Goal: Information Seeking & Learning: Learn about a topic

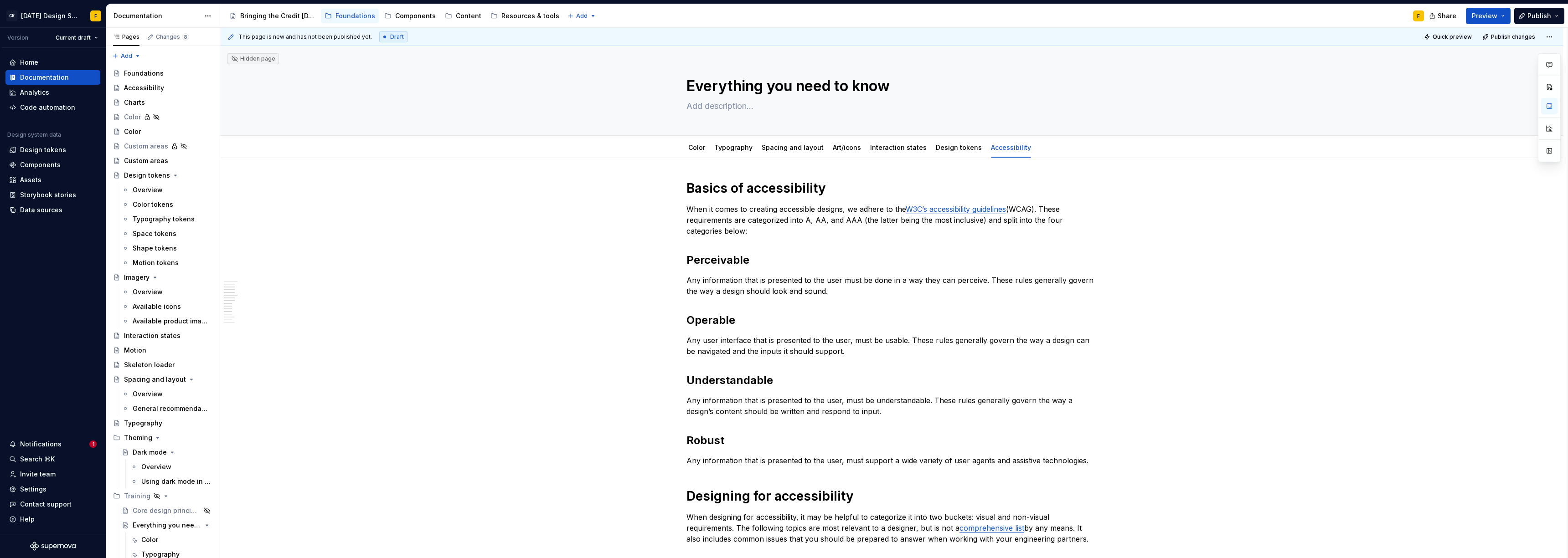
scroll to position [270, 0]
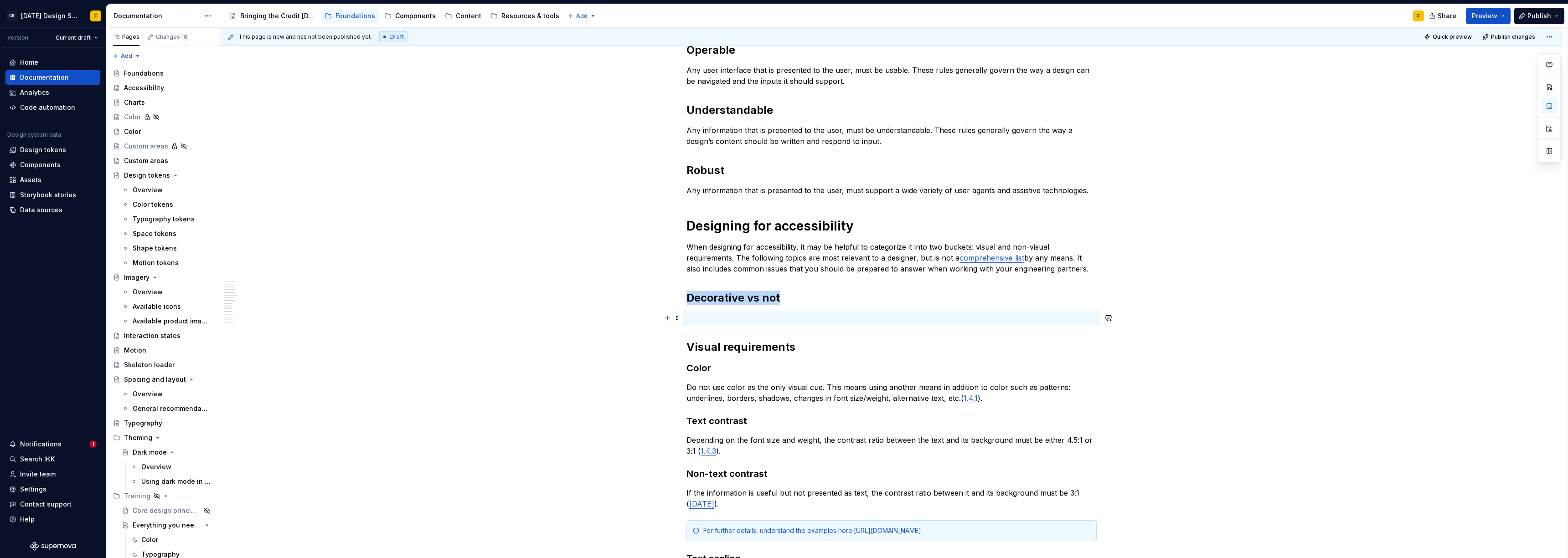
click at [755, 313] on p at bounding box center [892, 318] width 410 height 11
click at [699, 324] on div "Basics of accessibility When it comes to creating accessible designs, we adhere…" at bounding box center [892, 454] width 410 height 1088
click at [701, 316] on p at bounding box center [892, 318] width 410 height 11
click at [761, 318] on p "Much of accessibility hinges on the idea of whether a design element is" at bounding box center [892, 318] width 410 height 11
click at [716, 319] on p "Much of accessibility hinges on the idea of whether a design element is" at bounding box center [892, 318] width 410 height 11
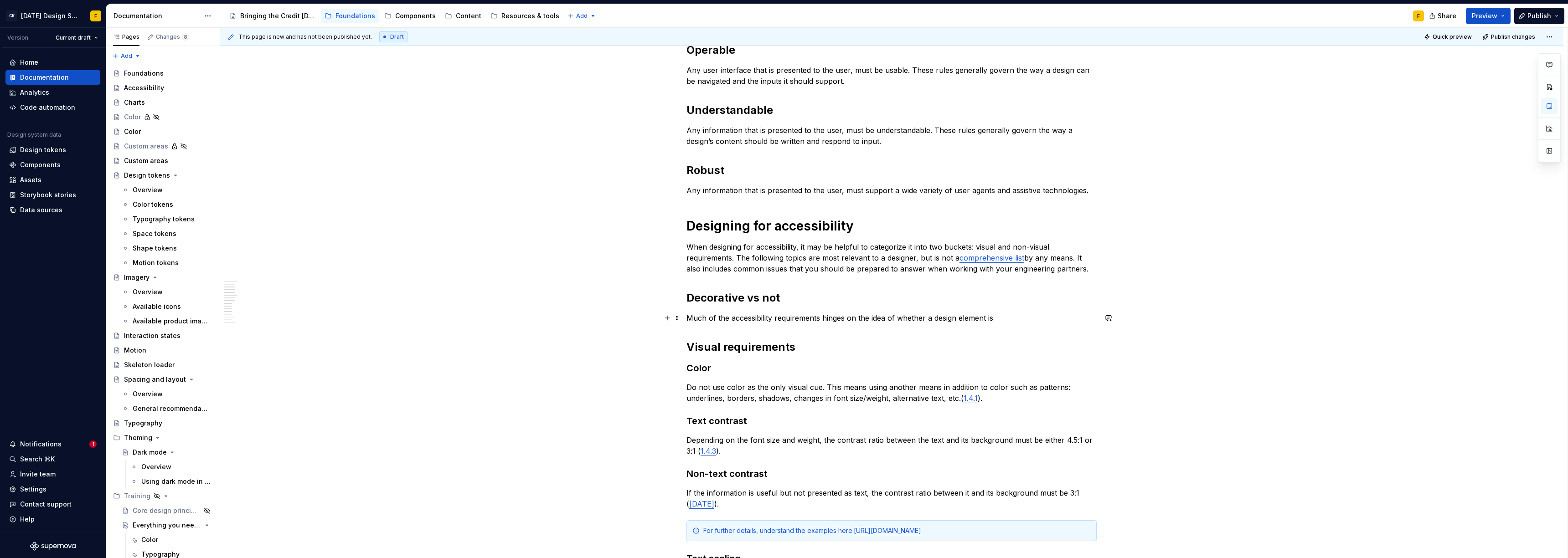
click at [1005, 321] on p "Much of the accessibility requirements hinges on the idea of whether a design e…" at bounding box center [892, 318] width 410 height 11
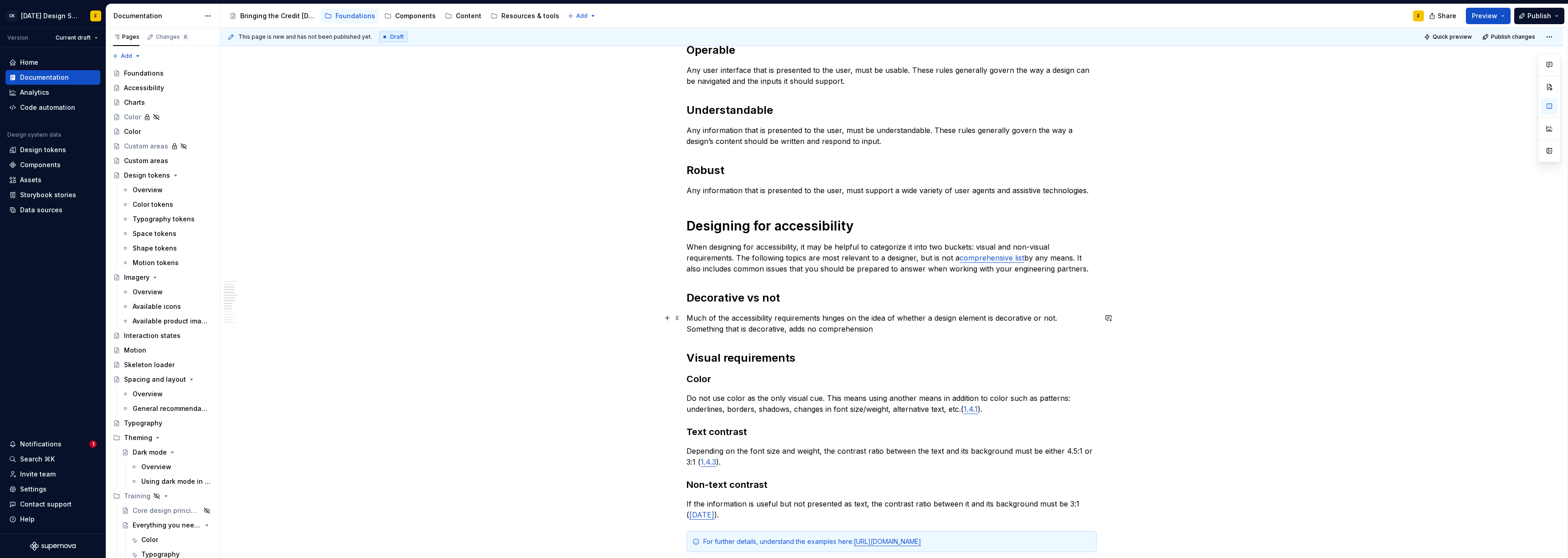
click at [712, 330] on p "Much of the accessibility requirements hinges on the idea of whether a design e…" at bounding box center [892, 324] width 410 height 22
click at [869, 329] on p "Much of the accessibility requirements hinges on the idea of whether a design e…" at bounding box center [892, 324] width 410 height 22
drag, startPoint x: 688, startPoint y: 316, endPoint x: 705, endPoint y: 319, distance: 17.3
click at [705, 319] on p "Much of the accessibility requirements hinges on the idea of whether a design e…" at bounding box center [892, 324] width 410 height 22
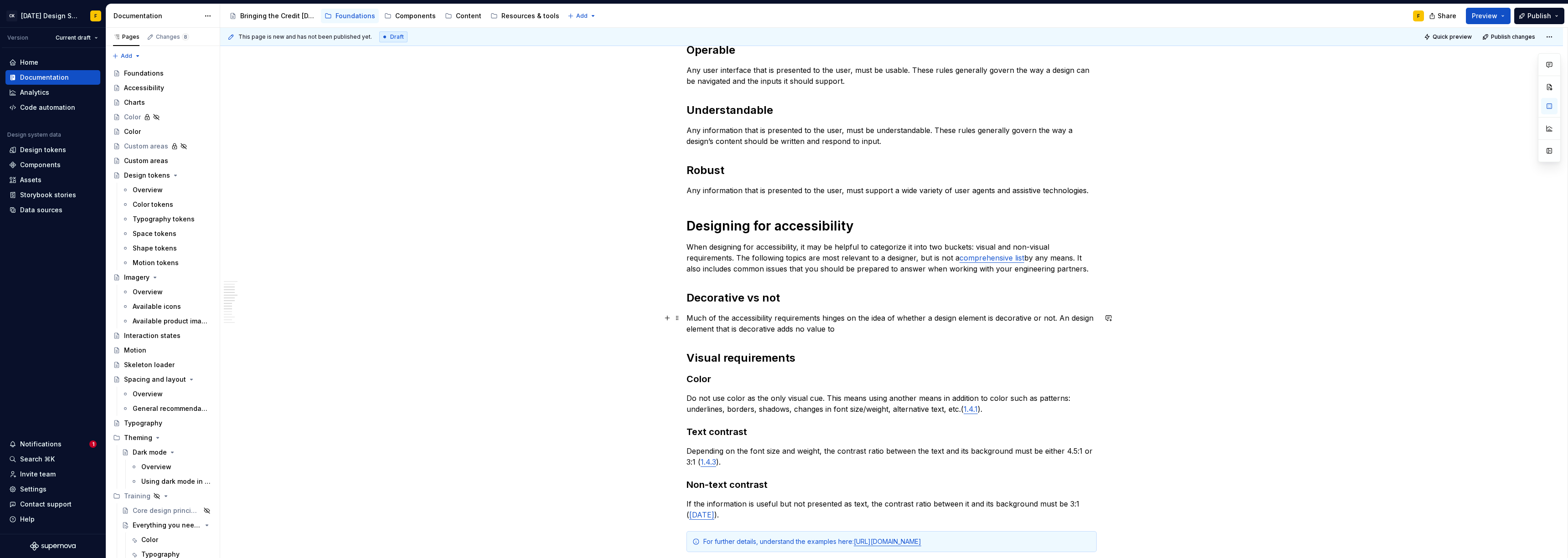
click at [850, 327] on p "Much of the accessibility requirements hinges on the idea of whether a design e…" at bounding box center [892, 324] width 410 height 22
click at [1068, 316] on p "Much of the accessibility requirements hinges on the idea of whether a design e…" at bounding box center [892, 324] width 410 height 22
drag, startPoint x: 840, startPoint y: 329, endPoint x: 877, endPoint y: 342, distance: 39.2
click at [840, 329] on p "Much of the accessibility requirements hinges on the idea of whether a design e…" at bounding box center [892, 324] width 410 height 22
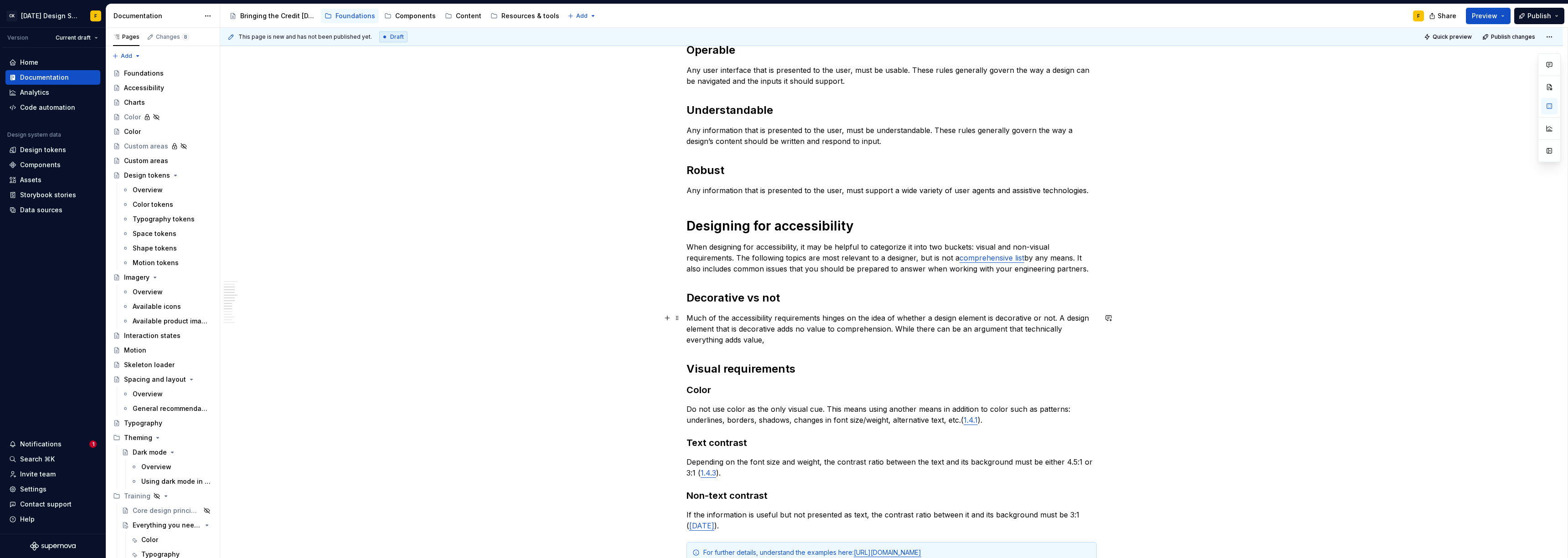
click at [782, 343] on p "Much of the accessibility requirements hinges on the idea of whether a design e…" at bounding box center [892, 329] width 410 height 33
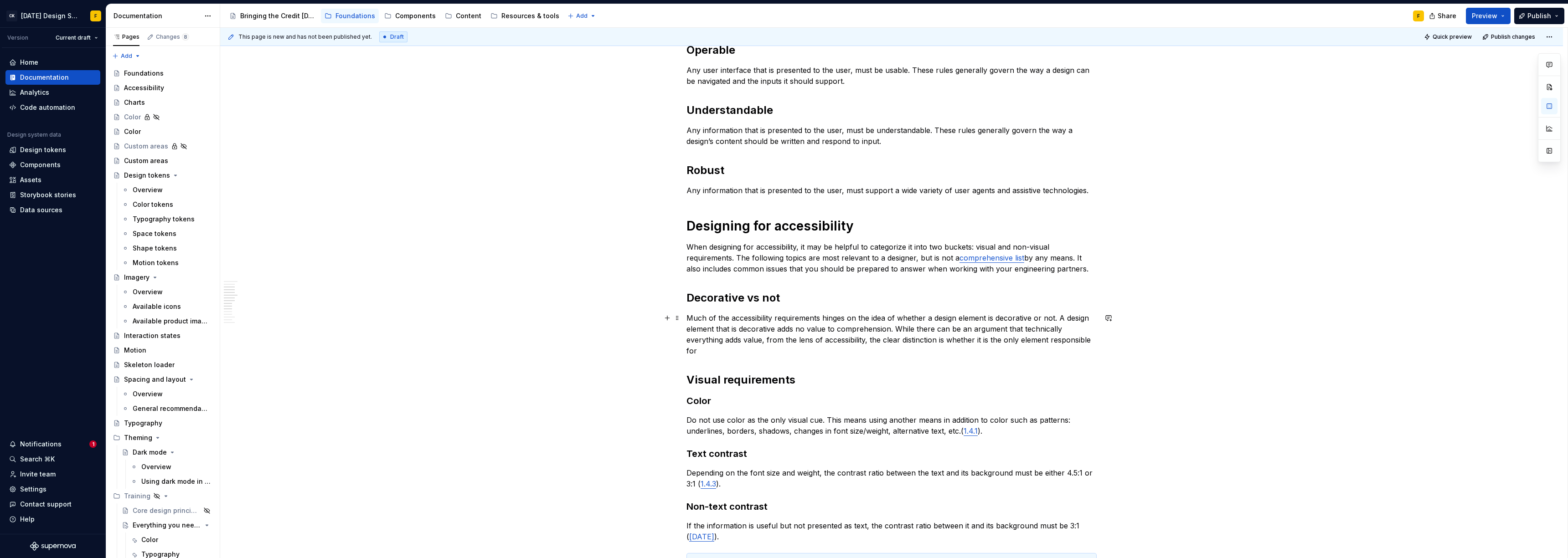
click at [886, 343] on p "Much of the accessibility requirements hinges on the idea of whether a design e…" at bounding box center [892, 335] width 410 height 44
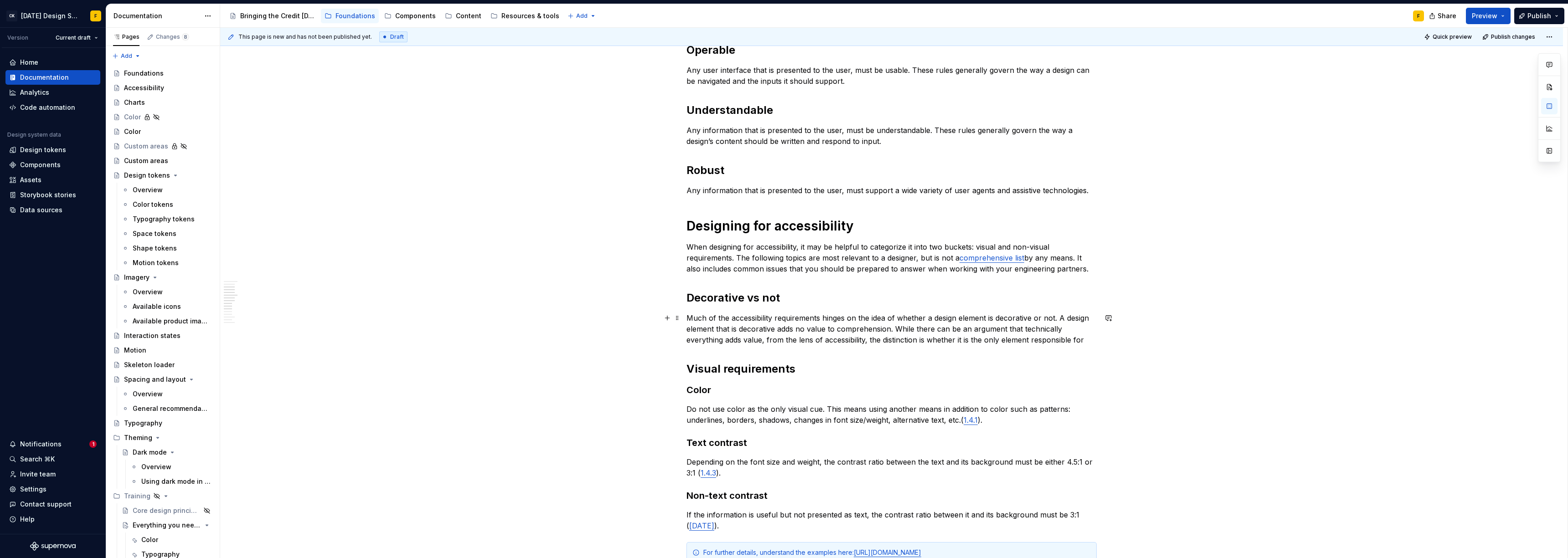
click at [995, 340] on p "Much of the accessibility requirements hinges on the idea of whether a design e…" at bounding box center [892, 329] width 410 height 33
click at [1093, 341] on p "Much of the accessibility requirements hinges on the idea of whether a design e…" at bounding box center [892, 329] width 410 height 33
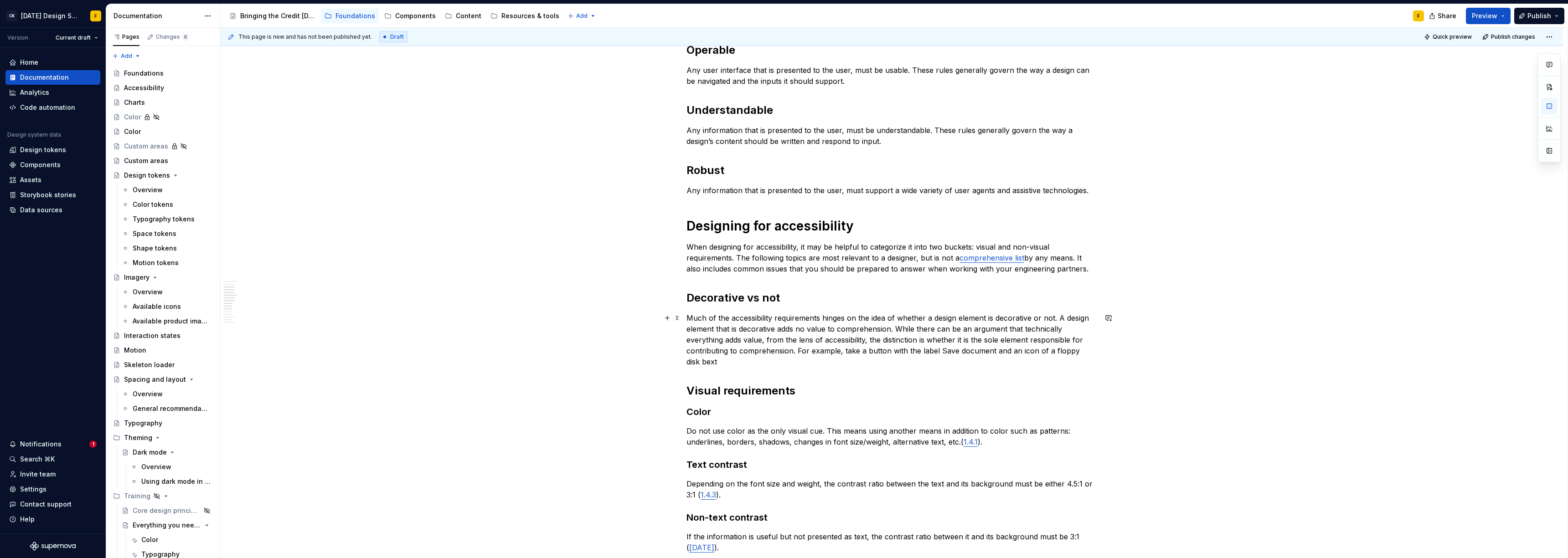
click at [924, 351] on p "Much of the accessibility requirements hinges on the idea of whether a design e…" at bounding box center [892, 340] width 410 height 55
click at [947, 349] on p "Much of the accessibility requirements hinges on the idea of whether a design e…" at bounding box center [892, 340] width 410 height 55
click at [796, 351] on p "Much of the accessibility requirements hinges on the idea of whether a design e…" at bounding box center [892, 340] width 410 height 55
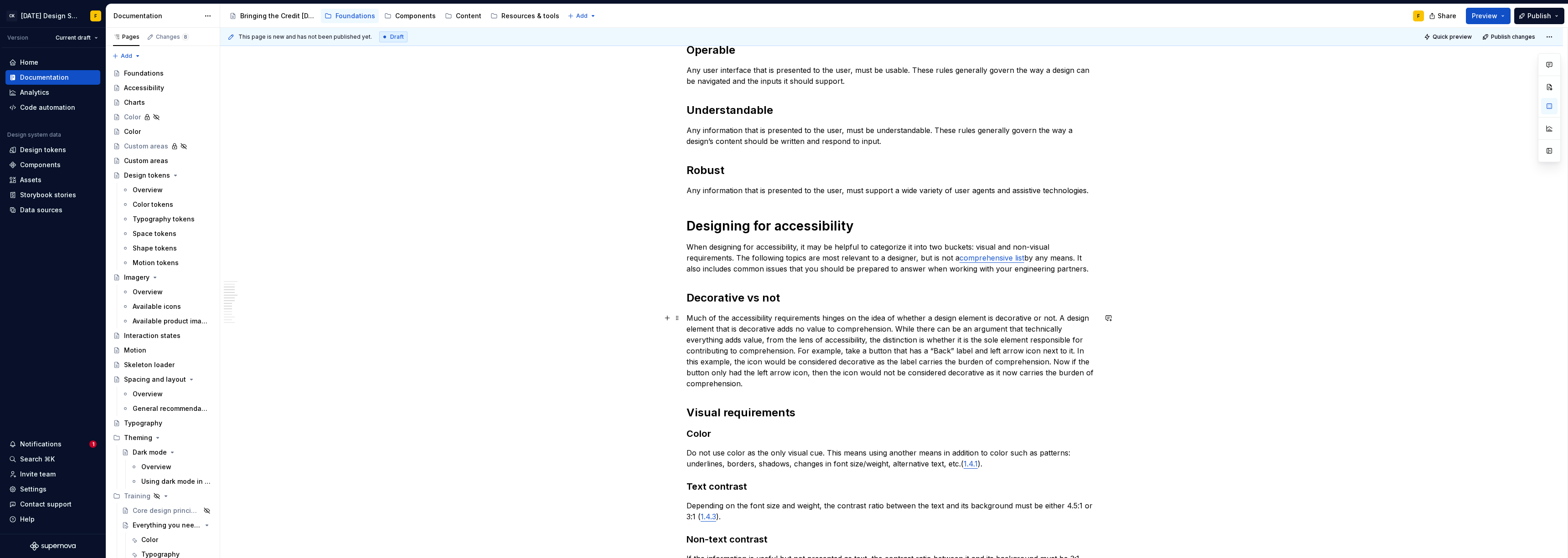
click at [779, 329] on p "Much of the accessibility requirements hinges on the idea of whether a design e…" at bounding box center [892, 351] width 410 height 77
drag, startPoint x: 776, startPoint y: 329, endPoint x: 813, endPoint y: 345, distance: 40.3
click at [776, 329] on p "Much of the accessibility requirements hinges on the idea of whether a design e…" at bounding box center [892, 351] width 410 height 77
click at [1022, 330] on p "Much of the accessibility requirements hinges on the idea of whether a design e…" at bounding box center [892, 351] width 410 height 77
click at [1006, 340] on p "Much of the accessibility requirements hinges on the idea of whether a design e…" at bounding box center [892, 351] width 410 height 77
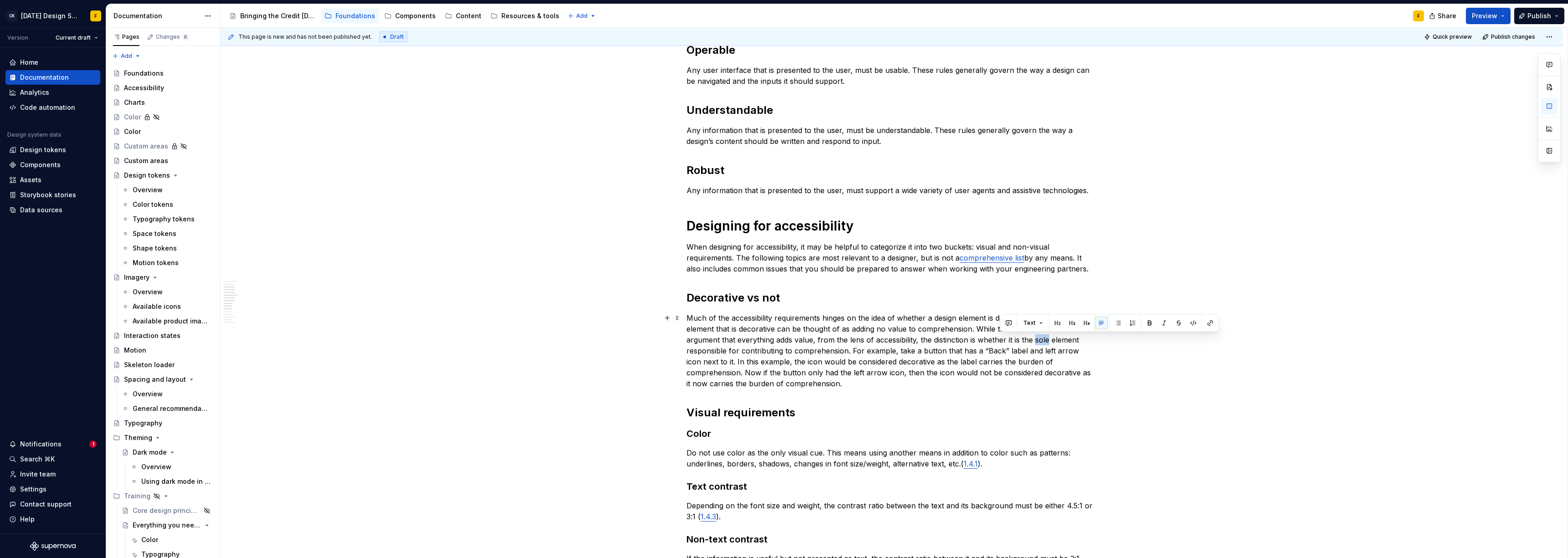
click at [1006, 340] on p "Much of the accessibility requirements hinges on the idea of whether a design e…" at bounding box center [892, 351] width 410 height 77
click at [1006, 337] on p "Much of the accessibility requirements hinges on the idea of whether a design e…" at bounding box center [892, 351] width 410 height 77
drag, startPoint x: 729, startPoint y: 363, endPoint x: 687, endPoint y: 363, distance: 42.0
click at [687, 363] on p "Much of the accessibility requirements hinges on the idea of whether a design e…" at bounding box center [892, 351] width 410 height 77
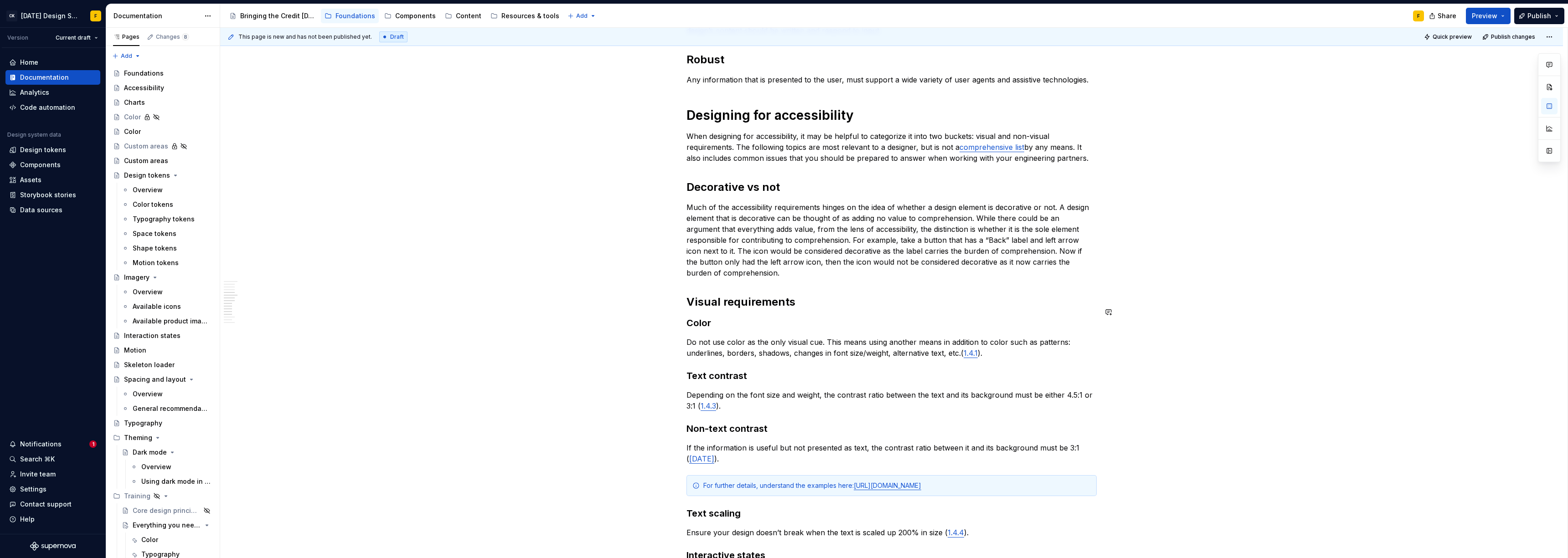
scroll to position [390, 0]
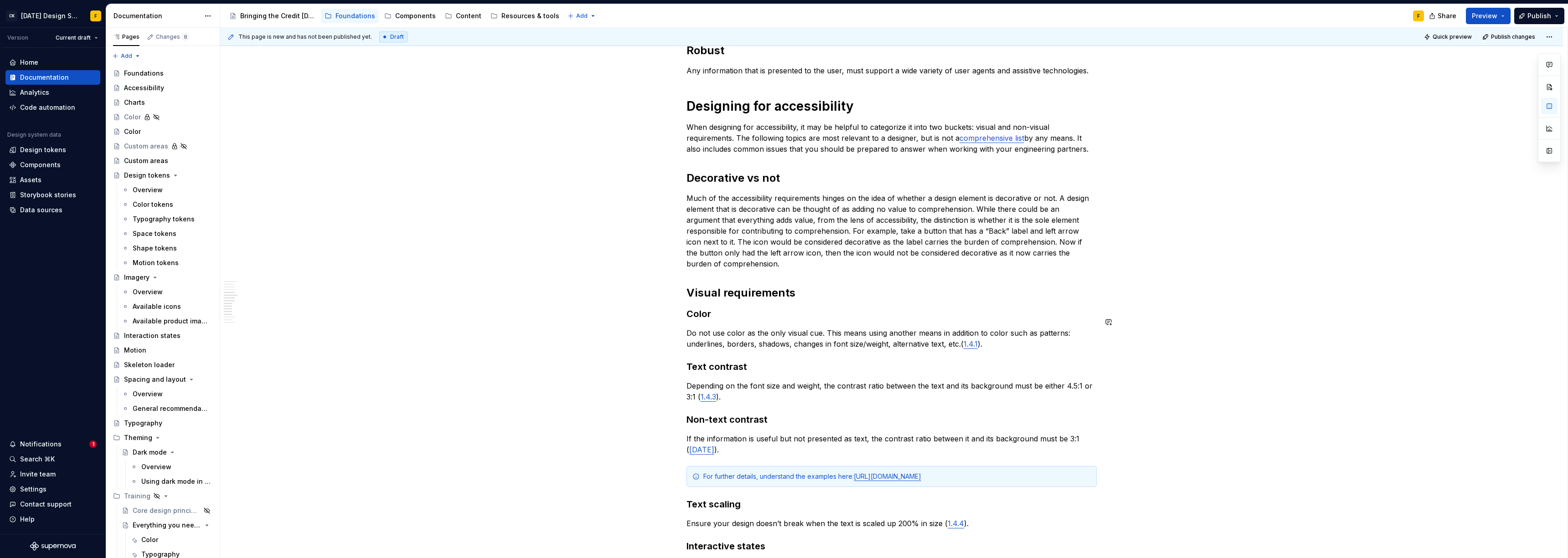
click at [738, 313] on div "Basics of accessibility When it comes to creating accessible designs, we adhere…" at bounding box center [892, 367] width 410 height 1154
click at [738, 309] on div "Basics of accessibility When it comes to creating accessible designs, we adhere…" at bounding box center [892, 367] width 410 height 1154
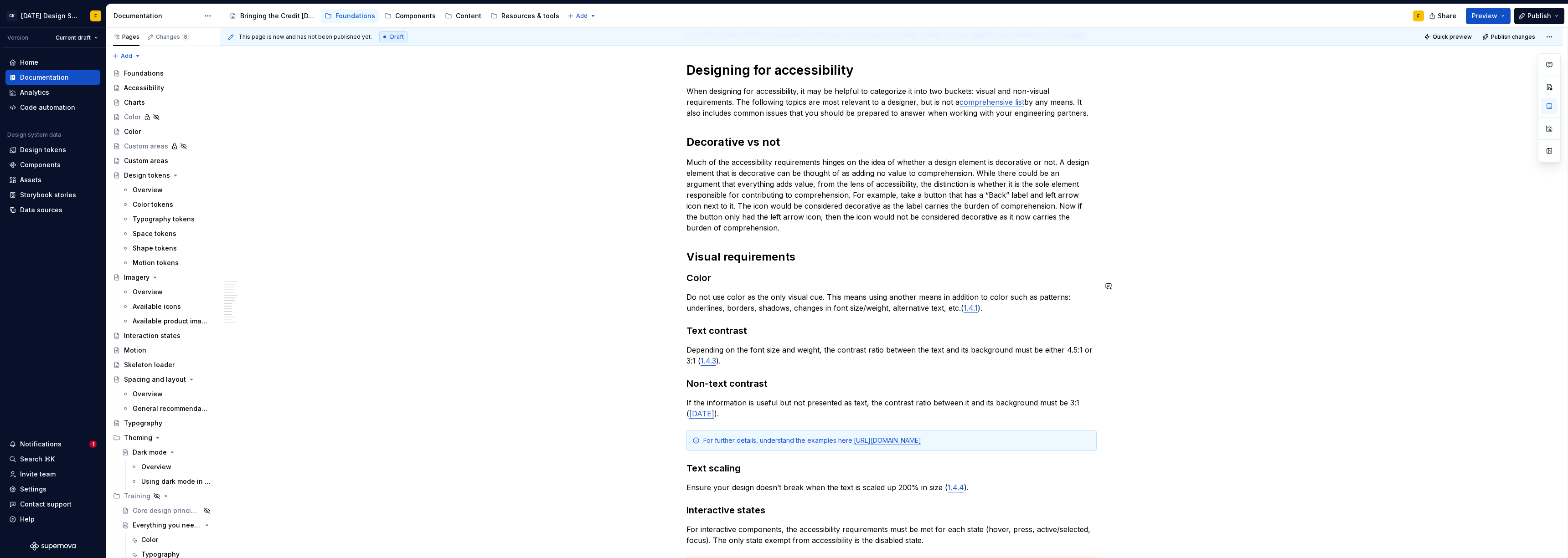
scroll to position [460, 0]
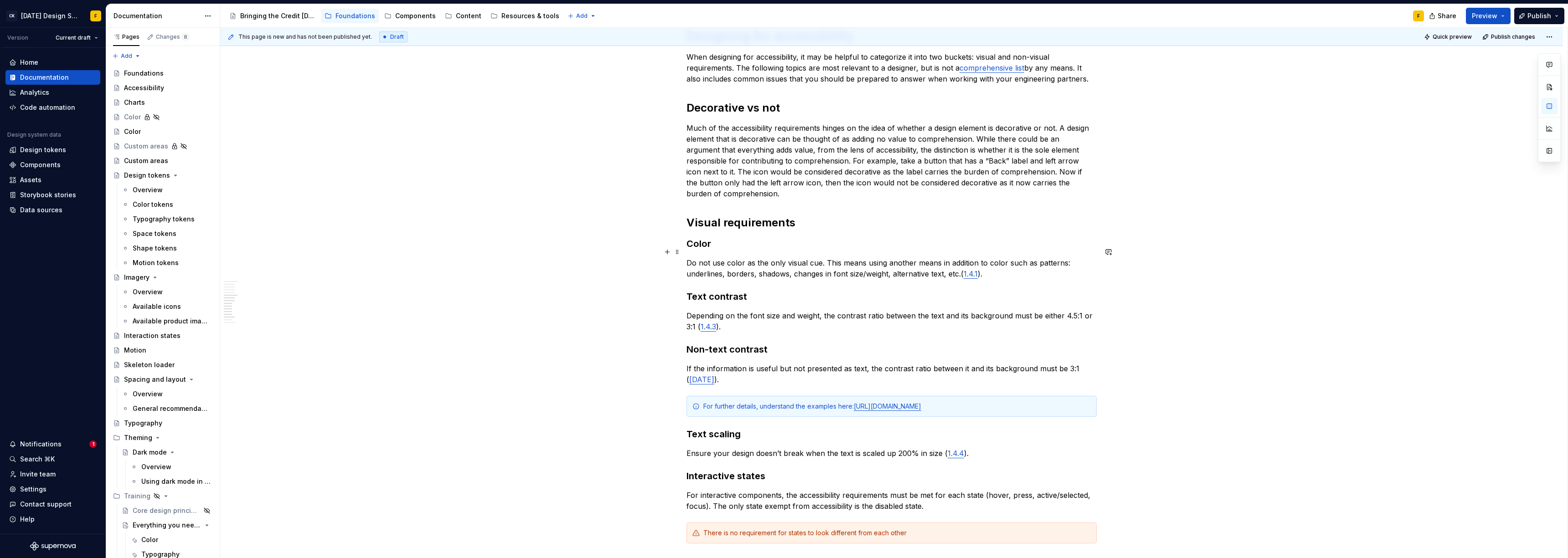
click at [819, 257] on p "Do not use color as the only visual cue. This means using another means in addi…" at bounding box center [892, 268] width 410 height 22
click at [687, 363] on p "If the information is useful but not presented as text, the contrast ratio betw…" at bounding box center [892, 374] width 410 height 22
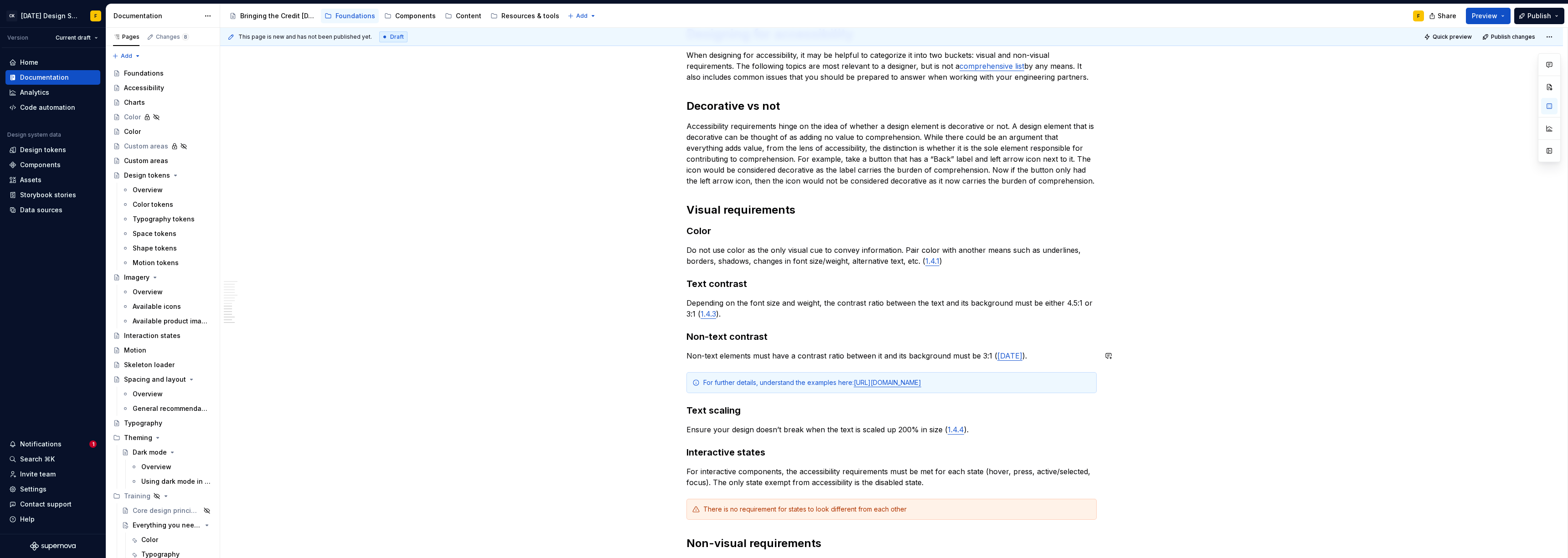
scroll to position [712, 0]
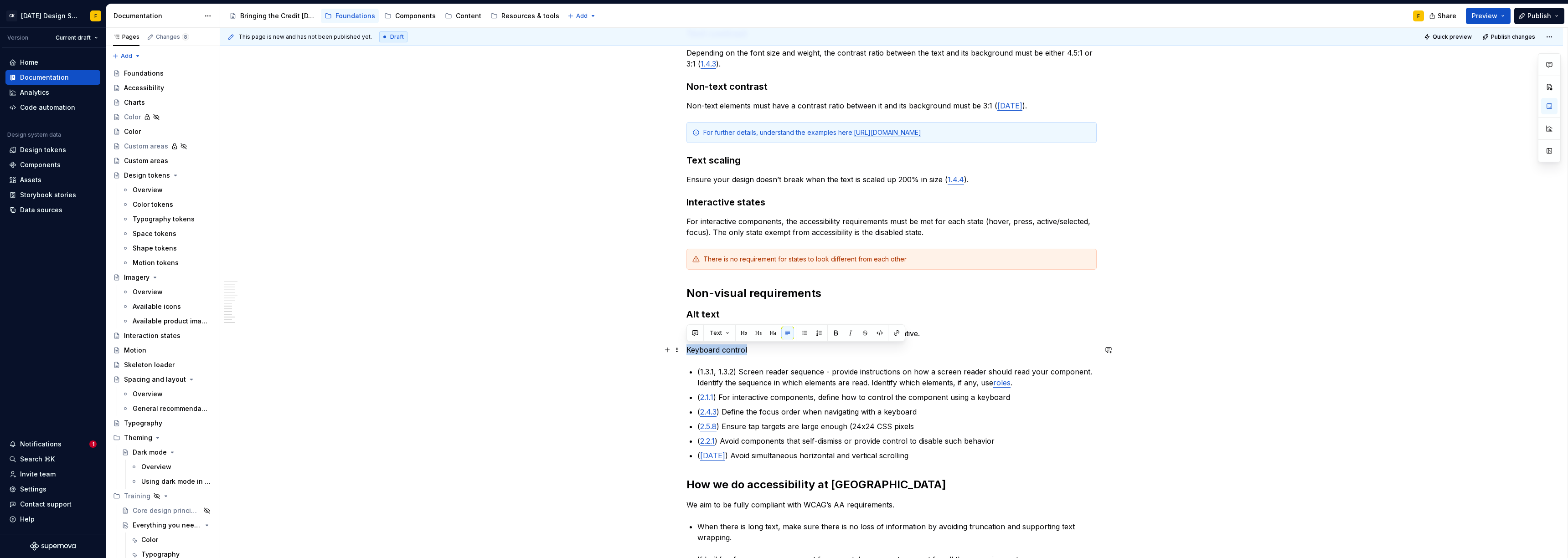
drag, startPoint x: 754, startPoint y: 347, endPoint x: 684, endPoint y: 349, distance: 70.0
click at [684, 349] on div "Basics of accessibility When it comes to creating accessible designs, we adhere…" at bounding box center [892, 120] width 1343 height 1349
click at [719, 296] on h2 "Non-visual requirements" at bounding box center [892, 293] width 410 height 15
drag, startPoint x: 719, startPoint y: 291, endPoint x: 687, endPoint y: 292, distance: 32.0
click at [687, 292] on h2 "Non-visual requirements" at bounding box center [892, 293] width 410 height 15
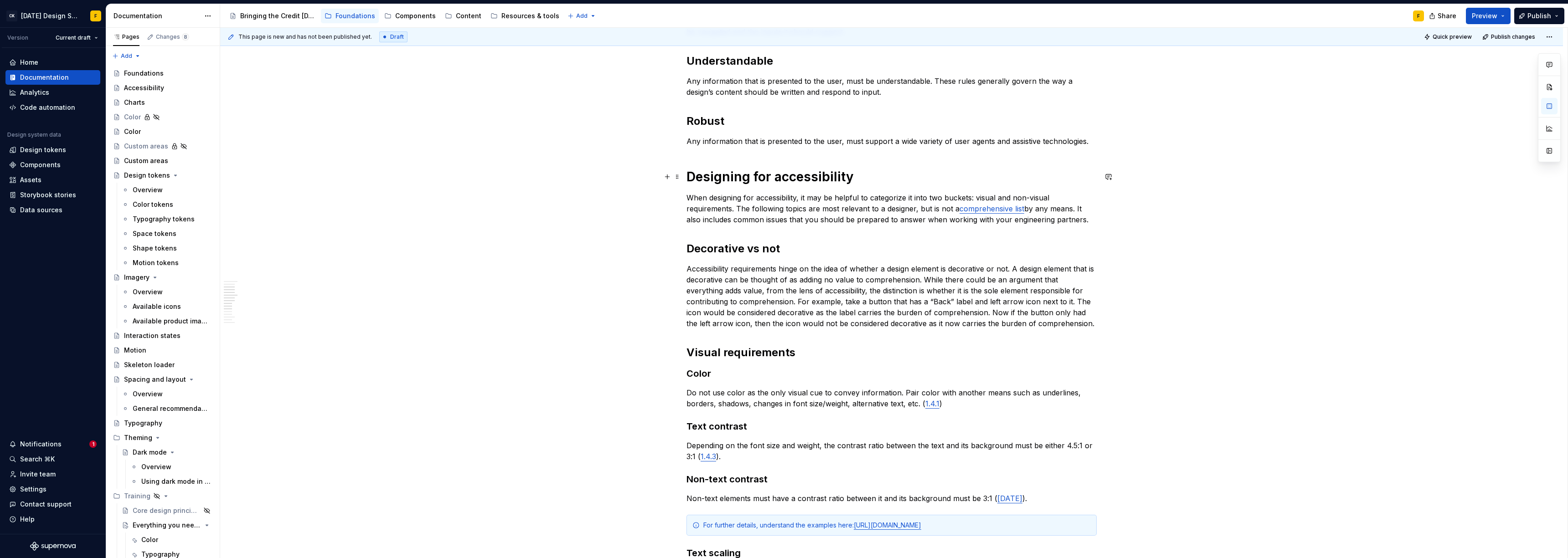
scroll to position [321, 0]
drag, startPoint x: 758, startPoint y: 248, endPoint x: 729, endPoint y: 249, distance: 29.0
click at [729, 249] on h2 "Decorative vs not" at bounding box center [892, 247] width 410 height 15
click at [740, 352] on h2 "Visual requirements" at bounding box center [892, 351] width 410 height 15
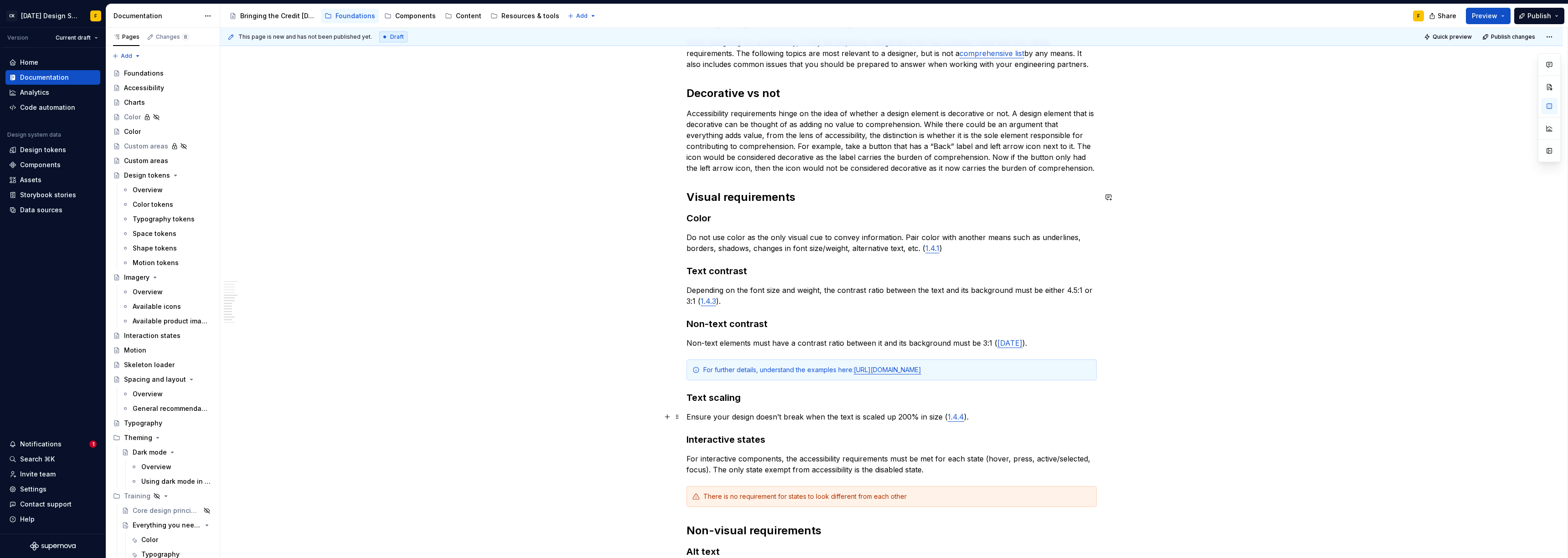
scroll to position [614, 0]
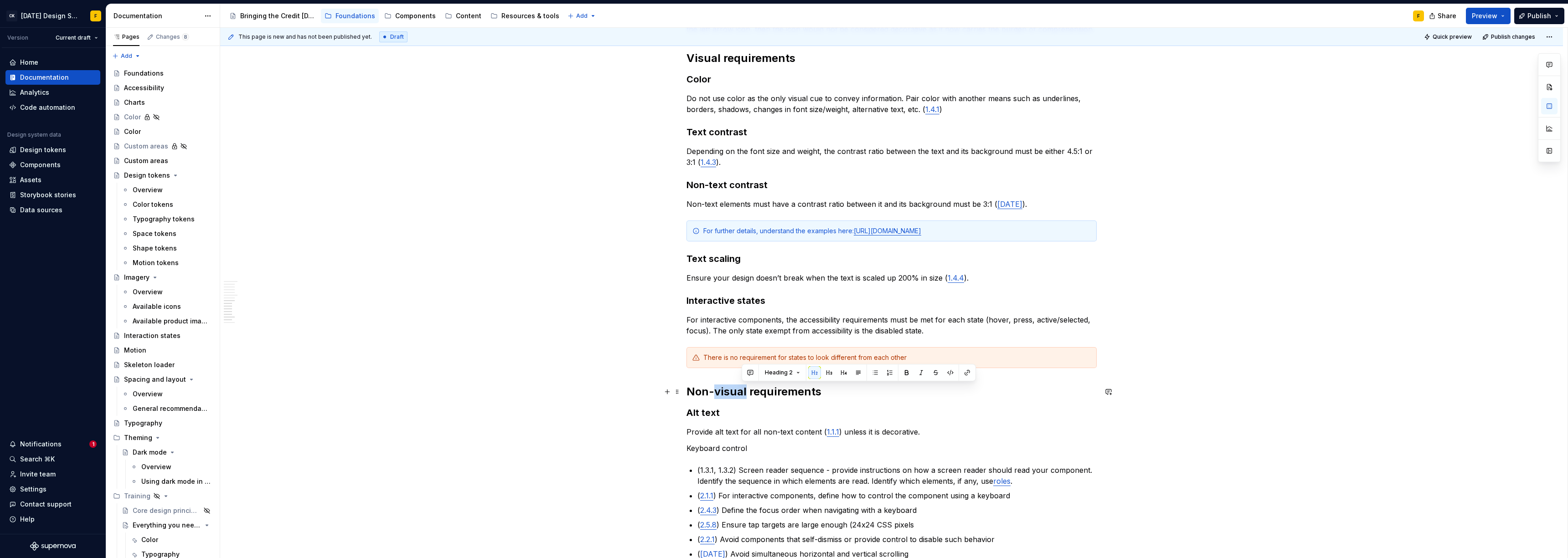
drag, startPoint x: 743, startPoint y: 388, endPoint x: 712, endPoint y: 392, distance: 31.3
click at [712, 392] on h2 "Non-visual requirements" at bounding box center [892, 392] width 410 height 15
click at [707, 416] on h3 "Alt text" at bounding box center [892, 413] width 410 height 13
drag, startPoint x: 751, startPoint y: 447, endPoint x: 685, endPoint y: 449, distance: 66.0
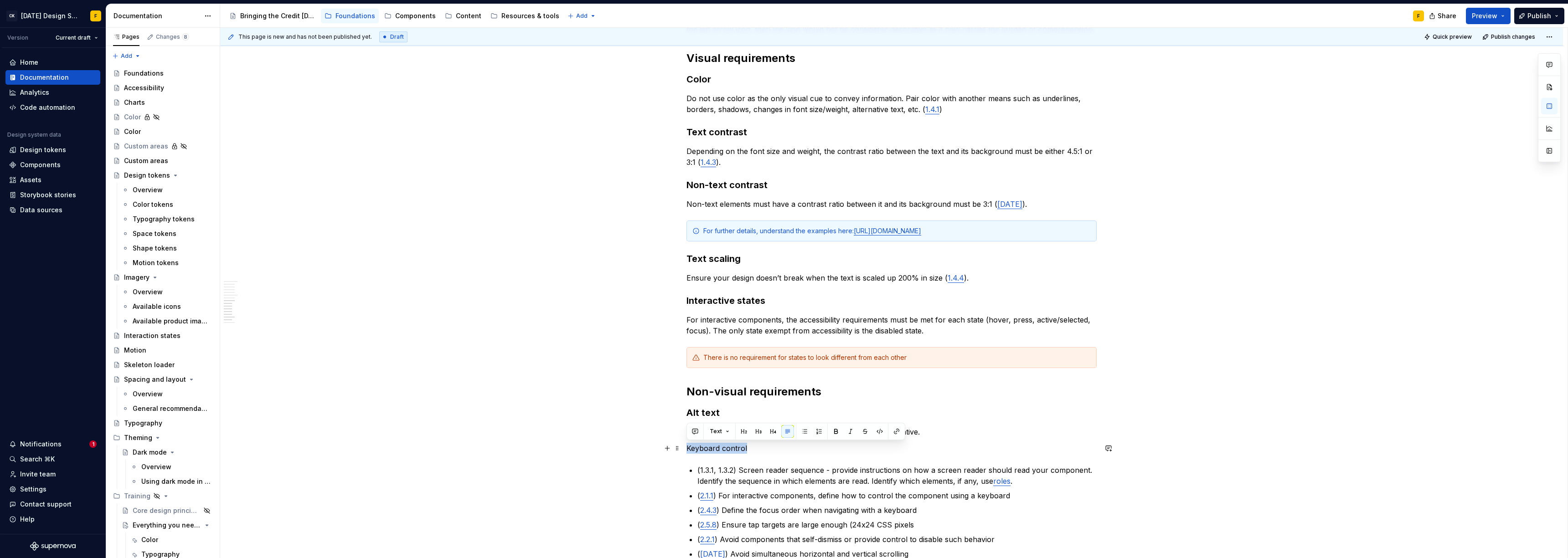
click at [685, 449] on div "Basics of accessibility When it comes to creating accessible designs, we adhere…" at bounding box center [892, 218] width 1343 height 1349
click at [760, 433] on button "button" at bounding box center [758, 431] width 13 height 13
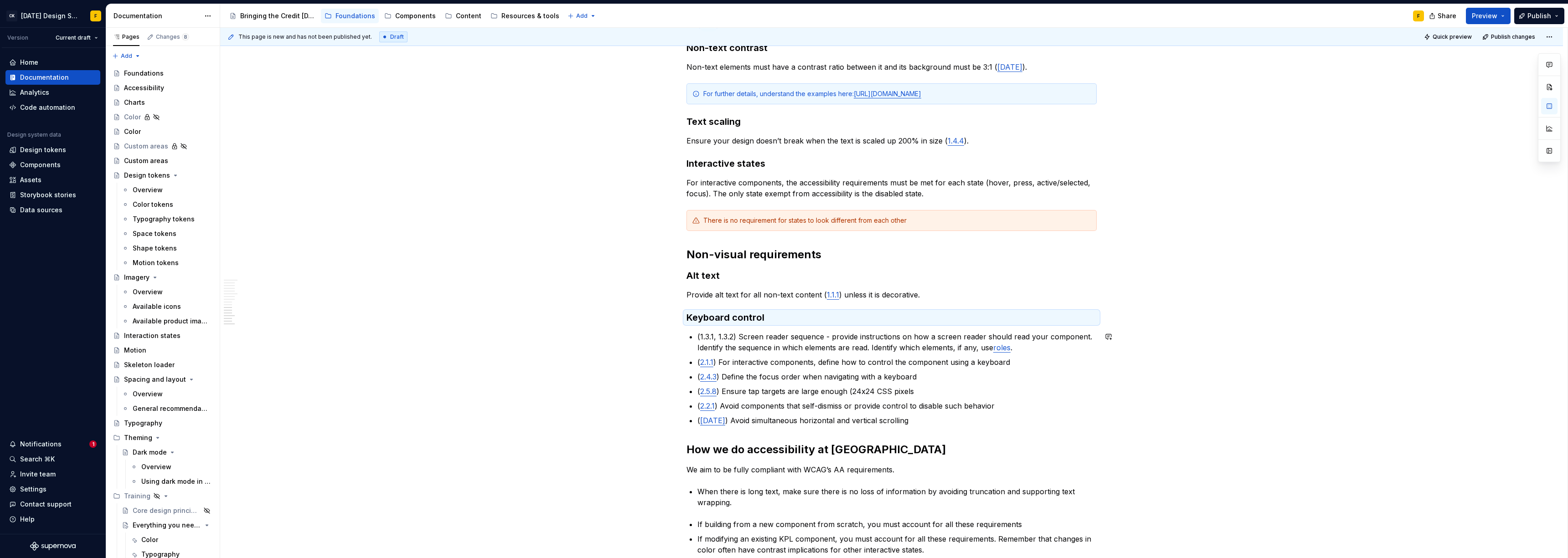
scroll to position [757, 0]
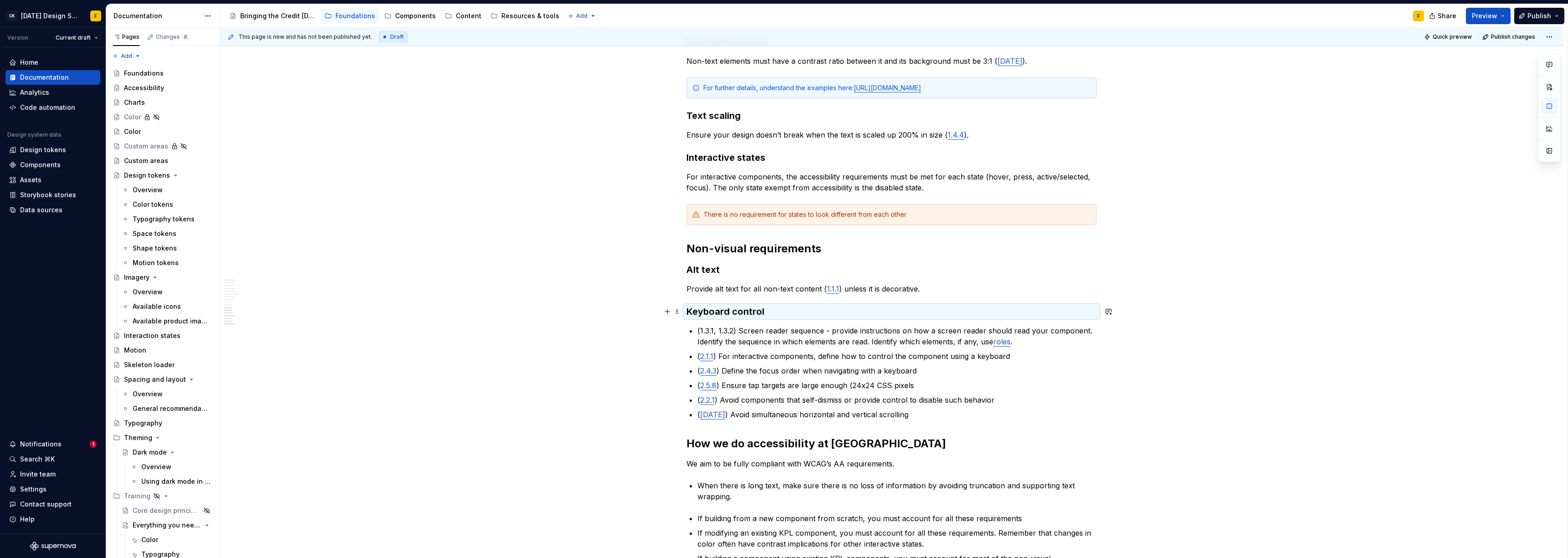
click at [768, 315] on h3 "Keyboard control" at bounding box center [892, 312] width 410 height 13
click at [770, 314] on h3 "Keyboard control" at bounding box center [892, 312] width 410 height 13
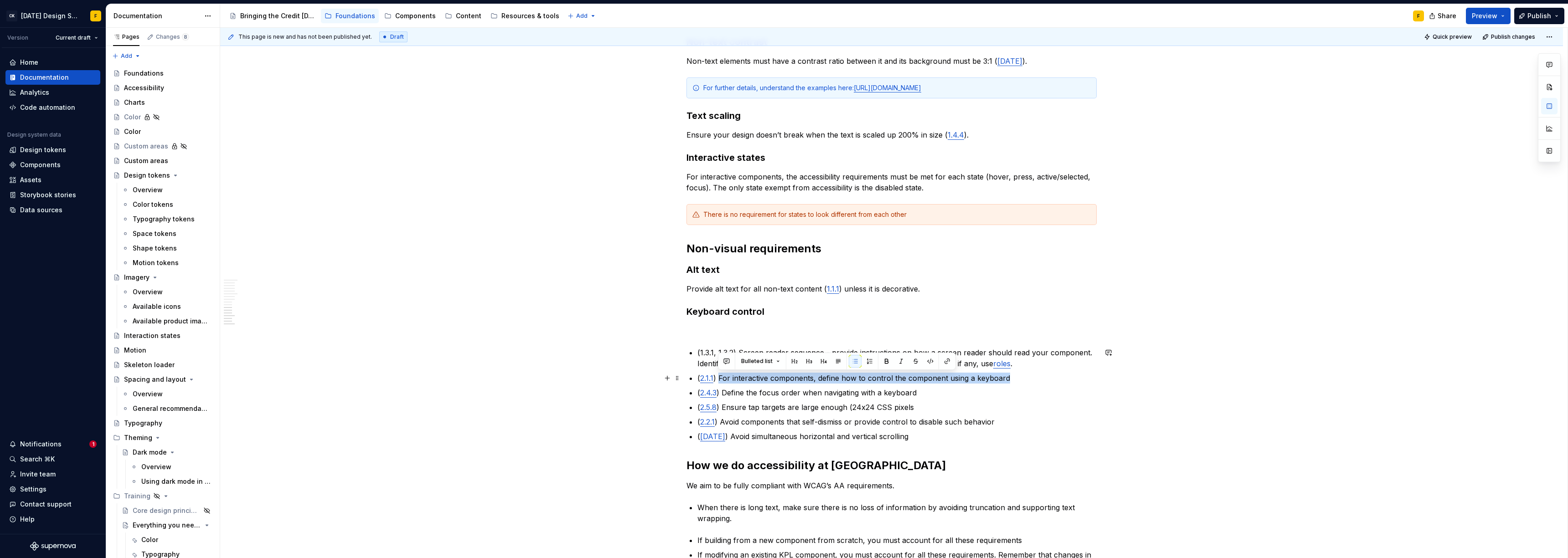
drag, startPoint x: 1005, startPoint y: 381, endPoint x: 717, endPoint y: 380, distance: 288.0
click at [717, 380] on p "( 2.1.1 ) For interactive components, define how to control the component using…" at bounding box center [897, 378] width 399 height 11
click at [729, 324] on div "Basics of accessibility When it comes to creating accessible designs, we adhere…" at bounding box center [892, 10] width 410 height 1174
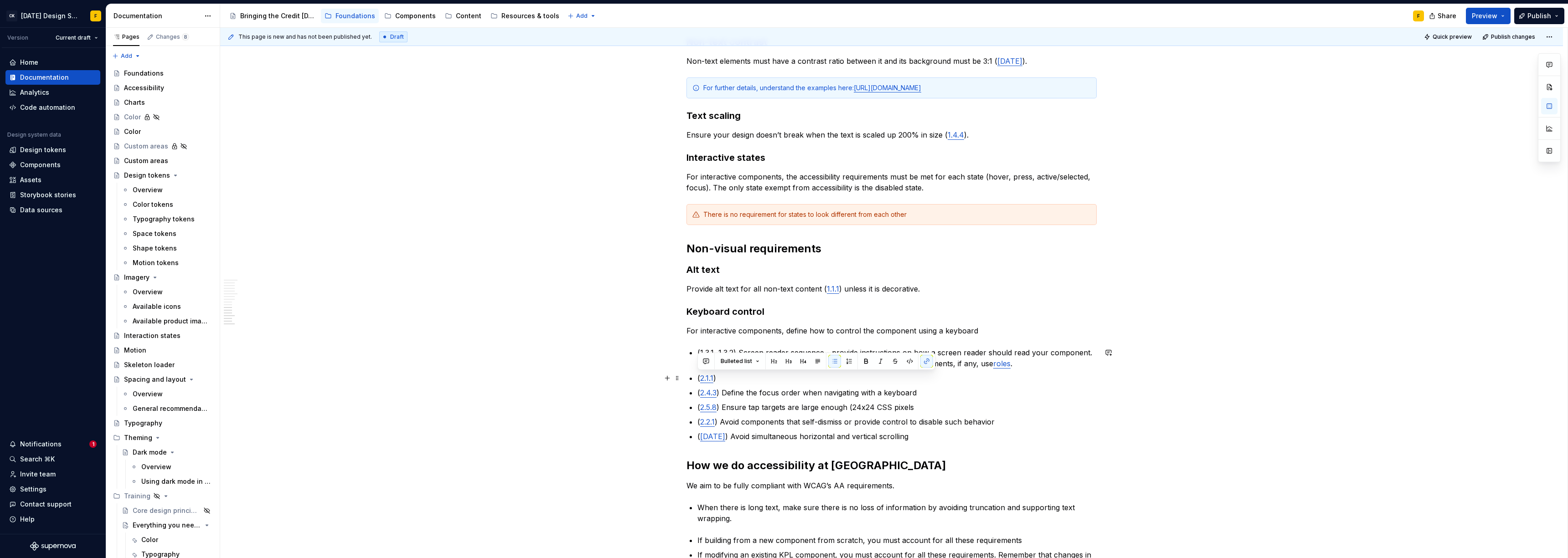
drag, startPoint x: 742, startPoint y: 378, endPoint x: 698, endPoint y: 379, distance: 44.0
click at [698, 379] on p "( 2.1.1 )" at bounding box center [897, 378] width 399 height 11
click at [1002, 329] on p "For interactive components, define how to control the component using a keyboard" at bounding box center [892, 331] width 410 height 11
click at [1002, 333] on p "For interactive components, define how to control the component using a keyboar…" at bounding box center [892, 331] width 410 height 11
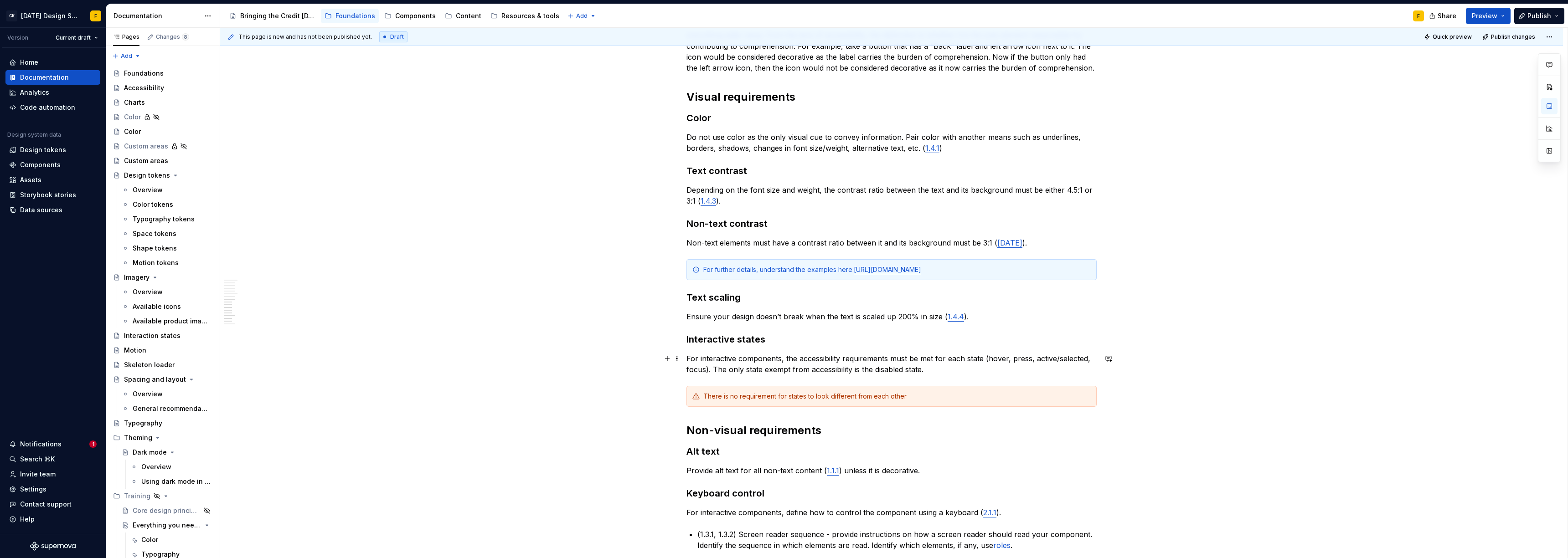
scroll to position [699, 0]
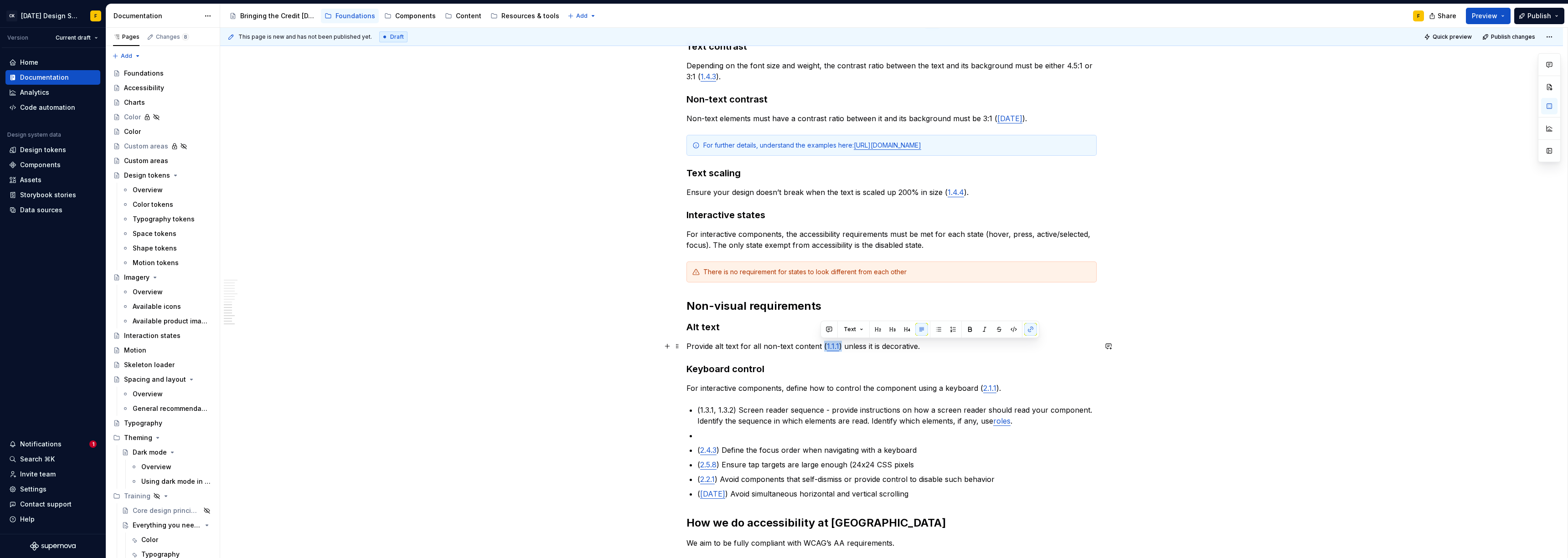
drag, startPoint x: 821, startPoint y: 344, endPoint x: 838, endPoint y: 344, distance: 17.0
click at [838, 344] on p "Provide alt text for all non-text content ( 1.1.1 ) unless it is decorative." at bounding box center [892, 346] width 410 height 11
click at [909, 345] on p "Provide alt text for all non-text content unless it is decorative." at bounding box center [892, 346] width 410 height 11
click at [808, 395] on div "Basics of accessibility When it comes to creating accessible designs, we adhere…" at bounding box center [892, 67] width 410 height 1174
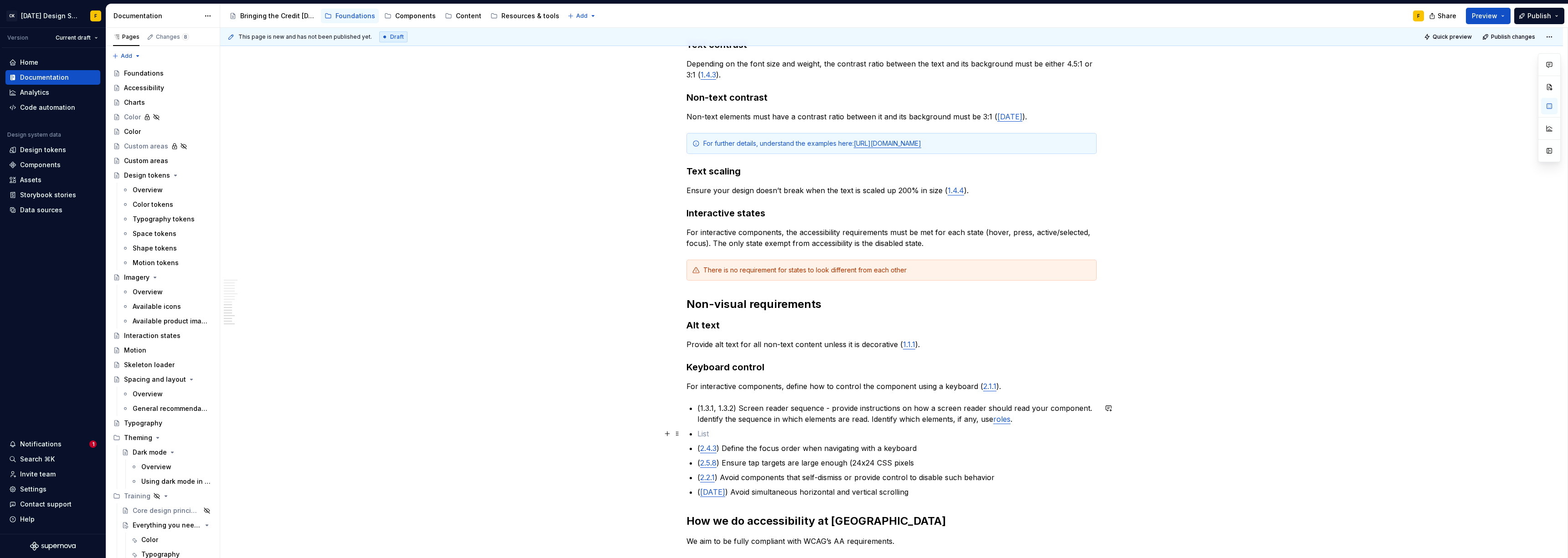
click at [754, 433] on p at bounding box center [897, 434] width 399 height 11
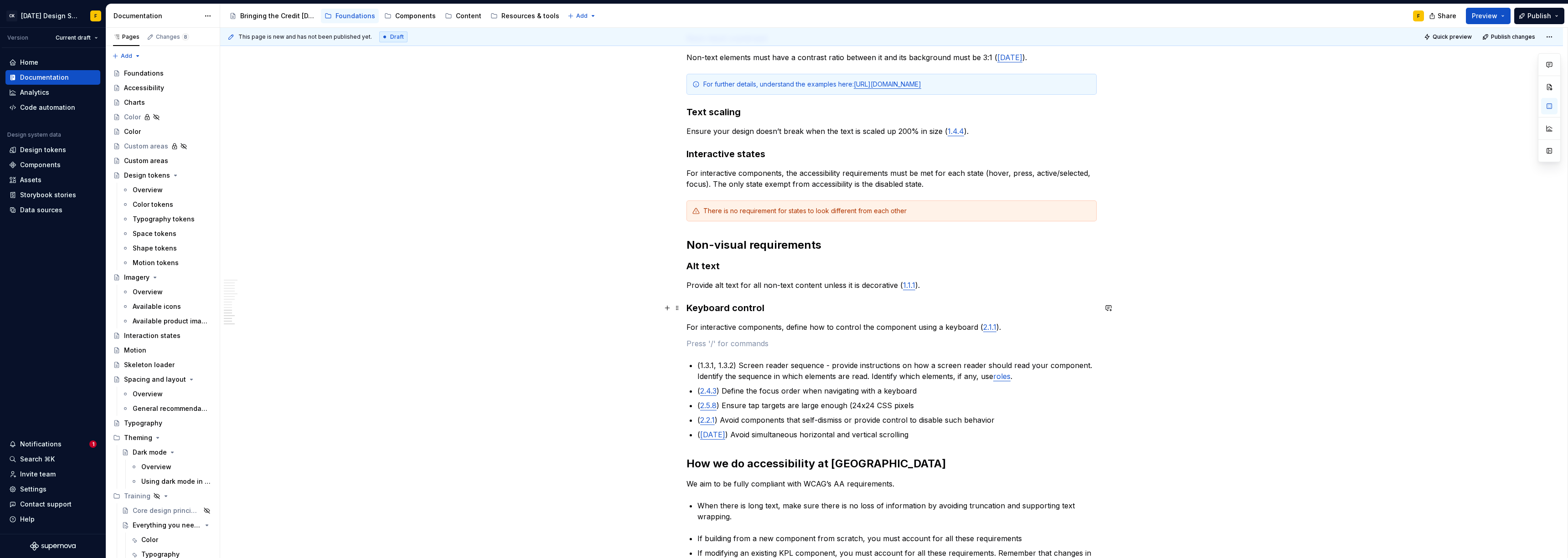
scroll to position [794, 0]
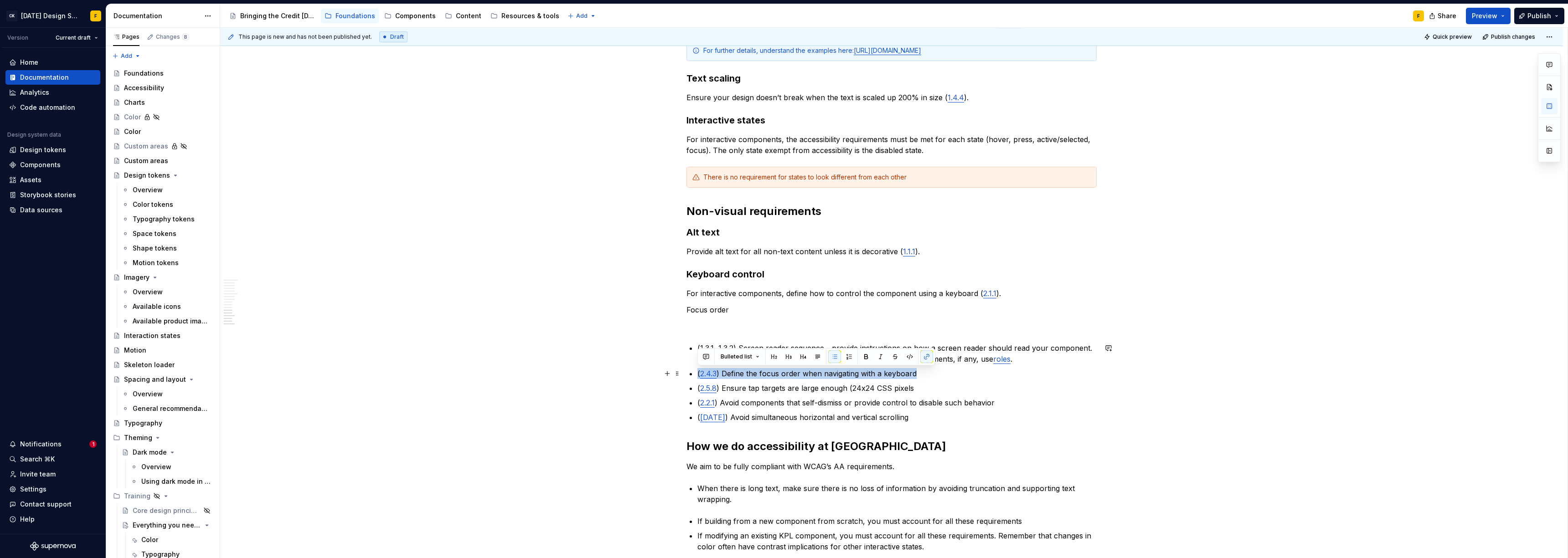
drag, startPoint x: 925, startPoint y: 374, endPoint x: 695, endPoint y: 376, distance: 230.0
click at [707, 324] on p at bounding box center [892, 326] width 410 height 11
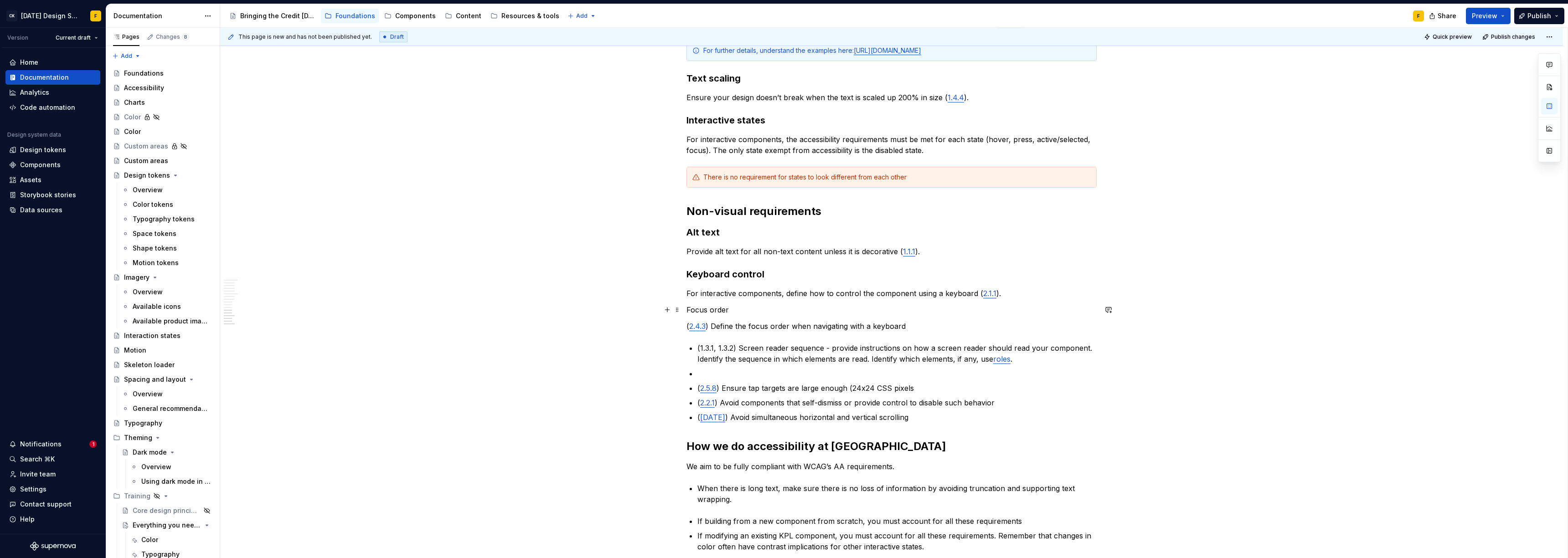
click at [721, 310] on p "Focus order" at bounding box center [892, 310] width 410 height 11
click at [760, 293] on button "button" at bounding box center [758, 293] width 13 height 13
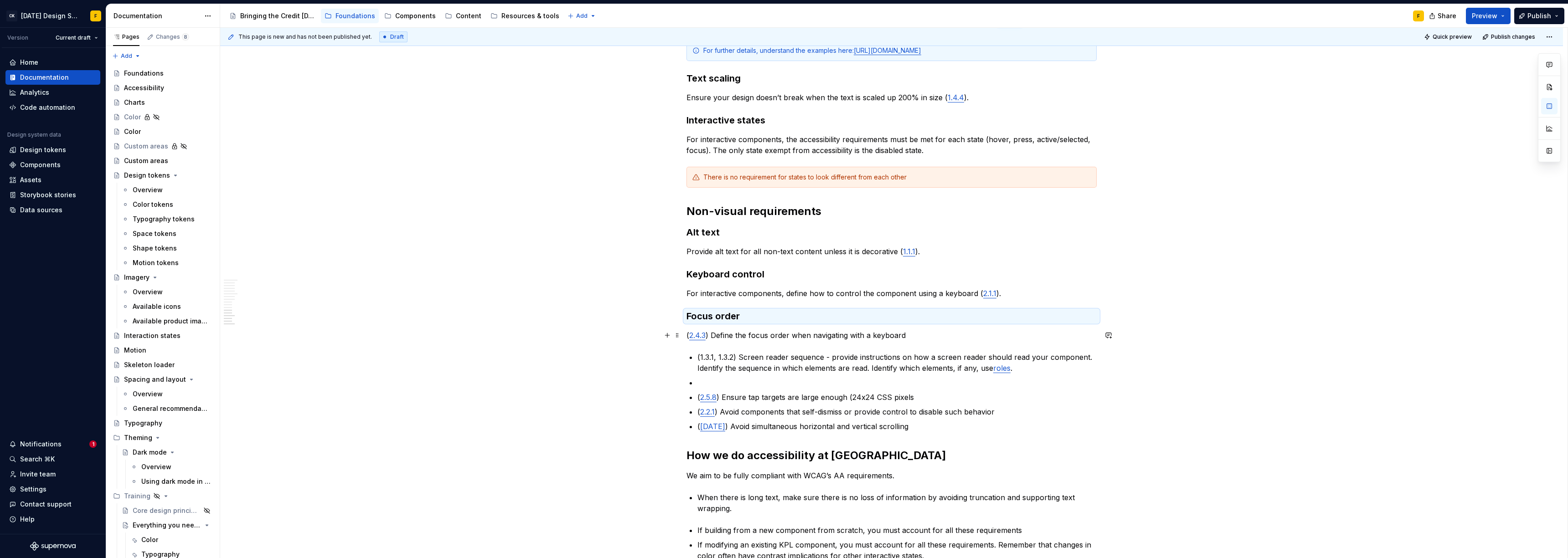
click at [713, 336] on p "( 2.4.3 ) Define the focus order when navigating with a keyboard" at bounding box center [892, 335] width 410 height 11
drag, startPoint x: 712, startPoint y: 335, endPoint x: 684, endPoint y: 335, distance: 28.0
click at [684, 335] on div "Basics of accessibility When it comes to creating accessible designs, we adhere…" at bounding box center [892, 65] width 1343 height 1401
click at [897, 335] on p "Define the focus order when navigating with a keyboard" at bounding box center [892, 335] width 410 height 11
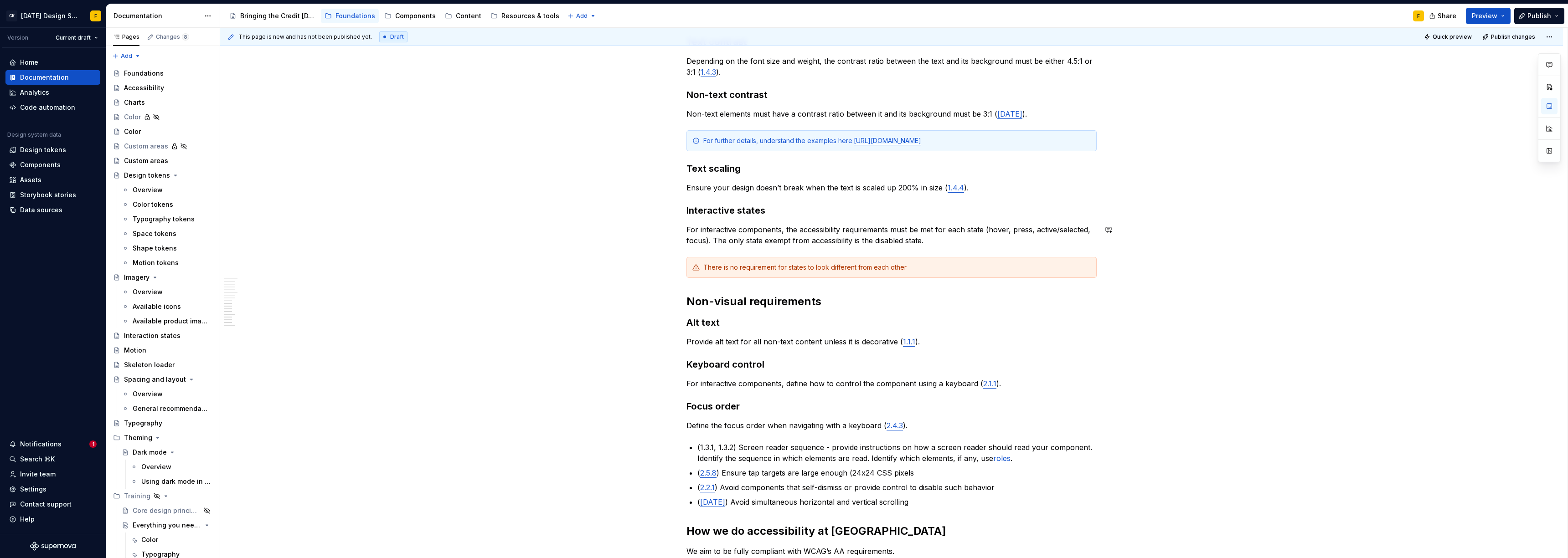
scroll to position [708, 0]
click at [914, 469] on p "( 2.5.8 ) Ensure tap targets are large enough (24x24 CSS pixels" at bounding box center [897, 469] width 399 height 11
drag, startPoint x: 914, startPoint y: 472, endPoint x: 696, endPoint y: 470, distance: 218.0
click at [696, 470] on div "Basics of accessibility When it comes to creating accessible designs, we adhere…" at bounding box center [892, 66] width 410 height 1187
click at [923, 422] on p "Define the focus order when navigating with a keyboard ( 2.4.3 )." at bounding box center [892, 422] width 410 height 11
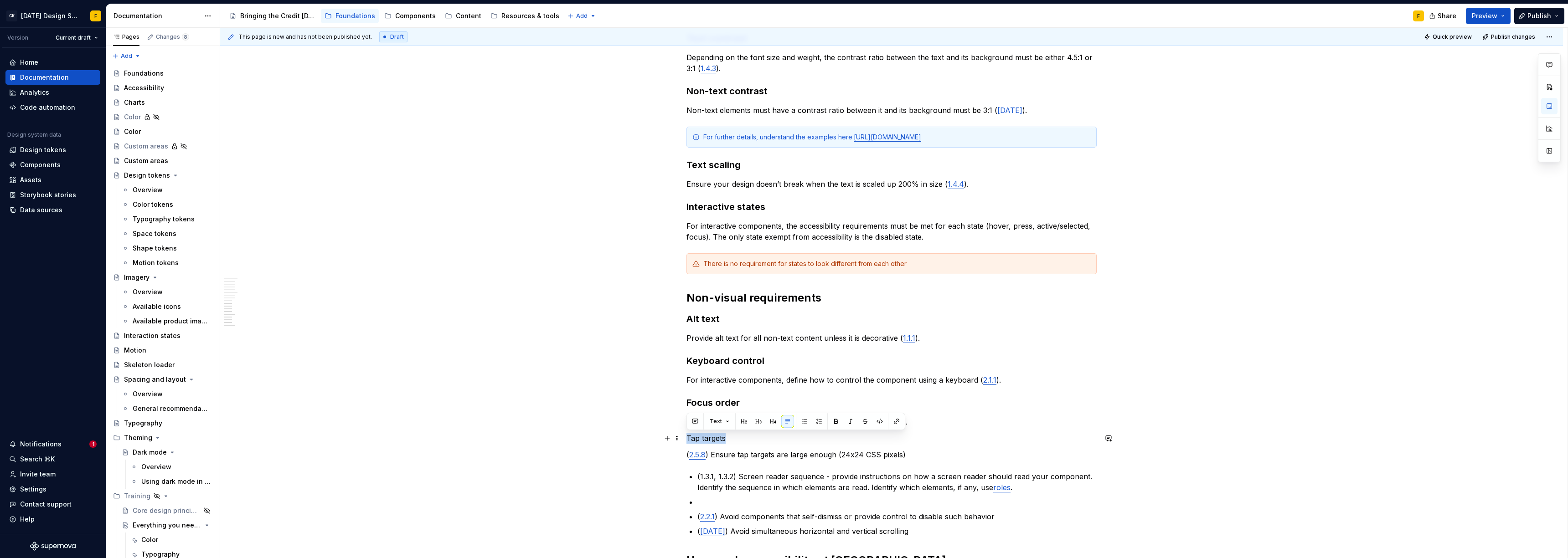
drag, startPoint x: 726, startPoint y: 438, endPoint x: 684, endPoint y: 434, distance: 42.2
click at [684, 434] on div "Basics of accessibility When it comes to creating accessible designs, we adhere…" at bounding box center [892, 160] width 1343 height 1420
click at [760, 423] on button "button" at bounding box center [758, 421] width 13 height 13
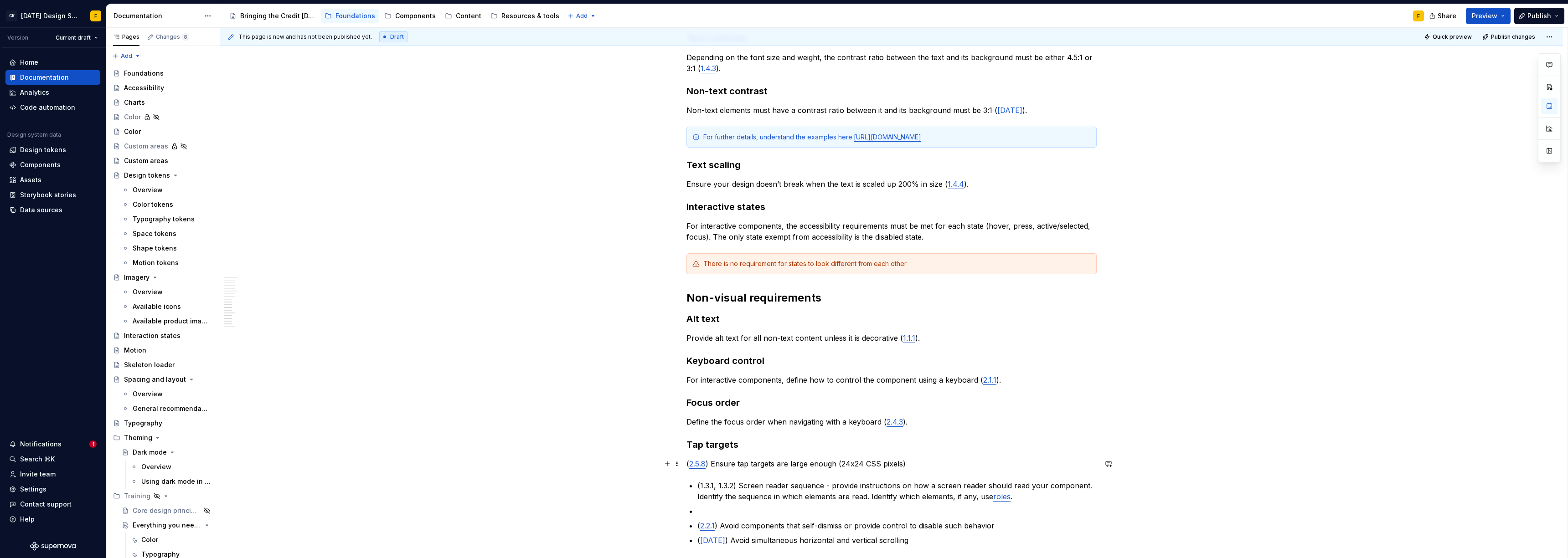
click at [710, 467] on p "( 2.5.8 ) Ensure tap targets are large enough (24x24 CSS pixels)" at bounding box center [892, 464] width 410 height 11
drag, startPoint x: 711, startPoint y: 465, endPoint x: 685, endPoint y: 465, distance: 26.0
click at [685, 465] on div "Basics of accessibility When it comes to creating accessible designs, we adhere…" at bounding box center [892, 165] width 1343 height 1429
click at [905, 467] on p "Ensure tap targets are large enough (24x24 CSS pixels)" at bounding box center [892, 464] width 410 height 11
click at [813, 466] on p "Ensure tap targets are large enough (24x24 CSS pixels) ( 2.5.8 )" at bounding box center [892, 464] width 410 height 11
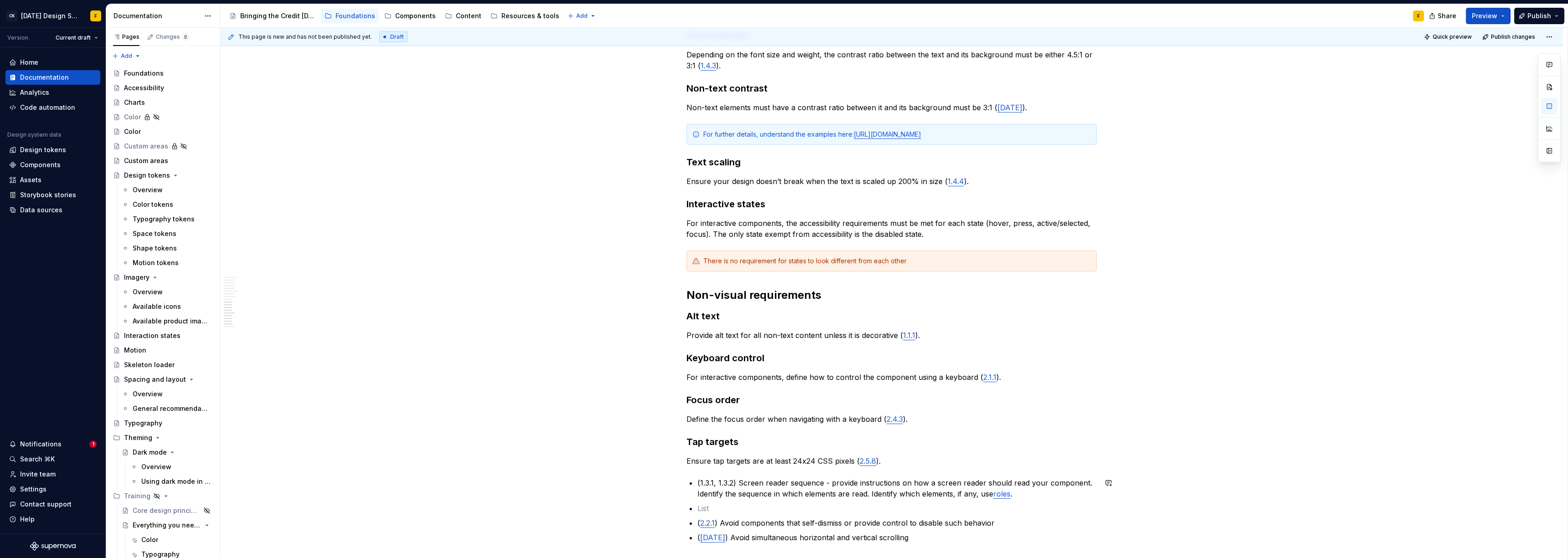
scroll to position [941, 0]
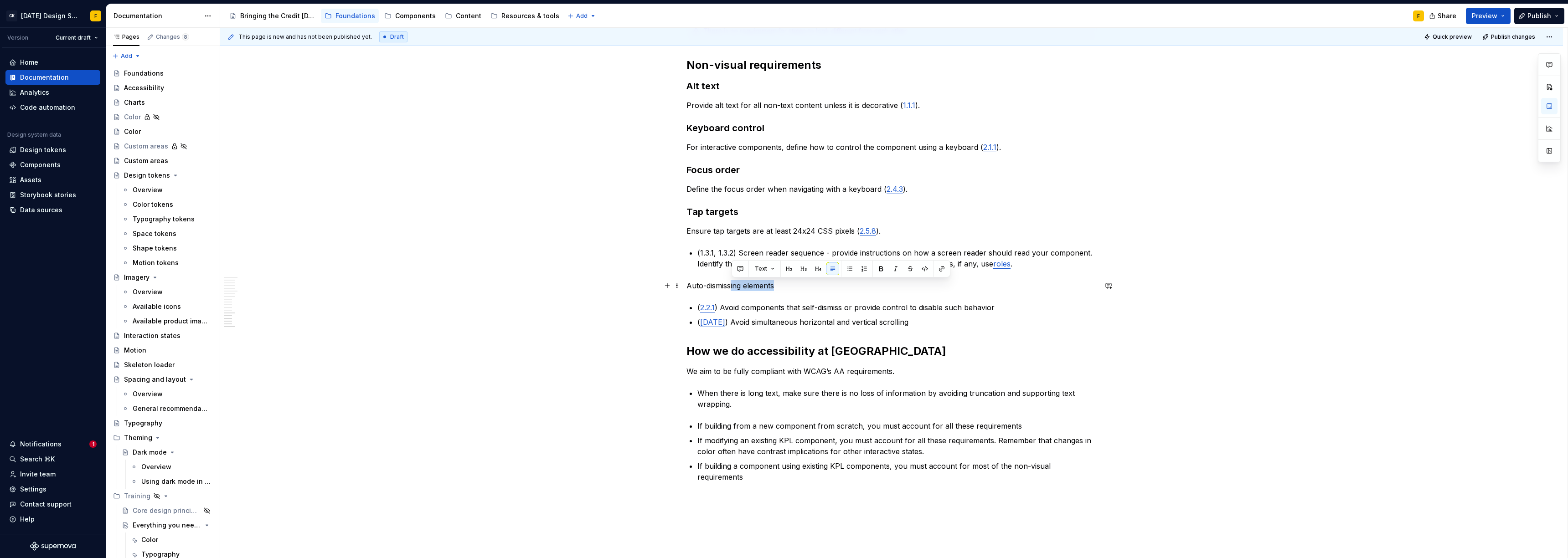
drag, startPoint x: 730, startPoint y: 286, endPoint x: 783, endPoint y: 286, distance: 53.0
click at [783, 286] on p "Auto-dismissing elements" at bounding box center [892, 286] width 410 height 11
drag, startPoint x: 749, startPoint y: 282, endPoint x: 685, endPoint y: 283, distance: 64.0
click at [756, 267] on button "button" at bounding box center [758, 268] width 13 height 13
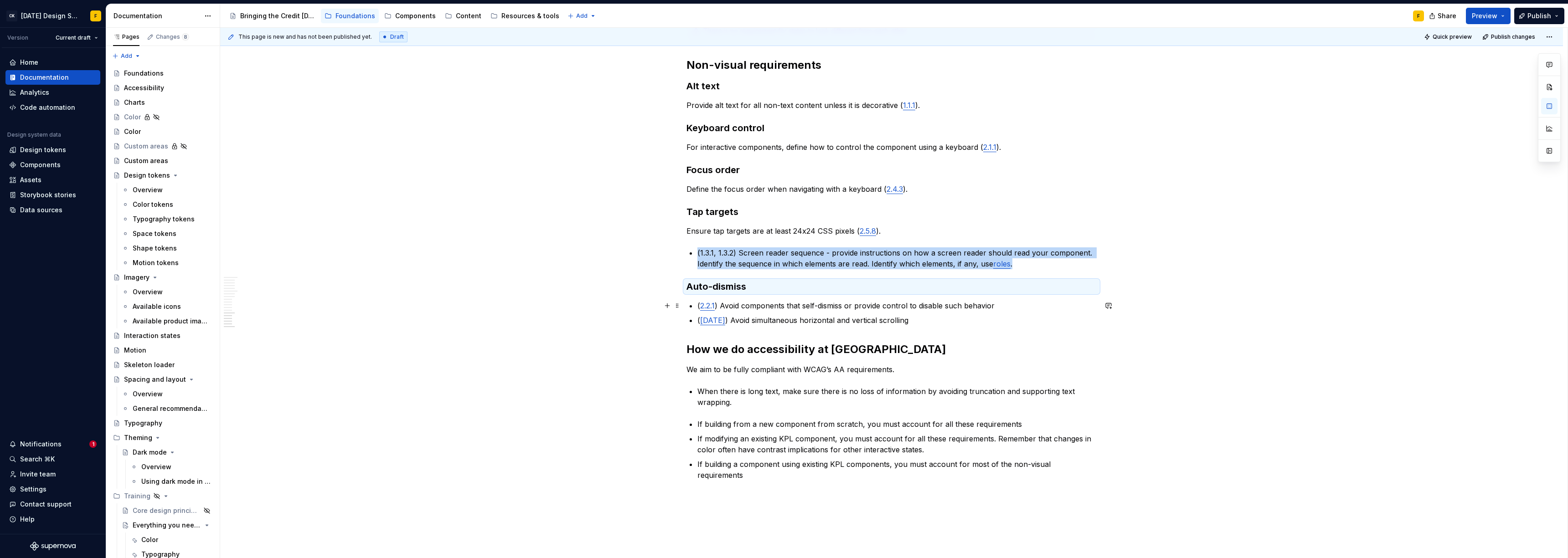
click at [698, 305] on p "( 2.2.1 ) Avoid components that self-dismiss or provide control to disable such…" at bounding box center [897, 305] width 399 height 11
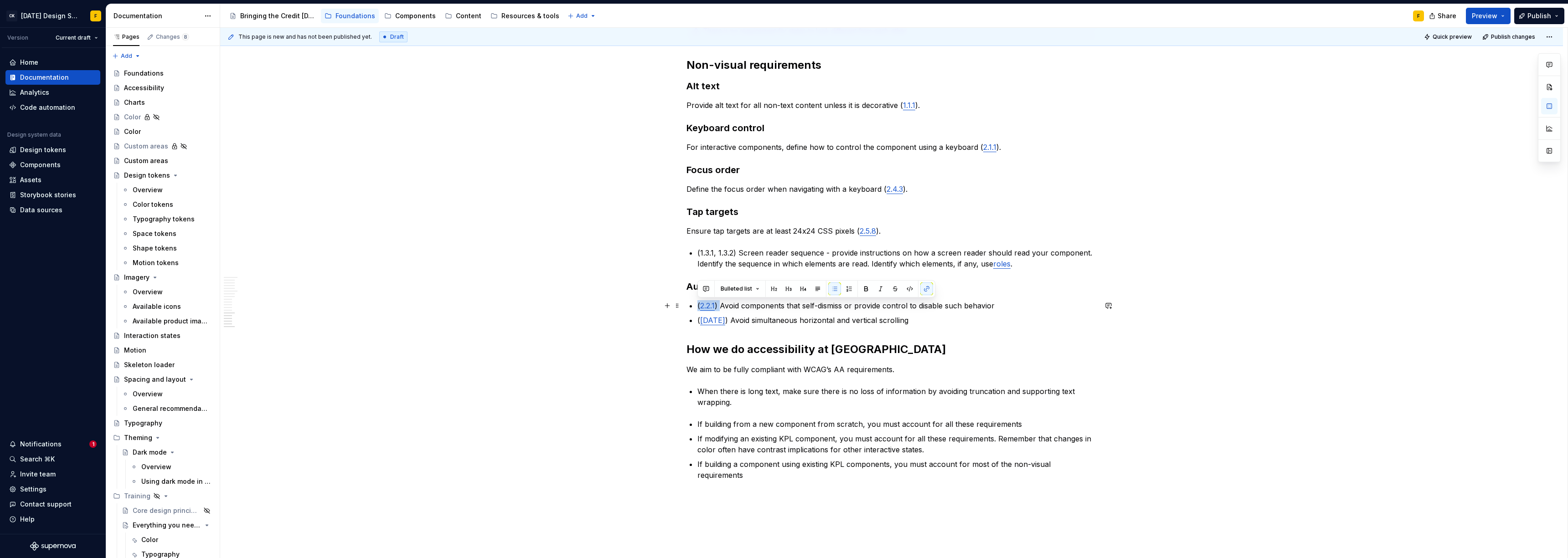
drag, startPoint x: 721, startPoint y: 306, endPoint x: 685, endPoint y: 306, distance: 36.0
click at [977, 307] on p "Avoid components that self-dismiss or provide control to disable such behavior" at bounding box center [897, 305] width 399 height 11
click at [702, 306] on p "Avoid components that self-dismiss or provide control to disable such behavior …" at bounding box center [897, 305] width 399 height 11
drag, startPoint x: 995, startPoint y: 305, endPoint x: 695, endPoint y: 305, distance: 300.0
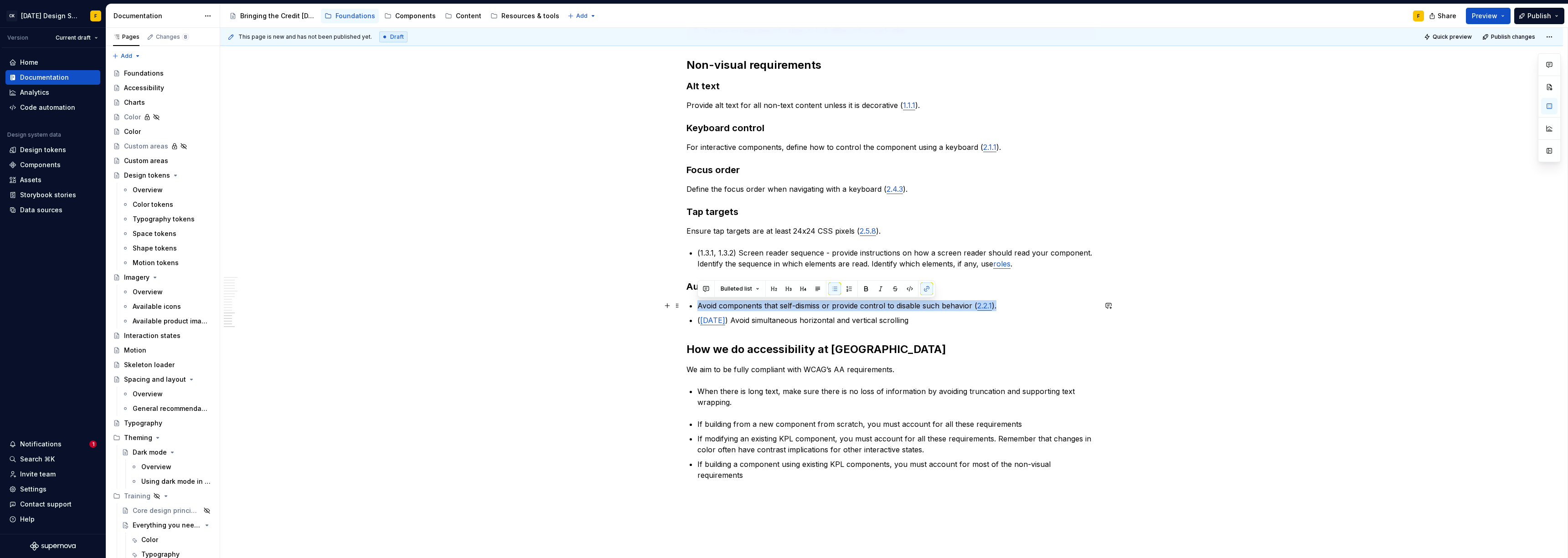
click at [738, 290] on span "Bulleted list" at bounding box center [737, 289] width 32 height 7
click at [746, 326] on div "Text" at bounding box center [749, 323] width 13 height 9
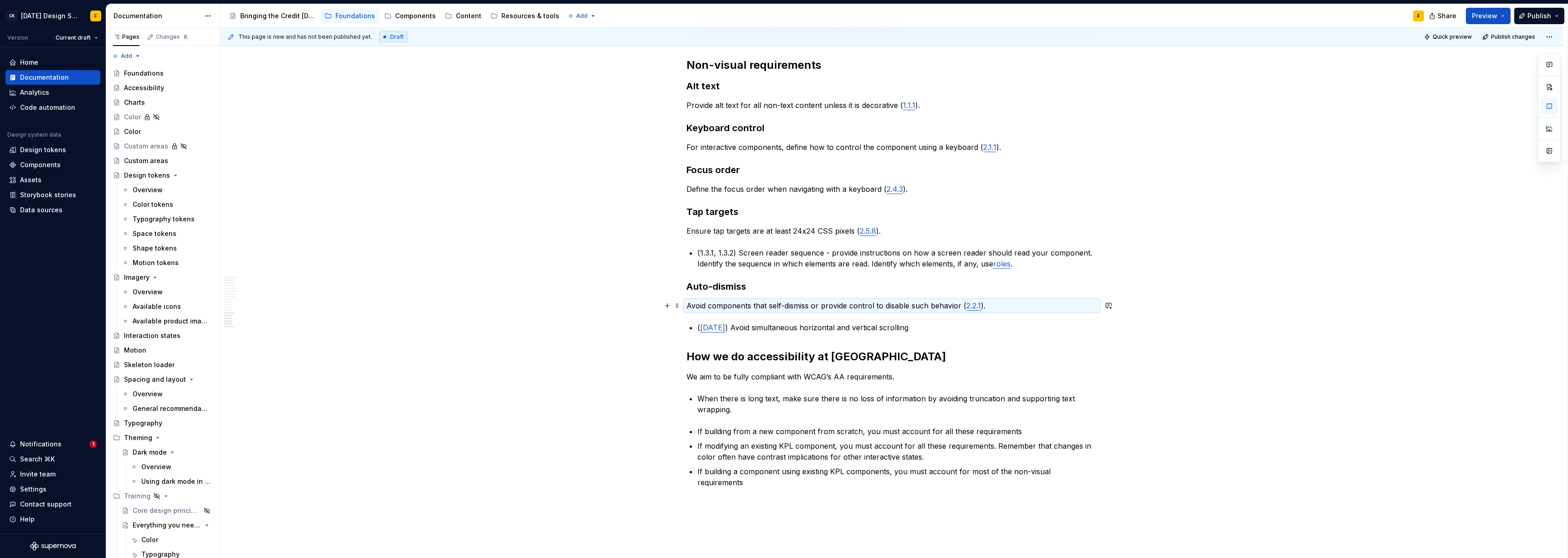
click at [707, 306] on p "Avoid components that self-dismiss or provide control to disable such behavior …" at bounding box center [892, 305] width 410 height 11
click at [730, 304] on p "Avoid components that self-dismiss or provide control to disable such behavior …" at bounding box center [892, 305] width 410 height 11
click at [975, 307] on p "Avoid elements that auto-dismiss or provide control to disable such behavior ( …" at bounding box center [892, 305] width 410 height 11
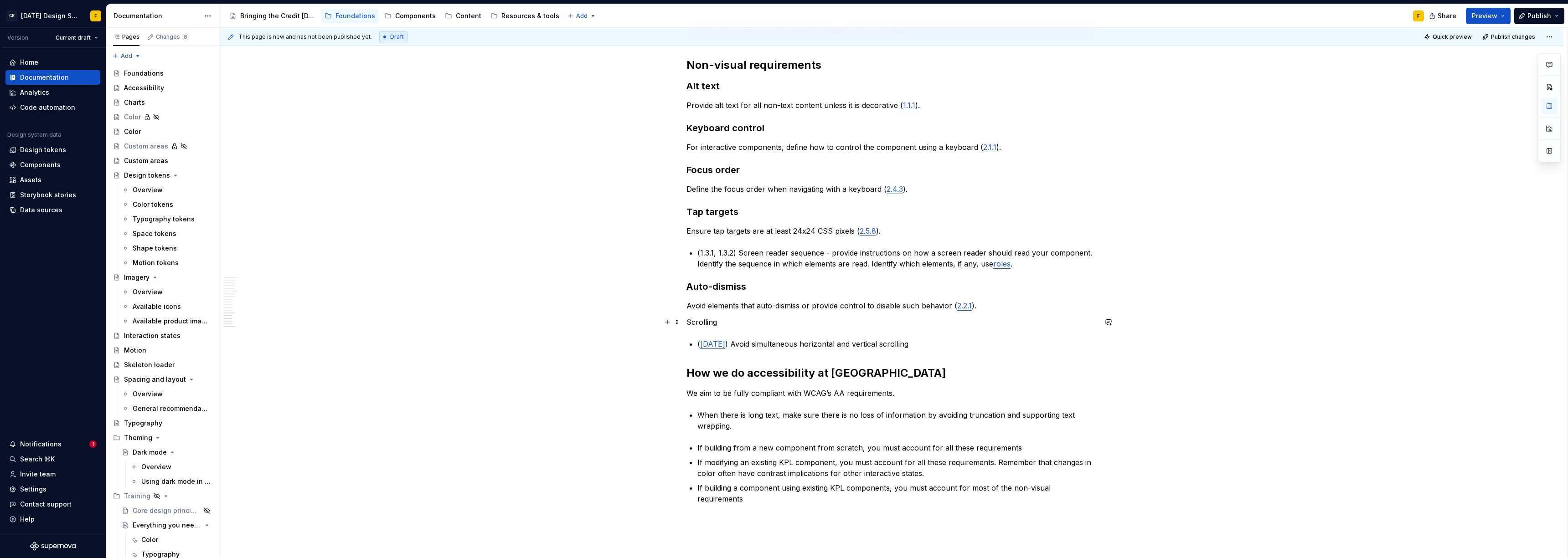
click at [694, 321] on p "Scrolling" at bounding box center [892, 322] width 410 height 11
click at [759, 307] on button "button" at bounding box center [758, 305] width 13 height 13
drag, startPoint x: 725, startPoint y: 346, endPoint x: 698, endPoint y: 346, distance: 27.0
click at [698, 346] on p "( [DATE] ) Avoid simultaneous horizontal and vertical scrolling" at bounding box center [897, 347] width 399 height 11
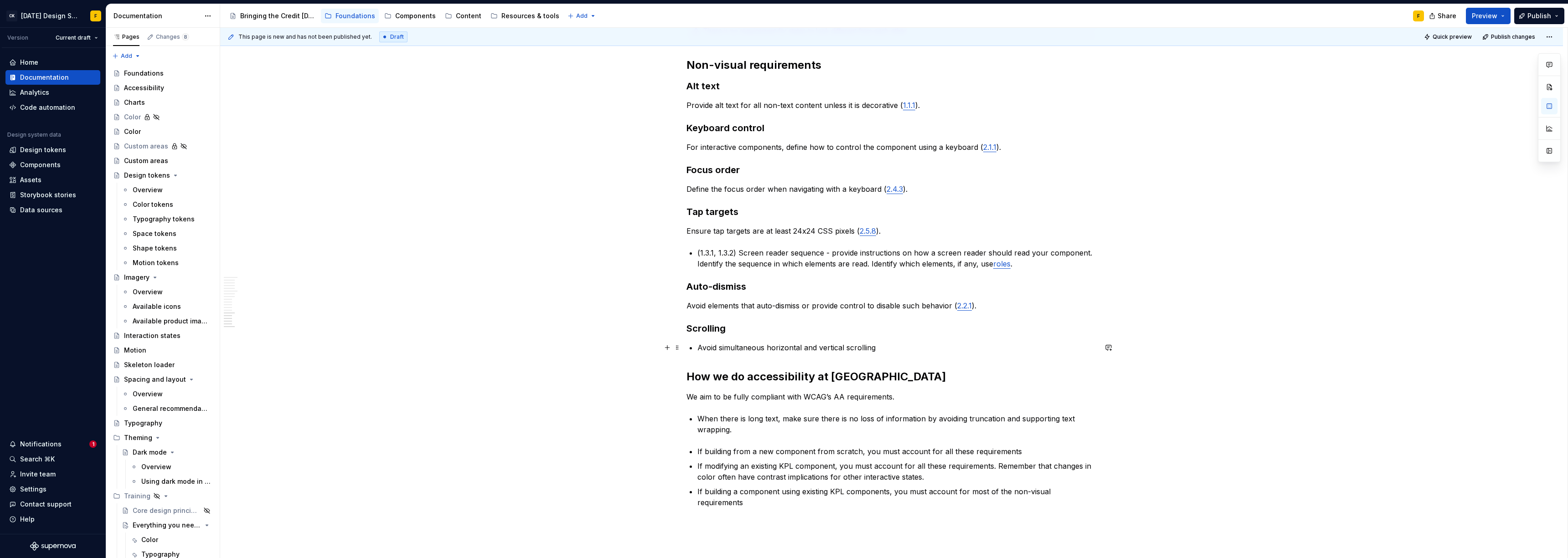
click at [878, 344] on p "Avoid simultaneous horizontal and vertical scrolling" at bounding box center [897, 347] width 399 height 11
click at [788, 349] on p "Avoid simultaneous horizontal and vertical scrolling ( [DATE] )." at bounding box center [897, 347] width 399 height 11
click at [741, 331] on span "Bulleted list" at bounding box center [737, 331] width 32 height 7
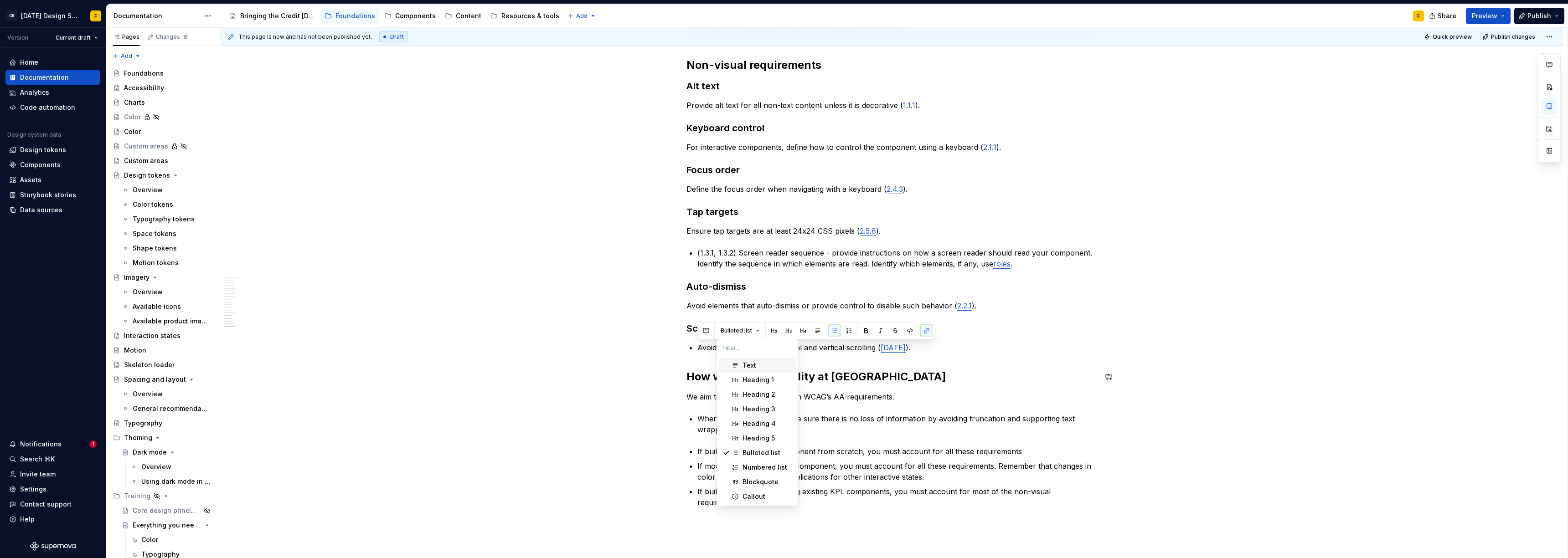
click at [755, 366] on div "Text" at bounding box center [749, 365] width 13 height 9
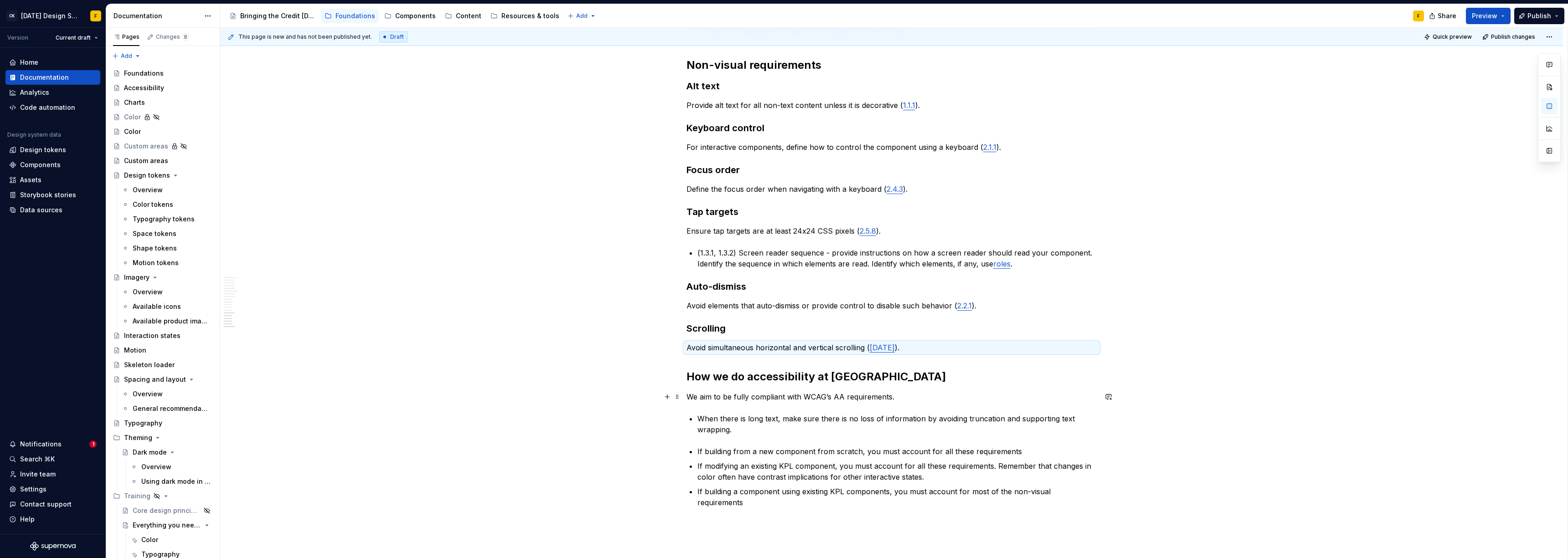
click at [802, 392] on p "We aim to be fully compliant with WCAG’s AA requirements." at bounding box center [892, 397] width 410 height 11
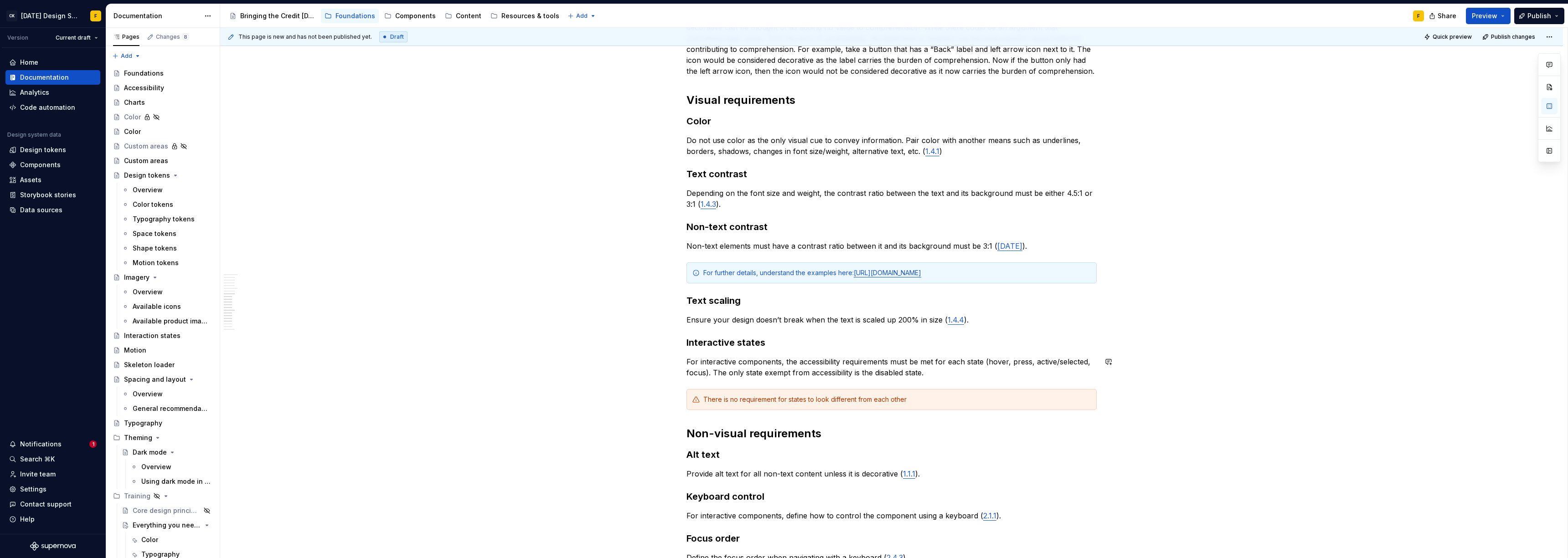
scroll to position [738, 0]
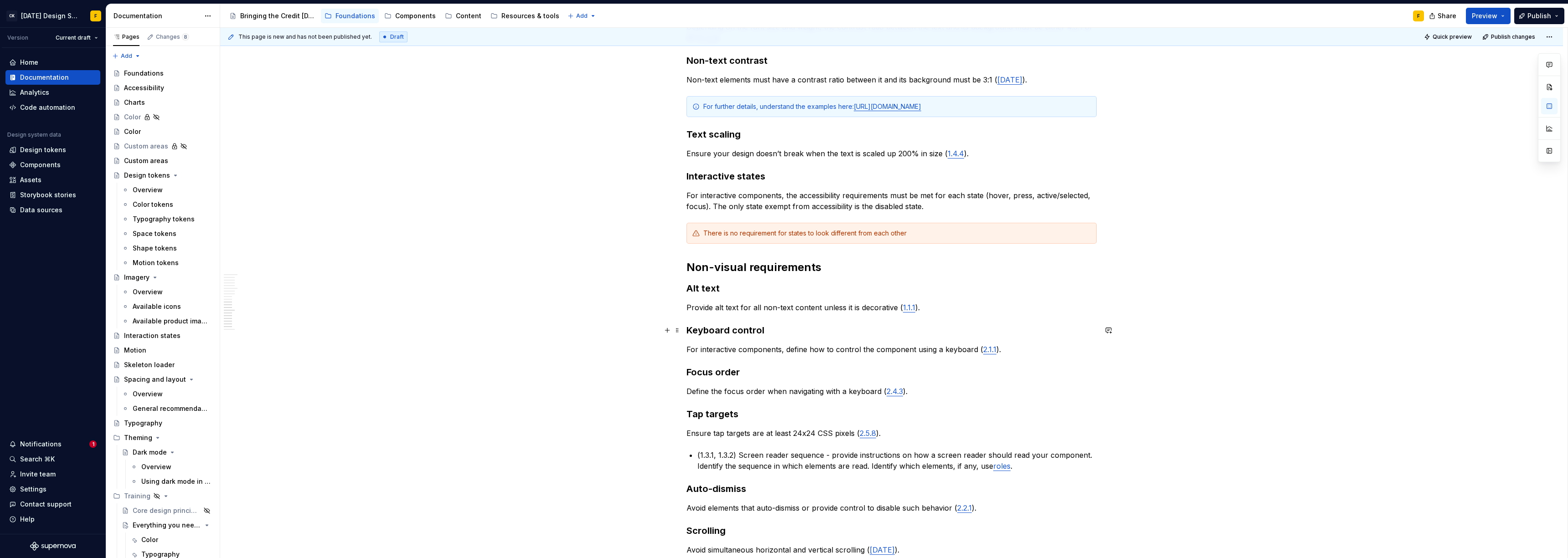
click at [690, 330] on h3 "Keyboard control" at bounding box center [892, 330] width 410 height 13
click at [747, 332] on h3 "Keyboard control" at bounding box center [892, 330] width 410 height 13
drag, startPoint x: 930, startPoint y: 392, endPoint x: 683, endPoint y: 391, distance: 247.0
click at [683, 391] on div "Basics of accessibility When it comes to creating accessible designs, we adhere…" at bounding box center [892, 155] width 1343 height 1469
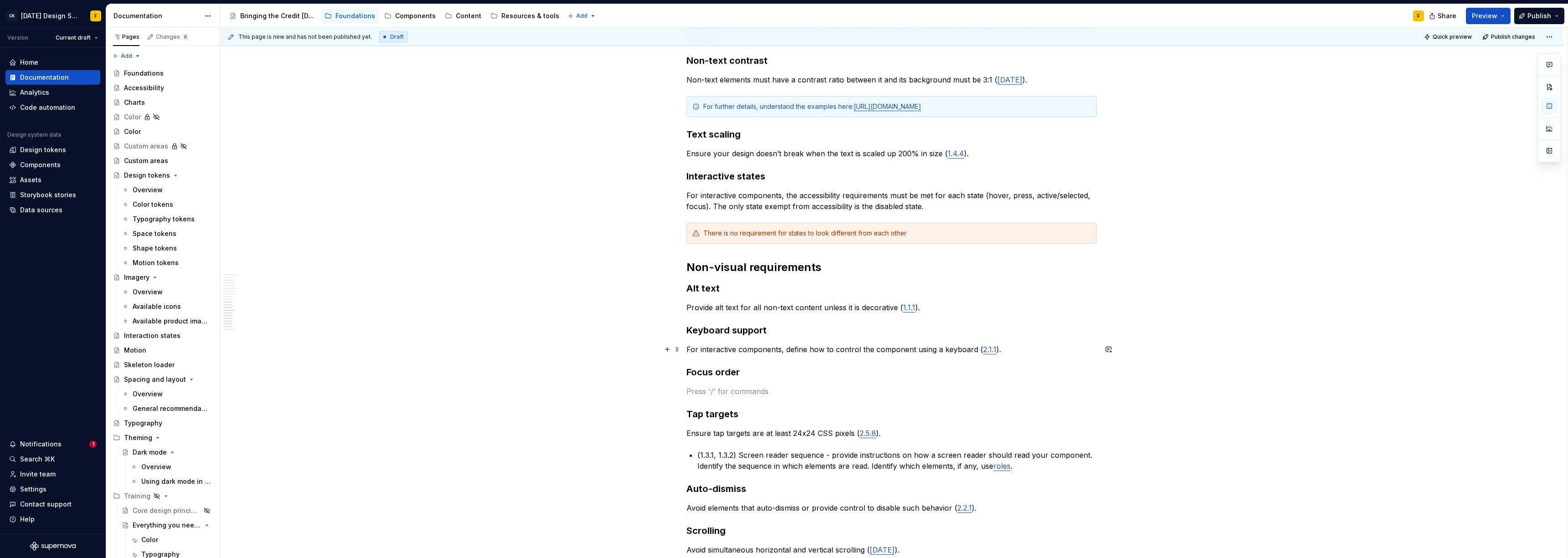
click at [1020, 352] on p "For interactive components, define how to control the component using a keyboar…" at bounding box center [892, 349] width 410 height 11
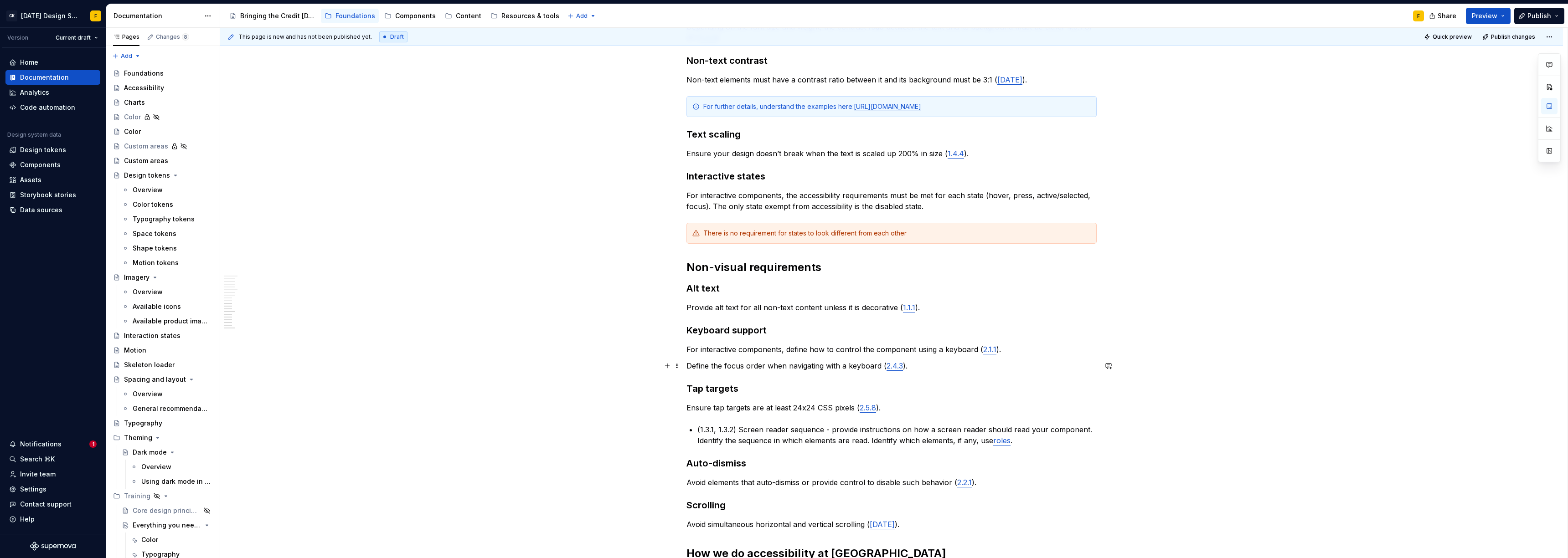
click at [687, 366] on p "Define the focus order when navigating with a keyboard ( 2.4.3 )." at bounding box center [892, 366] width 410 height 11
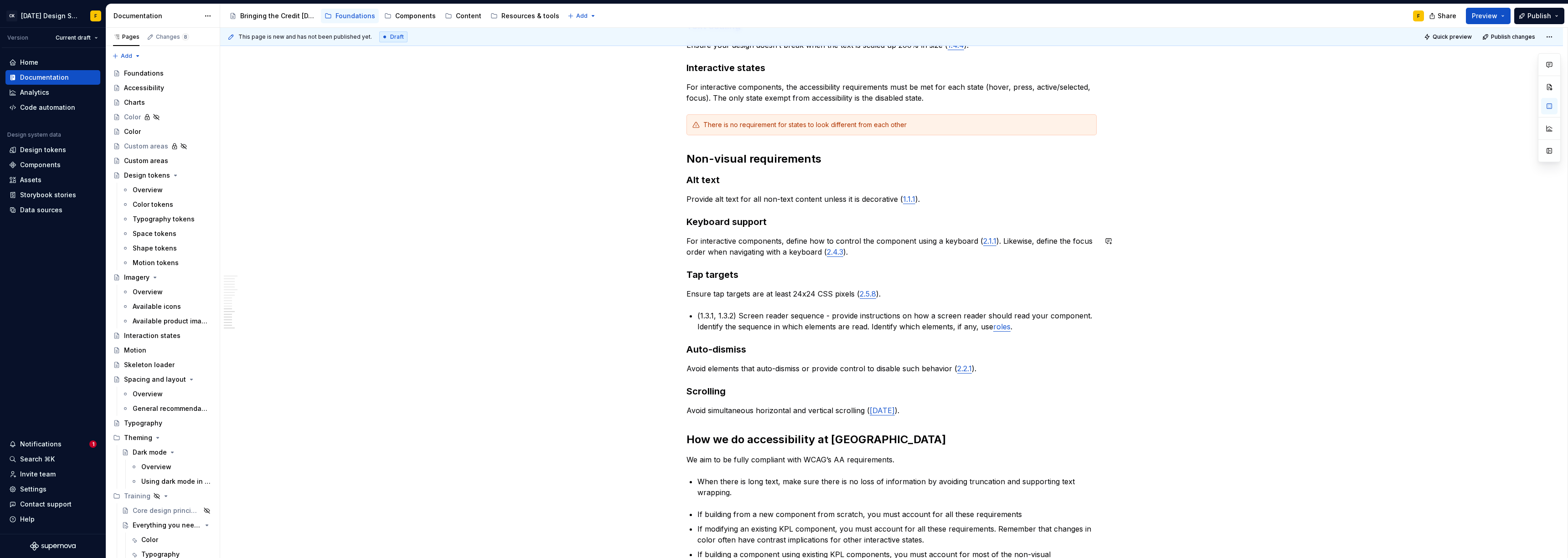
scroll to position [859, 0]
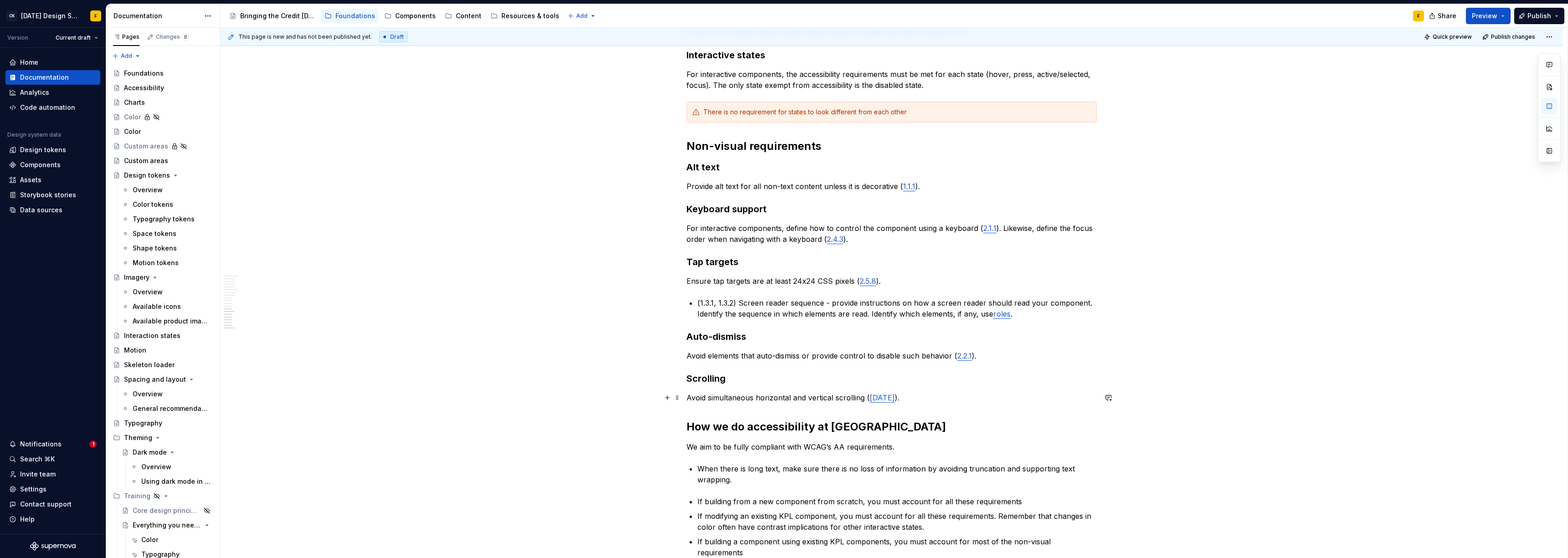
click at [898, 401] on p "Avoid simultaneous horizontal and vertical scrolling ( [DATE] )." at bounding box center [892, 398] width 410 height 11
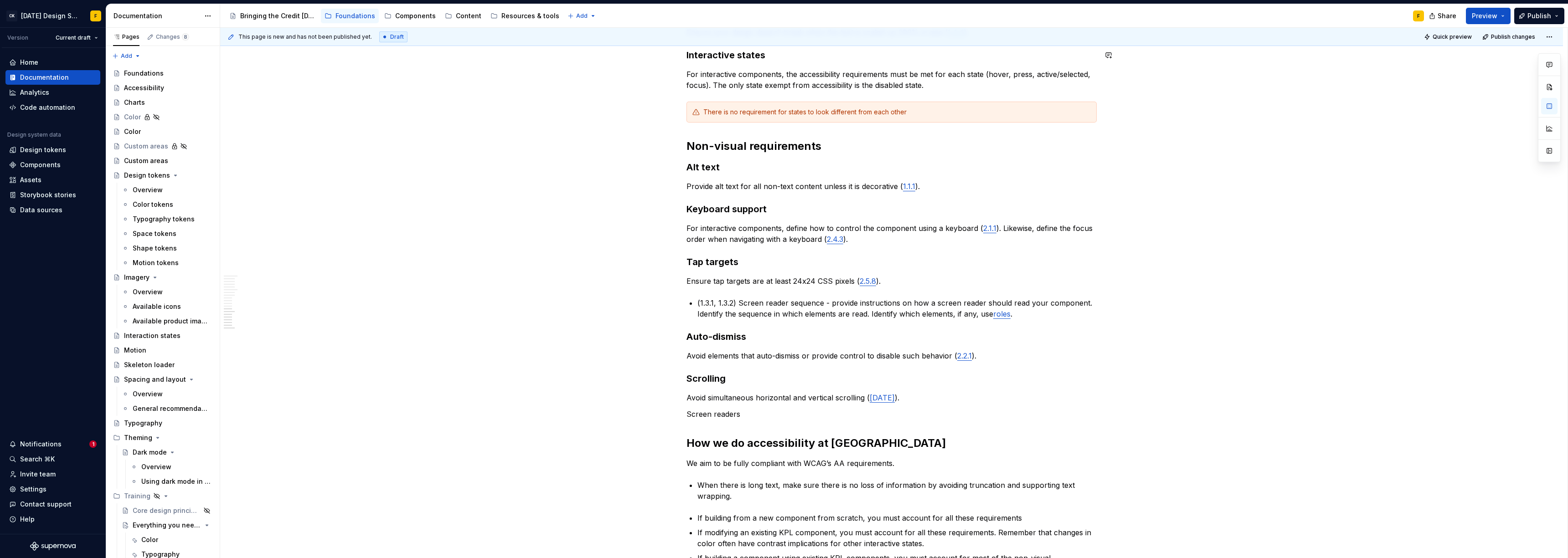
type textarea "*"
drag, startPoint x: 734, startPoint y: 304, endPoint x: 699, endPoint y: 304, distance: 35.0
click at [699, 304] on p "(1.3.1, 1.3.2) Screen reader sequence - provide instructions on how a screen re…" at bounding box center [897, 309] width 399 height 22
drag, startPoint x: 708, startPoint y: 304, endPoint x: 699, endPoint y: 304, distance: 9.0
click at [699, 304] on p "(1.3) Screen reader sequence - provide instructions on how a screen reader shou…" at bounding box center [897, 309] width 399 height 22
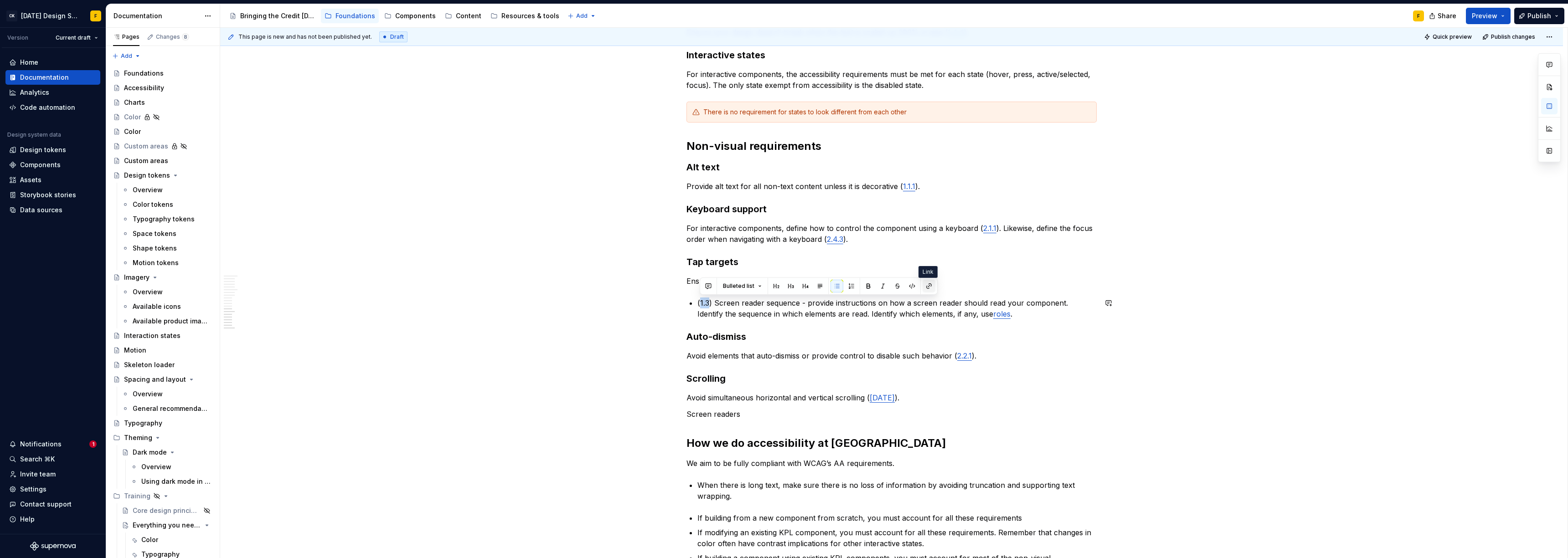
click at [926, 286] on button "button" at bounding box center [929, 286] width 13 height 13
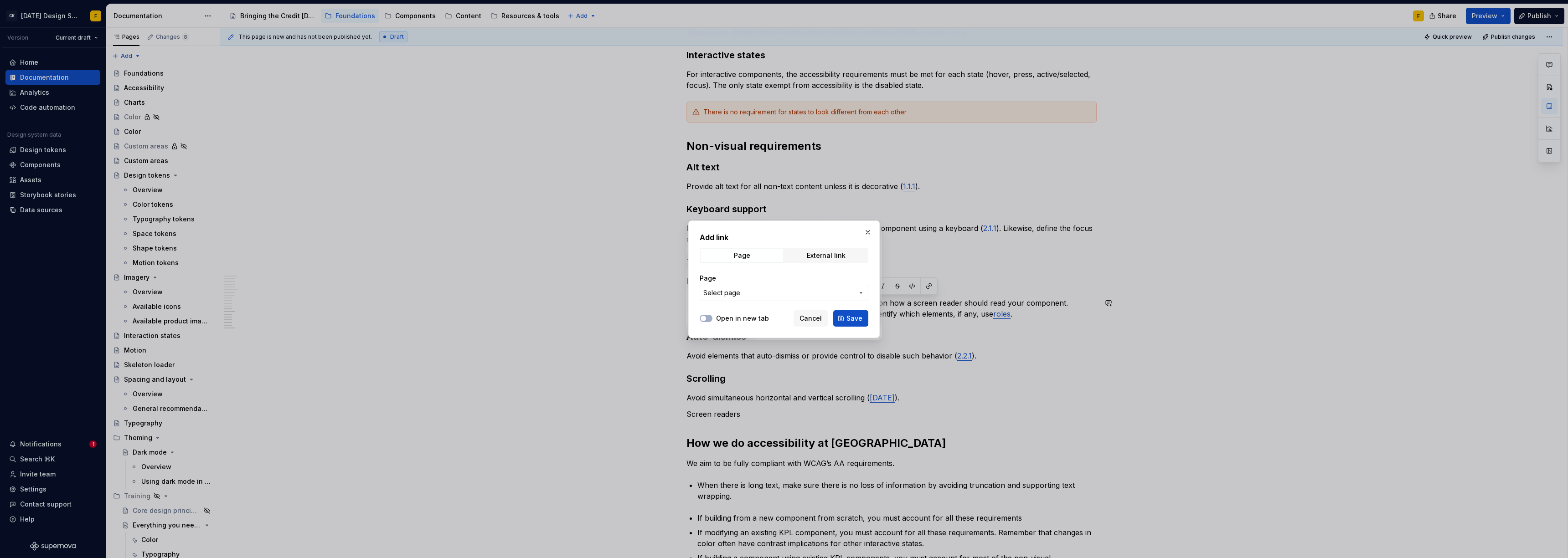
click at [721, 318] on label "Open in new tab" at bounding box center [742, 318] width 53 height 9
click at [712, 318] on button "Open in new tab" at bounding box center [705, 318] width 13 height 7
click at [823, 253] on div "External link" at bounding box center [826, 256] width 39 height 7
click at [758, 295] on input "URL" at bounding box center [783, 293] width 169 height 16
paste input "[URL][DOMAIN_NAME]"
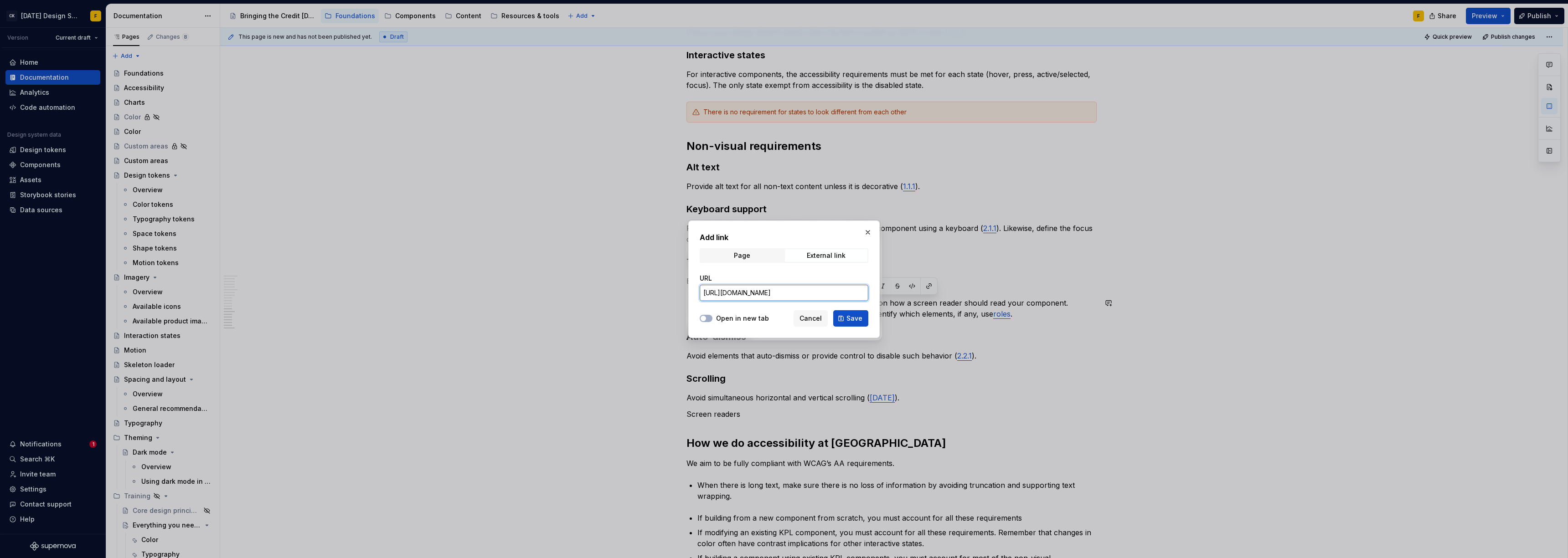
scroll to position [0, 153]
type input "[URL][DOMAIN_NAME]"
click at [725, 318] on label "Open in new tab" at bounding box center [742, 318] width 53 height 9
click at [712, 318] on button "Open in new tab" at bounding box center [705, 318] width 13 height 7
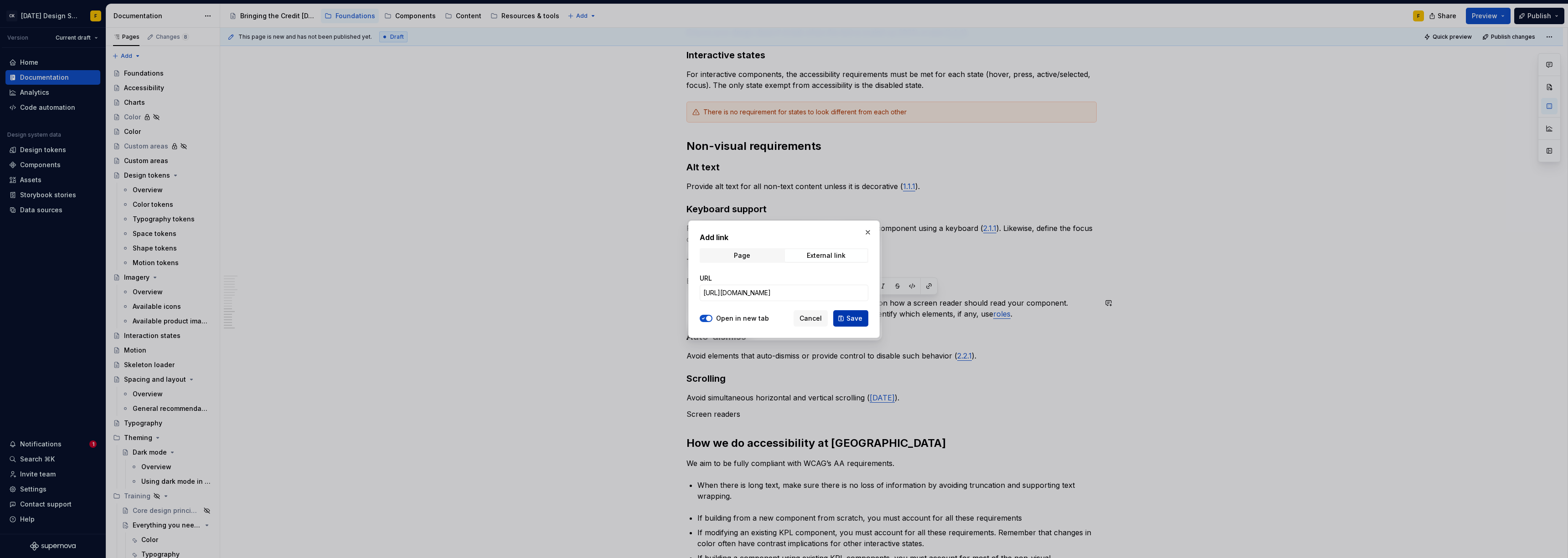
click at [855, 318] on span "Save" at bounding box center [855, 318] width 16 height 9
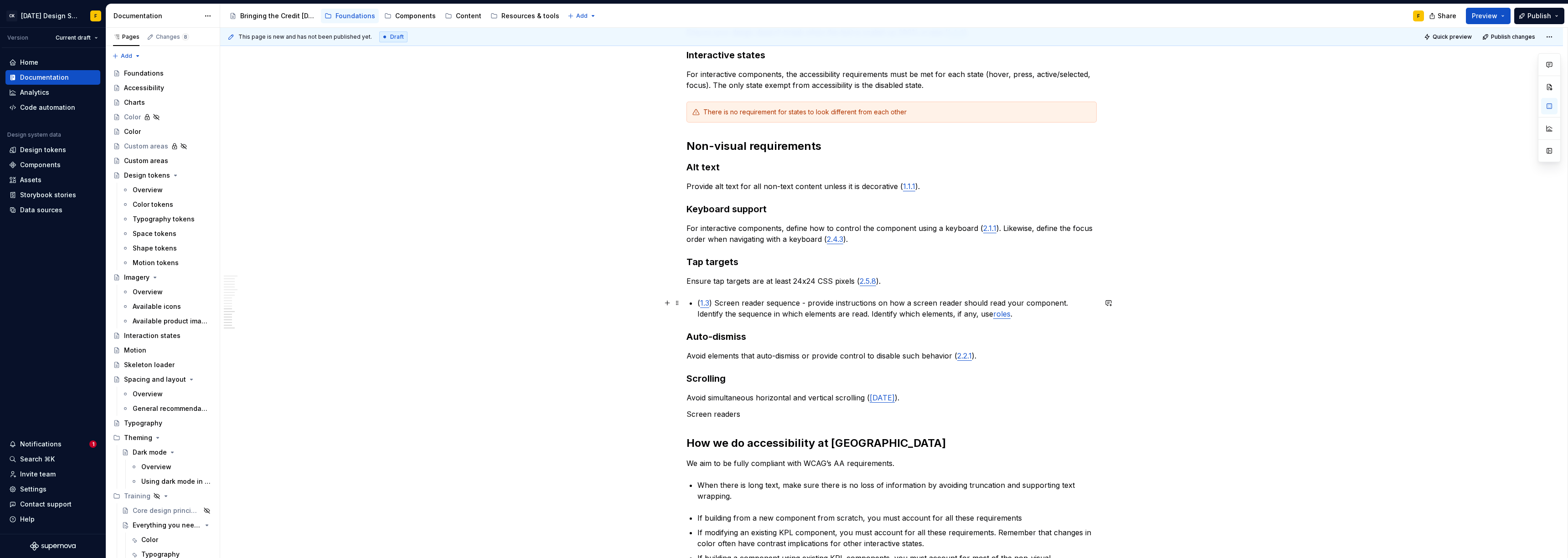
click at [773, 312] on p "( 1.3 ) Screen reader sequence - provide instructions on how a screen reader sh…" at bounding box center [897, 309] width 399 height 22
drag, startPoint x: 746, startPoint y: 415, endPoint x: 688, endPoint y: 411, distance: 58.1
click at [688, 411] on p "Screen readers" at bounding box center [892, 414] width 410 height 11
type textarea "*"
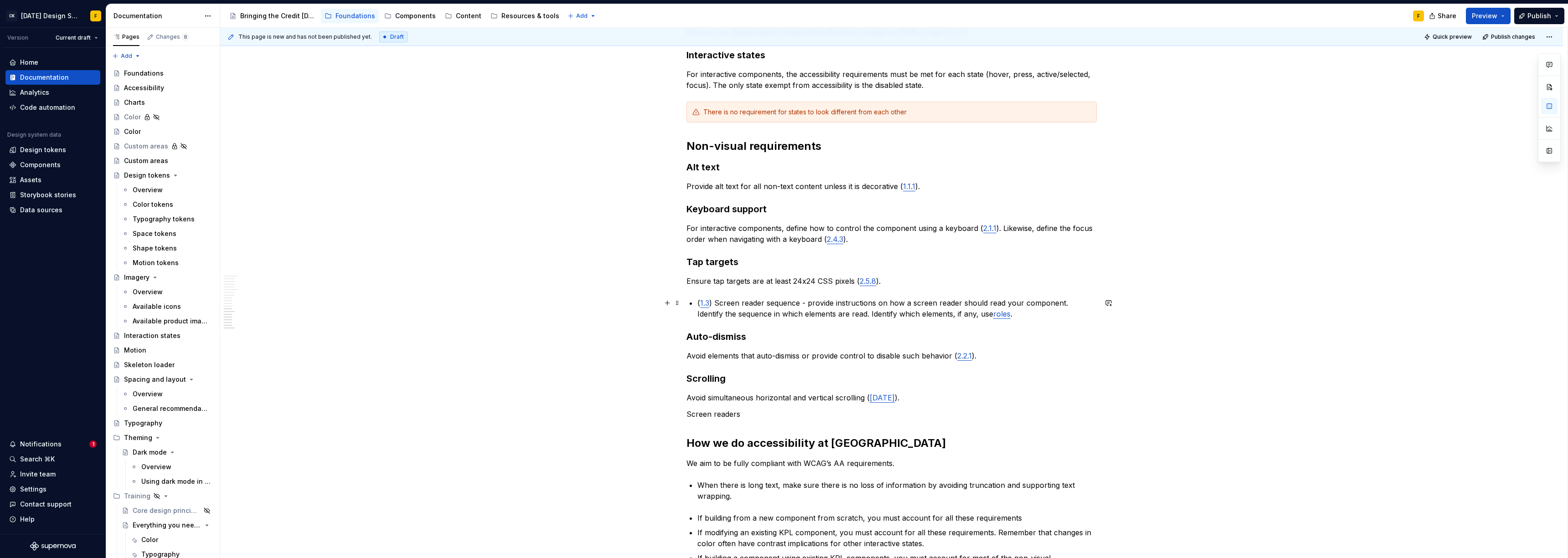
click at [707, 301] on link "1.3" at bounding box center [704, 302] width 9 height 9
click at [709, 304] on p "( 1.3 .1) Screen reader sequence - provide instructions on how a screen reader …" at bounding box center [897, 309] width 399 height 22
drag, startPoint x: 714, startPoint y: 304, endPoint x: 699, endPoint y: 301, distance: 15.3
click at [699, 301] on p "(1.3.1, 1.3.2) Screen reader sequence - provide instructions on how a screen re…" at bounding box center [897, 309] width 399 height 22
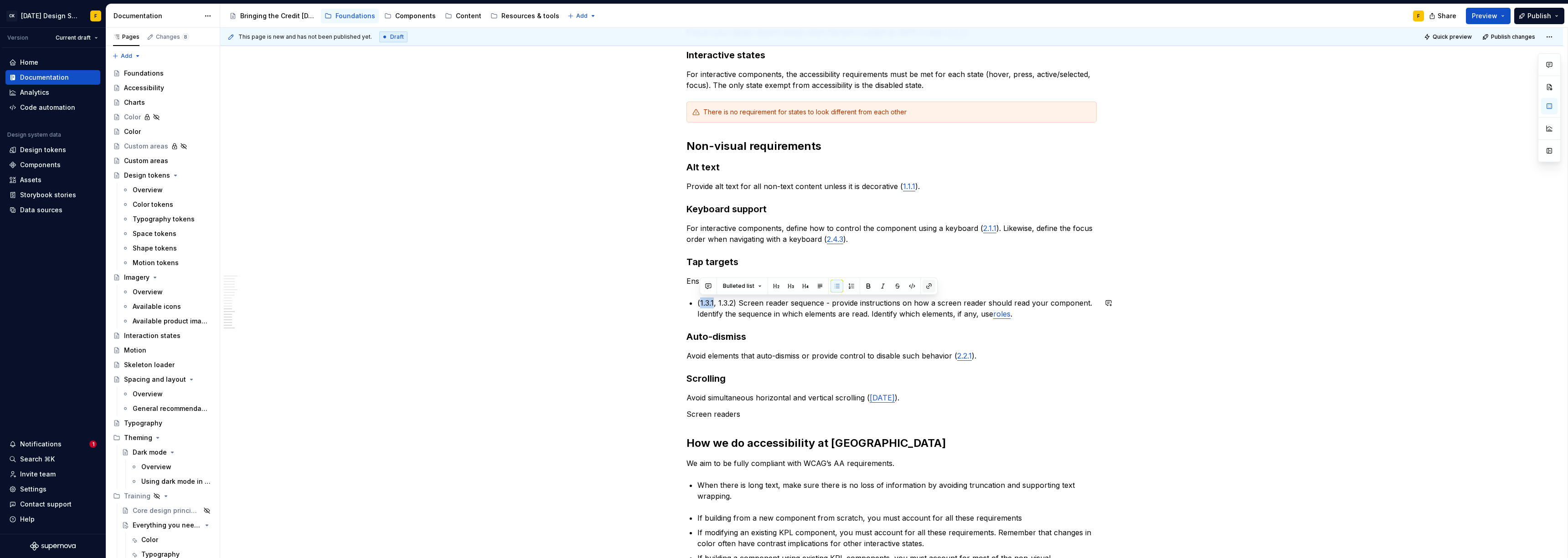
click at [930, 285] on button "button" at bounding box center [929, 286] width 13 height 13
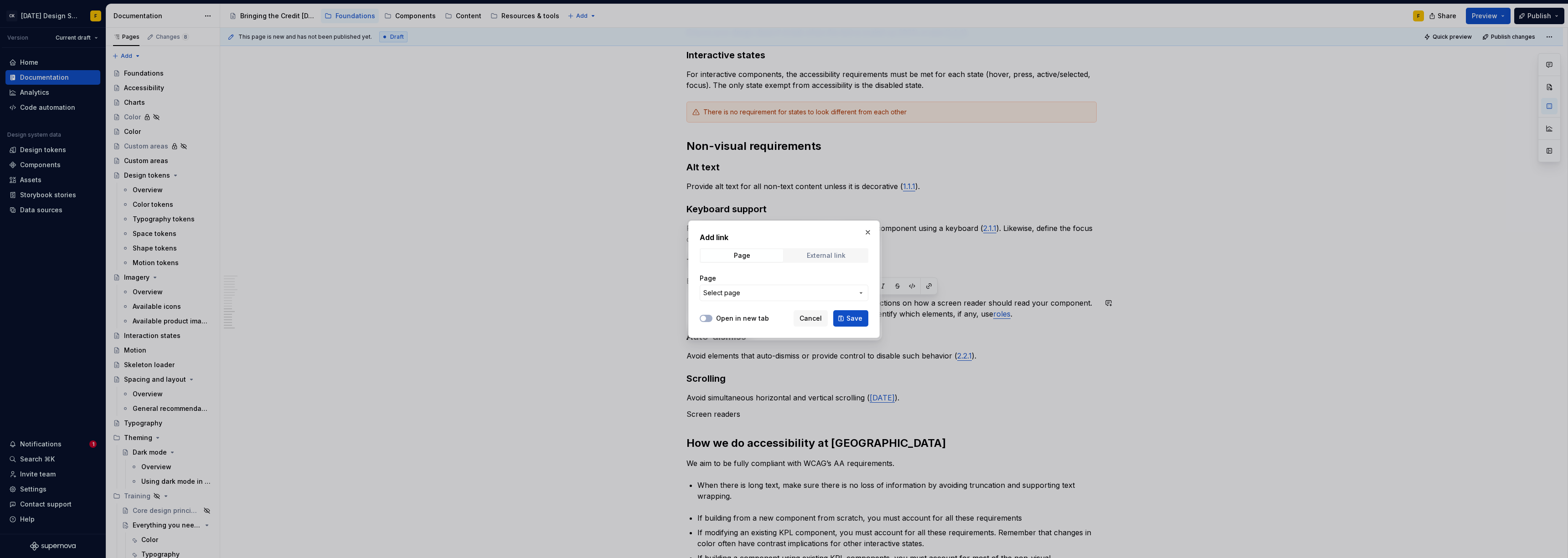
click at [845, 255] on div "External link" at bounding box center [826, 256] width 39 height 7
click at [749, 320] on label "Open in new tab" at bounding box center [742, 318] width 53 height 9
click at [712, 320] on button "Open in new tab" at bounding box center [705, 318] width 13 height 7
click at [750, 299] on input "URL" at bounding box center [783, 293] width 169 height 16
paste input "[URL][DOMAIN_NAME]"
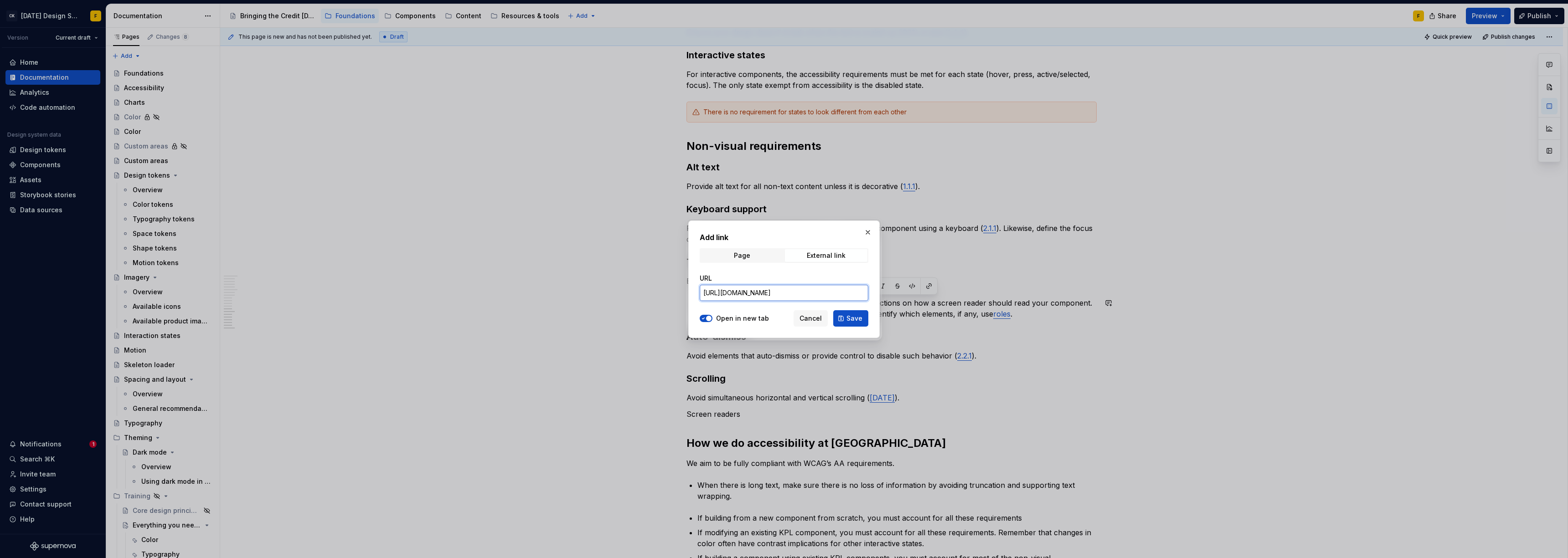
scroll to position [0, 73]
type input "[URL][DOMAIN_NAME]"
click at [850, 320] on span "Save" at bounding box center [855, 318] width 16 height 9
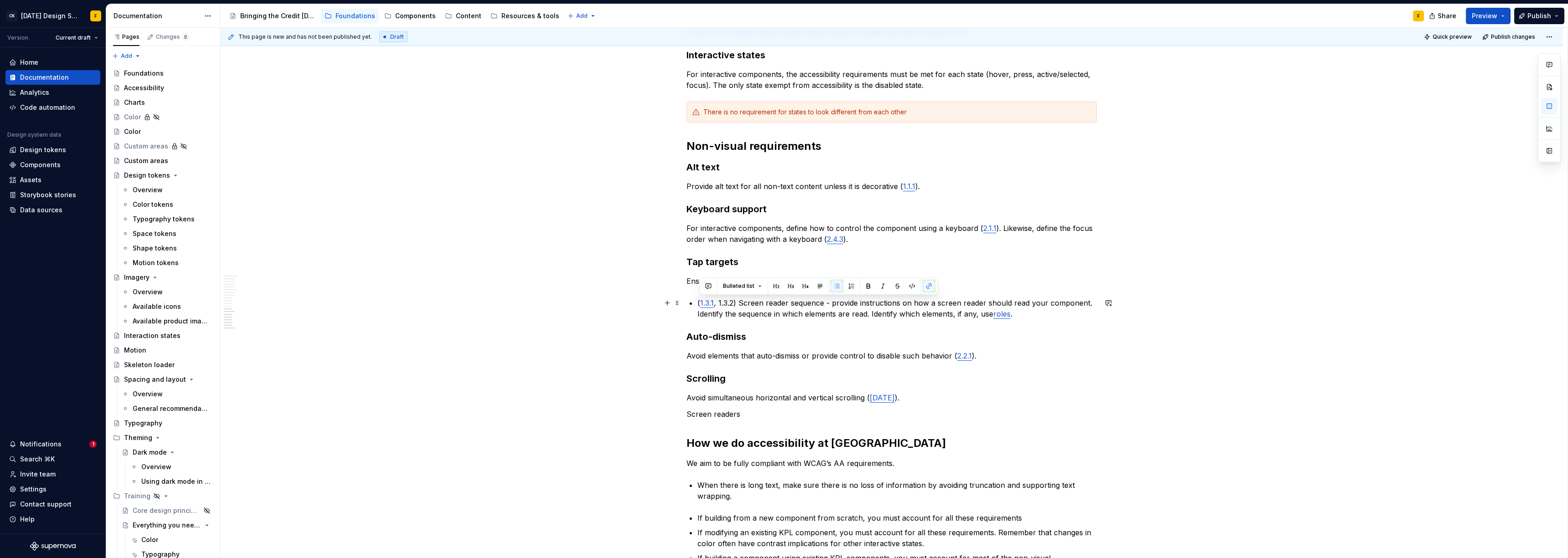
click at [716, 304] on p "( 1.3.1 , 1.3.2) Screen reader sequence - provide instructions on how a screen …" at bounding box center [897, 309] width 399 height 22
drag, startPoint x: 749, startPoint y: 416, endPoint x: 674, endPoint y: 414, distance: 75.0
drag, startPoint x: 751, startPoint y: 417, endPoint x: 745, endPoint y: 416, distance: 6.1
click at [751, 417] on p "Screen readers" at bounding box center [892, 414] width 410 height 11
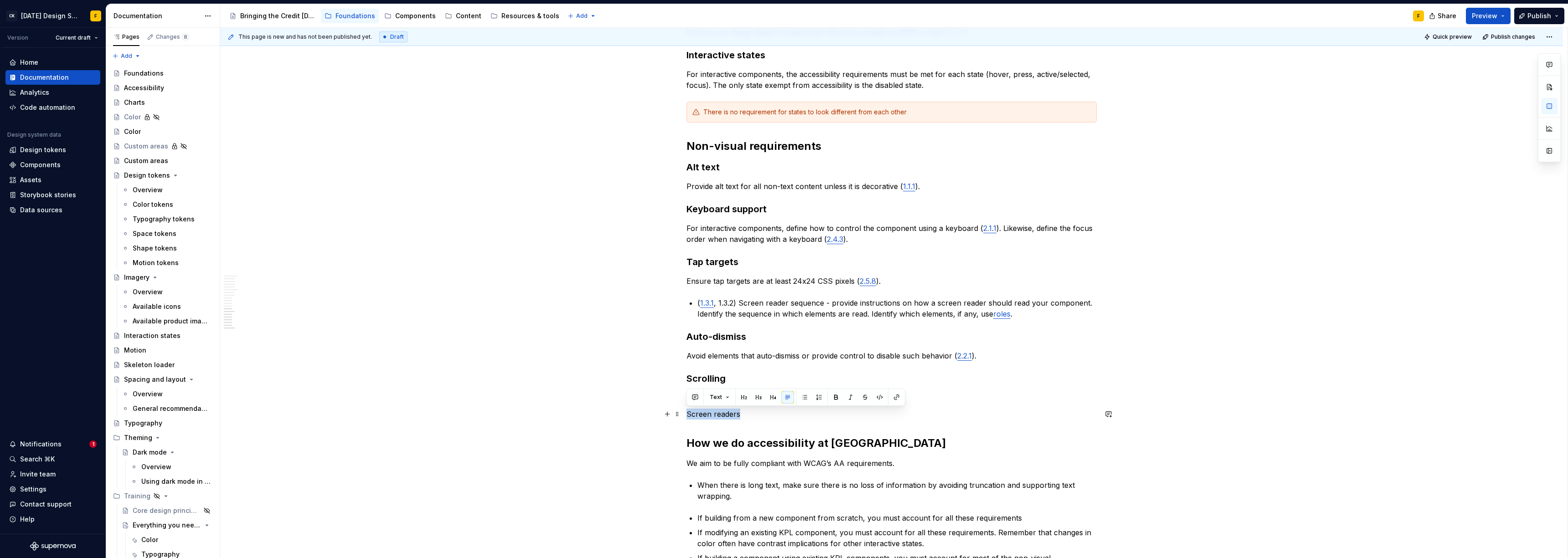
drag, startPoint x: 743, startPoint y: 415, endPoint x: 688, endPoint y: 413, distance: 55.0
click at [688, 413] on p "Screen readers" at bounding box center [892, 414] width 410 height 11
click at [755, 397] on button "button" at bounding box center [758, 397] width 13 height 13
click at [764, 419] on h3 "Screen readers" at bounding box center [892, 420] width 410 height 13
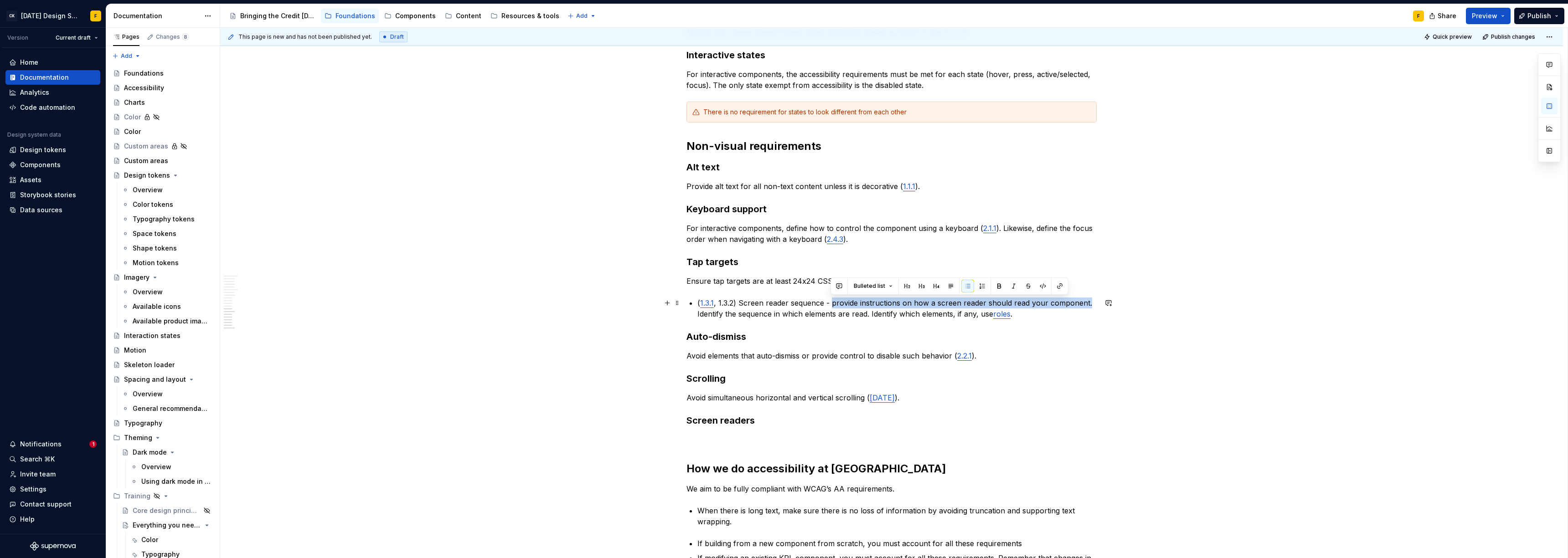
drag, startPoint x: 830, startPoint y: 303, endPoint x: 1085, endPoint y: 299, distance: 255.0
click at [1085, 299] on p "( 1.3.1 , 1.3.2) Screen reader sequence - provide instructions on how a screen …" at bounding box center [897, 309] width 399 height 22
copy p "provide instructions on how a screen reader should read your component."
click at [707, 434] on p at bounding box center [892, 440] width 410 height 11
click at [690, 440] on p "provide instructions on how a screen reader should read your component." at bounding box center [892, 440] width 410 height 11
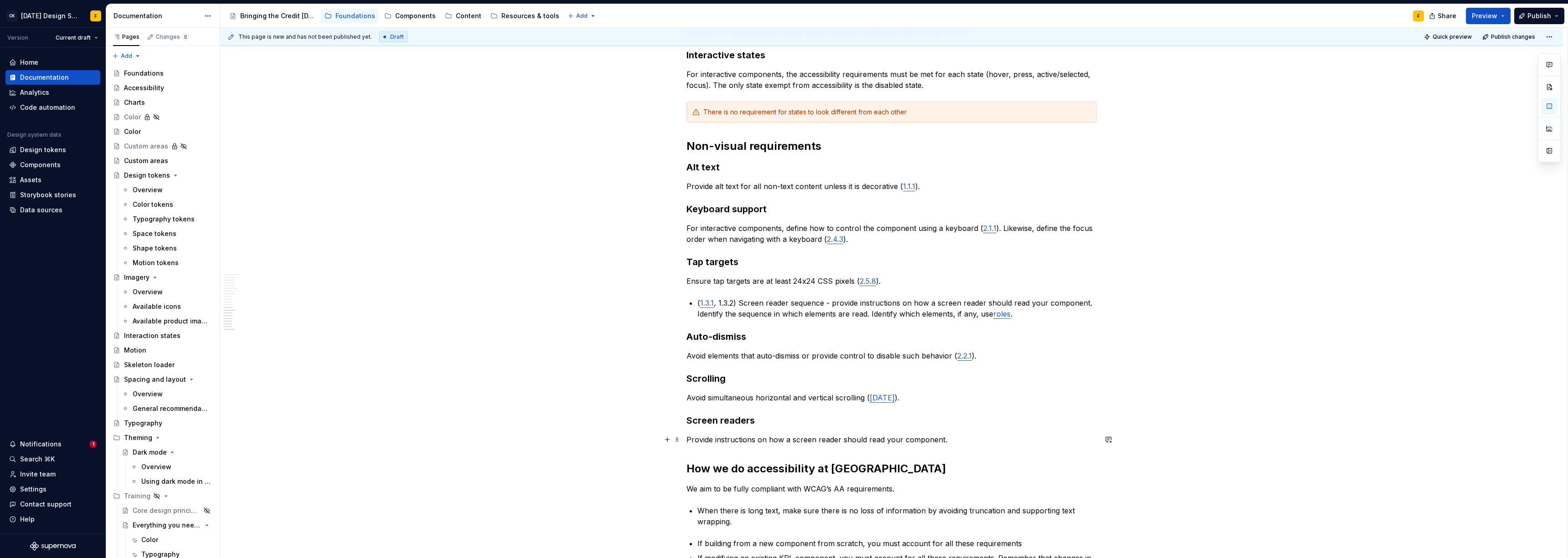
click at [685, 438] on div "Basics of accessibility When it comes to creating accessible designs, we adhere…" at bounding box center [892, 39] width 1343 height 1480
drag, startPoint x: 716, startPoint y: 304, endPoint x: 698, endPoint y: 304, distance: 18.0
click at [698, 304] on p "( 1.3.1 , 1.3.2) Screen reader sequence - provide instructions on how a screen …" at bounding box center [897, 309] width 399 height 22
copy p "( 1.3.1 ,"
click at [951, 442] on p "Provide instructions on how a screen reader should read your component." at bounding box center [892, 440] width 410 height 11
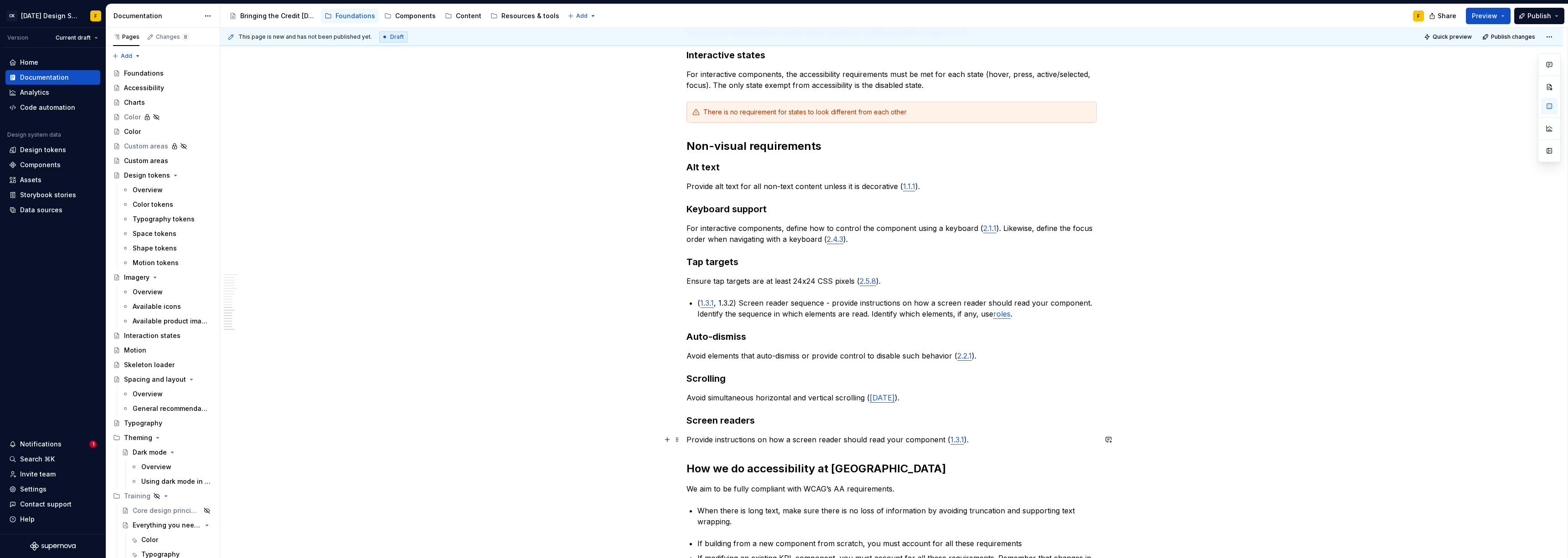
click at [712, 441] on p "Provide instructions on how a screen reader should read your component ( 1.3.1 …" at bounding box center [892, 440] width 410 height 11
type textarea "*"
click at [940, 442] on p "Provide a way for screen readers to read your design ( 1.3.1 )." at bounding box center [892, 440] width 410 height 11
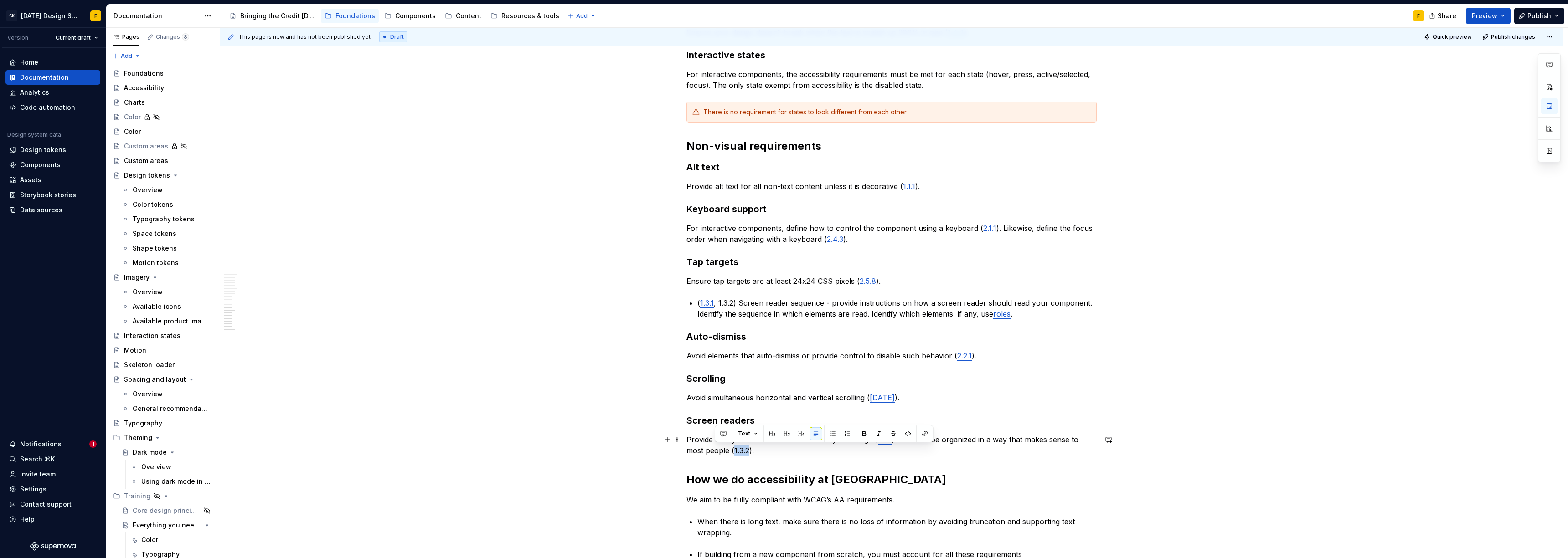
drag, startPoint x: 715, startPoint y: 448, endPoint x: 730, endPoint y: 449, distance: 15.0
click at [730, 449] on p "Provide a way for screen readers to read your design ( 1.3.1 ). It should be or…" at bounding box center [892, 445] width 410 height 22
click at [926, 433] on button "button" at bounding box center [925, 433] width 13 height 13
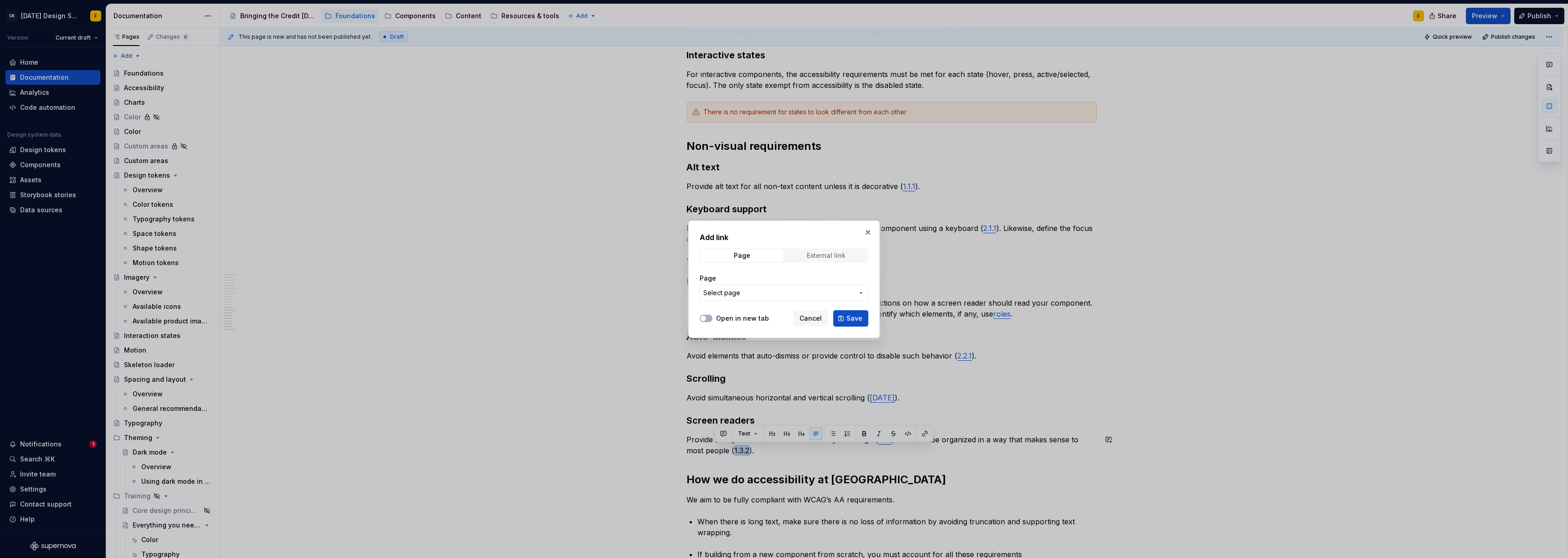
click at [811, 255] on div "External link" at bounding box center [826, 256] width 39 height 7
click at [737, 294] on input "URL" at bounding box center [783, 293] width 169 height 16
paste input "[URL][DOMAIN_NAME]"
type input "[URL][DOMAIN_NAME]"
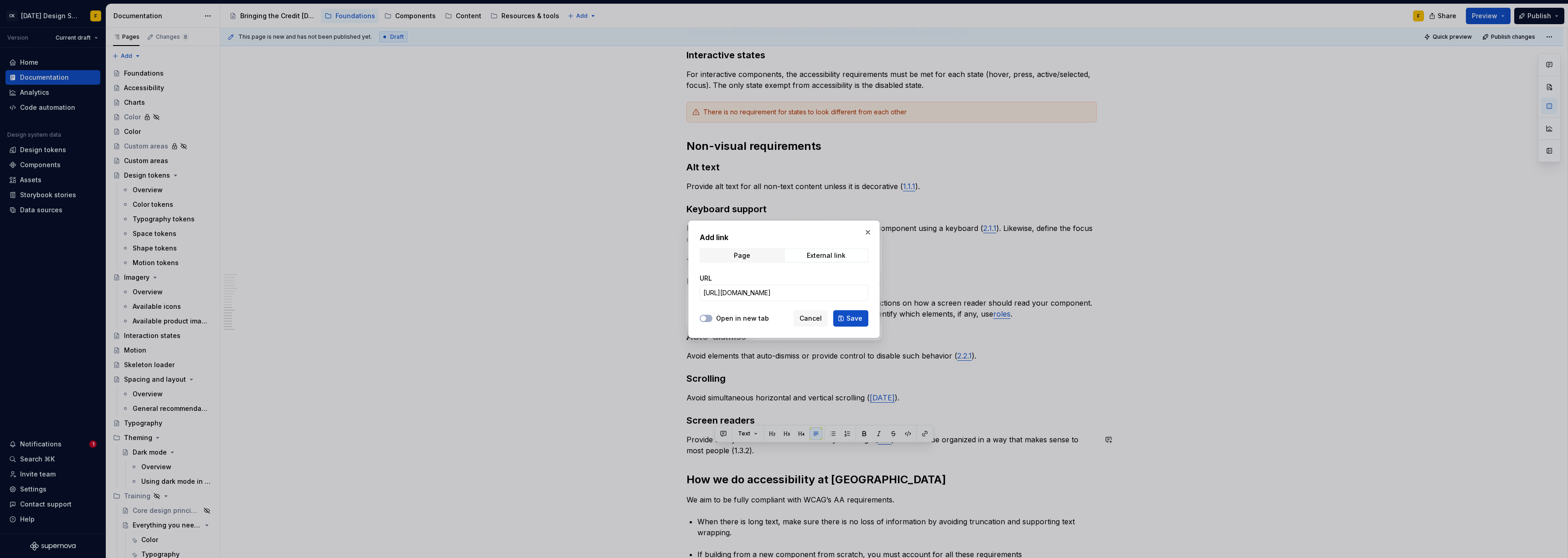
scroll to position [0, 0]
click at [723, 321] on label "Open in new tab" at bounding box center [742, 318] width 53 height 9
click at [712, 321] on button "Open in new tab" at bounding box center [705, 318] width 13 height 7
click at [856, 319] on span "Save" at bounding box center [855, 318] width 16 height 9
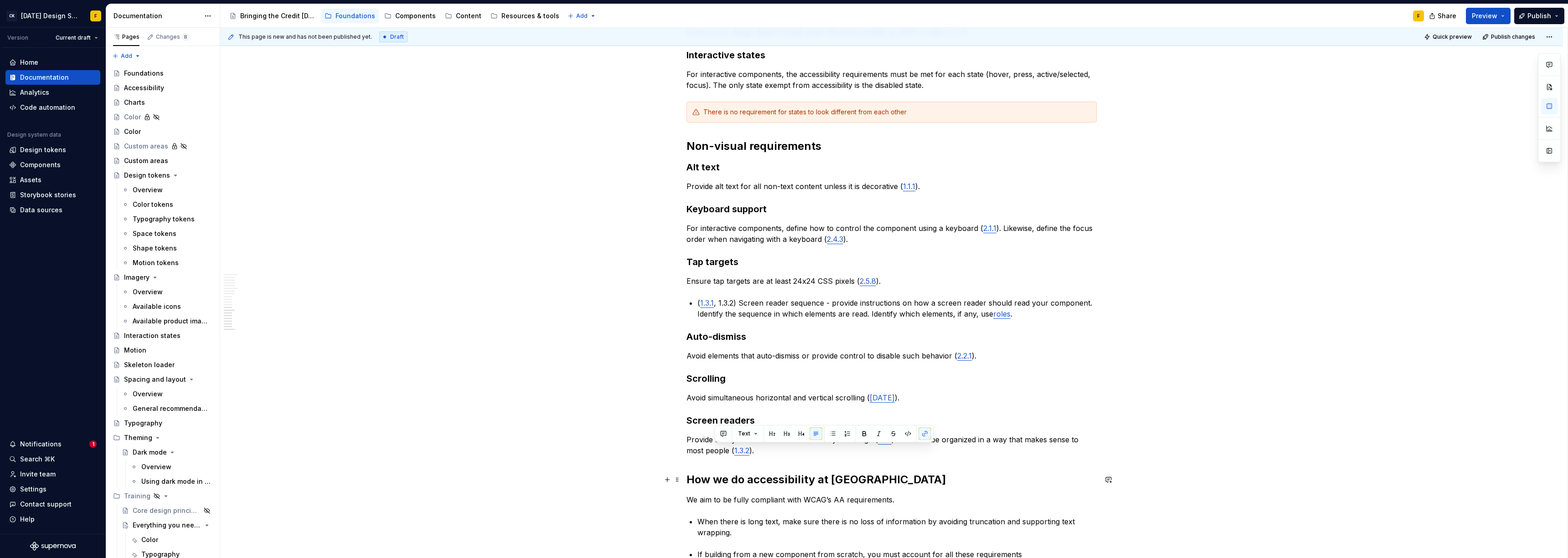
click at [886, 487] on h2 "How we do accessibility at [GEOGRAPHIC_DATA]" at bounding box center [892, 480] width 410 height 15
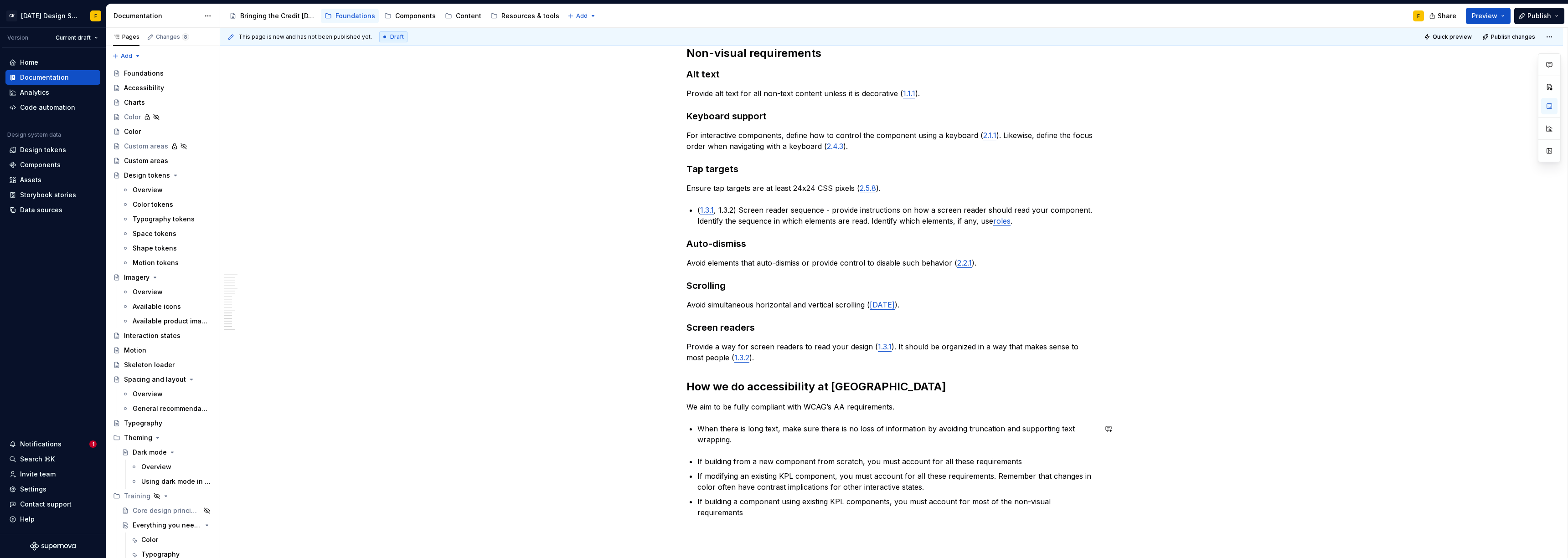
scroll to position [952, 0]
click at [803, 409] on p "We aim to be fully compliant with WCAG’s AA requirements." at bounding box center [892, 407] width 410 height 11
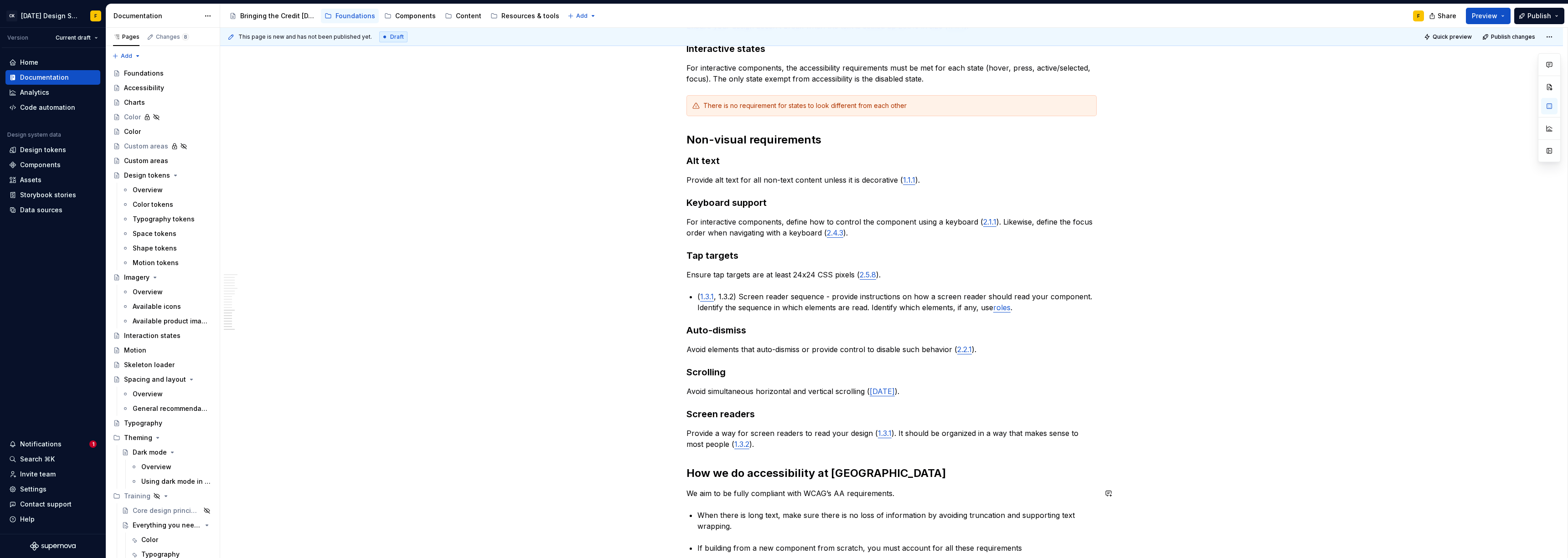
scroll to position [950, 0]
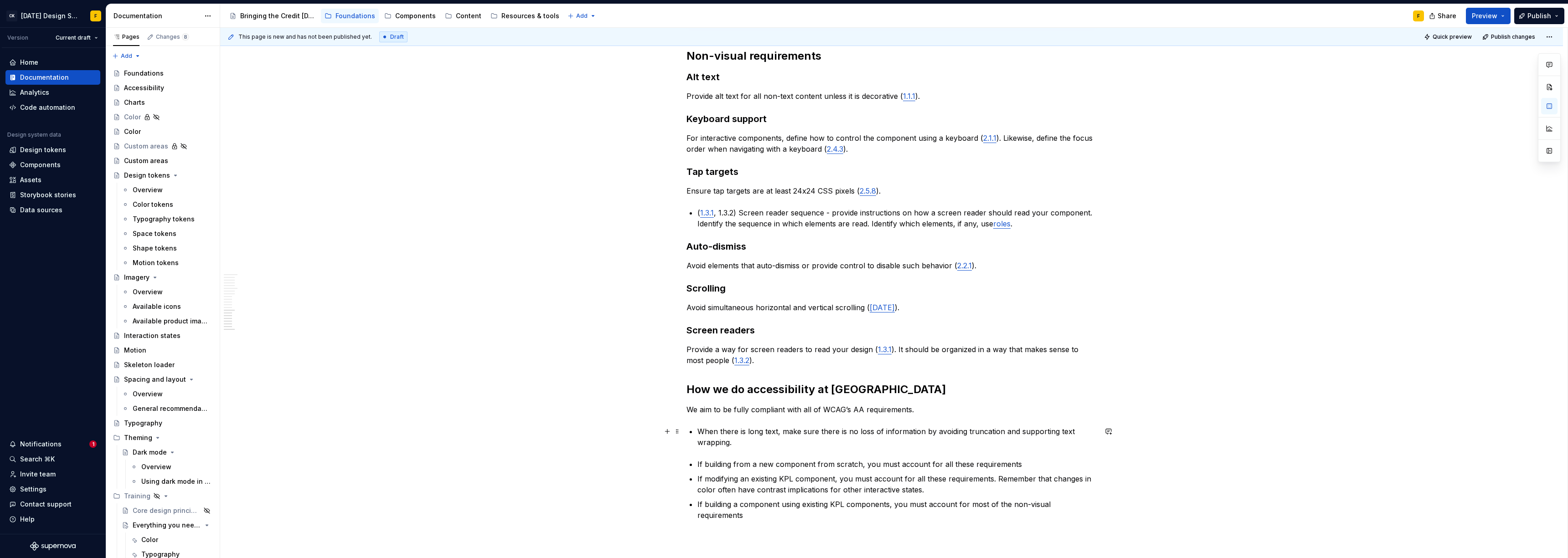
click at [701, 433] on p "When there is long text, make sure there is no loss of information by avoiding …" at bounding box center [897, 437] width 399 height 22
click at [919, 408] on p "We aim to be fully compliant with all of WCAG’s AA requirements." at bounding box center [892, 410] width 410 height 11
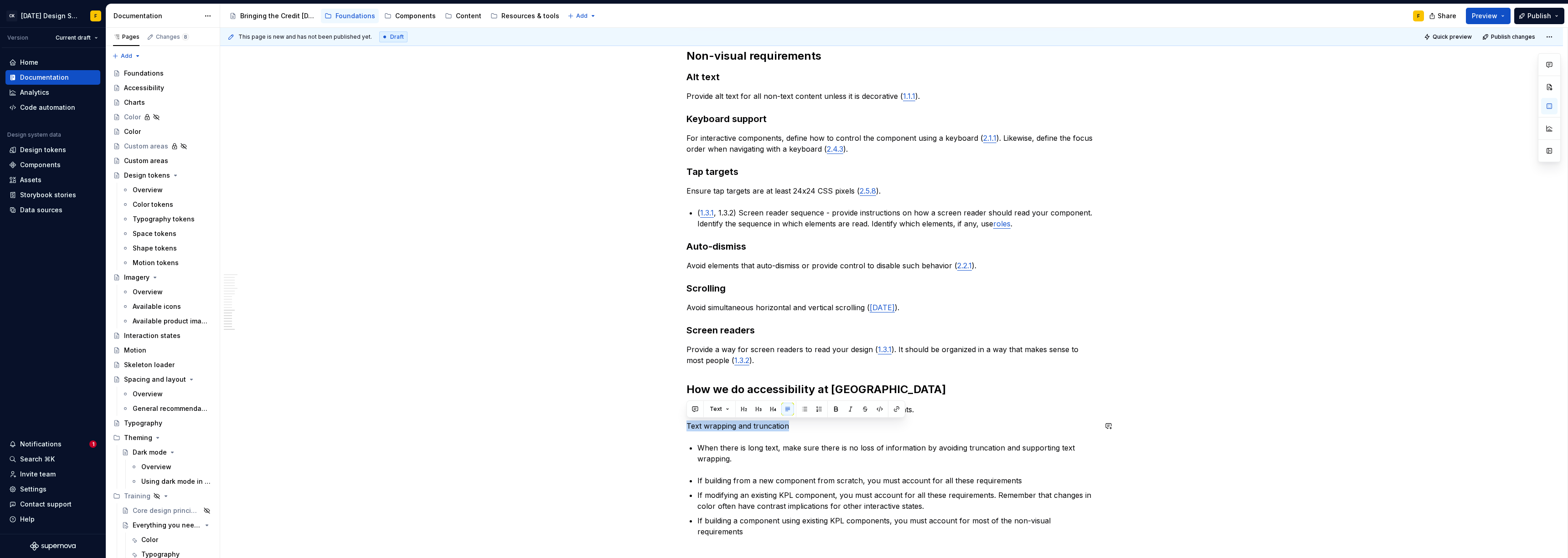
drag, startPoint x: 789, startPoint y: 425, endPoint x: 685, endPoint y: 419, distance: 104.2
click at [709, 382] on h2 "How we do accessibility at [GEOGRAPHIC_DATA]" at bounding box center [892, 389] width 410 height 15
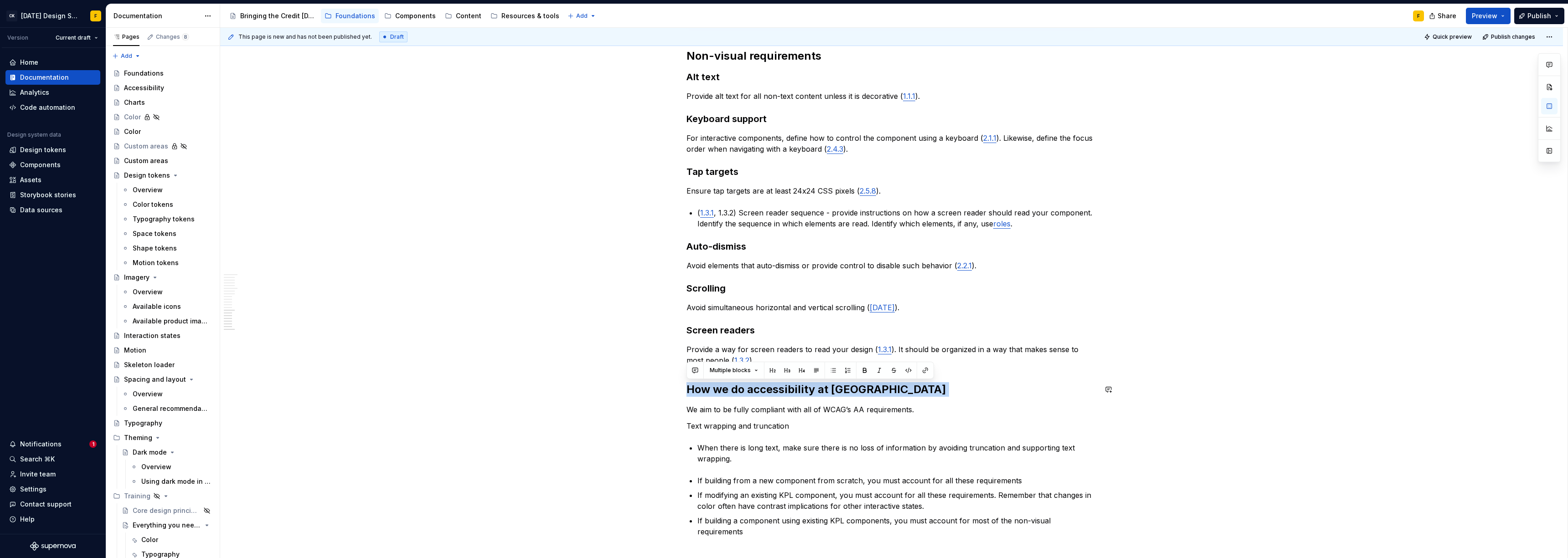
click at [709, 382] on h2 "How we do accessibility at [GEOGRAPHIC_DATA]" at bounding box center [892, 389] width 410 height 15
click at [751, 413] on p "We aim to be fully compliant with all of WCAG’s AA requirements." at bounding box center [892, 410] width 410 height 11
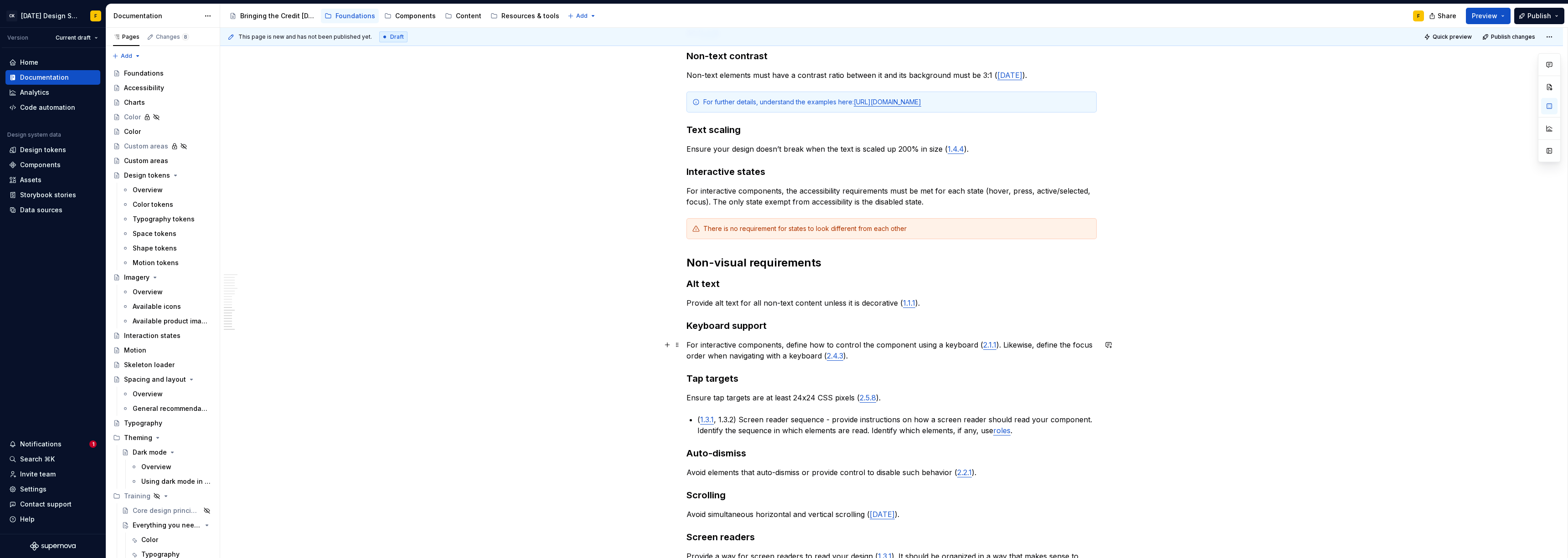
scroll to position [933, 0]
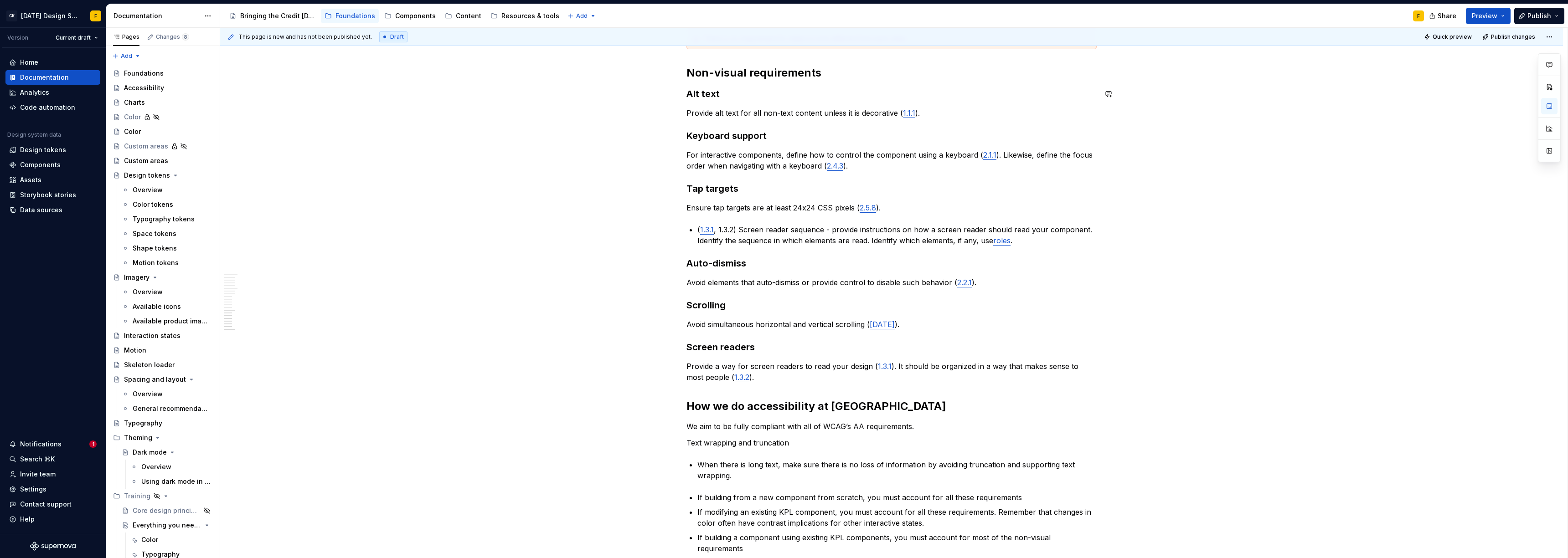
drag, startPoint x: 847, startPoint y: 409, endPoint x: 667, endPoint y: 412, distance: 180.0
click at [718, 391] on span "Heading 2" at bounding box center [724, 388] width 28 height 7
click at [737, 256] on div "Heading 1" at bounding box center [747, 253] width 32 height 9
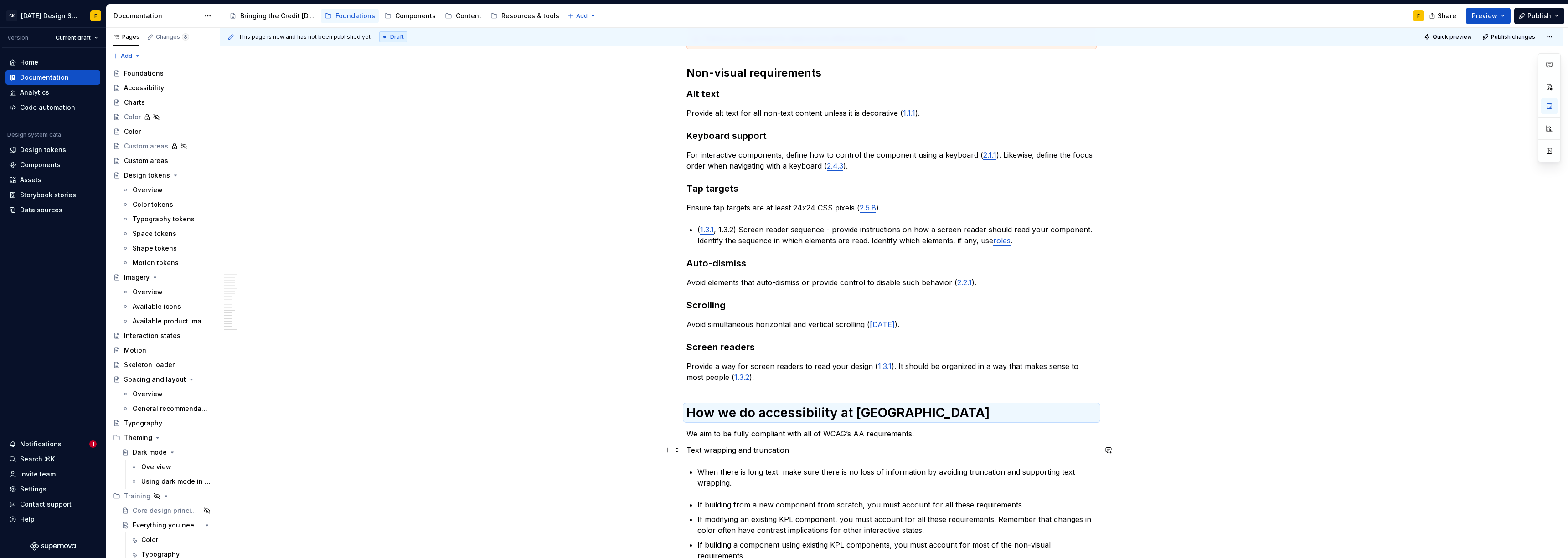
drag, startPoint x: 795, startPoint y: 447, endPoint x: 685, endPoint y: 452, distance: 110.1
click at [745, 436] on button "button" at bounding box center [744, 433] width 13 height 13
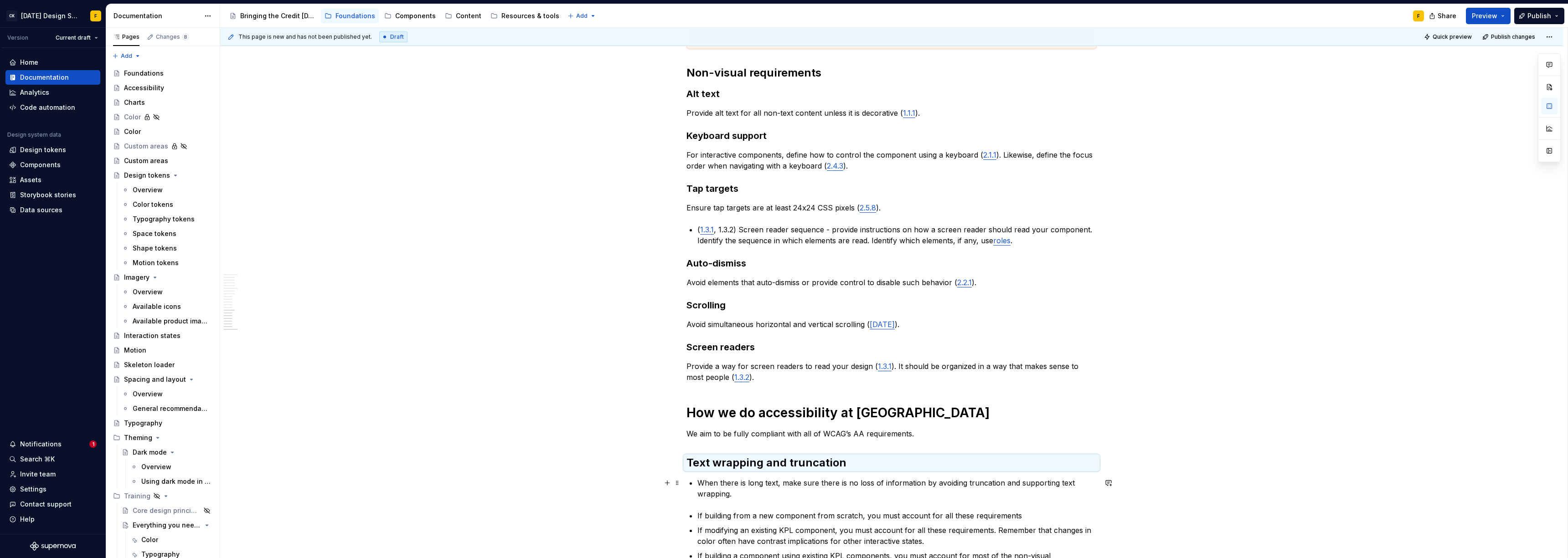
click at [715, 491] on p "When there is long text, make sure there is no loss of information by avoiding …" at bounding box center [897, 489] width 399 height 22
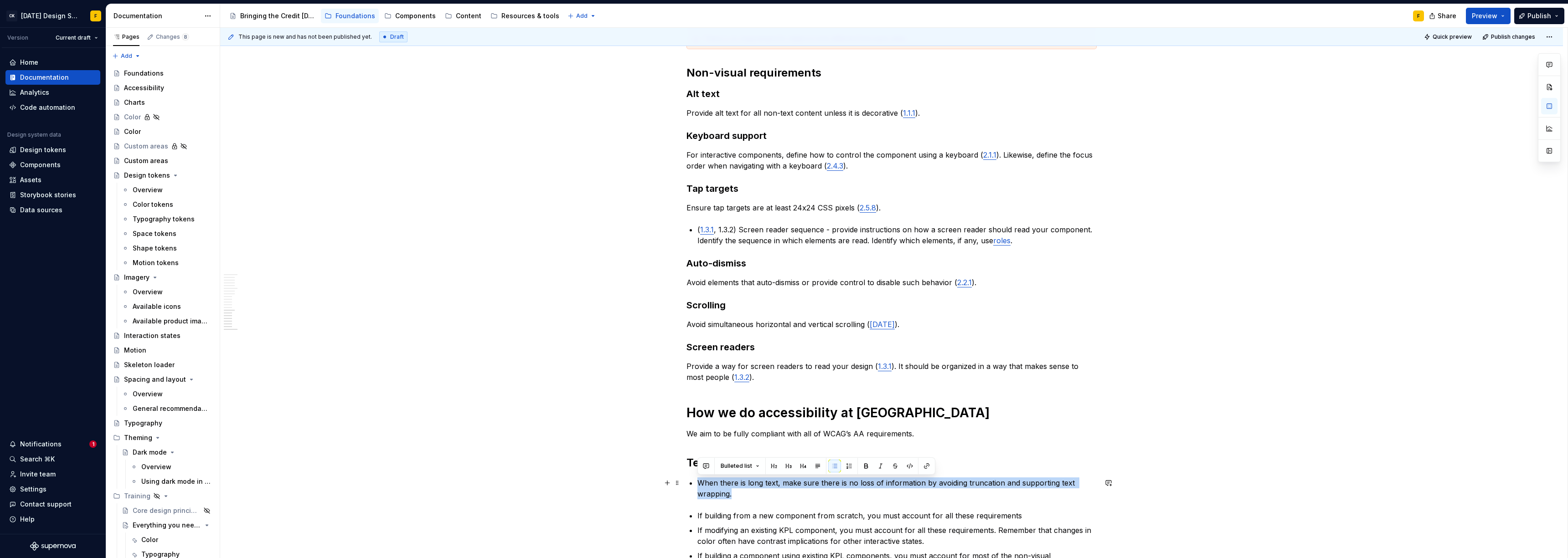
drag, startPoint x: 738, startPoint y: 493, endPoint x: 692, endPoint y: 480, distance: 47.8
click at [698, 480] on li "When there is long text, make sure there is no loss of information by avoiding …" at bounding box center [897, 489] width 399 height 22
click at [736, 469] on span "Bulleted list" at bounding box center [737, 466] width 32 height 7
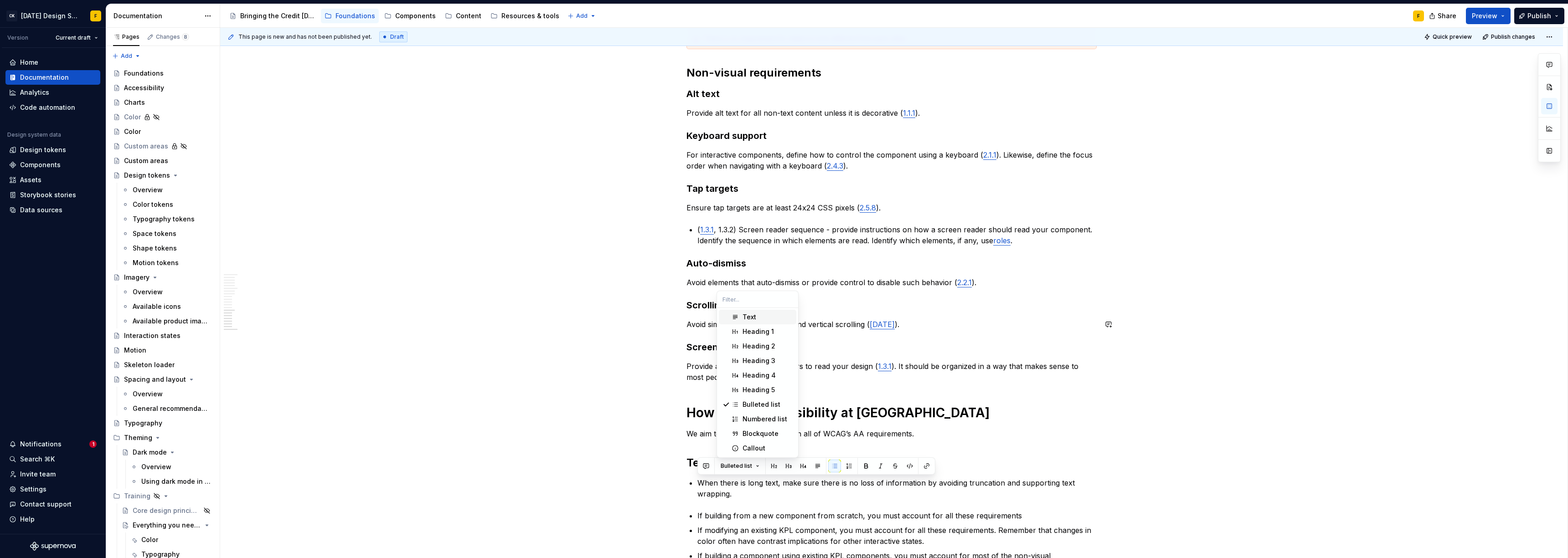
click at [743, 316] on div "Text" at bounding box center [749, 317] width 13 height 9
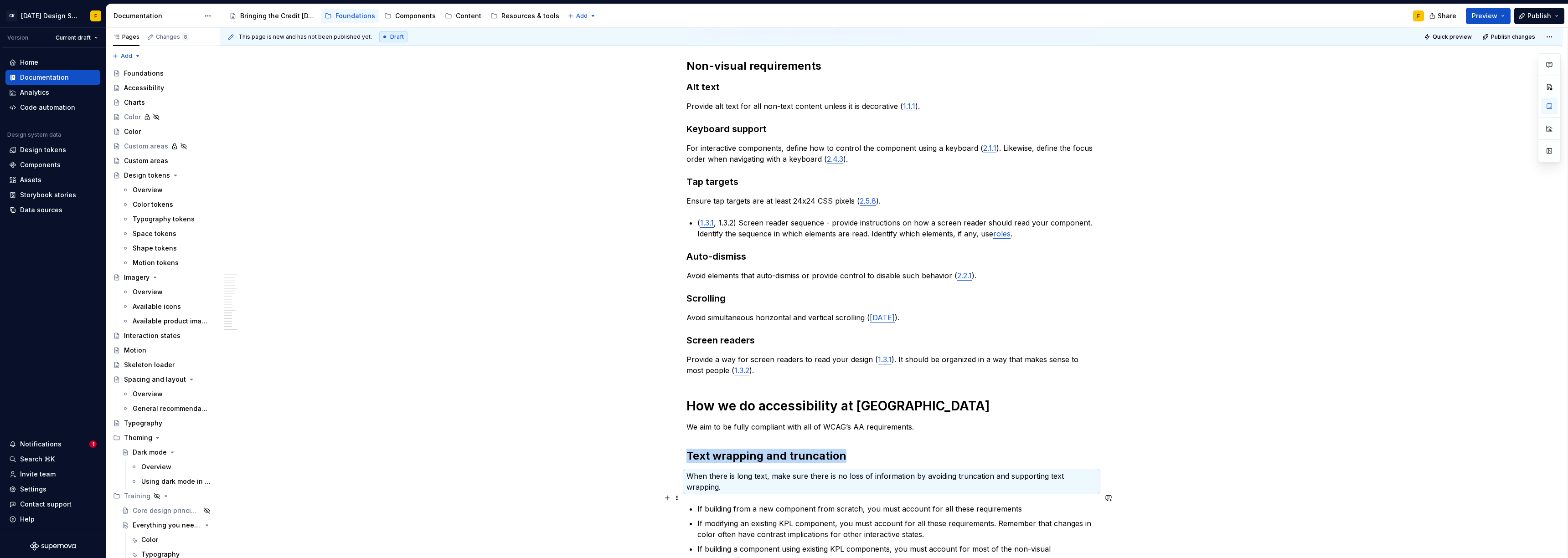
scroll to position [967, 0]
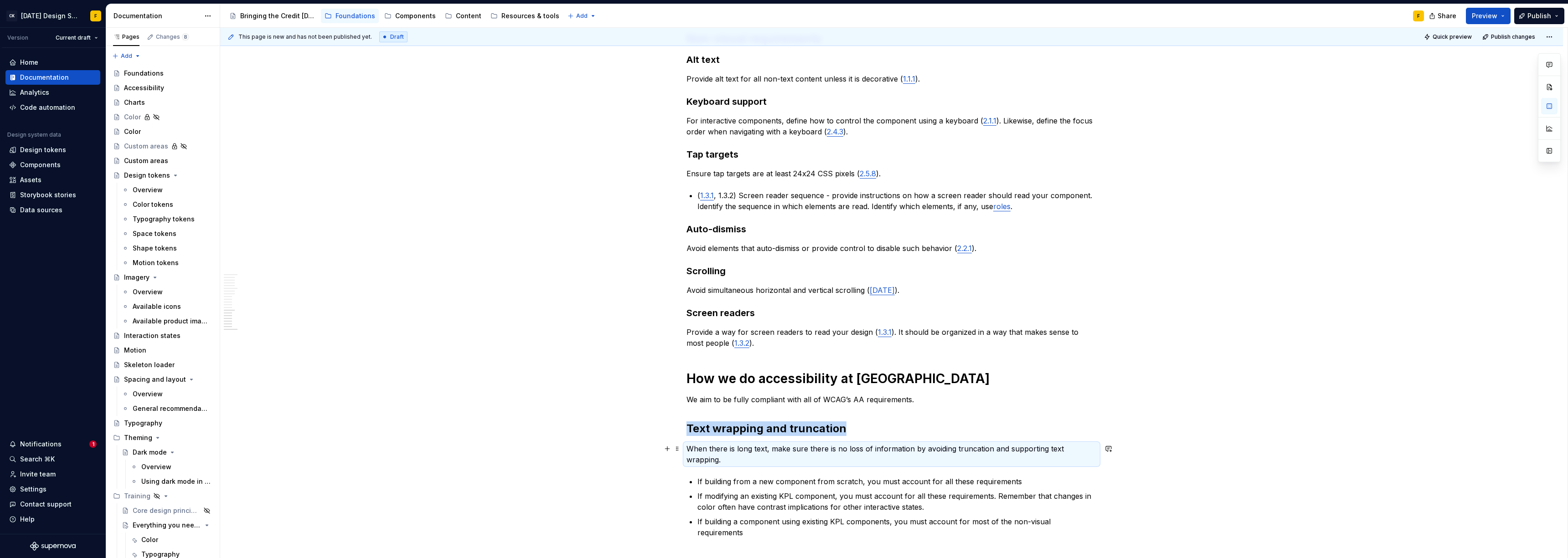
click at [974, 453] on p "When there is long text, make sure there is no loss of information by avoiding …" at bounding box center [892, 455] width 410 height 22
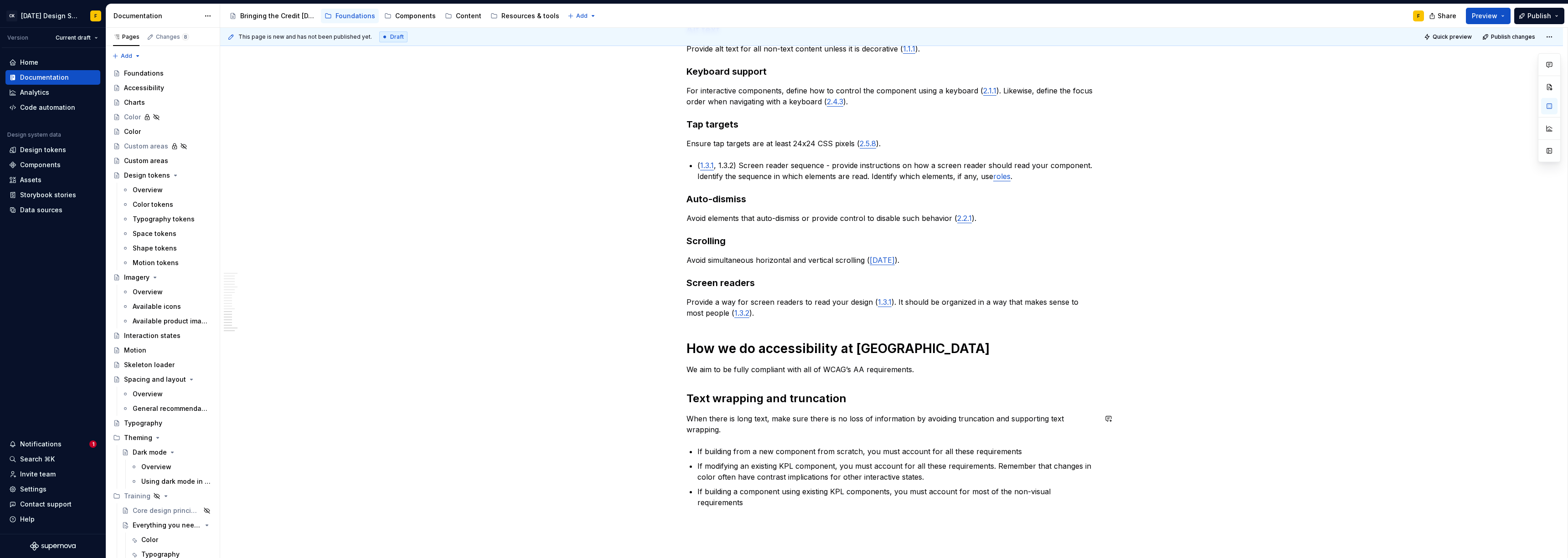
scroll to position [1003, 0]
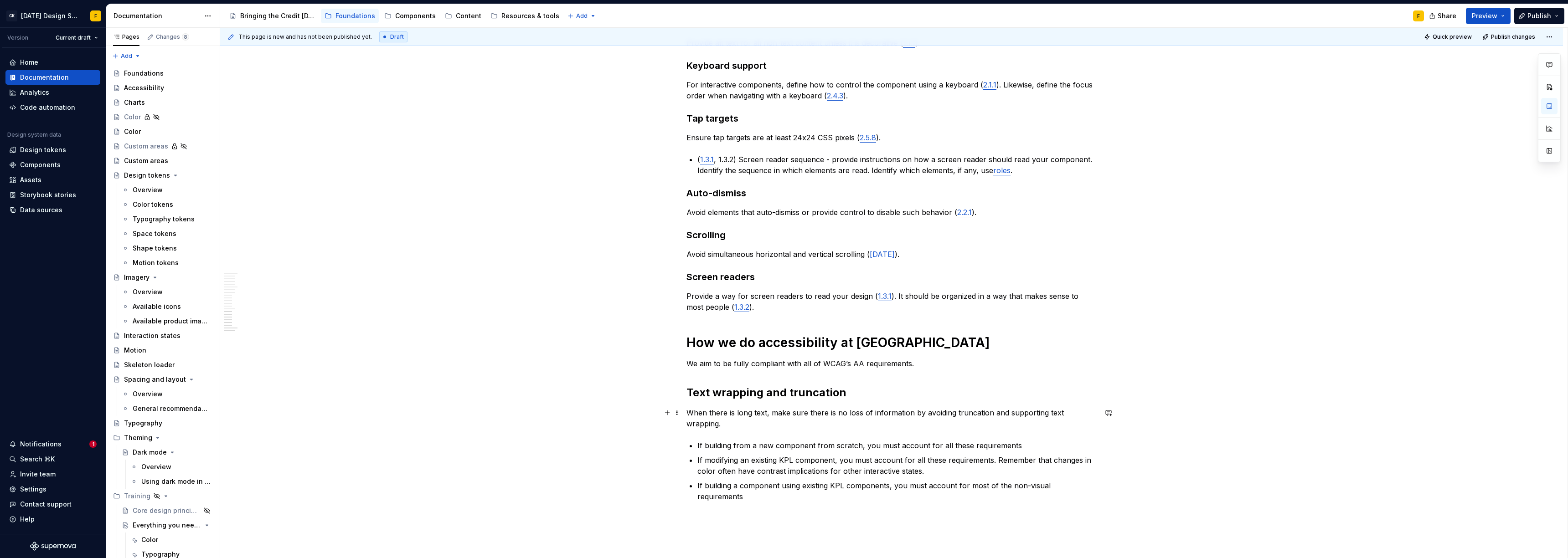
click at [1091, 413] on p "When there is long text, make sure there is no loss of information by avoiding …" at bounding box center [892, 418] width 410 height 22
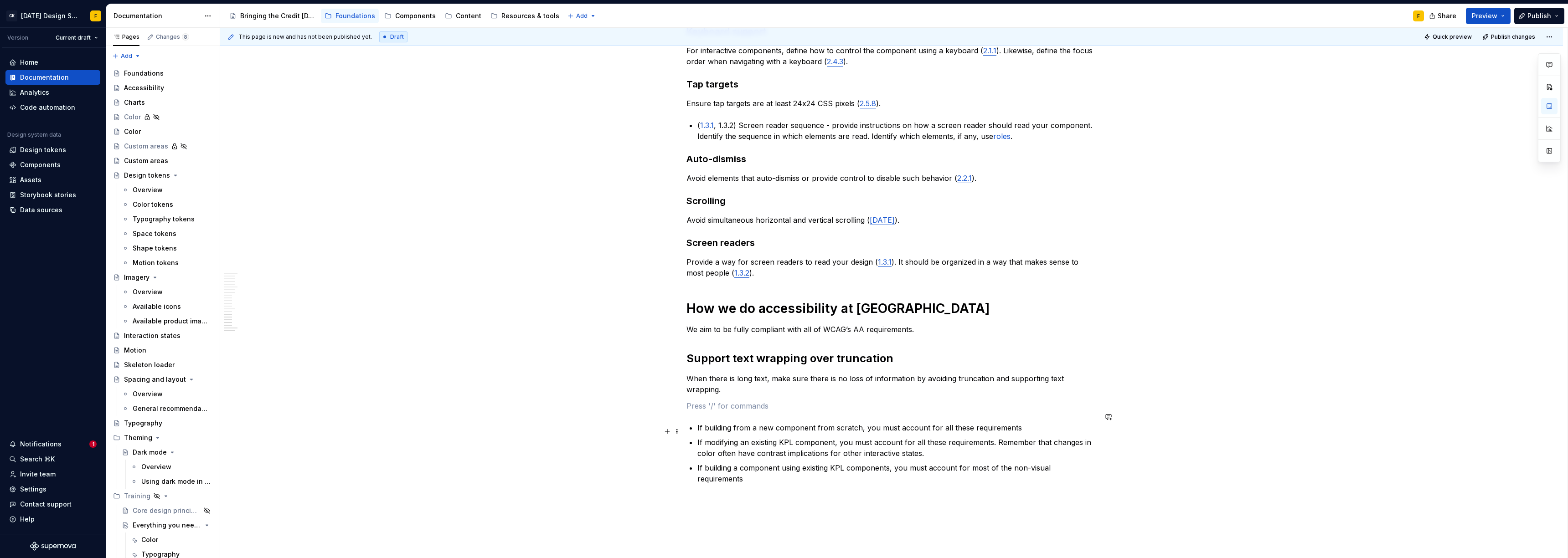
scroll to position [1077, 0]
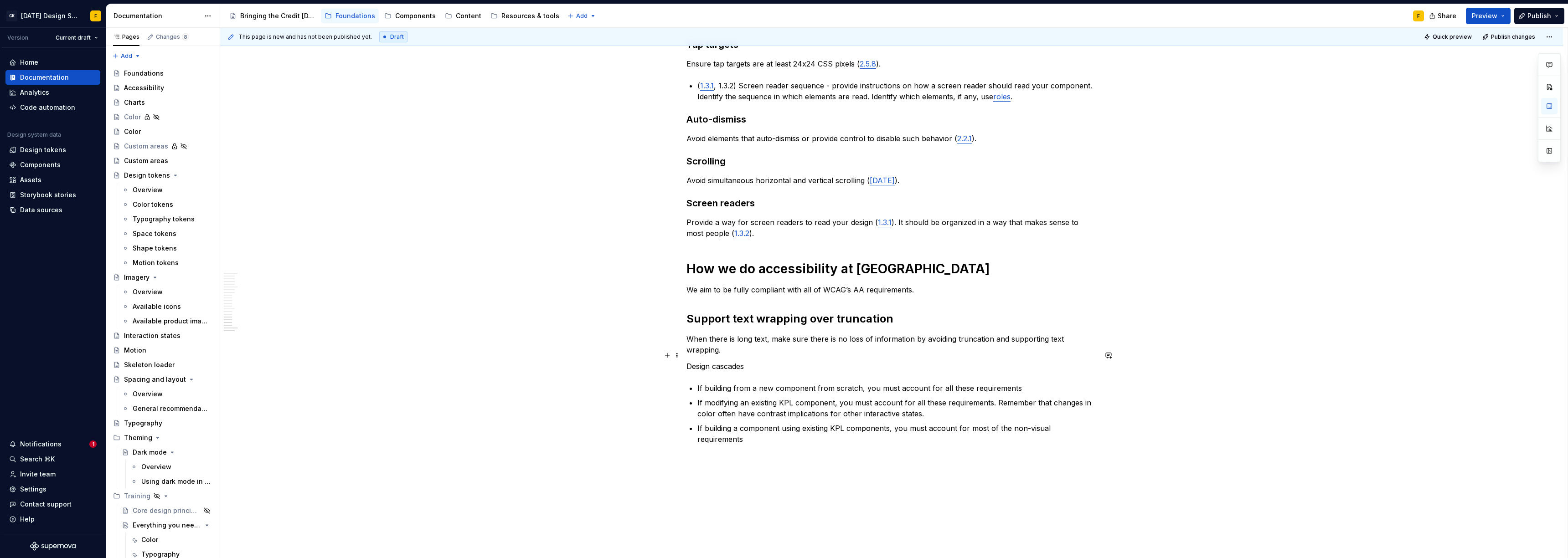
click at [736, 361] on p "Design cascades" at bounding box center [892, 366] width 410 height 11
copy p "cascades"
click at [749, 361] on p "Design cascades" at bounding box center [892, 366] width 410 height 11
drag, startPoint x: 749, startPoint y: 356, endPoint x: 685, endPoint y: 357, distance: 64.0
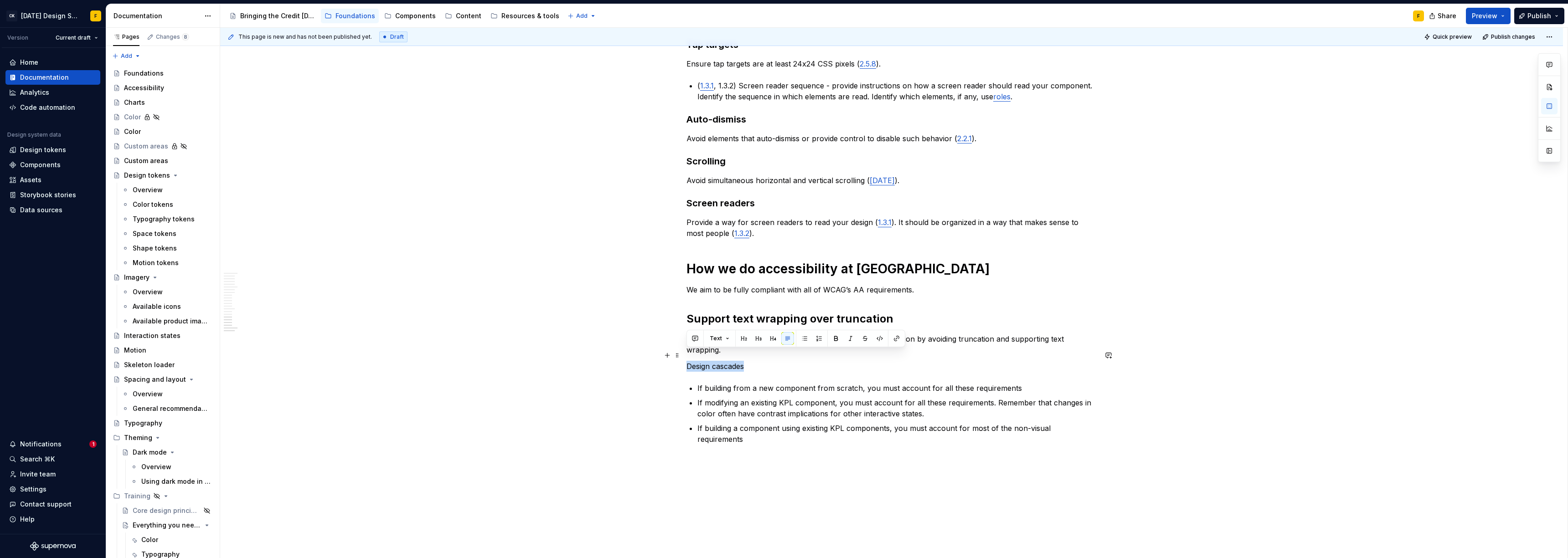
click at [738, 343] on button "button" at bounding box center [744, 338] width 13 height 13
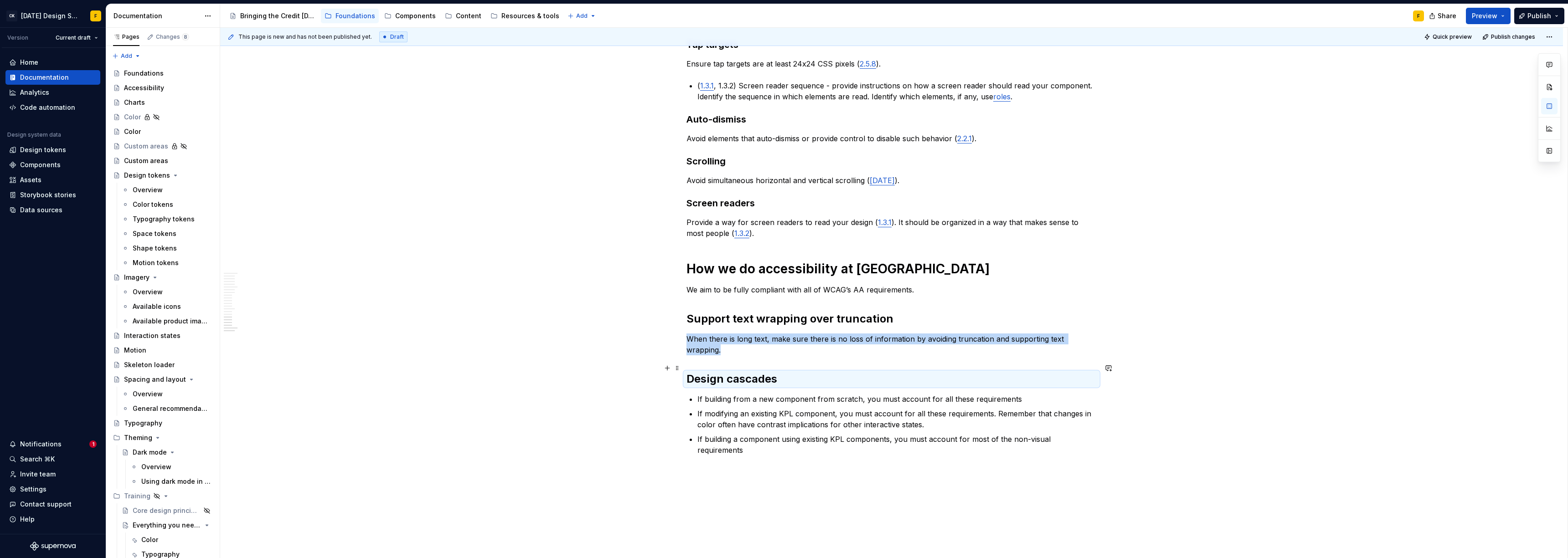
click at [841, 372] on h2 "Design cascades" at bounding box center [892, 379] width 410 height 15
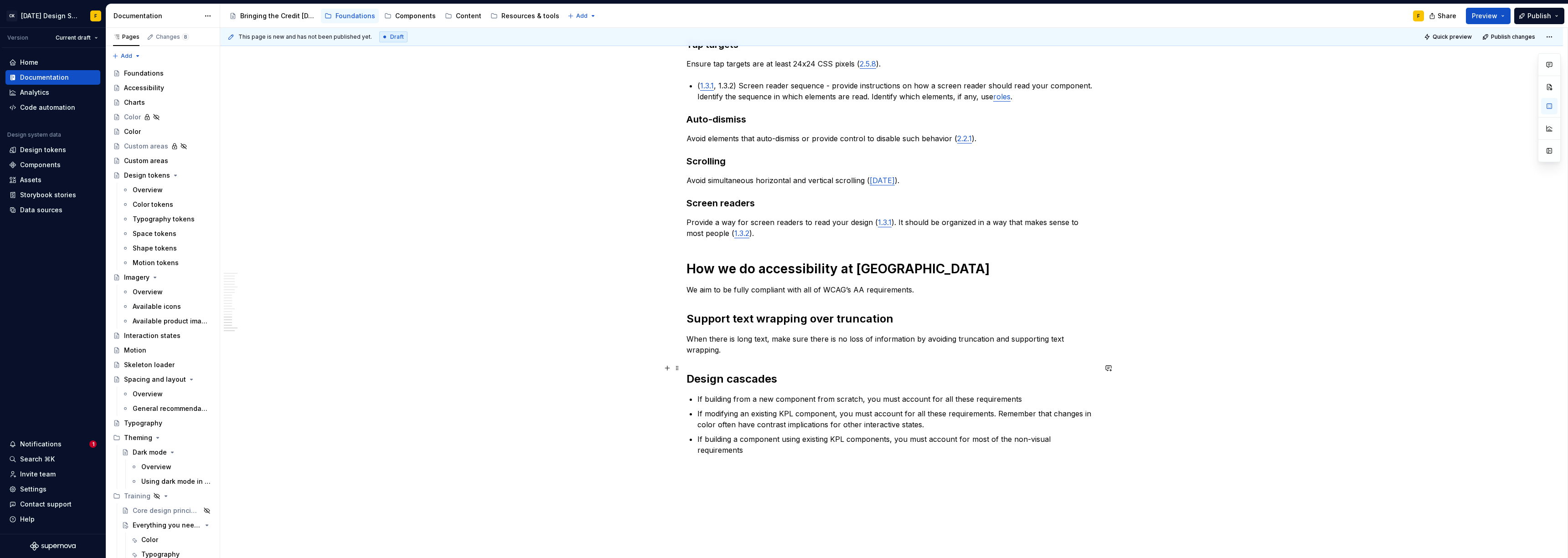
click at [830, 372] on h2 "Design cascades" at bounding box center [892, 379] width 410 height 15
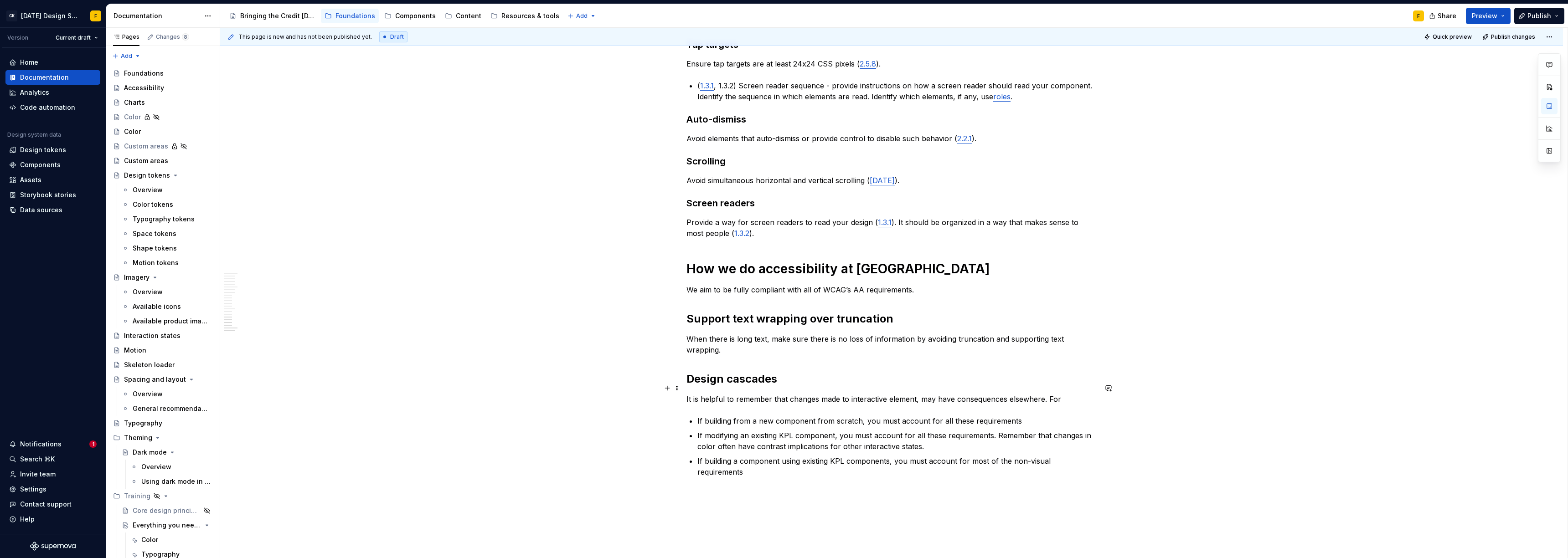
click at [885, 394] on p "It is helpful to remember that changes made to interactive element, may have co…" at bounding box center [892, 399] width 410 height 11
click at [887, 394] on p "It is helpful to remember that changes made to an element, may have consequence…" at bounding box center [892, 399] width 410 height 11
click at [1035, 394] on p "It is helpful to remember that changes made to an element might have consequenc…" at bounding box center [892, 399] width 410 height 11
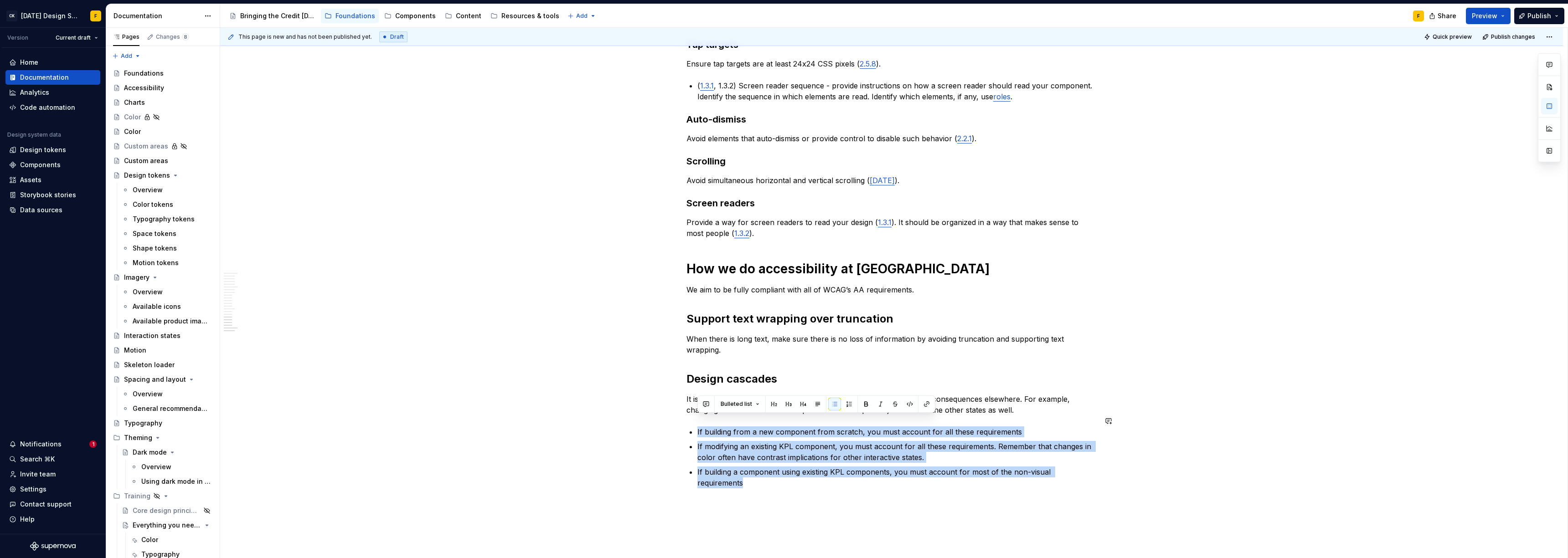
drag, startPoint x: 1095, startPoint y: 464, endPoint x: 680, endPoint y: 410, distance: 418.5
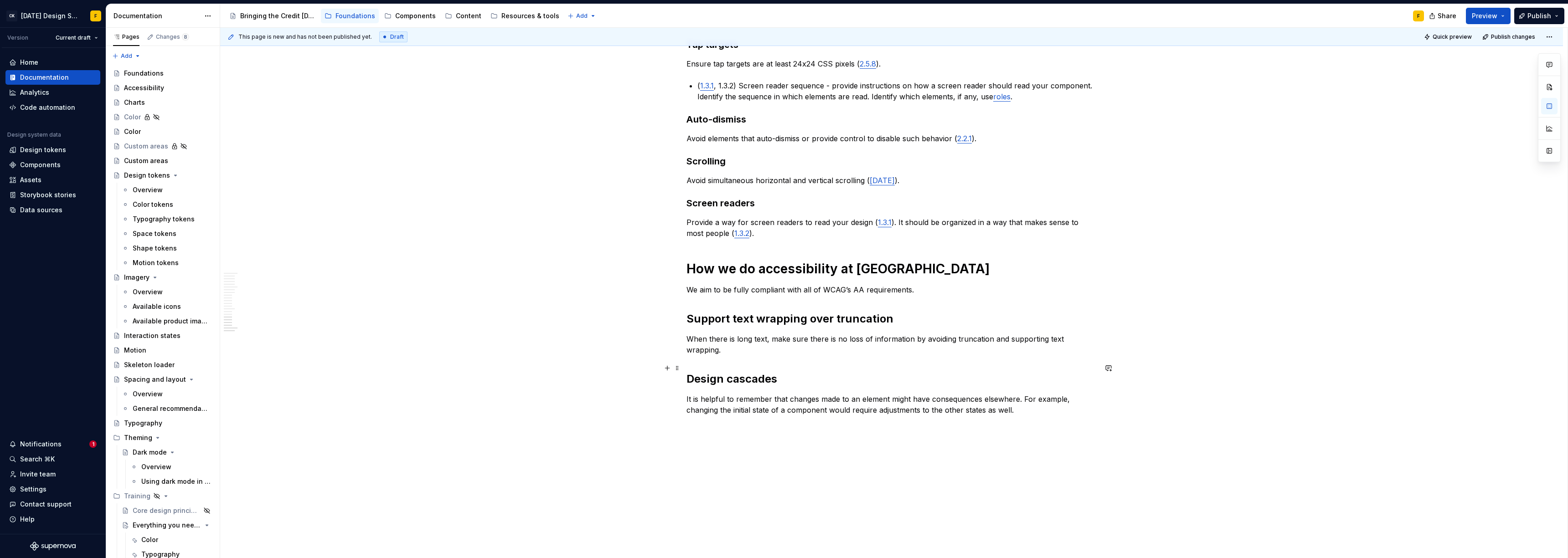
click at [718, 372] on h2 "Design cascades" at bounding box center [892, 379] width 410 height 15
click at [735, 372] on h2 "Design cascades" at bounding box center [892, 379] width 410 height 15
click at [801, 372] on h2 "Design cascades" at bounding box center [892, 379] width 410 height 15
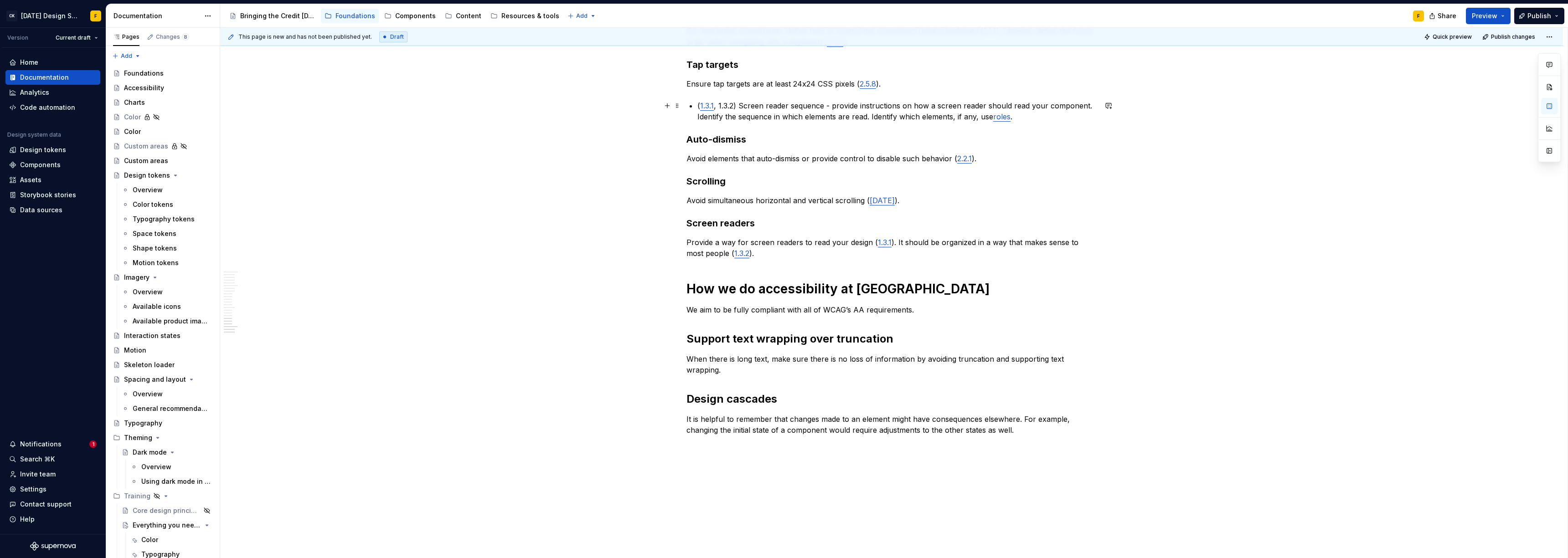
scroll to position [1101, 0]
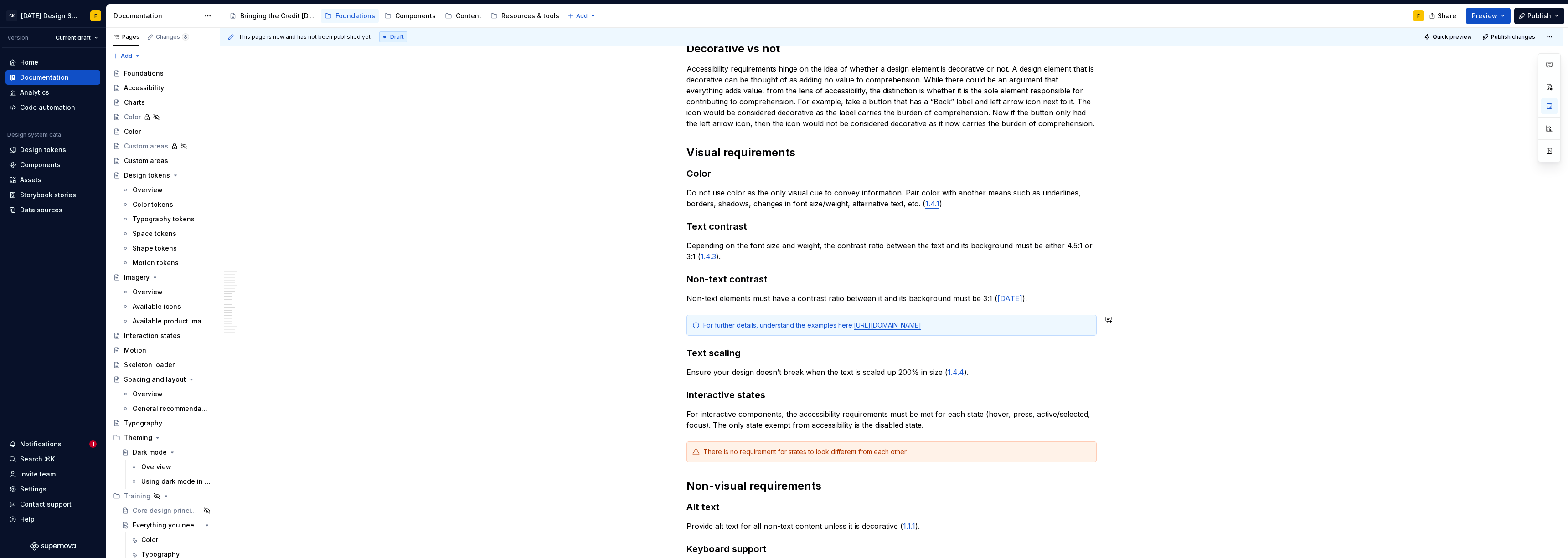
scroll to position [650, 0]
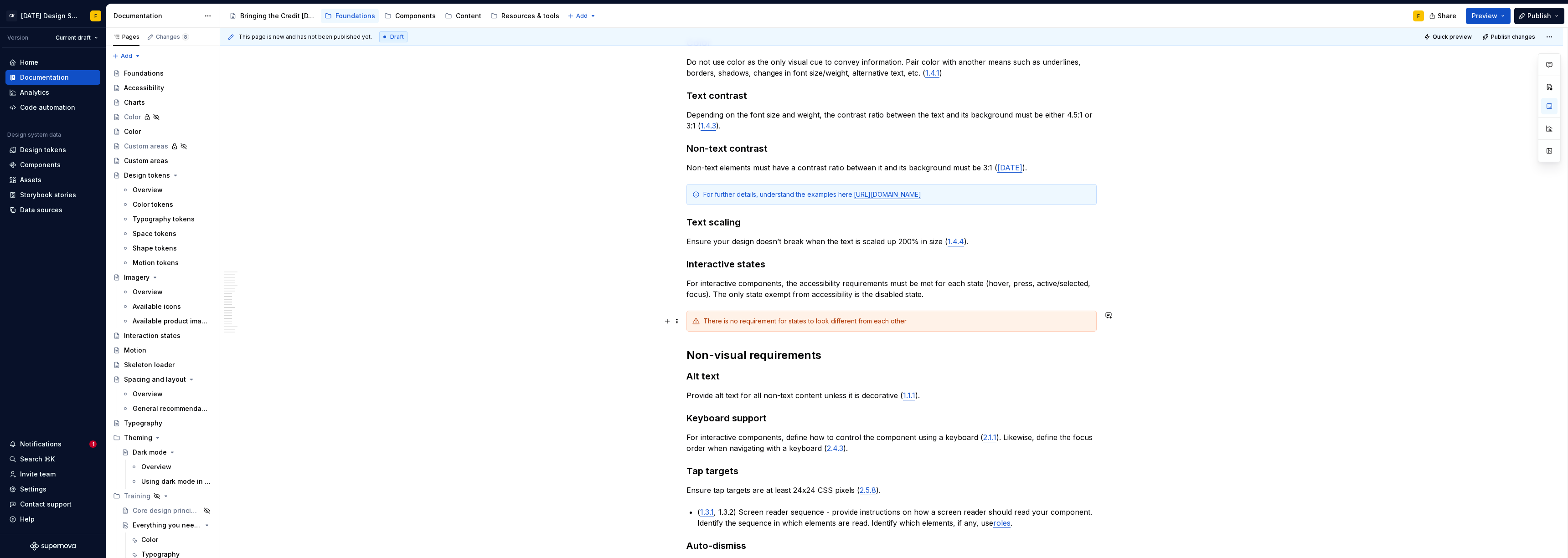
click at [916, 323] on div "There is no requirement for states to look different from each other" at bounding box center [897, 321] width 388 height 9
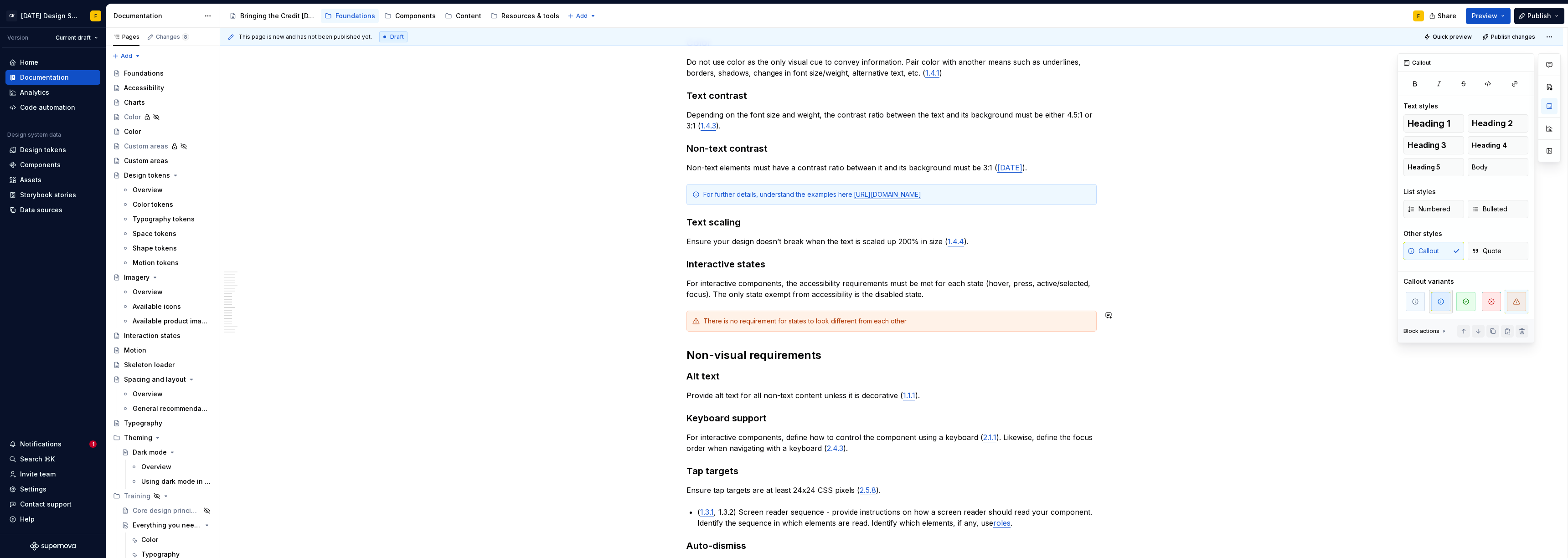
click at [1443, 304] on icon "button" at bounding box center [1441, 302] width 7 height 7
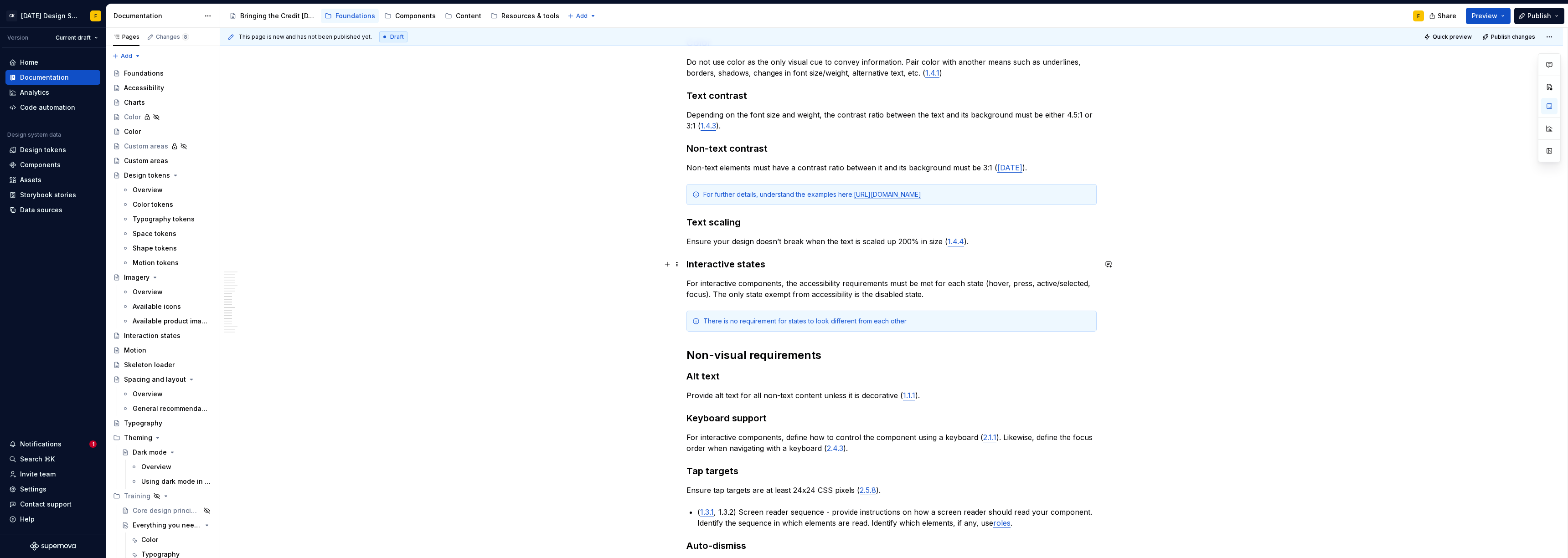
click at [889, 268] on h3 "Interactive states" at bounding box center [892, 264] width 410 height 13
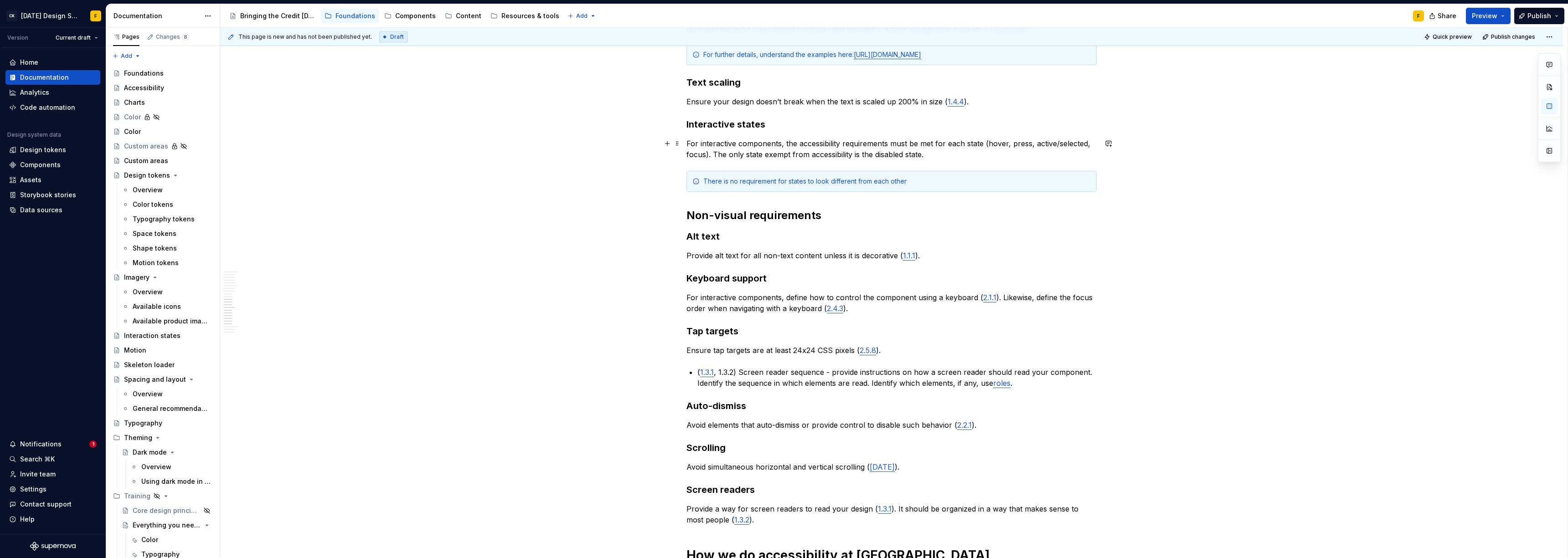
scroll to position [790, 0]
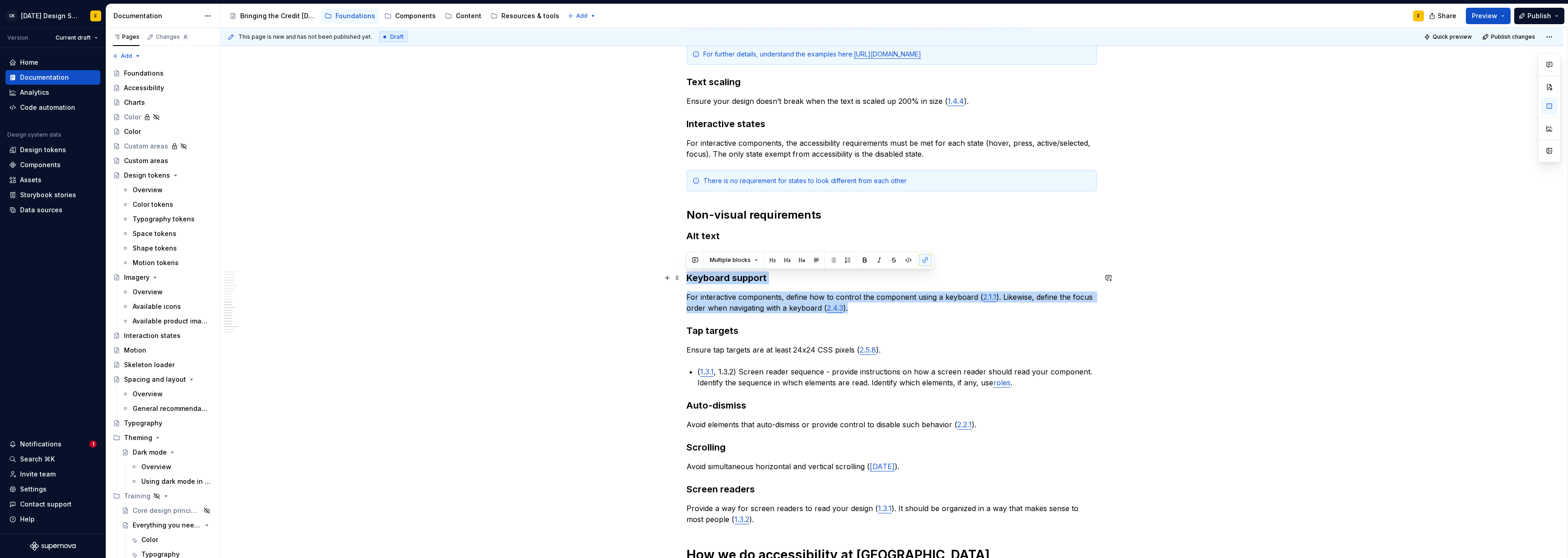
drag, startPoint x: 855, startPoint y: 309, endPoint x: 682, endPoint y: 274, distance: 176.5
click at [682, 274] on div "Basics of accessibility When it comes to creating accessible designs, we adhere…" at bounding box center [892, 124] width 1343 height 1513
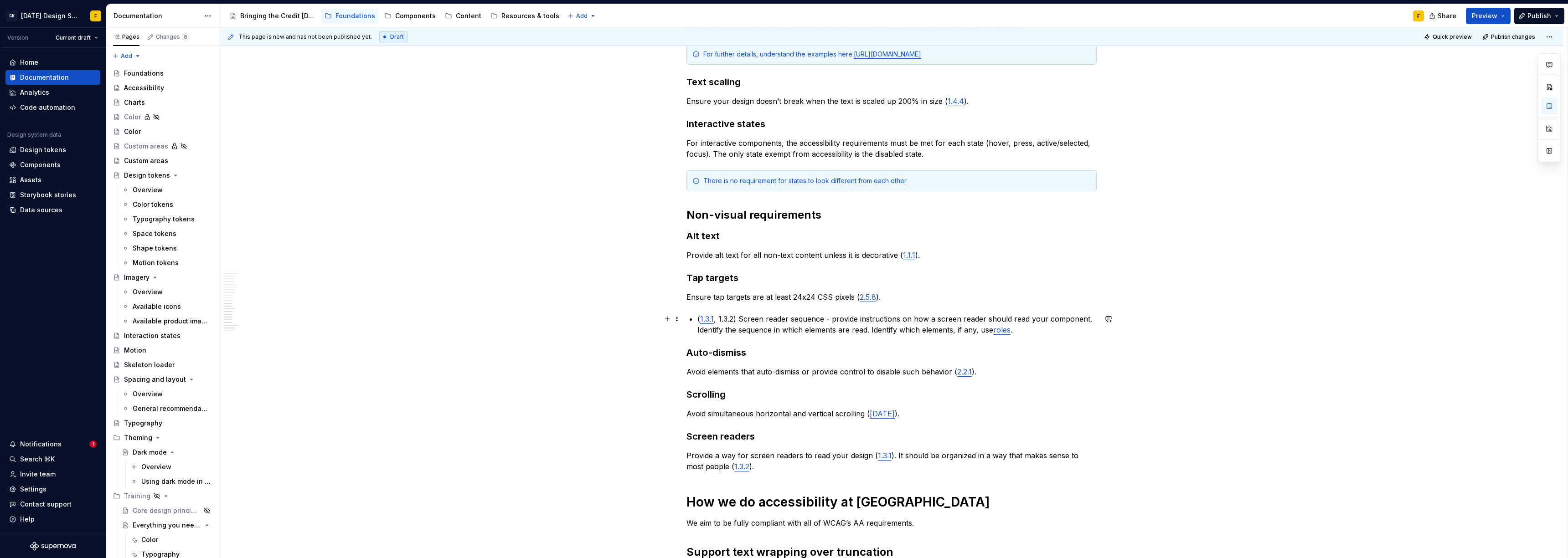
click at [1015, 332] on p "( 1.3.1 , 1.3.2) Screen reader sequence - provide instructions on how a screen …" at bounding box center [897, 324] width 399 height 22
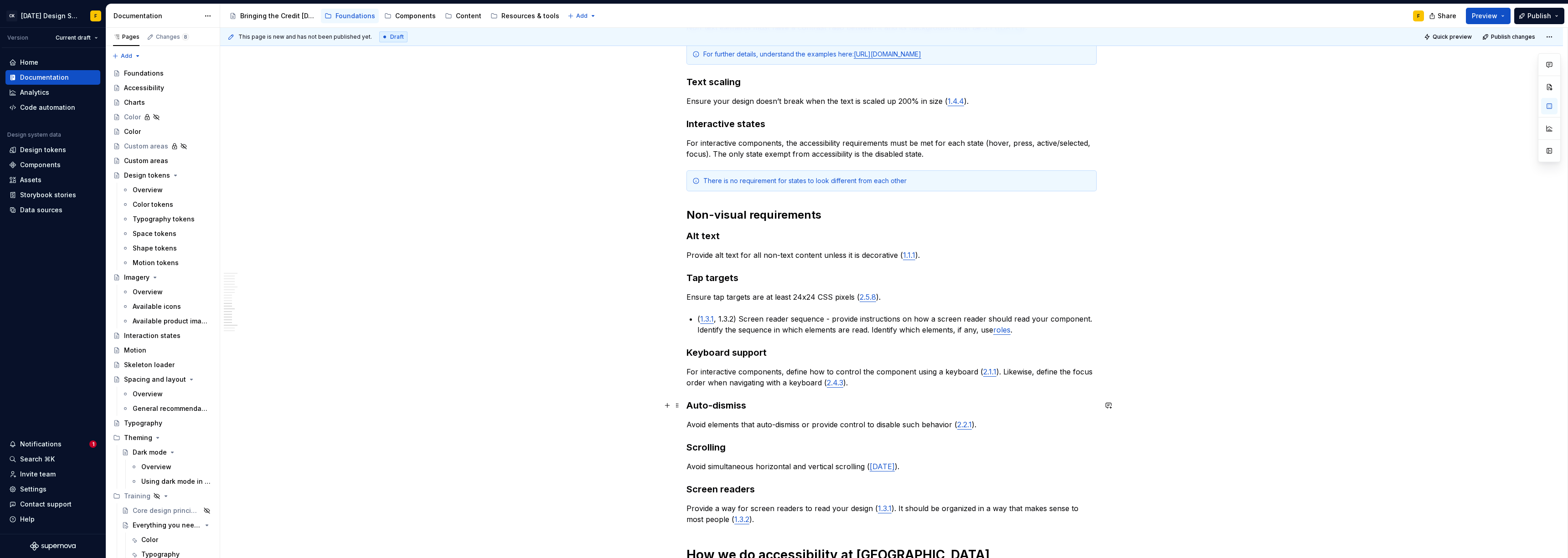
click at [830, 410] on h3 "Auto-dismiss" at bounding box center [892, 405] width 410 height 13
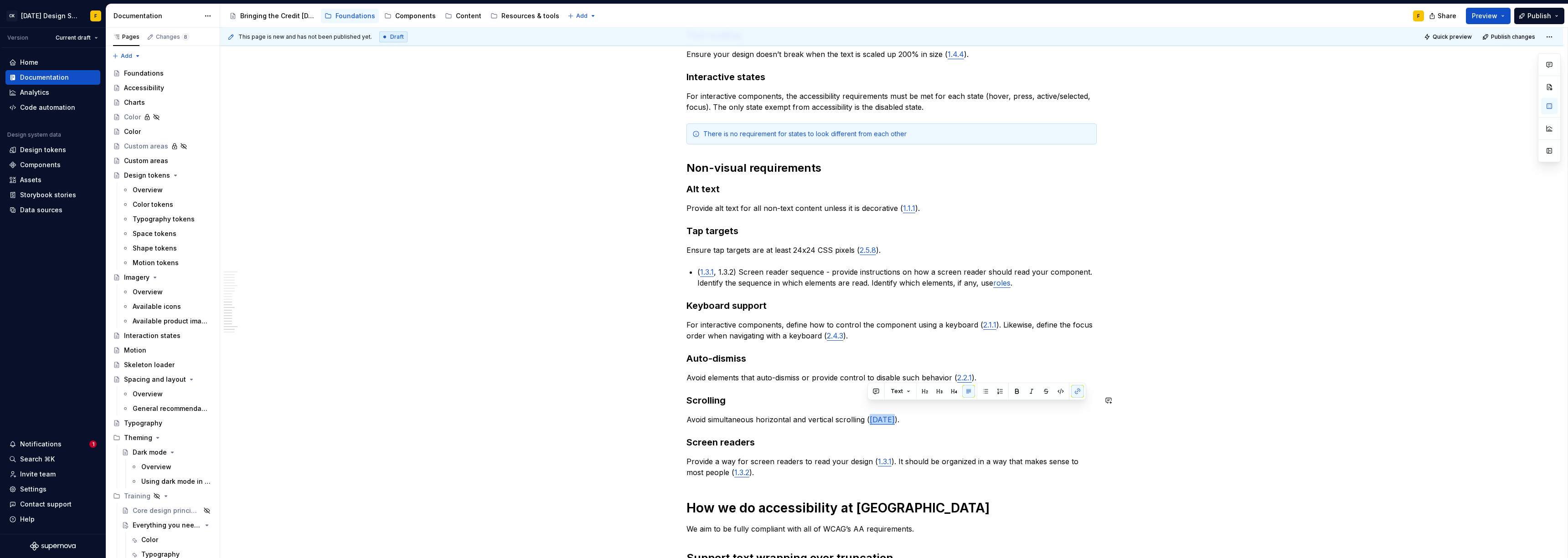
scroll to position [854, 0]
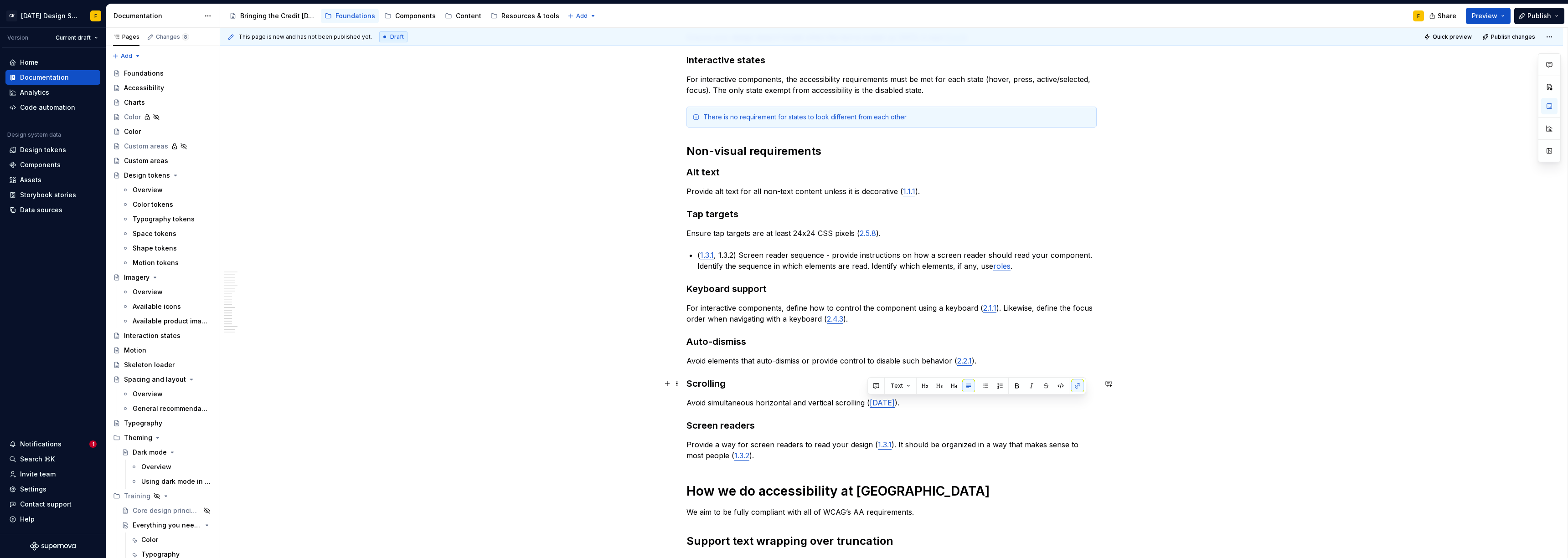
click at [712, 388] on h3 "Scrolling" at bounding box center [892, 383] width 410 height 13
click at [716, 383] on h3 "Scrolling" at bounding box center [892, 383] width 410 height 13
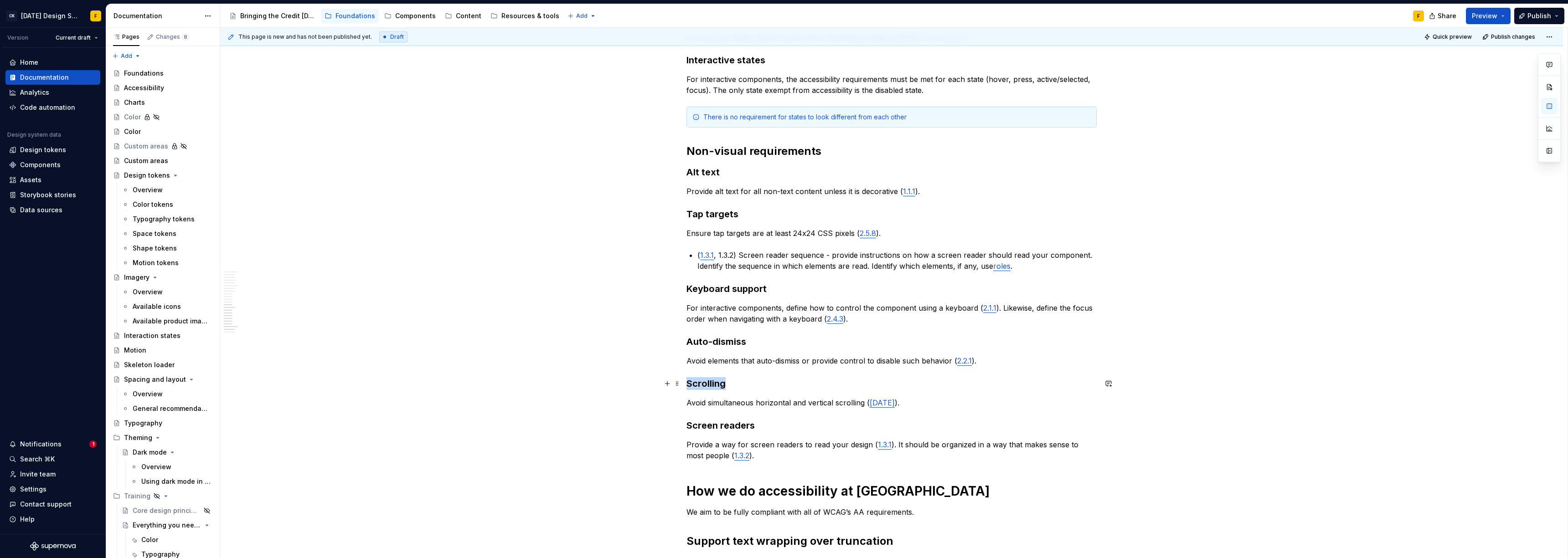
click at [716, 383] on h3 "Scrolling" at bounding box center [892, 383] width 410 height 13
click at [716, 403] on p "Avoid simultaneous horizontal and vertical scrolling ( [DATE] )." at bounding box center [892, 403] width 410 height 11
click at [696, 403] on p "Avoid simultaneous horizontal and vertical scrolling ( [DATE] )." at bounding box center [892, 403] width 410 height 11
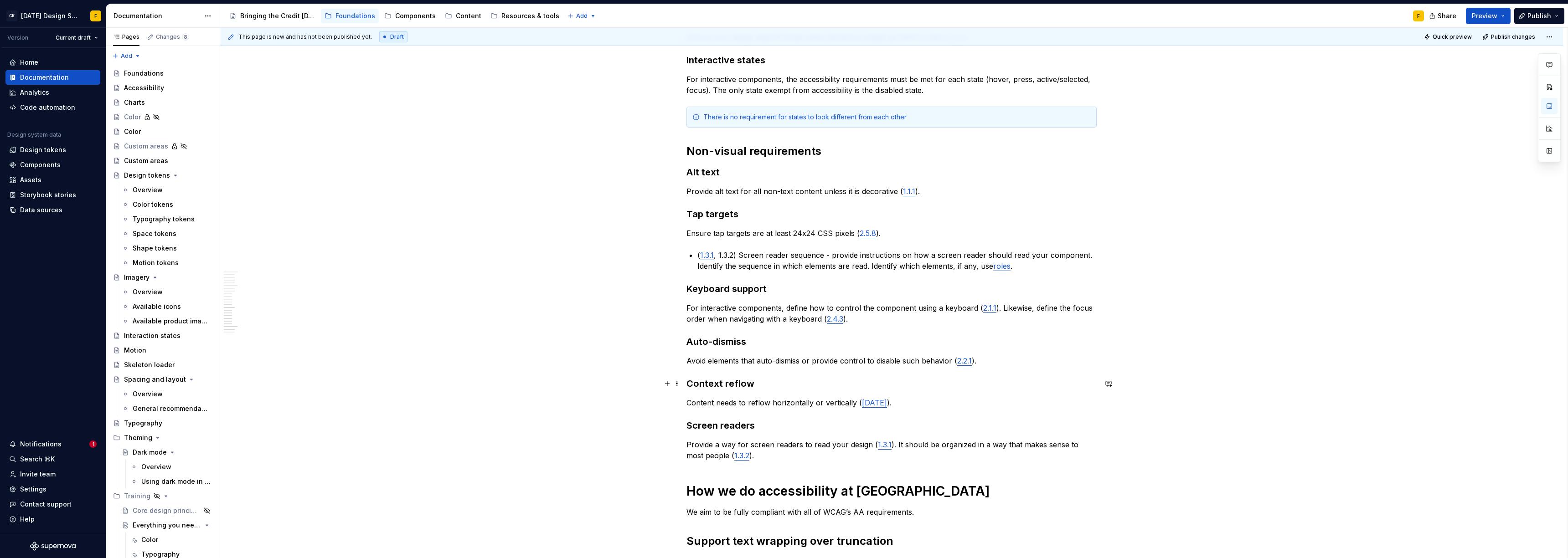
click at [713, 384] on h3 "Context reflow" at bounding box center [892, 383] width 410 height 13
click at [867, 403] on p "The content needs to reflow horizontally or vertically ( [DATE] )." at bounding box center [892, 403] width 410 height 11
click at [895, 400] on p "The content needs to reflow horizontally or vertically ( [DATE] )." at bounding box center [892, 403] width 410 height 11
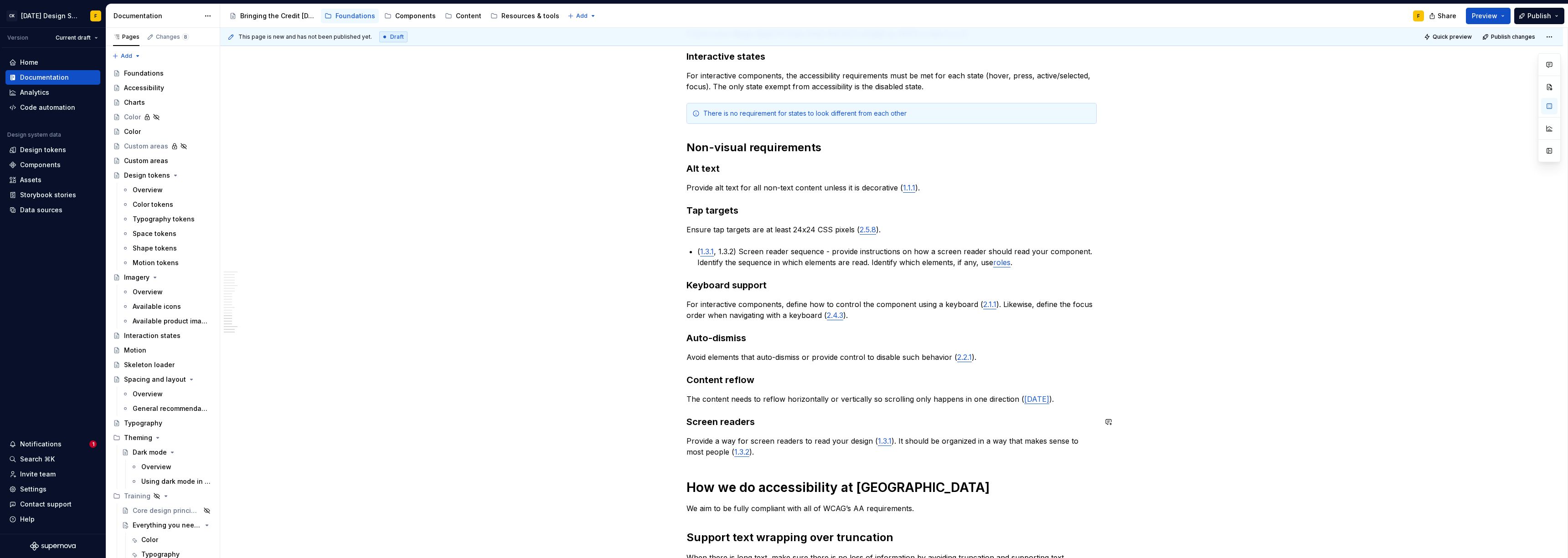
scroll to position [1101, 0]
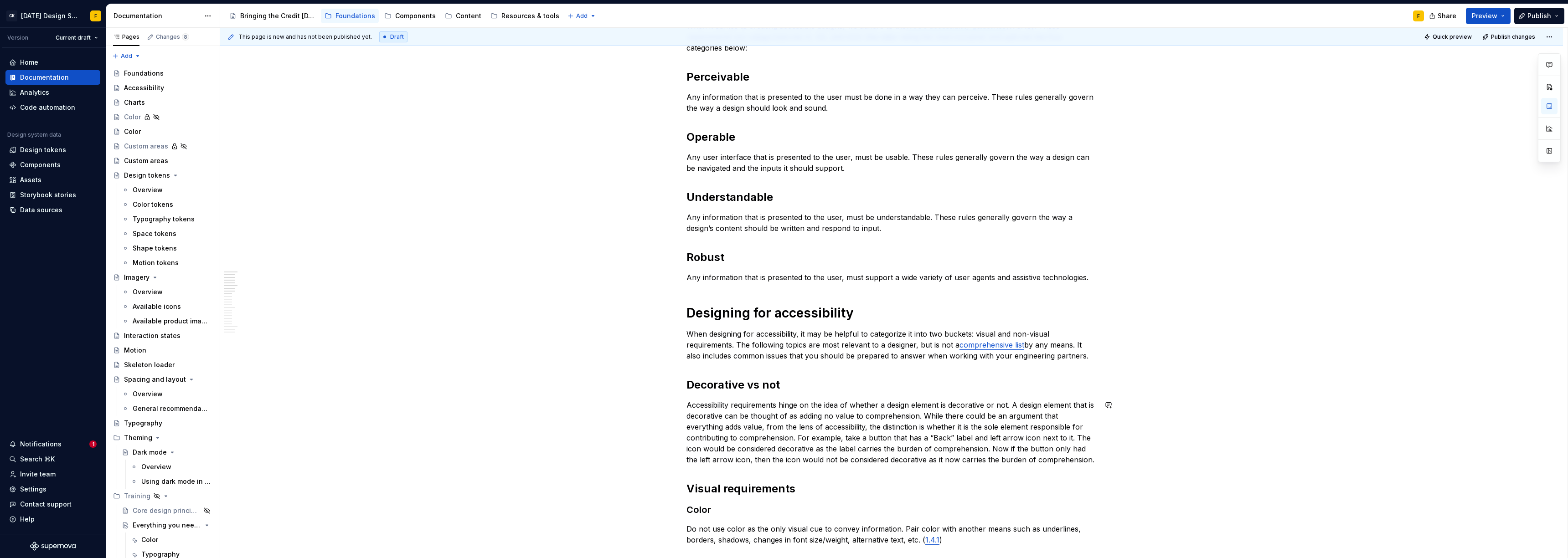
scroll to position [0, 0]
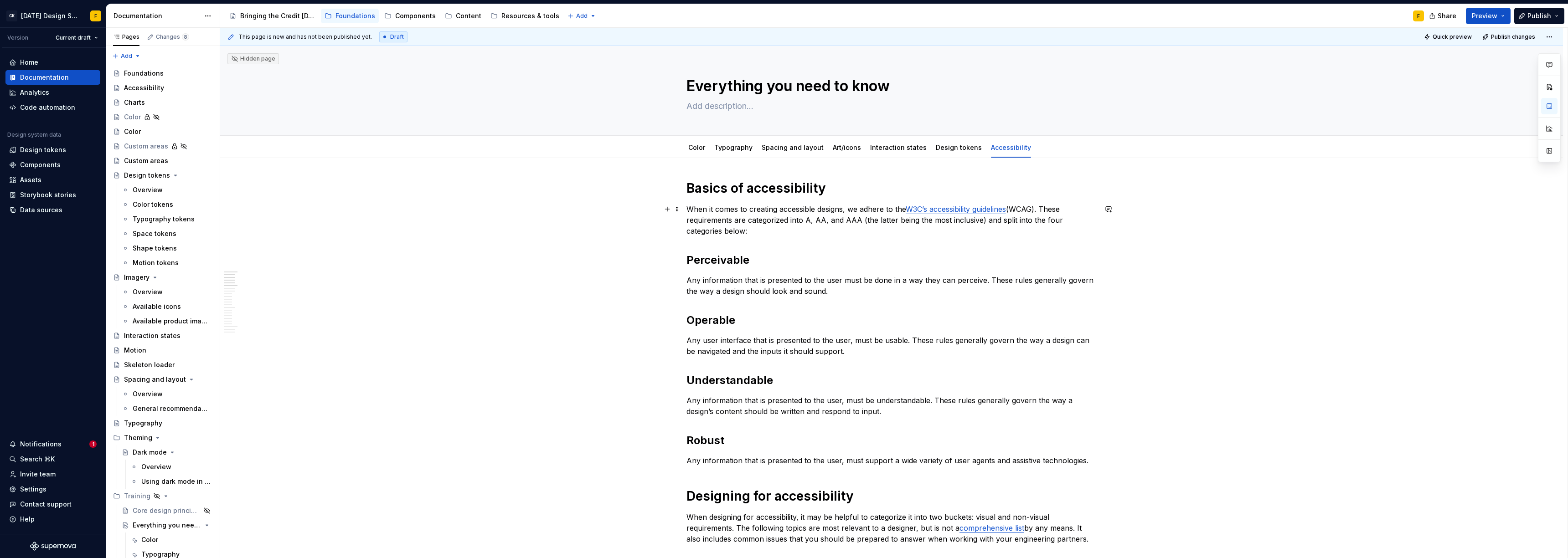
click at [1034, 221] on p "When it comes to creating accessible designs, we adhere to the W3C’s accessibil…" at bounding box center [892, 220] width 410 height 33
click at [707, 233] on p "When it comes to creating accessible designs, we adhere to the W3C’s accessibil…" at bounding box center [892, 220] width 410 height 33
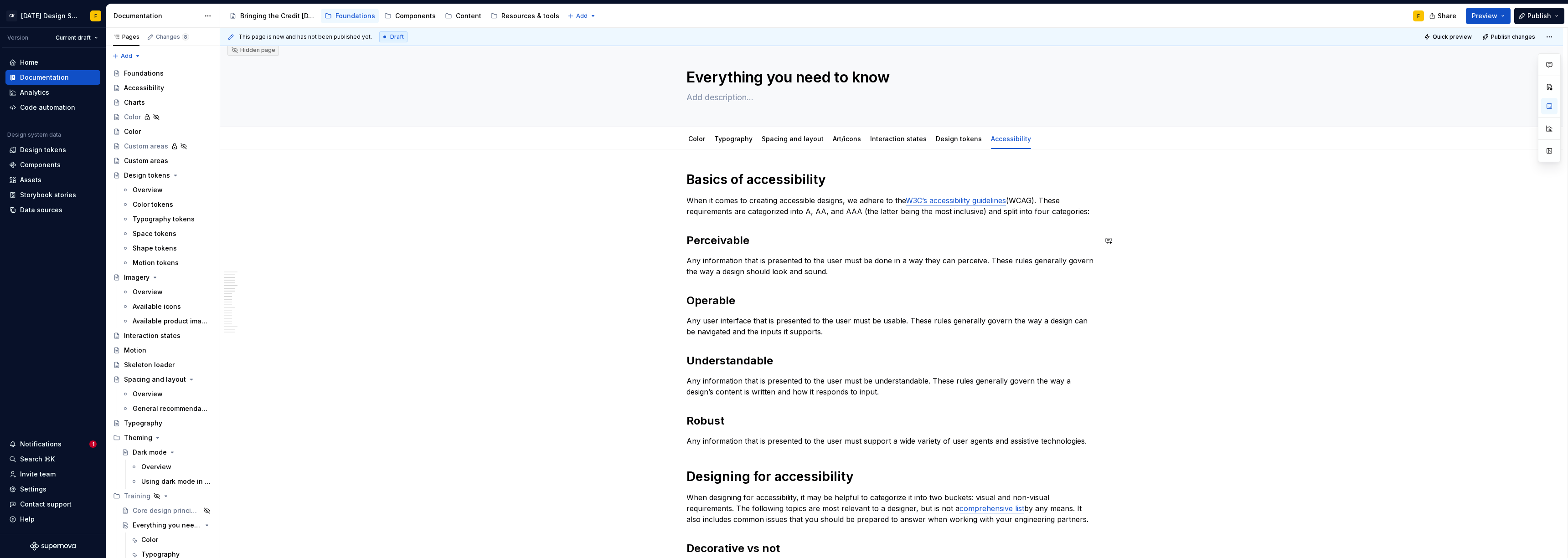
scroll to position [235, 0]
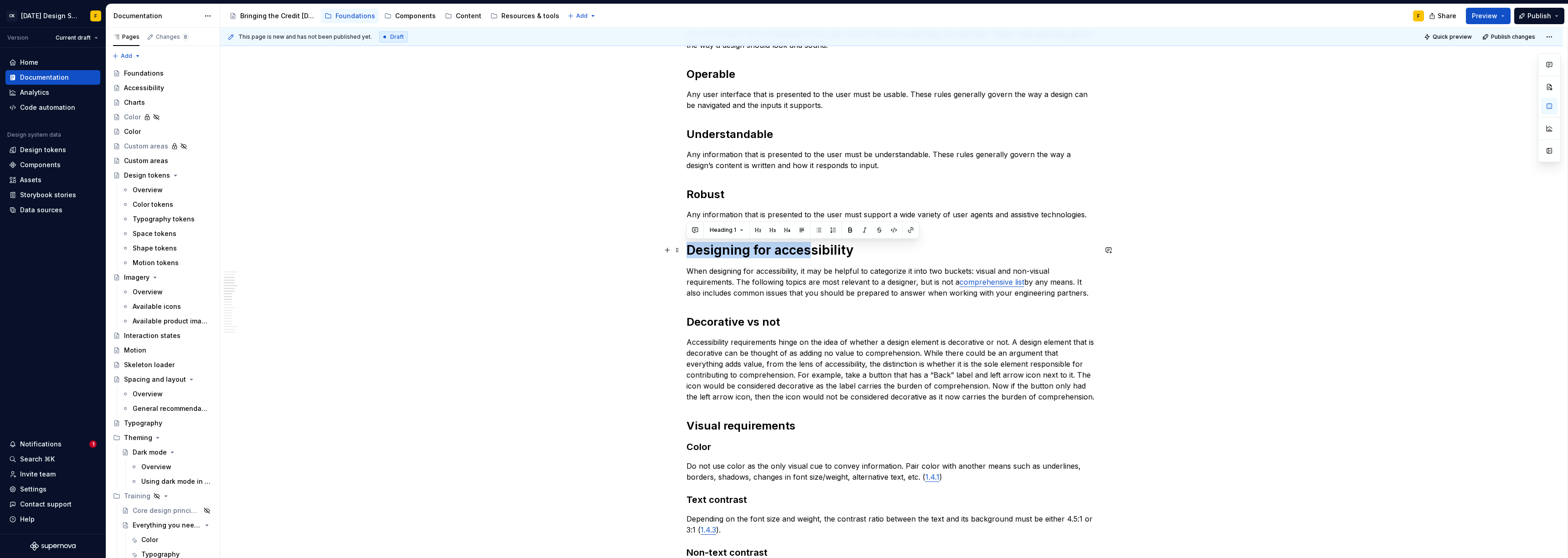
drag, startPoint x: 752, startPoint y: 252, endPoint x: 683, endPoint y: 251, distance: 69.0
click at [718, 270] on p "When designing for accessibility, it may be helpful to categorize it into two b…" at bounding box center [892, 282] width 410 height 33
drag, startPoint x: 803, startPoint y: 271, endPoint x: 686, endPoint y: 271, distance: 117.0
click at [687, 271] on p "When designing for accessibility, it may be helpful to categorize it into two b…" at bounding box center [892, 282] width 410 height 33
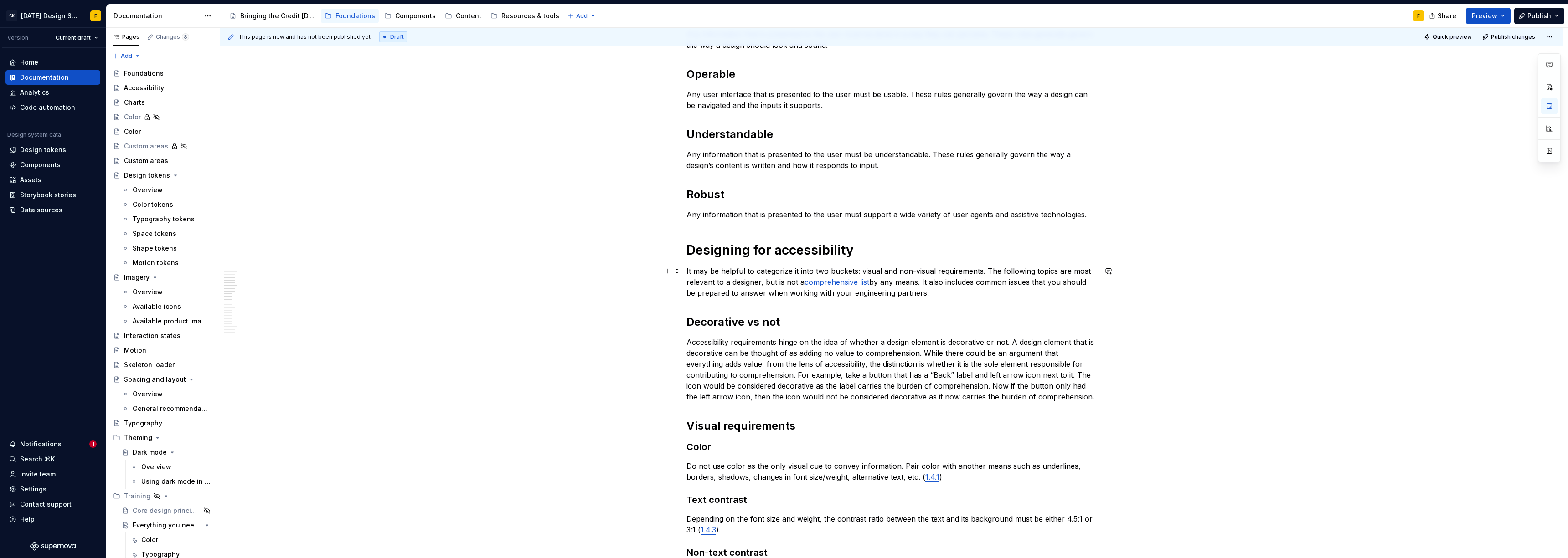
click at [794, 271] on p "It may be helpful to categorize it into two buckets: visual and non-visual requ…" at bounding box center [892, 282] width 410 height 33
click at [1030, 272] on p "It may be helpful to categorize accessibility requirement in two buckets: visua…" at bounding box center [892, 282] width 410 height 33
click at [1068, 269] on p "It may be helpful to categorize accessibility requirement in two buckets: visua…" at bounding box center [892, 282] width 410 height 33
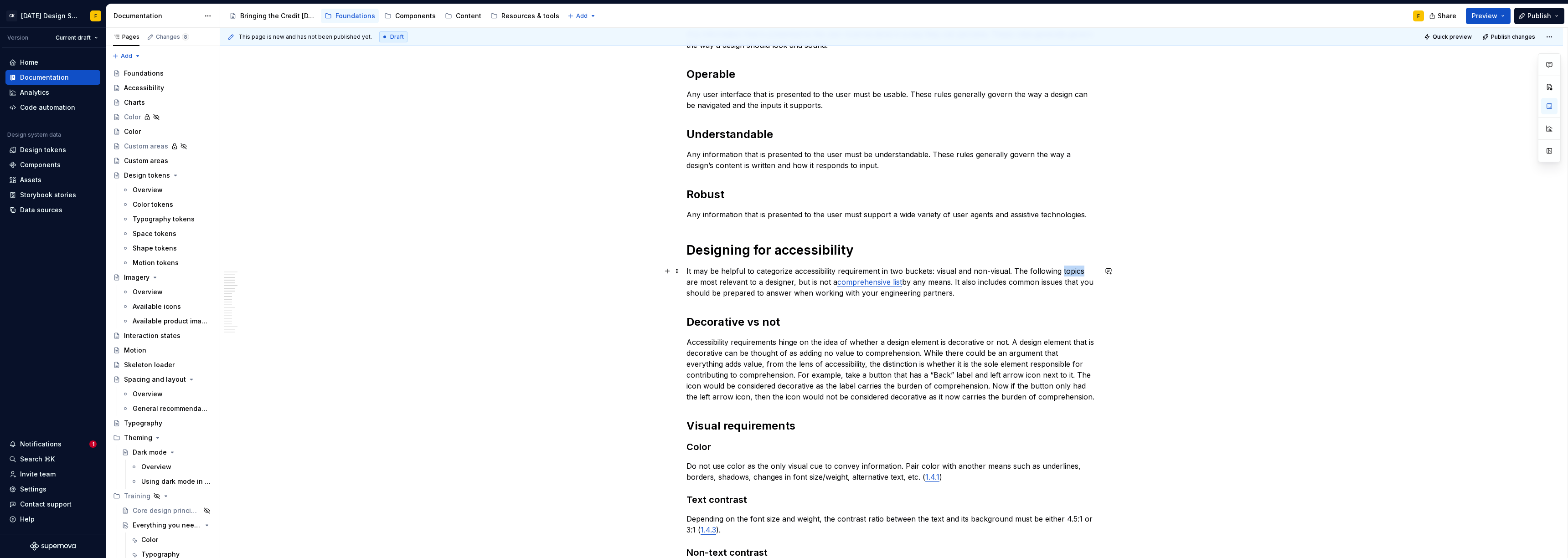
click at [1068, 269] on p "It may be helpful to categorize accessibility requirement in two buckets: visua…" at bounding box center [892, 282] width 410 height 33
drag, startPoint x: 902, startPoint y: 281, endPoint x: 950, endPoint y: 284, distance: 48.1
click at [950, 284] on p "It may be helpful to categorize accessibility requirement in two buckets: visua…" at bounding box center [892, 282] width 410 height 33
click at [926, 286] on p "It may be helpful to categorize accessibility requirement in two buckets: visua…" at bounding box center [892, 282] width 410 height 33
click at [921, 284] on p "It may be helpful to categorize accessibility requirement in two buckets: visua…" at bounding box center [892, 282] width 410 height 33
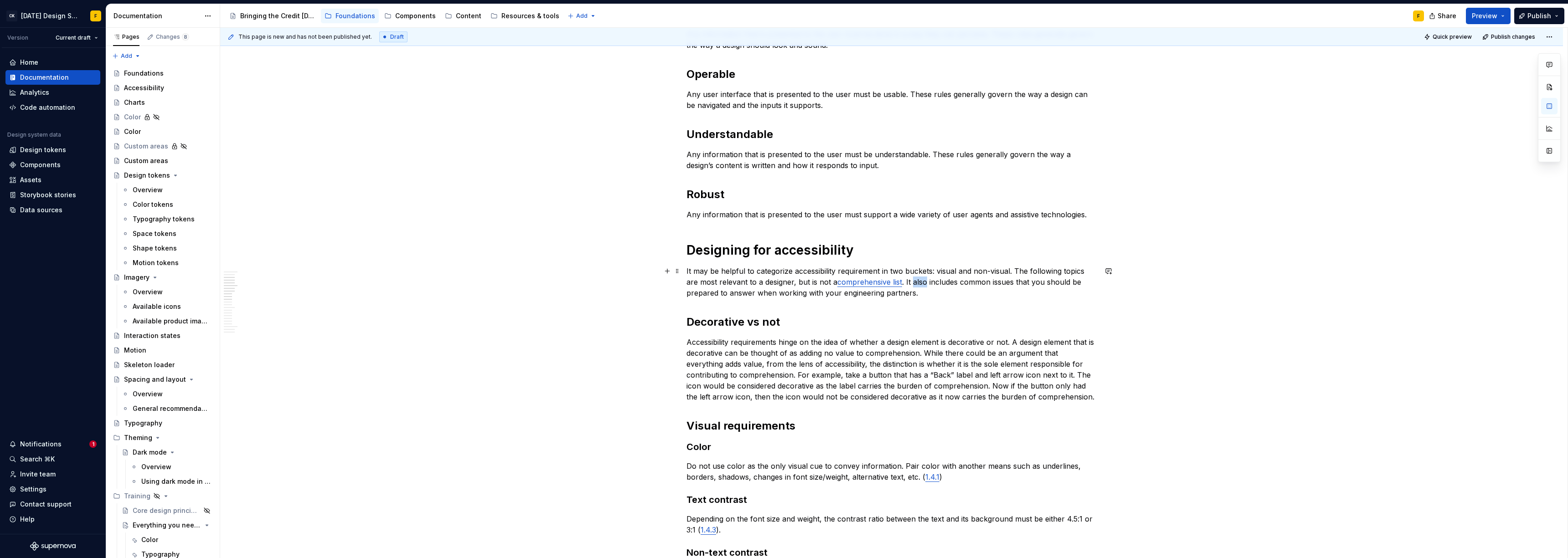
click at [921, 284] on p "It may be helpful to categorize accessibility requirement in two buckets: visua…" at bounding box center [892, 282] width 410 height 33
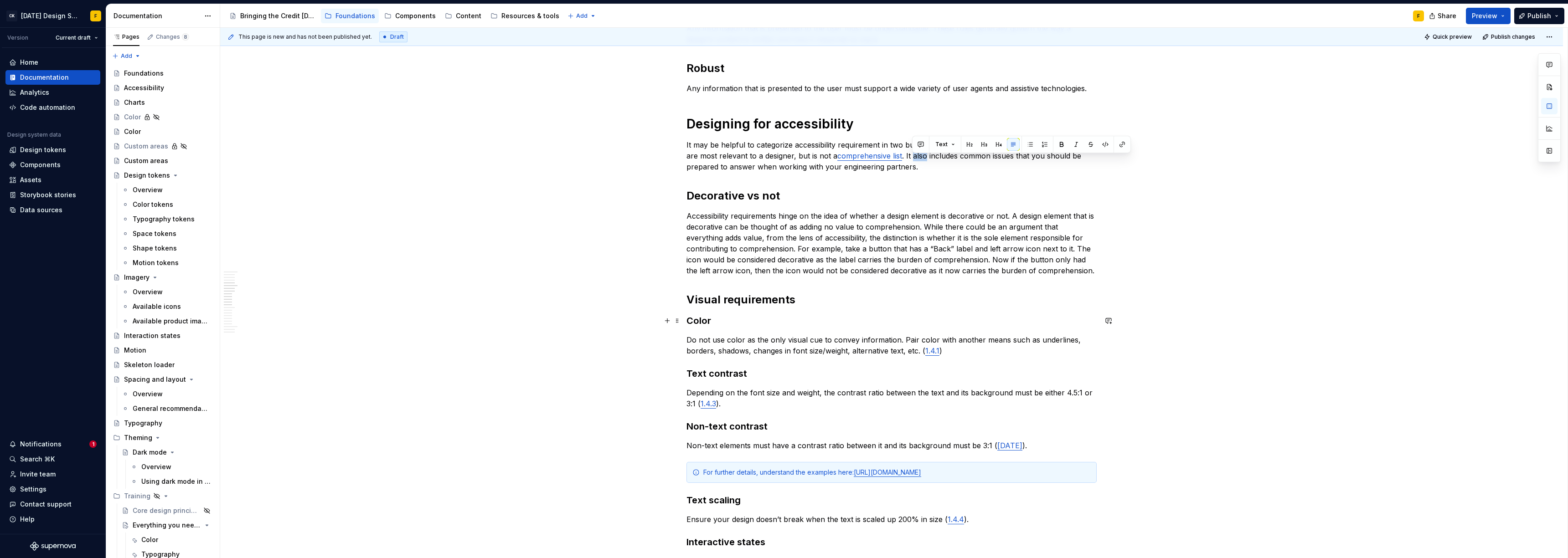
scroll to position [356, 0]
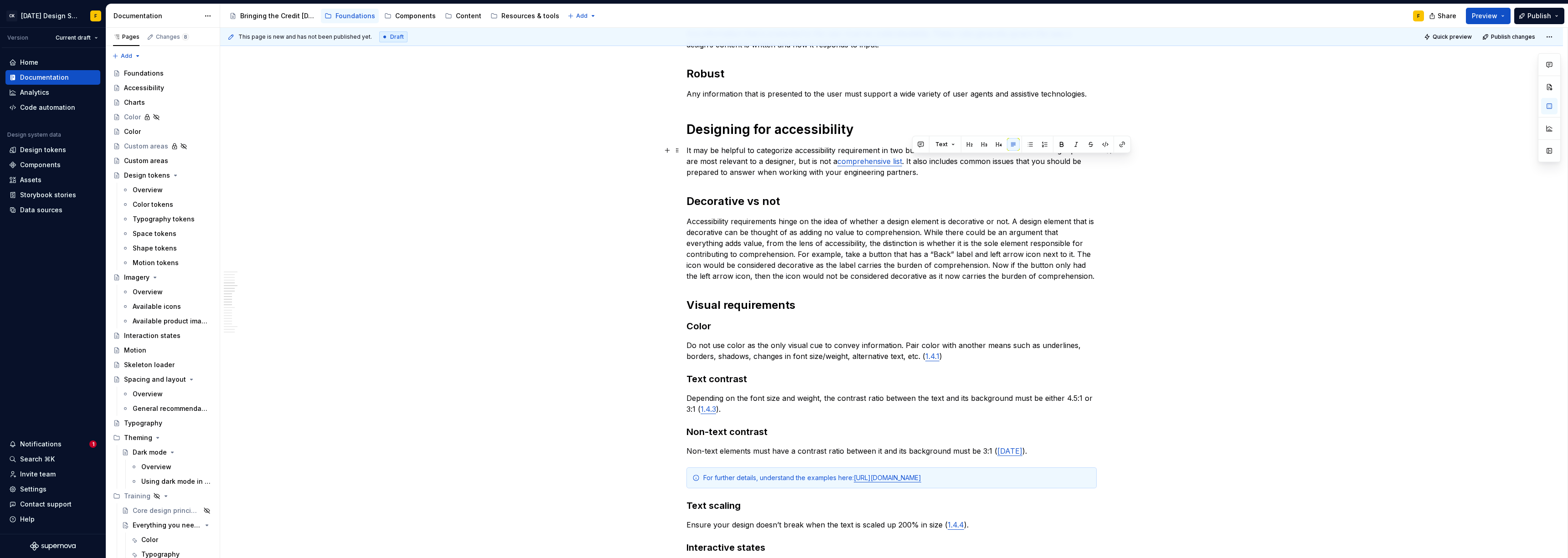
click at [901, 169] on p "It may be helpful to categorize accessibility requirement in two buckets: visua…" at bounding box center [892, 161] width 410 height 33
drag, startPoint x: 905, startPoint y: 159, endPoint x: 912, endPoint y: 169, distance: 12.2
click at [912, 169] on p "It may be helpful to categorize accessibility requirement in two buckets: visua…" at bounding box center [892, 161] width 410 height 33
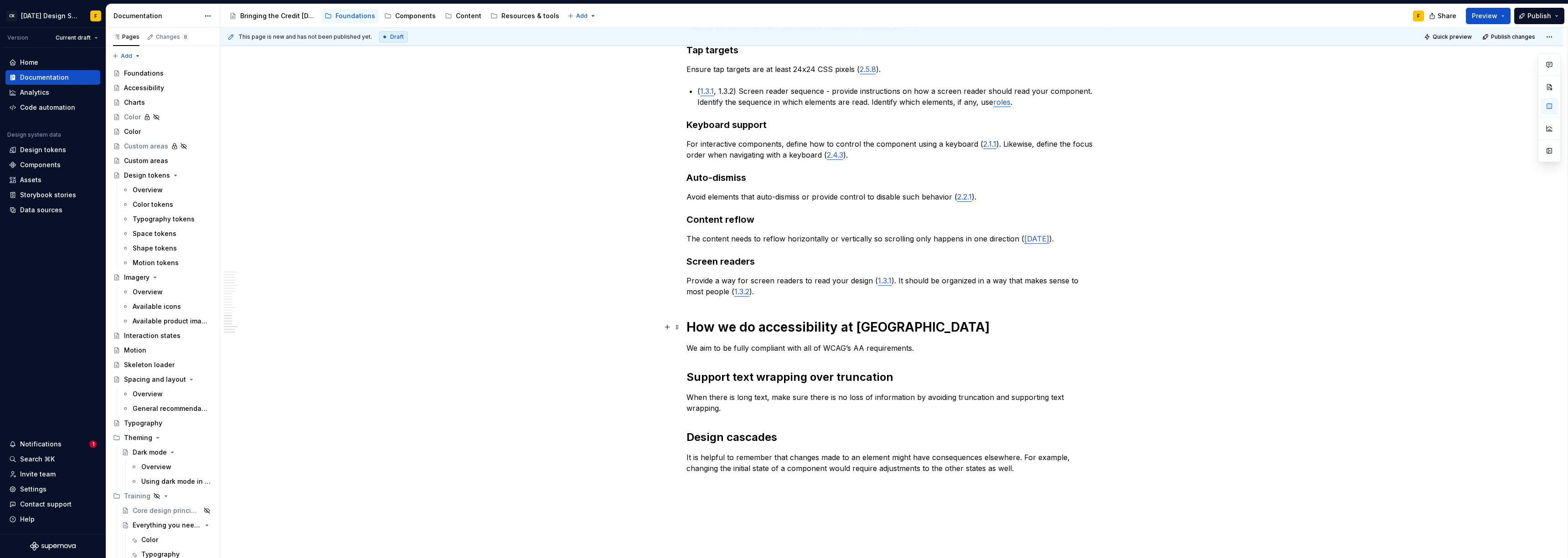
scroll to position [1079, 0]
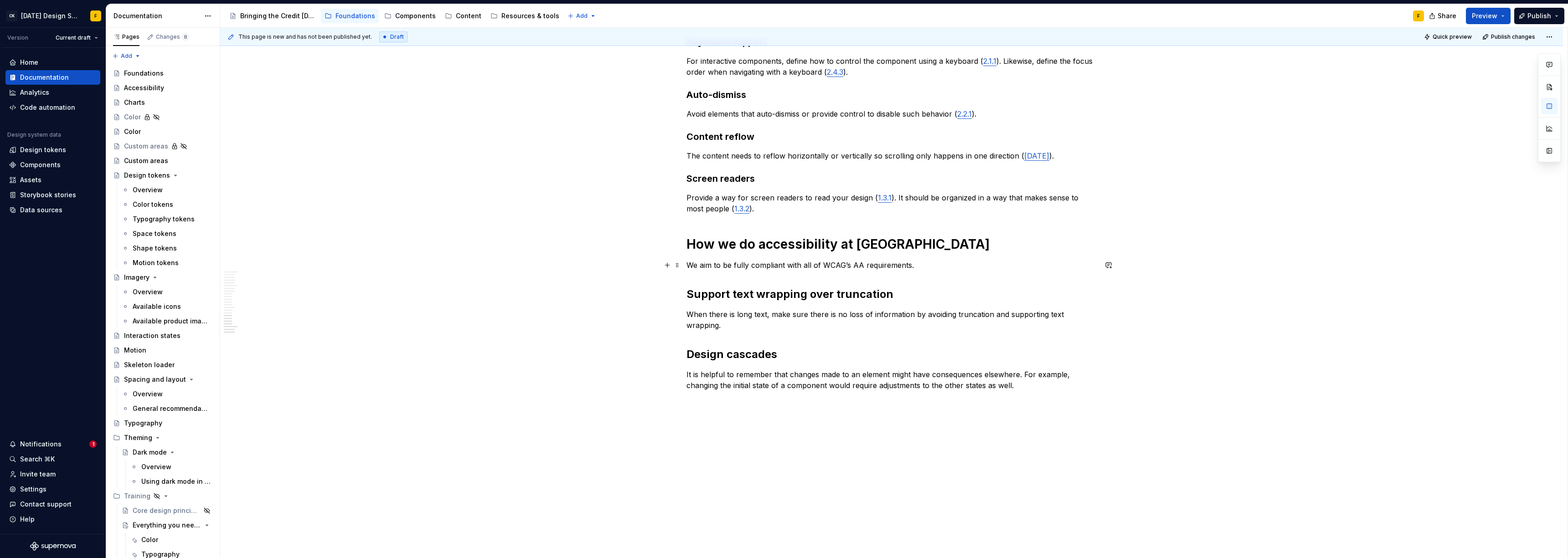
click at [928, 267] on p "We aim to be fully compliant with all of WCAG’s AA requirements." at bounding box center [892, 265] width 410 height 11
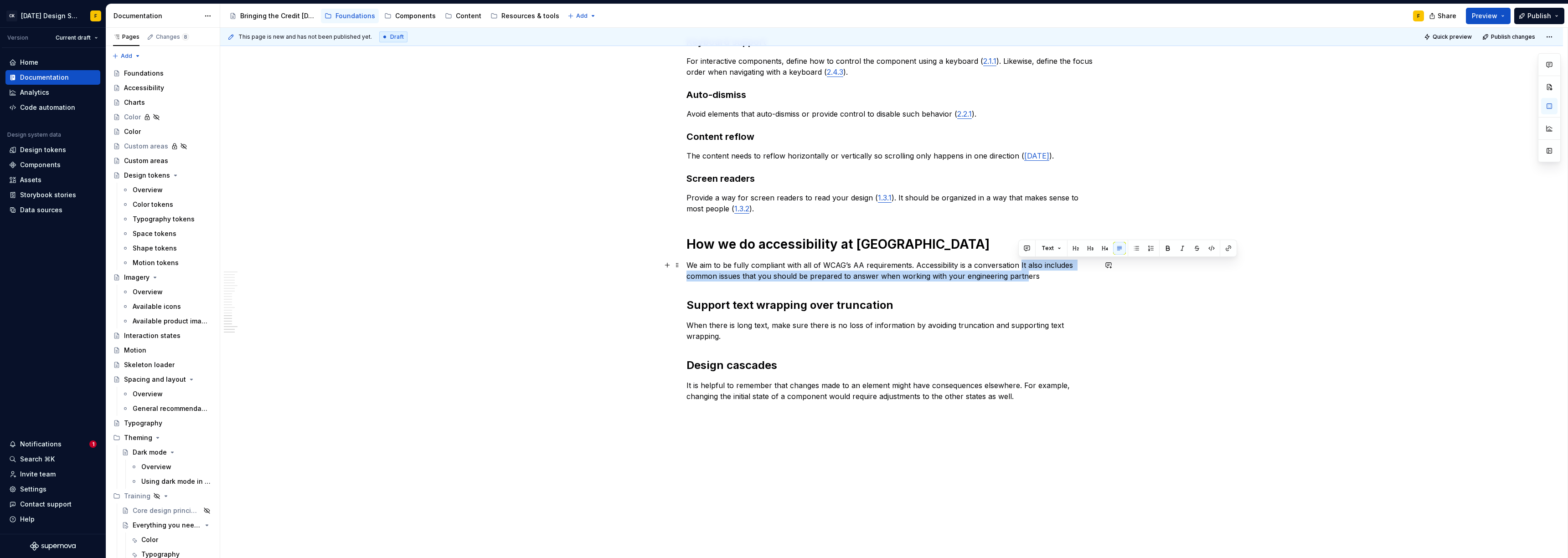
drag, startPoint x: 1018, startPoint y: 263, endPoint x: 1022, endPoint y: 271, distance: 8.9
click at [1022, 271] on p "We aim to be fully compliant with all of WCAG’s AA requirements. Accessibility …" at bounding box center [892, 271] width 410 height 22
click at [945, 260] on p "We aim to be fully compliant with all of WCAG’s AA requirements. Accessibility …" at bounding box center [892, 271] width 410 height 22
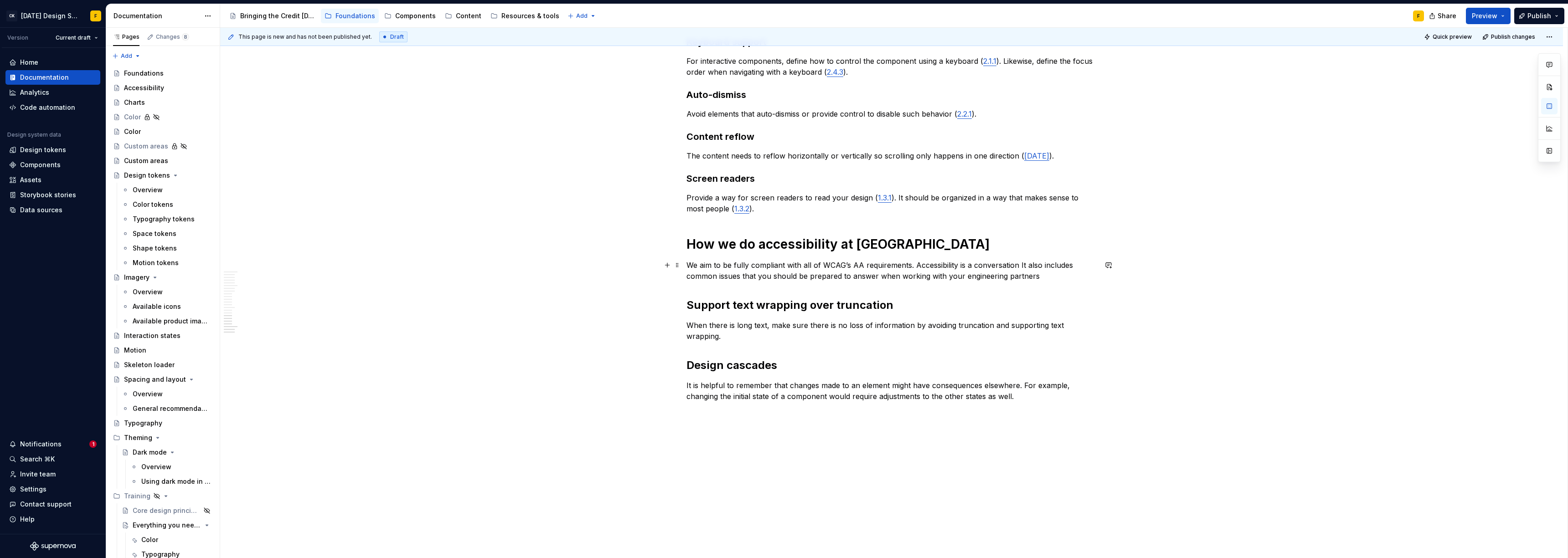
click at [998, 264] on p "We aim to be fully compliant with all of WCAG’s AA requirements. Accessibility …" at bounding box center [892, 271] width 410 height 22
click at [861, 277] on p "We aim to be fully compliant with all of WCAG’s AA requirements. Accessibility …" at bounding box center [892, 271] width 410 height 22
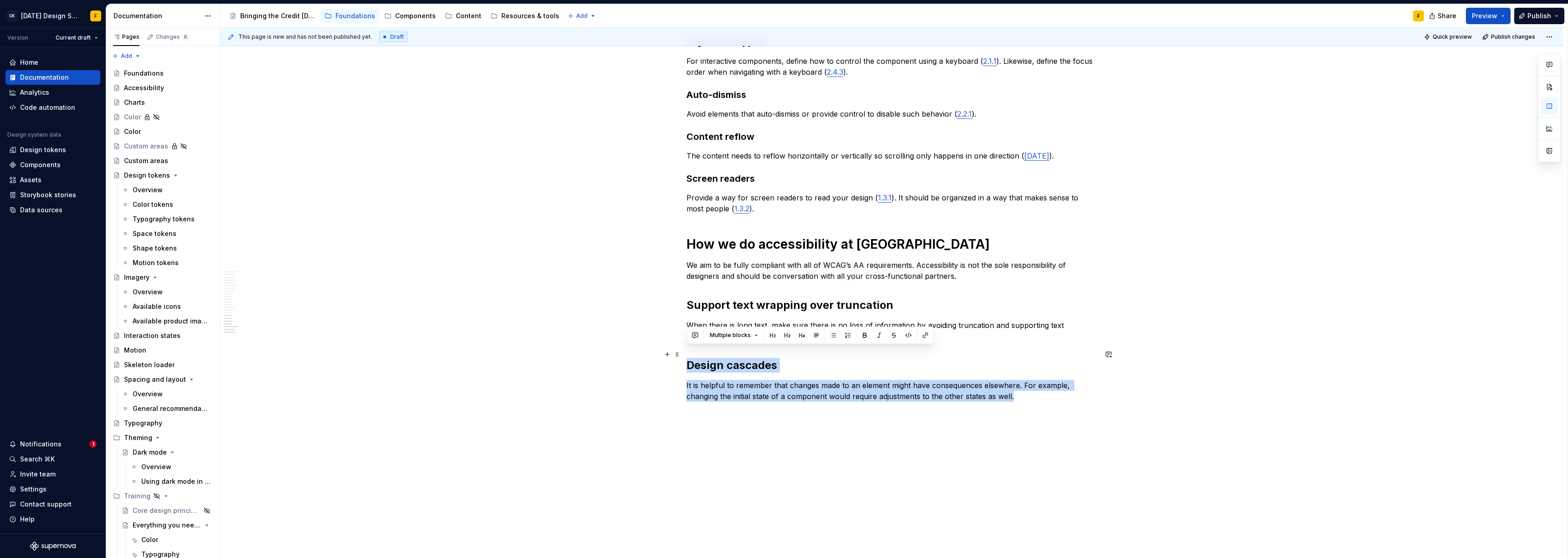
drag, startPoint x: 1014, startPoint y: 384, endPoint x: 685, endPoint y: 349, distance: 330.9
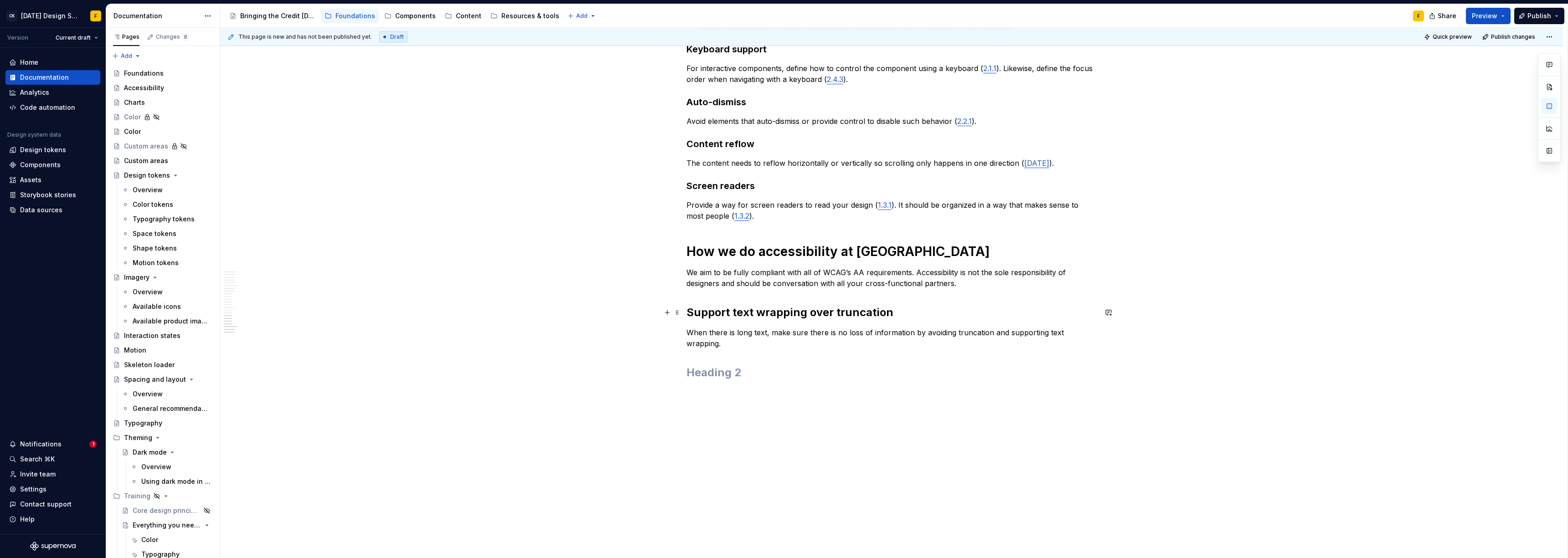
scroll to position [1061, 0]
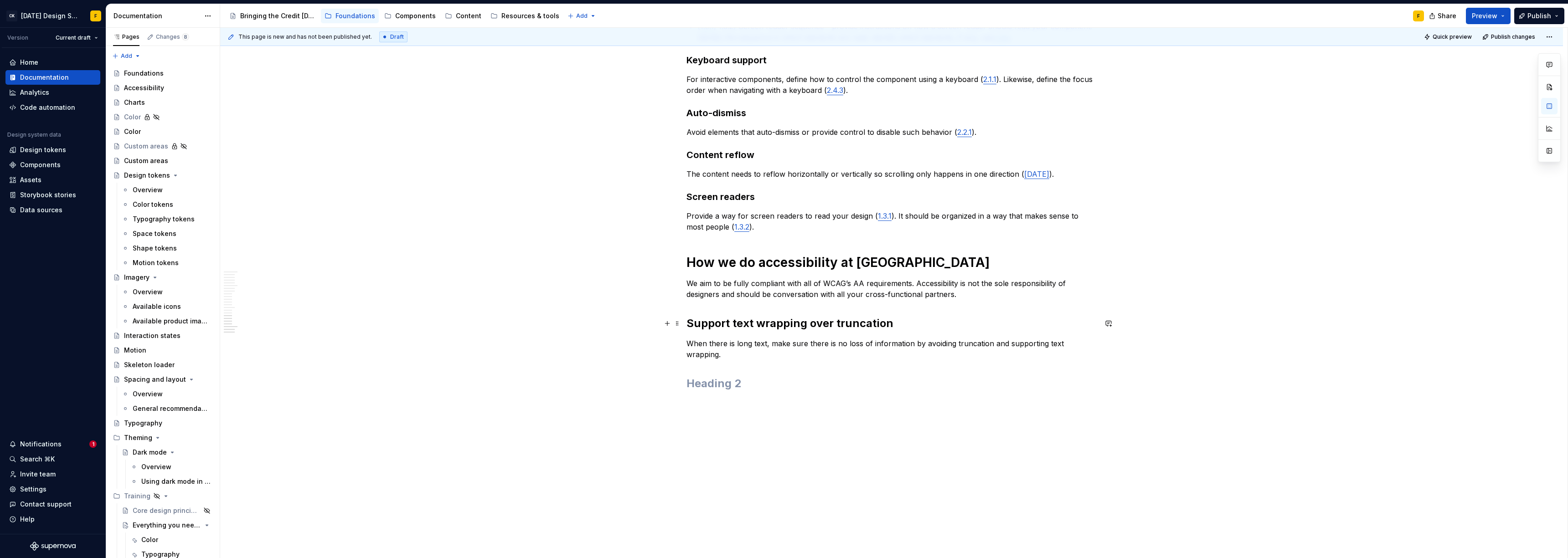
click at [684, 321] on div "This page is new and has not been published yet. Draft Quick preview Publish ch…" at bounding box center [894, 293] width 1348 height 531
click at [966, 293] on p "We aim to be fully compliant with all of WCAG’s AA requirements. Accessibility …" at bounding box center [892, 289] width 410 height 22
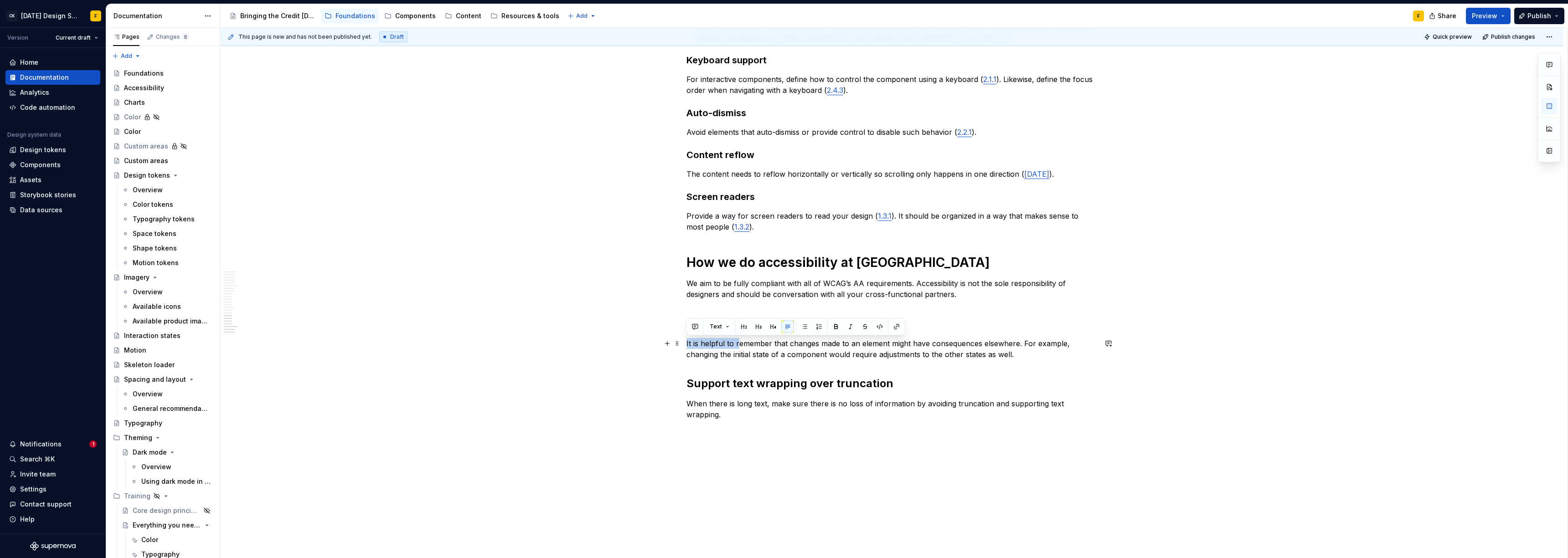
drag, startPoint x: 738, startPoint y: 345, endPoint x: 686, endPoint y: 346, distance: 52.0
click at [687, 346] on p "It is helpful to remember that changes made to an element might have consequenc…" at bounding box center [892, 349] width 410 height 22
click at [782, 355] on p "Remember that changes made to an element might have consequences elsewhere. For…" at bounding box center [892, 349] width 410 height 22
click at [833, 388] on h2 "Support text wrapping over truncation" at bounding box center [892, 384] width 410 height 15
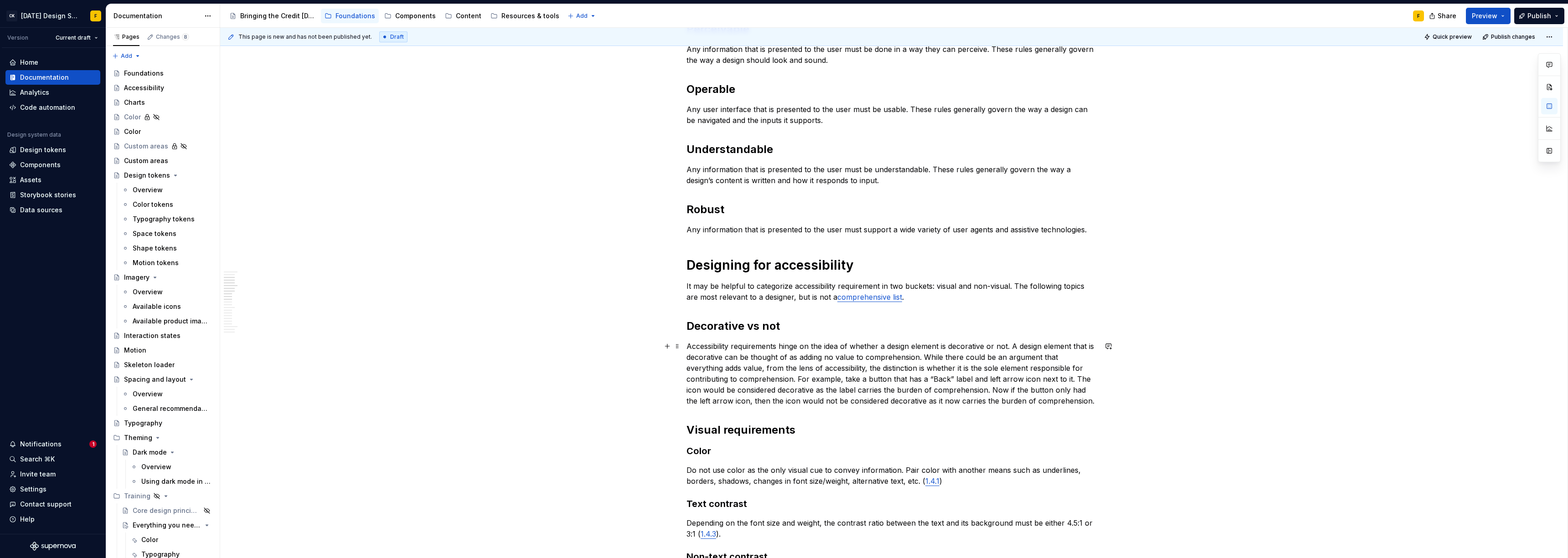
scroll to position [392, 0]
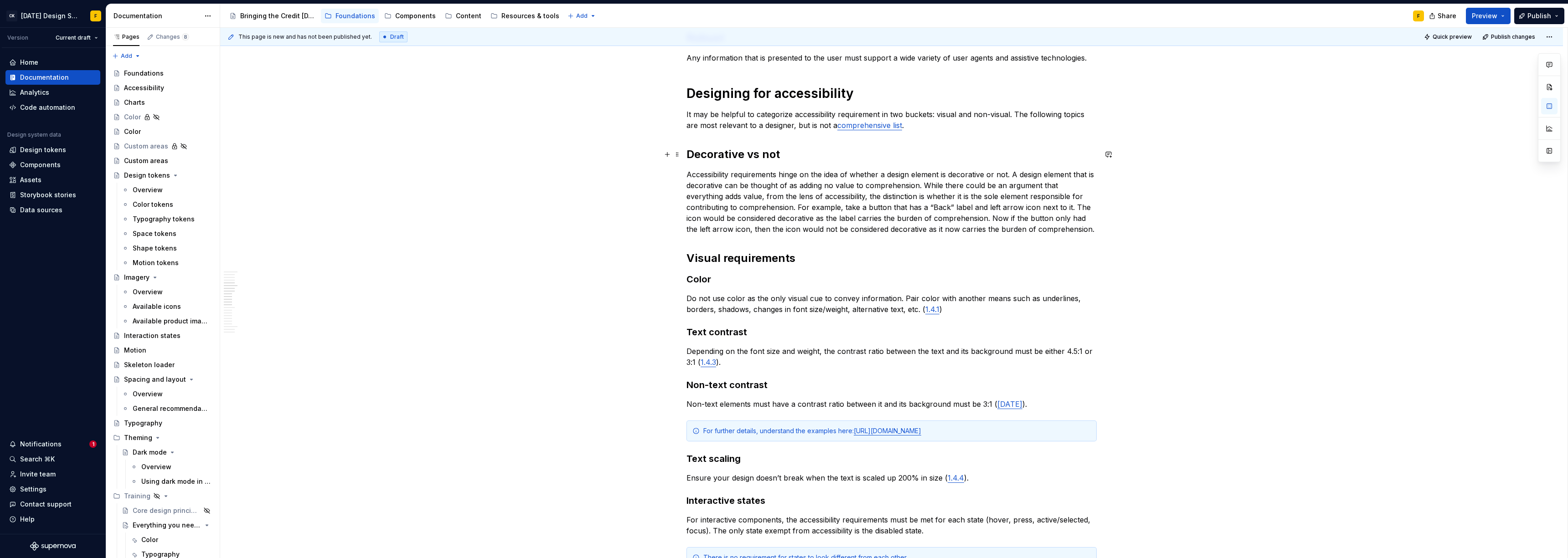
click at [752, 156] on h2 "Decorative vs not" at bounding box center [892, 155] width 410 height 15
click at [751, 153] on h2 "Decorative or not" at bounding box center [892, 155] width 410 height 15
click at [741, 186] on p "Accessibility requirements hinge on the idea of whether a design element is dec…" at bounding box center [892, 202] width 410 height 66
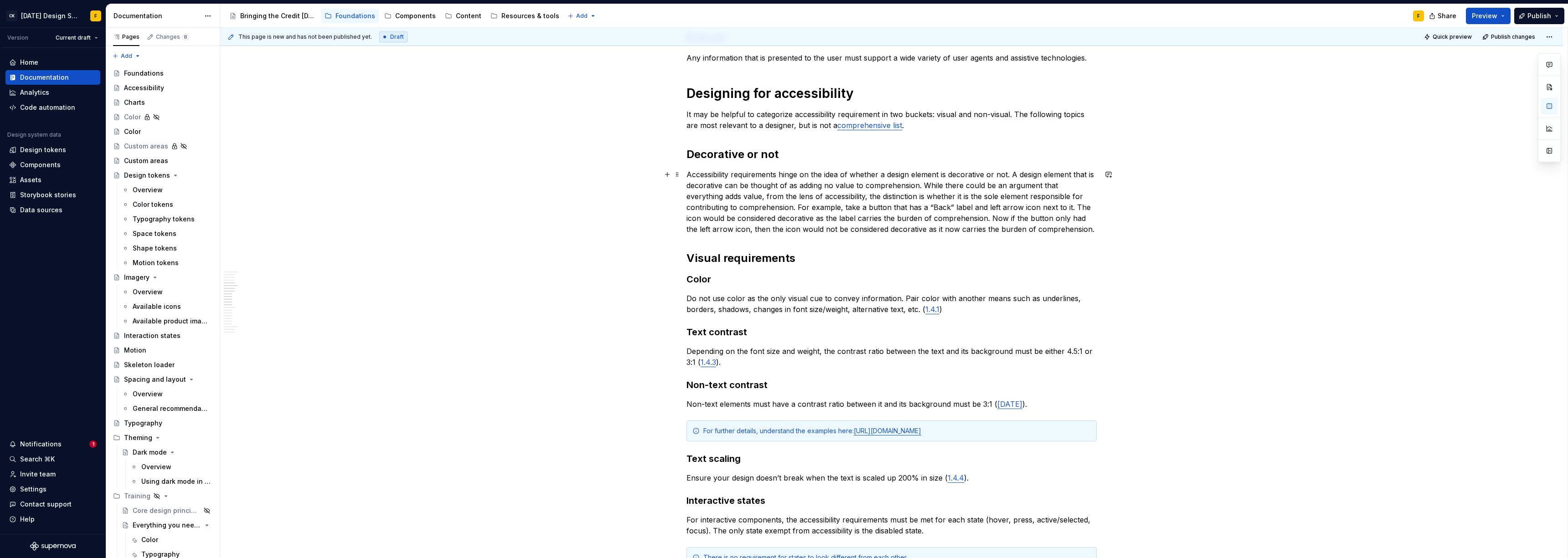
click at [1023, 173] on p "Accessibility requirements hinge on the idea of whether a design element is dec…" at bounding box center [892, 202] width 410 height 66
click at [1020, 176] on p "Accessibility requirements hinge on the idea of whether a design element is dec…" at bounding box center [892, 202] width 410 height 66
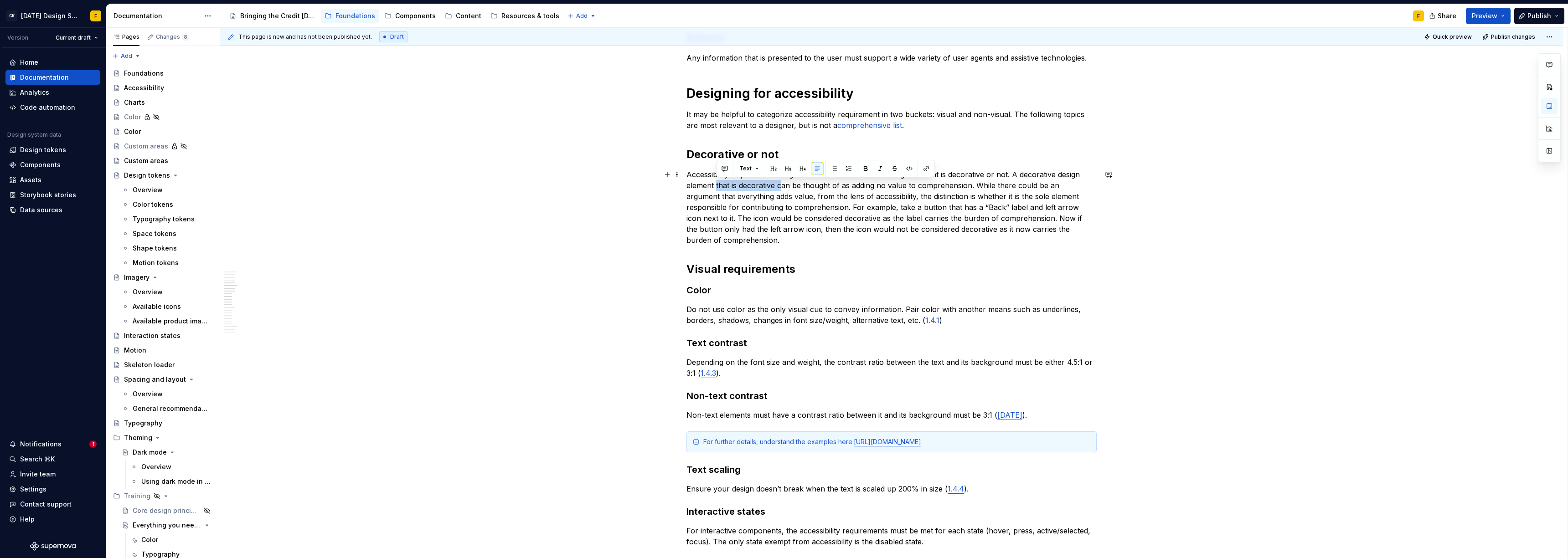
drag, startPoint x: 780, startPoint y: 186, endPoint x: 716, endPoint y: 185, distance: 64.0
click at [716, 185] on p "Accessibility requirements hinge on the idea of whether a design element is dec…" at bounding box center [892, 208] width 410 height 77
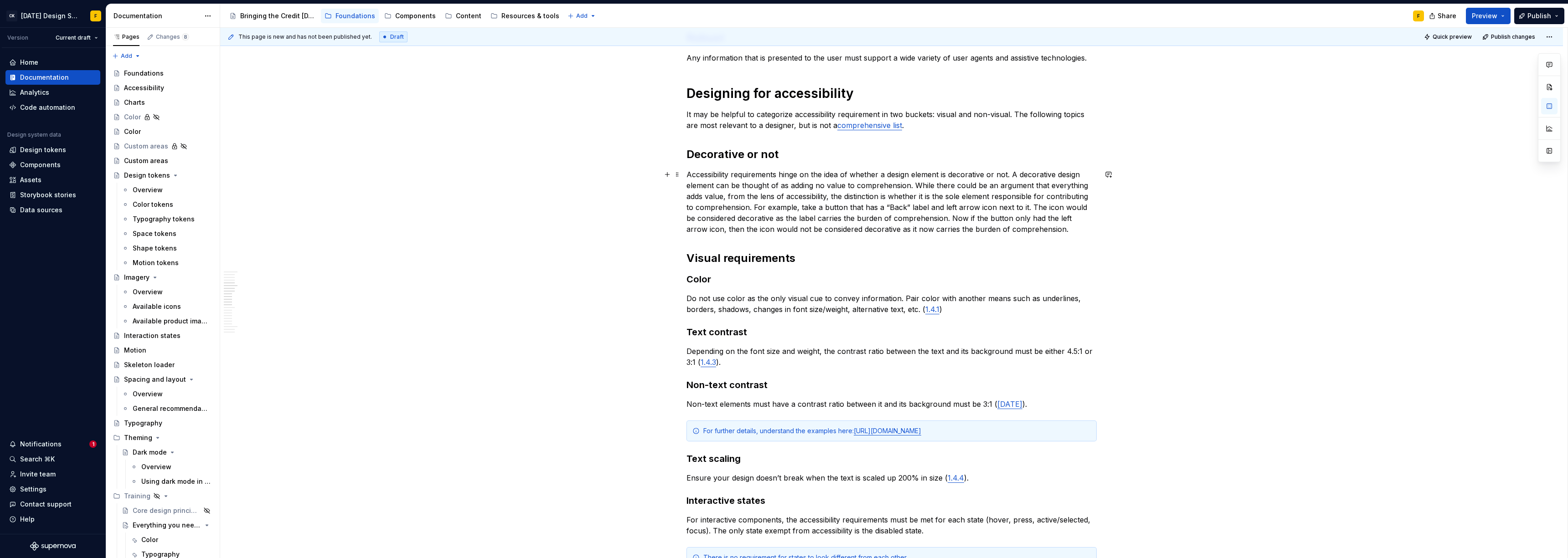
click at [751, 211] on p "Accessibility requirements hinge on the idea of whether a design element is dec…" at bounding box center [892, 202] width 410 height 66
click at [861, 215] on p "Accessibility requirements hinge on the idea of whether a design element is dec…" at bounding box center [892, 202] width 410 height 66
click at [826, 198] on p "Accessibility requirements hinge on the idea of whether a design element is dec…" at bounding box center [892, 202] width 410 height 66
drag, startPoint x: 919, startPoint y: 197, endPoint x: 931, endPoint y: 197, distance: 12.0
click at [931, 197] on p "Accessibility requirements hinge on the idea of whether a design element is dec…" at bounding box center [892, 202] width 410 height 66
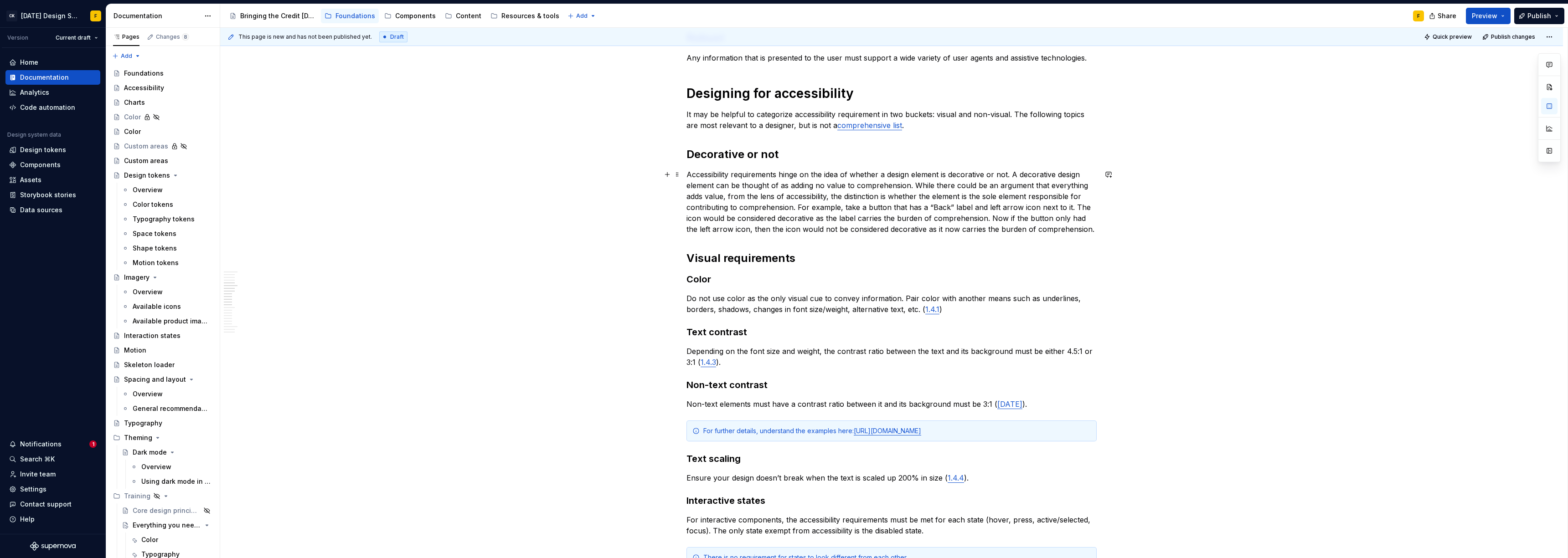
click at [1013, 197] on p "Accessibility requirements hinge on the idea of whether a design element is dec…" at bounding box center [892, 202] width 410 height 66
drag, startPoint x: 740, startPoint y: 206, endPoint x: 683, endPoint y: 203, distance: 57.1
click at [683, 203] on div "Basics of accessibility When it comes to creating accessible designs, we adhere…" at bounding box center [892, 517] width 1343 height 1502
click at [975, 197] on p "Accessibility requirements hinge on the idea of whether a design element is dec…" at bounding box center [892, 202] width 410 height 66
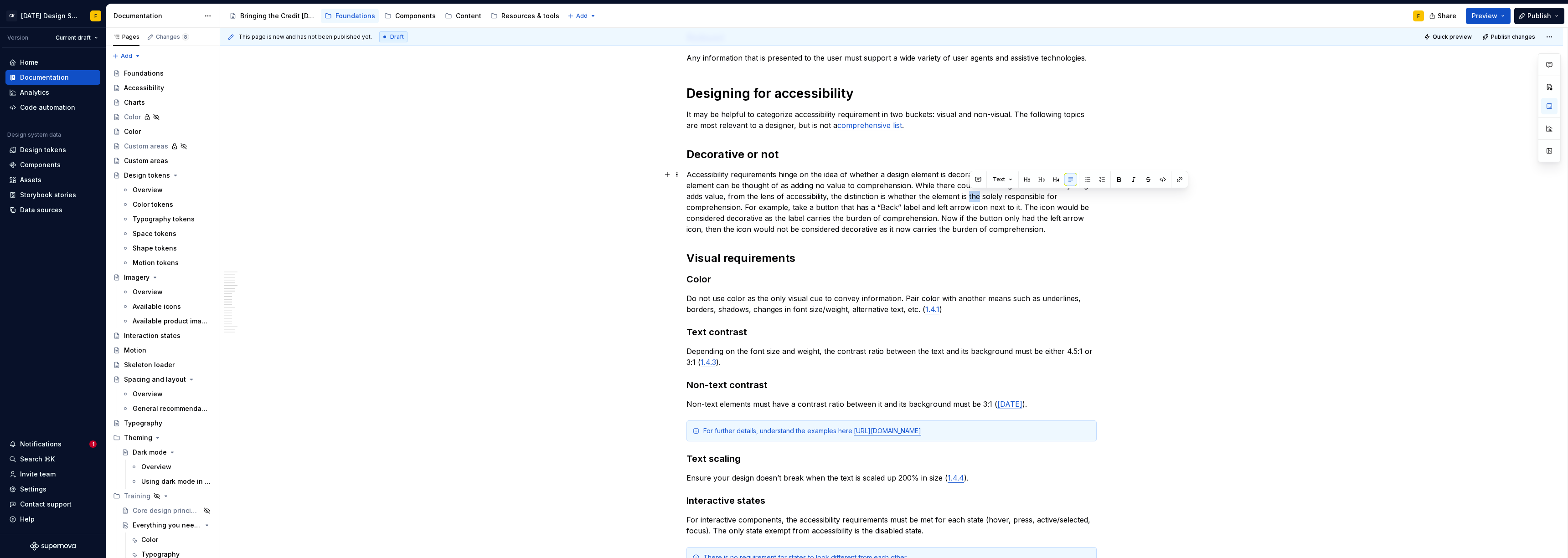
click at [975, 197] on p "Accessibility requirements hinge on the idea of whether a design element is dec…" at bounding box center [892, 202] width 410 height 66
click at [796, 208] on p "Accessibility requirements hinge on the idea of whether a design element is dec…" at bounding box center [892, 202] width 410 height 66
click at [1006, 209] on p "Accessibility requirements hinge on the idea of whether a design element is dec…" at bounding box center [892, 202] width 410 height 66
click at [841, 208] on p "Accessibility requirements hinge on the idea of whether a design element is dec…" at bounding box center [892, 202] width 410 height 66
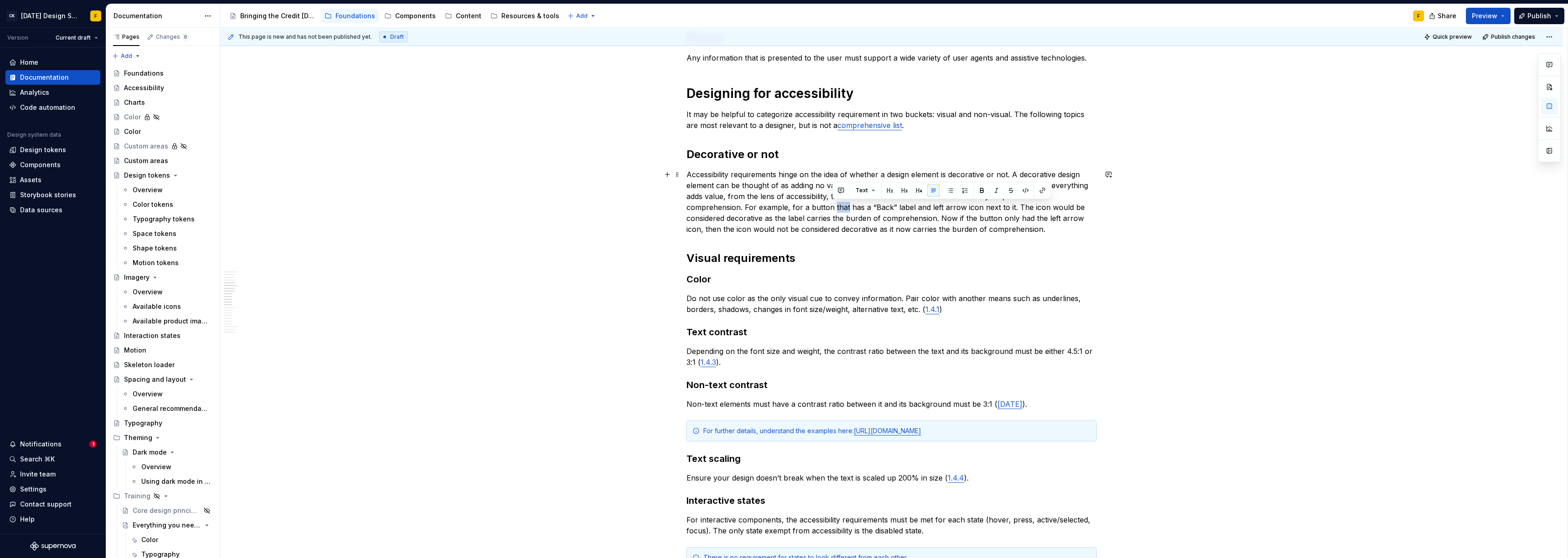
click at [841, 208] on p "Accessibility requirements hinge on the idea of whether a design element is dec…" at bounding box center [892, 202] width 410 height 66
click at [800, 208] on p "Accessibility requirements hinge on the idea of whether a design element is dec…" at bounding box center [892, 202] width 410 height 66
drag, startPoint x: 965, startPoint y: 206, endPoint x: 992, endPoint y: 206, distance: 27.0
click at [992, 206] on p "Accessibility requirements hinge on the idea of whether a design element is dec…" at bounding box center [892, 202] width 410 height 66
click at [995, 206] on p "Accessibility requirements hinge on the idea of whether a design element is dec…" at bounding box center [892, 202] width 410 height 66
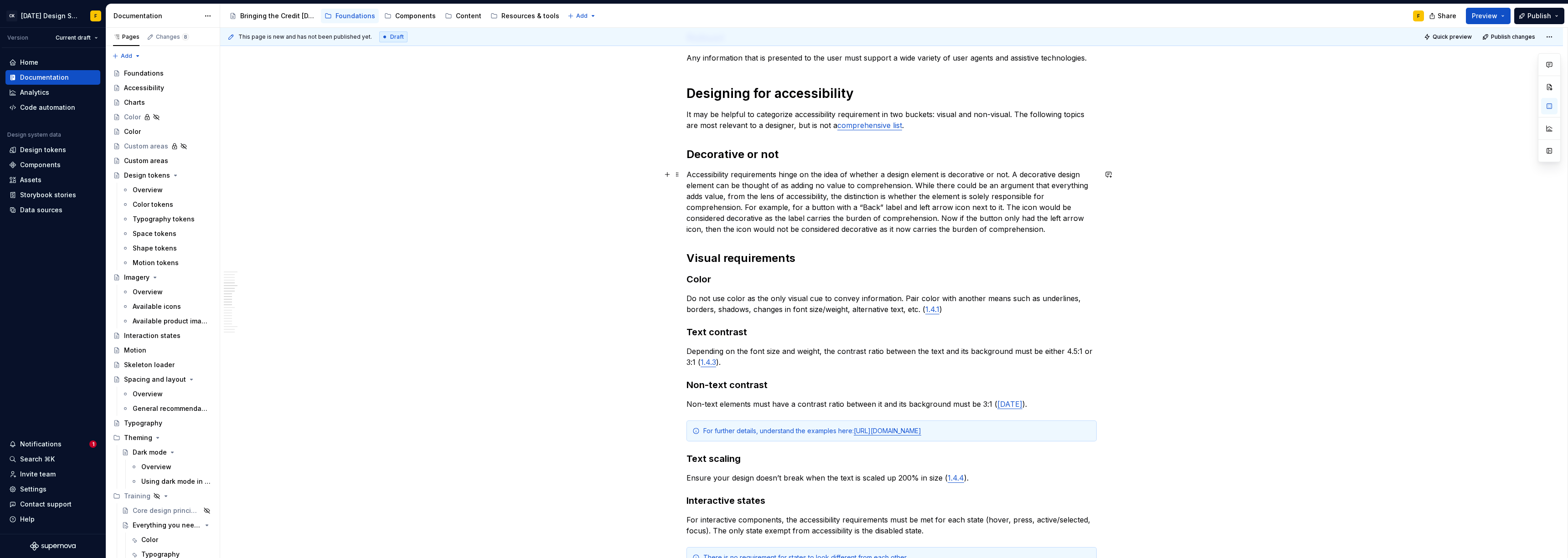
click at [996, 207] on p "Accessibility requirements hinge on the idea of whether a design element is dec…" at bounding box center [892, 202] width 410 height 66
click at [802, 209] on p "Accessibility requirements hinge on the idea of whether a design element is dec…" at bounding box center [892, 202] width 410 height 66
click at [983, 208] on p "Accessibility requirements hinge on the idea of whether a design element is dec…" at bounding box center [892, 202] width 410 height 66
click at [786, 209] on p "Accessibility requirements hinge on the idea of whether a design element is dec…" at bounding box center [892, 202] width 410 height 66
click at [996, 298] on p "Do not use color as the only visual cue to convey information. Pair color with …" at bounding box center [892, 304] width 410 height 22
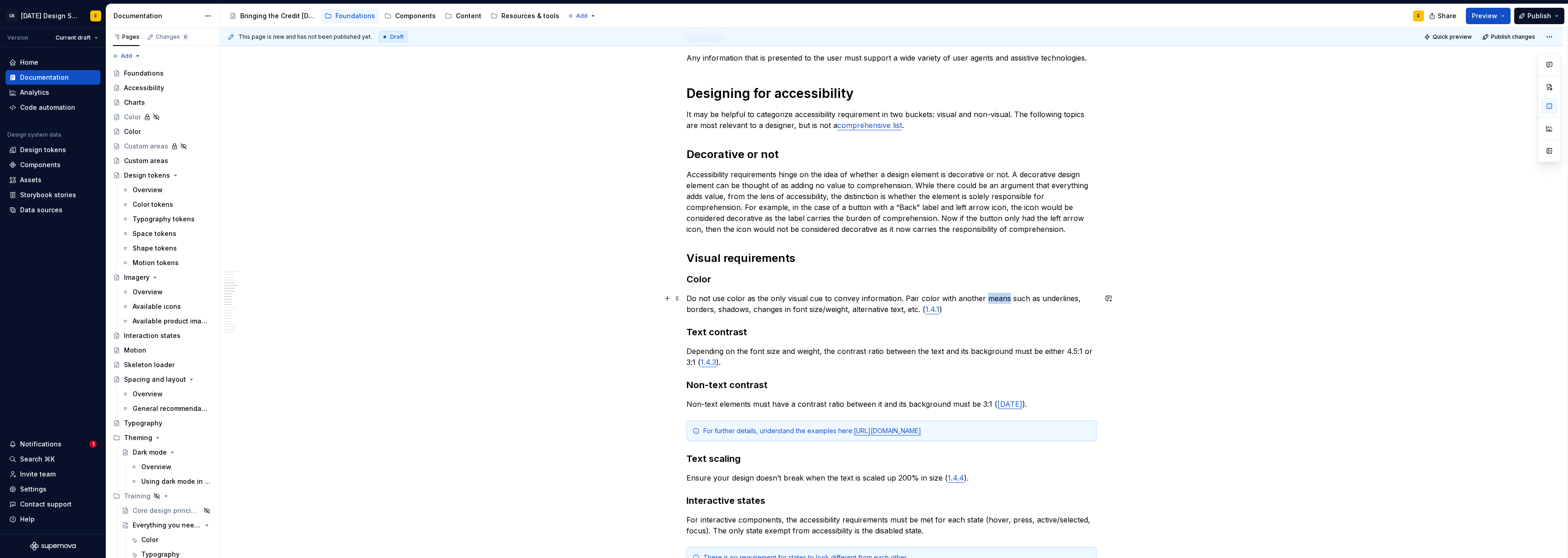
click at [996, 298] on p "Do not use color as the only visual cue to convey information. Pair color with …" at bounding box center [892, 304] width 410 height 22
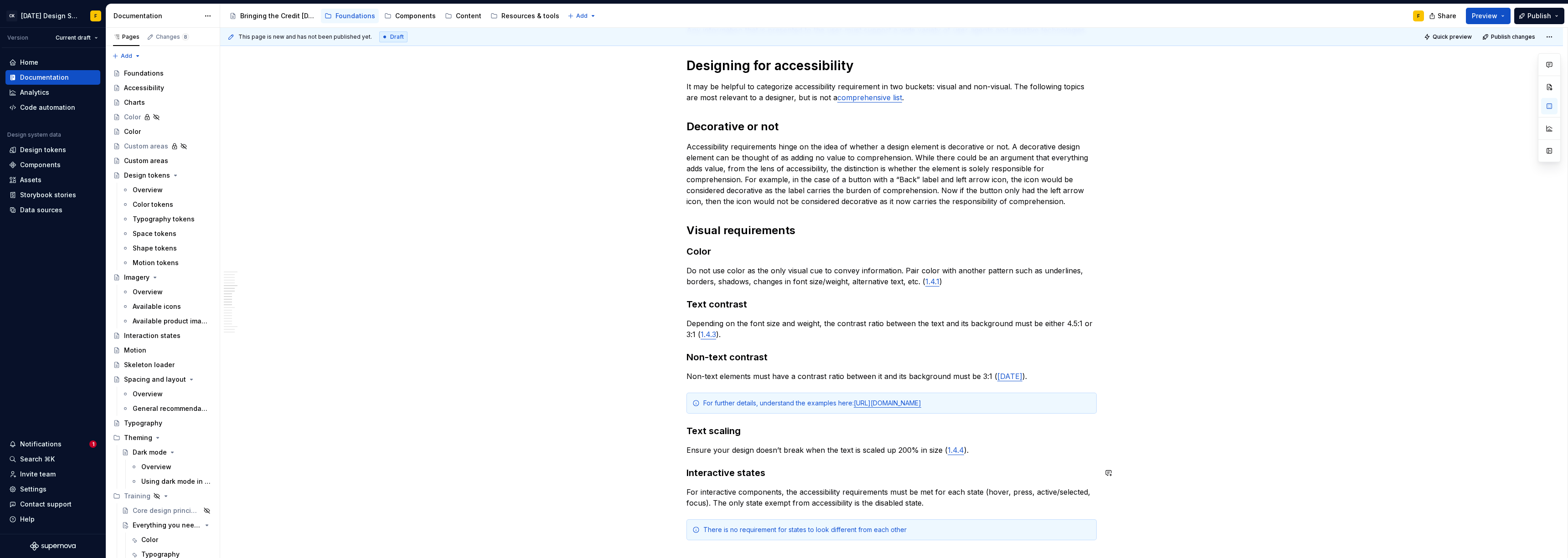
scroll to position [419, 0]
click at [724, 245] on div "Basics of accessibility When it comes to creating accessible designs, we adhere…" at bounding box center [892, 411] width 410 height 1302
click at [724, 251] on h3 "Color" at bounding box center [892, 252] width 410 height 13
click at [718, 249] on h3 "Color cues" at bounding box center [892, 252] width 410 height 13
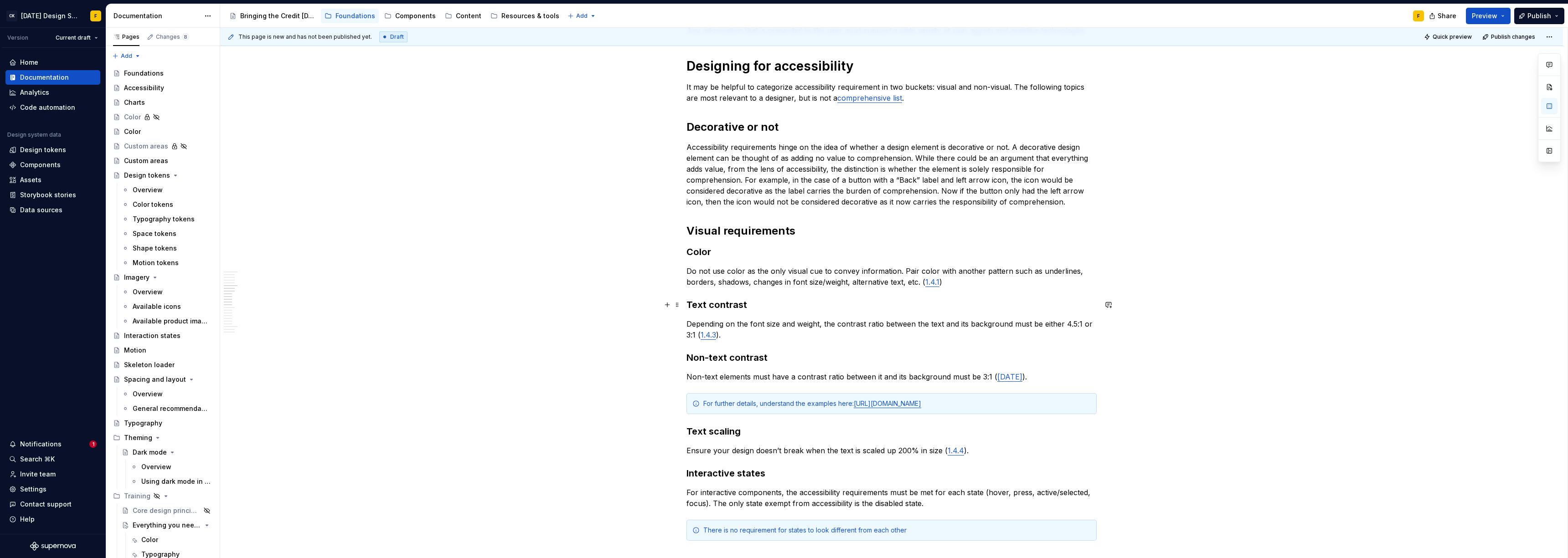
click at [924, 307] on h3 "Text contrast" at bounding box center [892, 304] width 410 height 13
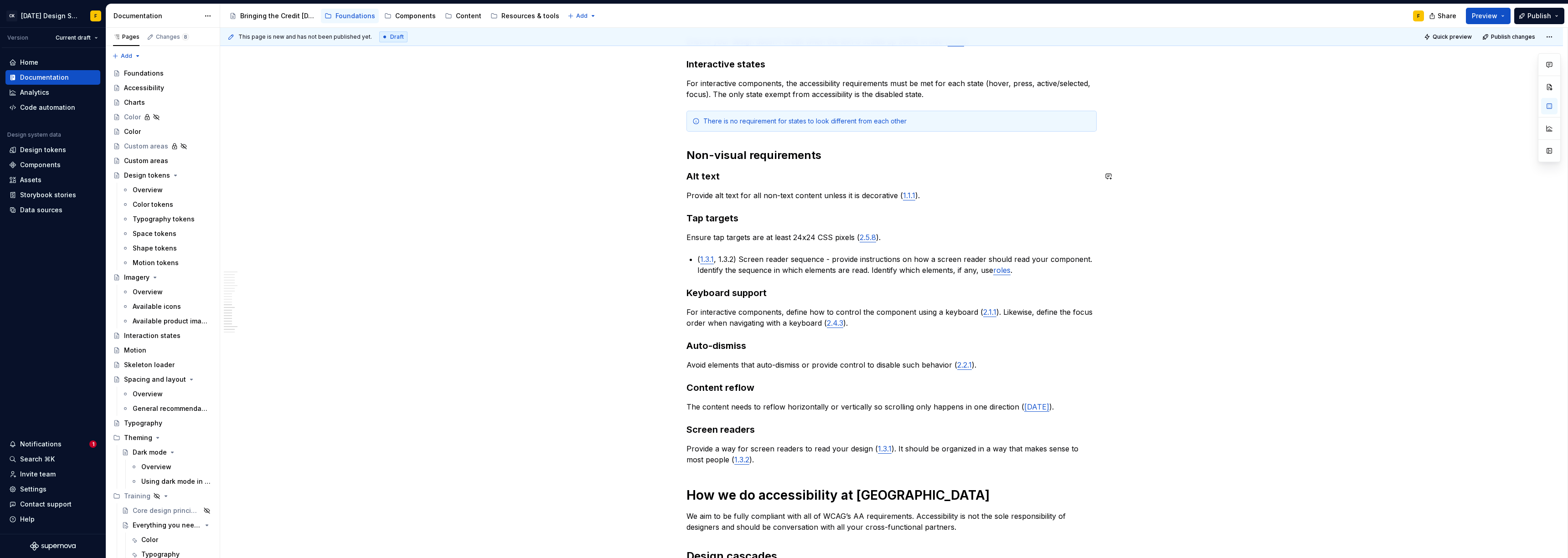
scroll to position [834, 0]
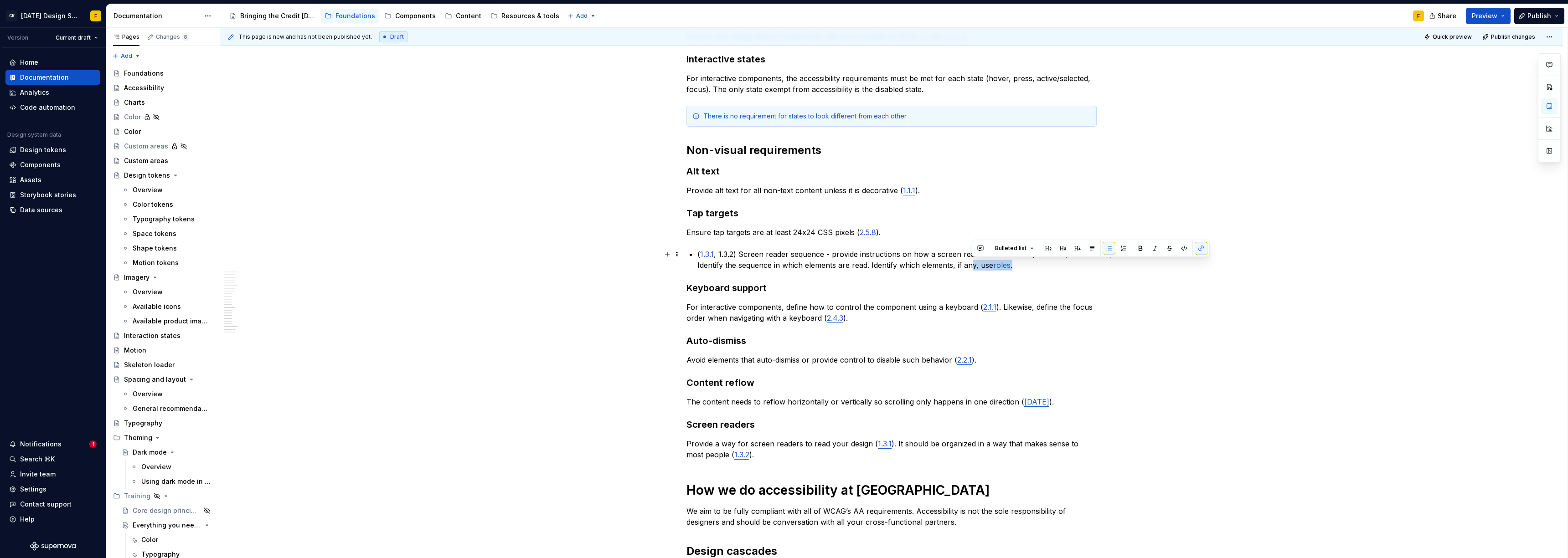
drag, startPoint x: 1021, startPoint y: 268, endPoint x: 972, endPoint y: 262, distance: 49.4
click at [972, 262] on p "( 1.3.1 , 1.3.2) Screen reader sequence - provide instructions on how a screen …" at bounding box center [897, 260] width 399 height 22
click at [889, 260] on p "( 1.3.1 , 1.3.2) Screen reader sequence - provide instructions on how a screen …" at bounding box center [897, 260] width 399 height 22
drag, startPoint x: 870, startPoint y: 264, endPoint x: 1016, endPoint y: 263, distance: 146.0
click at [1016, 263] on p "( 1.3.1 , 1.3.2) Screen reader sequence - provide instructions on how a screen …" at bounding box center [897, 260] width 399 height 22
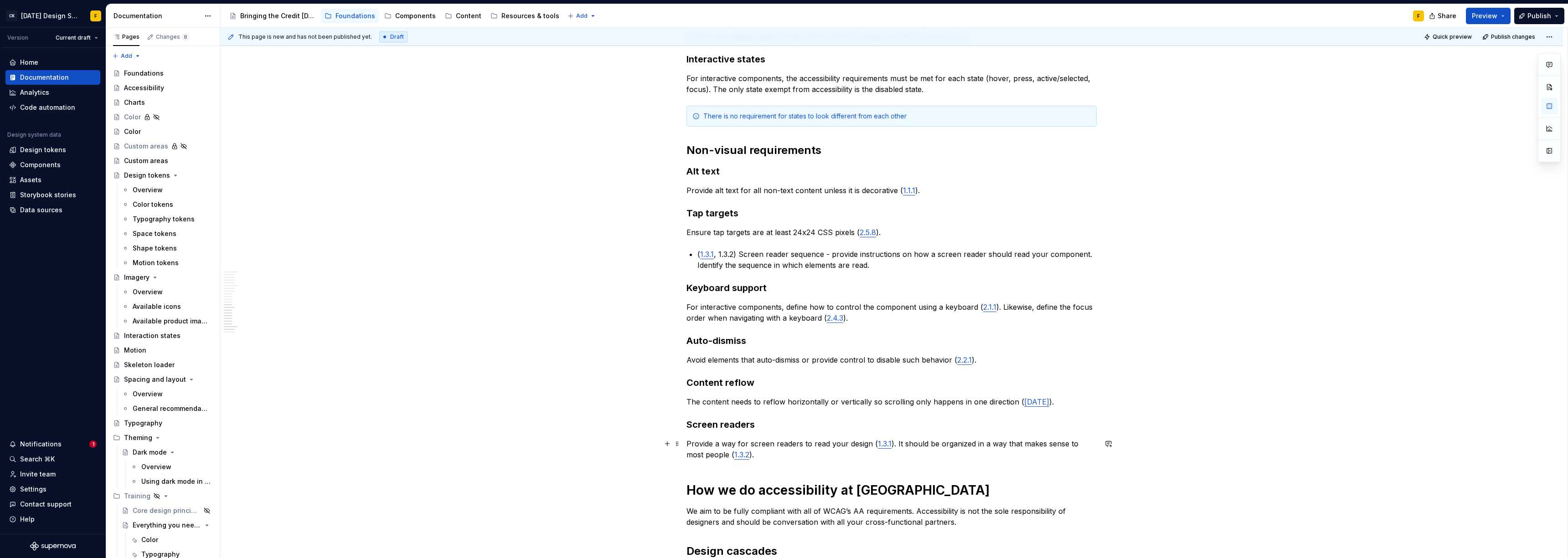
click at [794, 455] on p "Provide a way for screen readers to read your design ( 1.3.1 ). It should be or…" at bounding box center [892, 449] width 410 height 22
click at [756, 453] on p "Provide a way for screen readers to read your design ( 1.3.1 ). It should be or…" at bounding box center [892, 449] width 410 height 22
drag, startPoint x: 884, startPoint y: 263, endPoint x: 685, endPoint y: 251, distance: 199.4
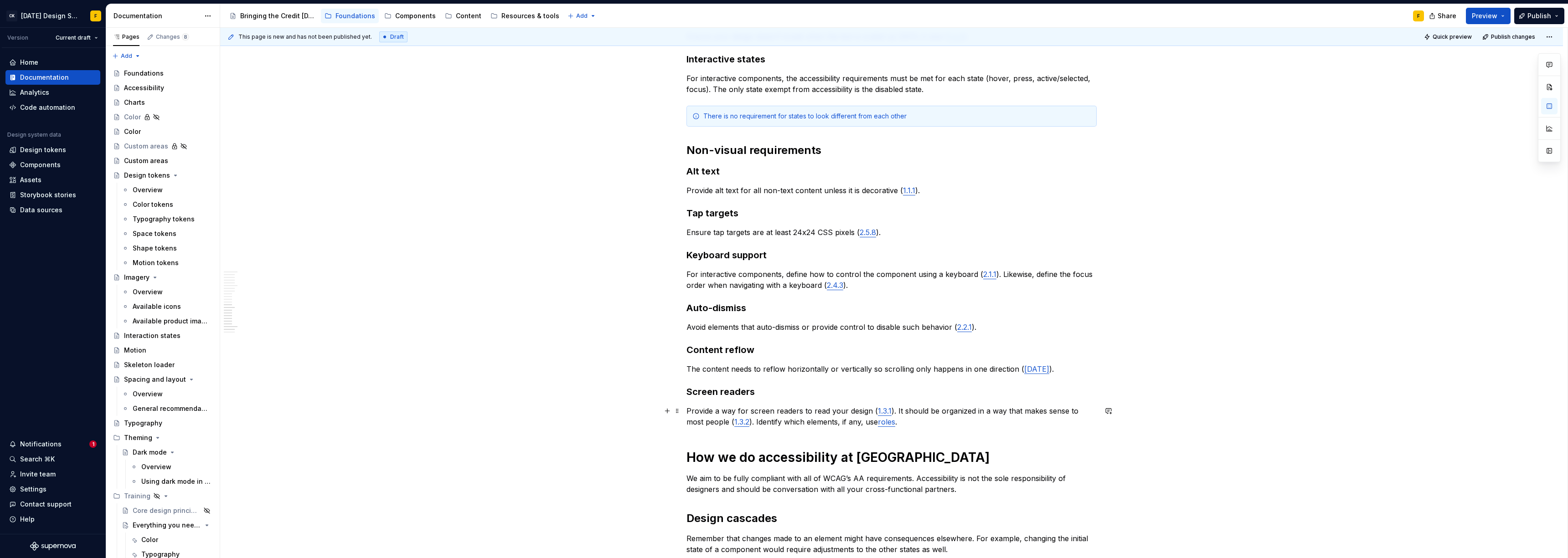
click at [896, 409] on p "Provide a way for screen readers to read your design ( 1.3.1 ). It should be or…" at bounding box center [892, 416] width 410 height 22
click at [911, 415] on p "Provide a way for screen readers to read your design ( 1.3.1 ). It should be or…" at bounding box center [892, 416] width 410 height 22
click at [896, 411] on p "Provide a way for screen readers to read your design ( 1.3.1 ). It should be or…" at bounding box center [892, 416] width 410 height 22
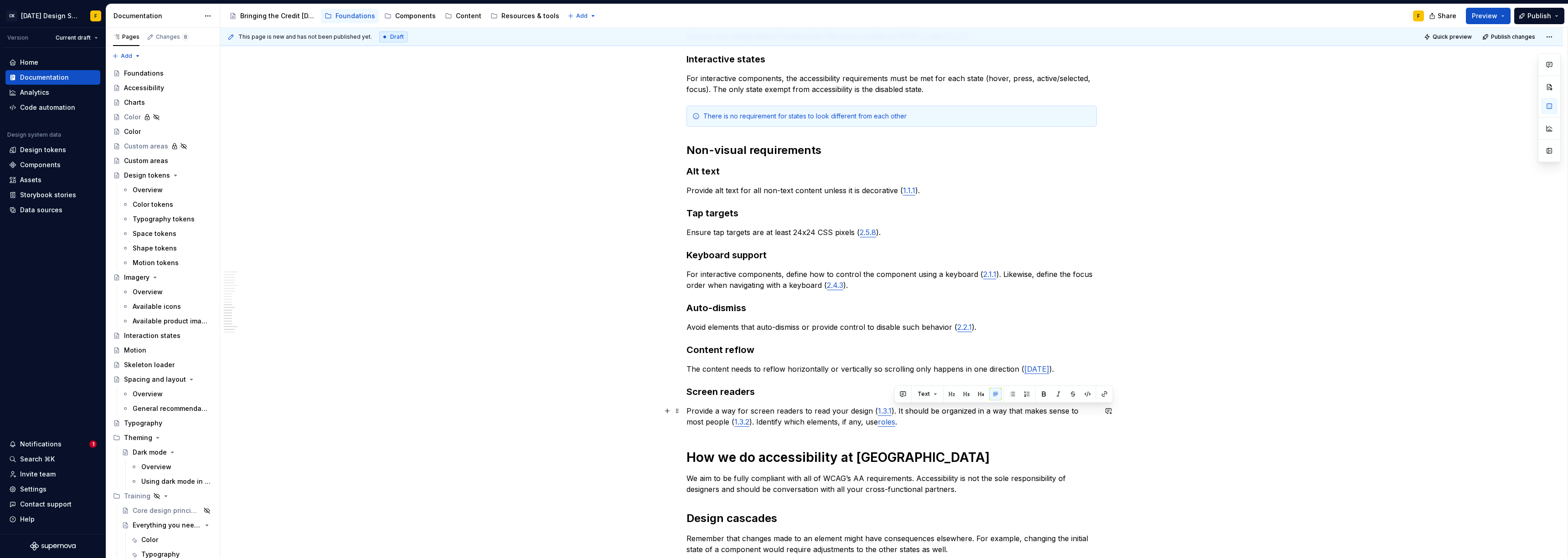
click at [903, 413] on p "Provide a way for screen readers to read your design ( 1.3.1 ). It should be or…" at bounding box center [892, 416] width 410 height 22
click at [897, 411] on p "Provide a way for screen readers to read your design ( 1.3.1 ). It should be or…" at bounding box center [892, 416] width 410 height 22
click at [902, 414] on p "Provide a way for screen readers to read your design ( 1.3.1 ). It should be or…" at bounding box center [892, 416] width 410 height 22
click at [897, 411] on p "Provide a way for screen readers to read your design ( 1.3.1 ). It should be or…" at bounding box center [892, 416] width 410 height 22
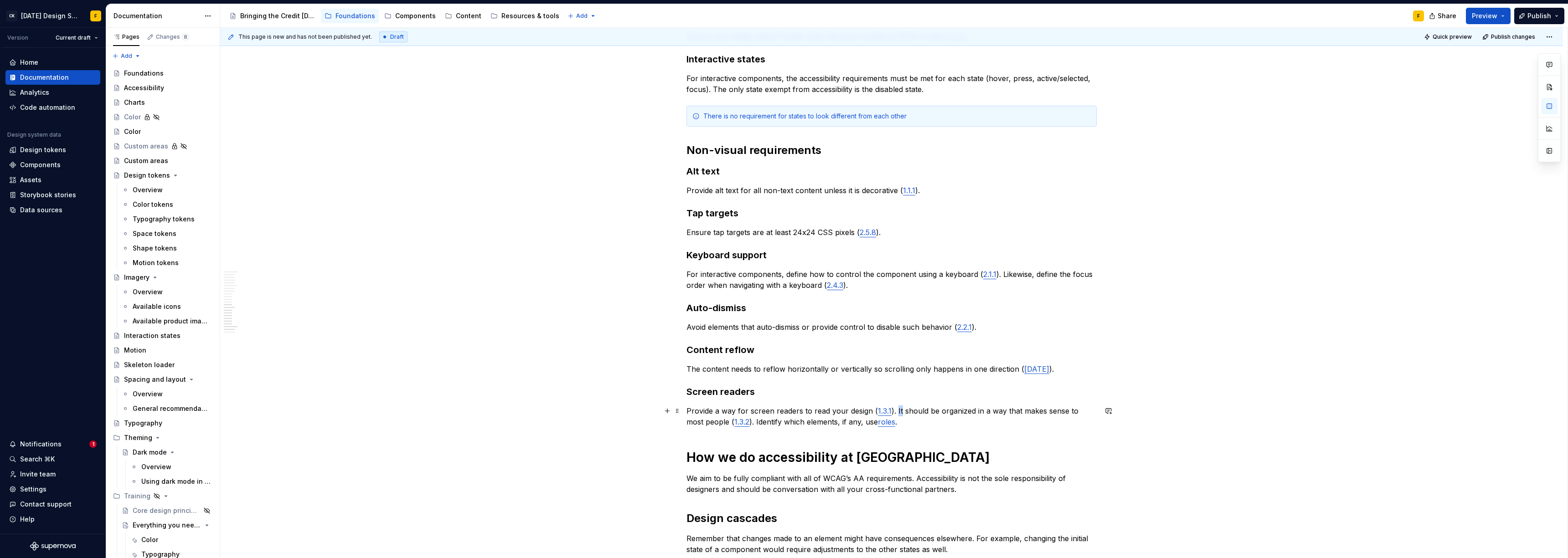
click at [897, 411] on p "Provide a way for screen readers to read your design ( 1.3.1 ). It should be or…" at bounding box center [892, 416] width 410 height 22
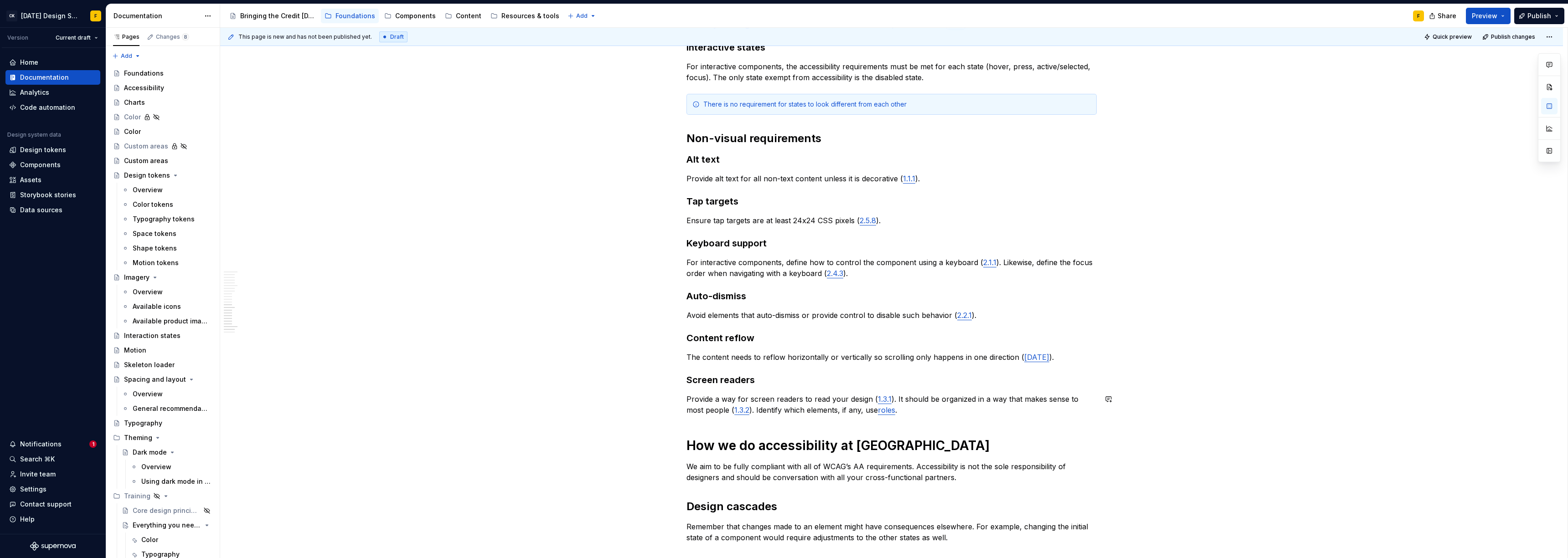
scroll to position [1058, 0]
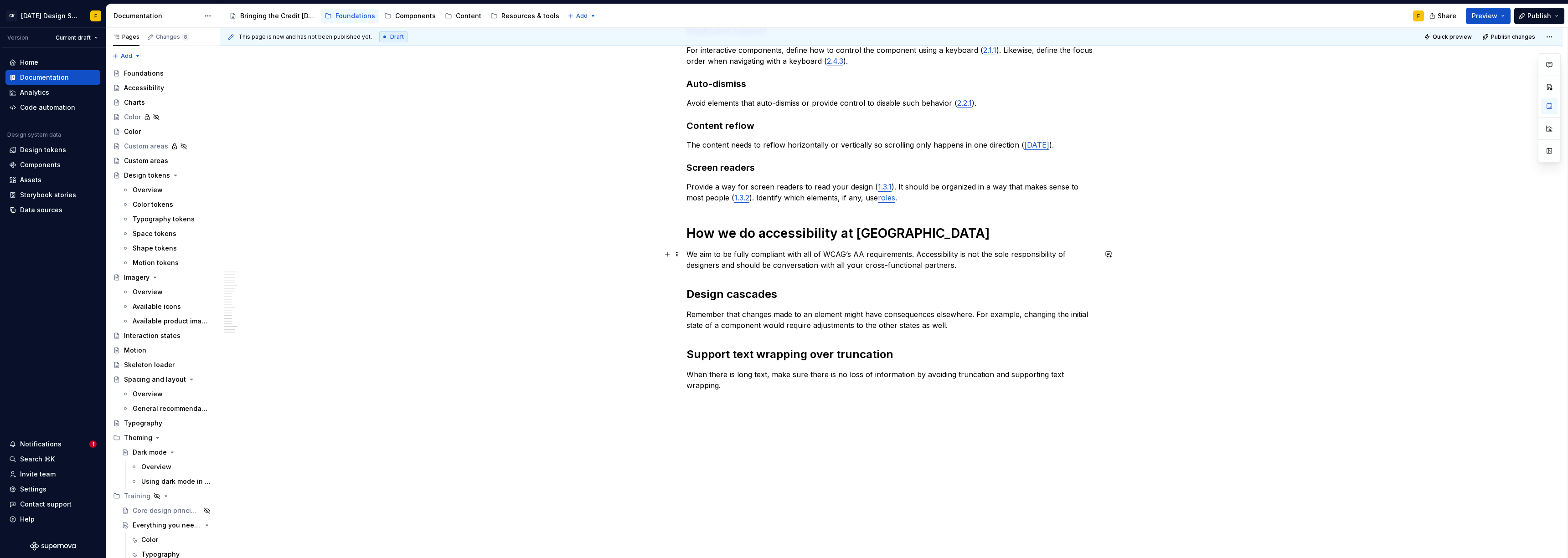
click at [736, 255] on p "We aim to be fully compliant with all of WCAG’s AA requirements. Accessibility …" at bounding box center [892, 260] width 410 height 22
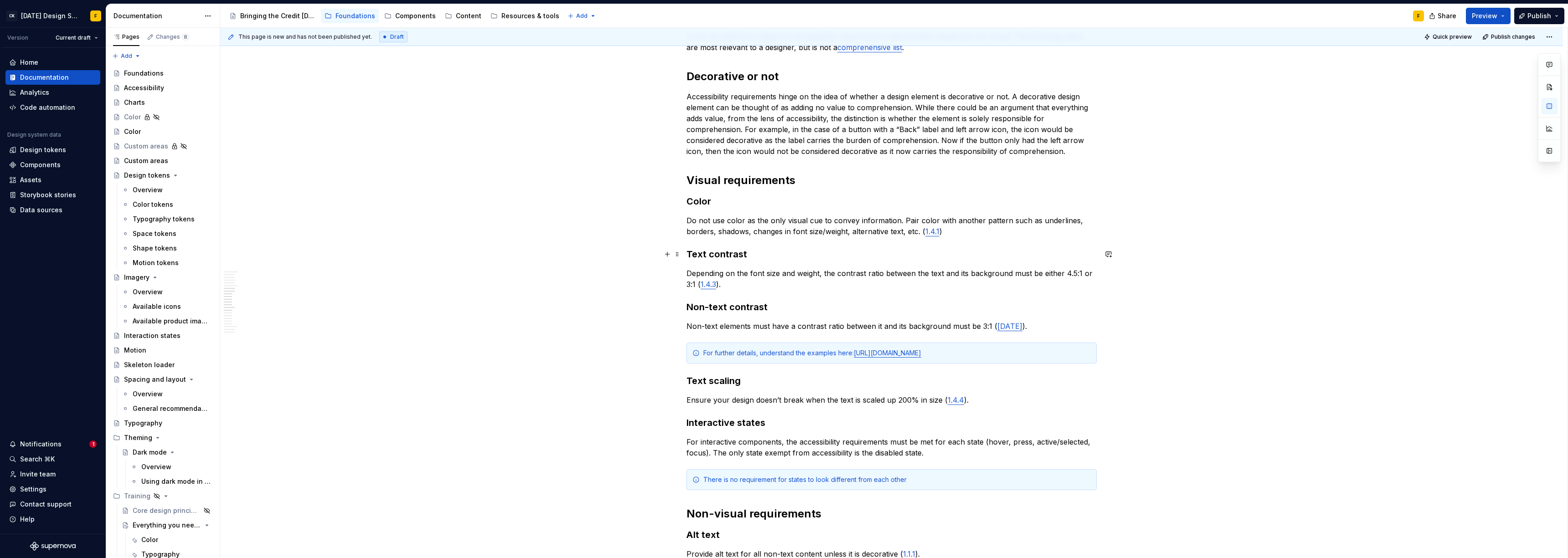
scroll to position [0, 0]
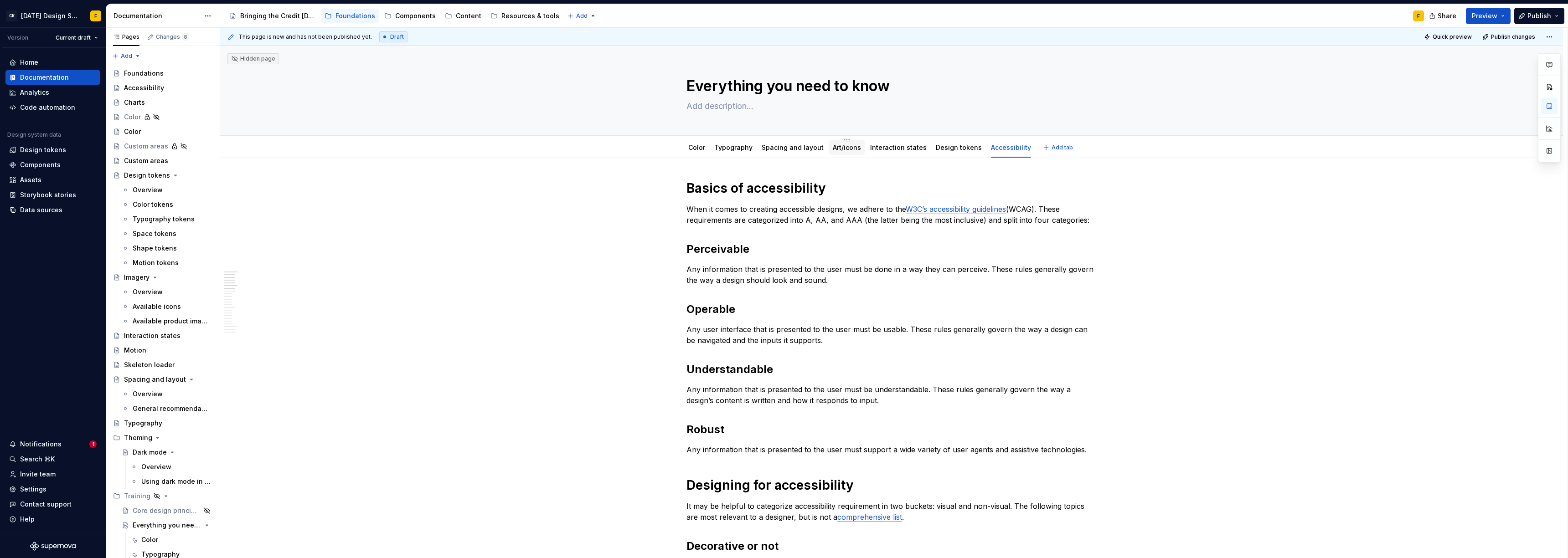
click at [835, 147] on link "Art/icons" at bounding box center [847, 147] width 28 height 8
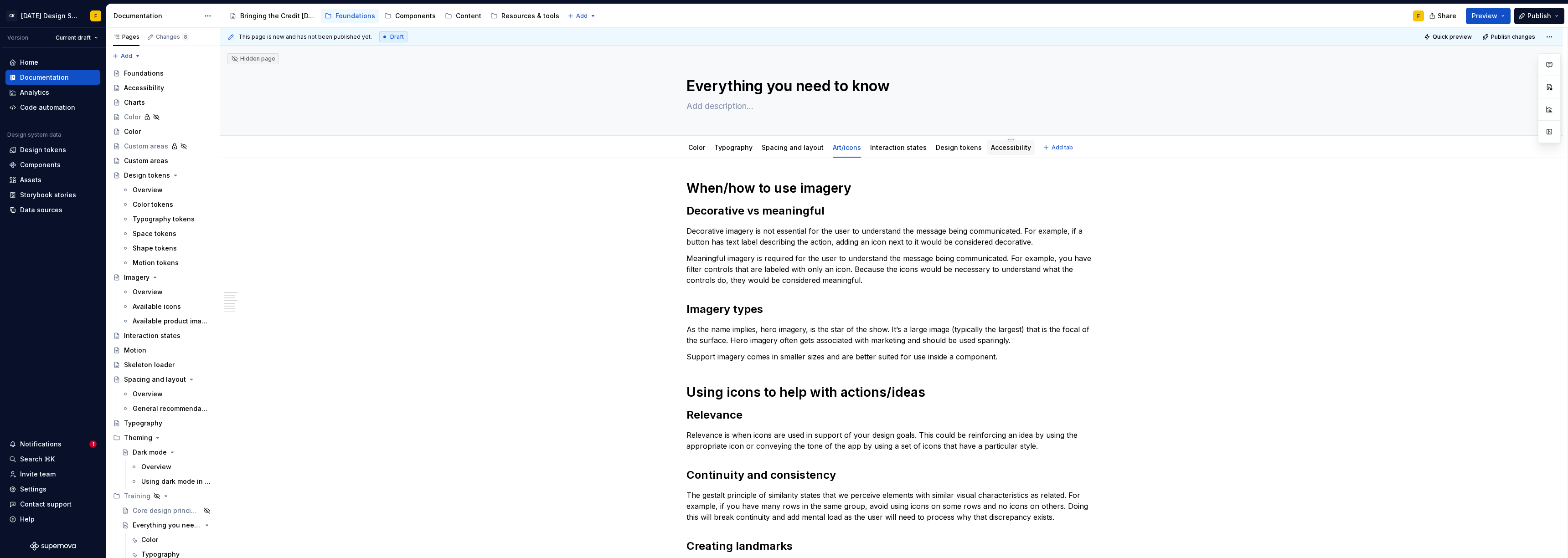
click at [1006, 146] on link "Accessibility" at bounding box center [1011, 147] width 40 height 8
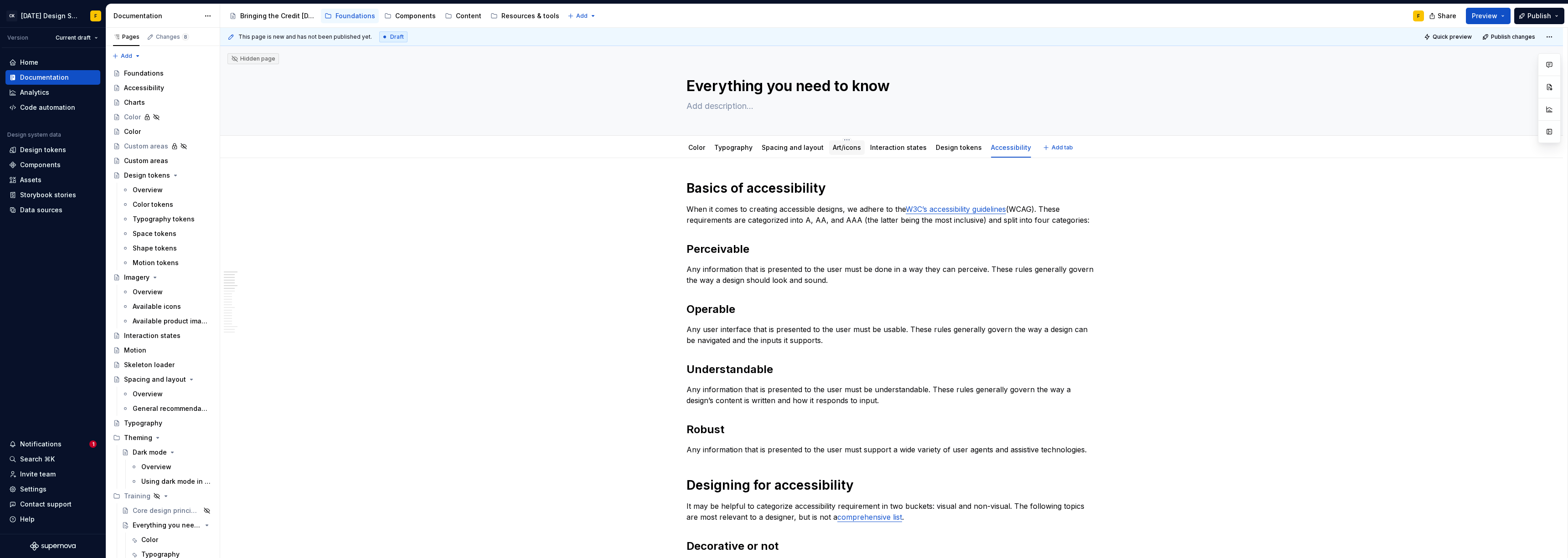
click at [836, 148] on link "Art/icons" at bounding box center [847, 147] width 28 height 8
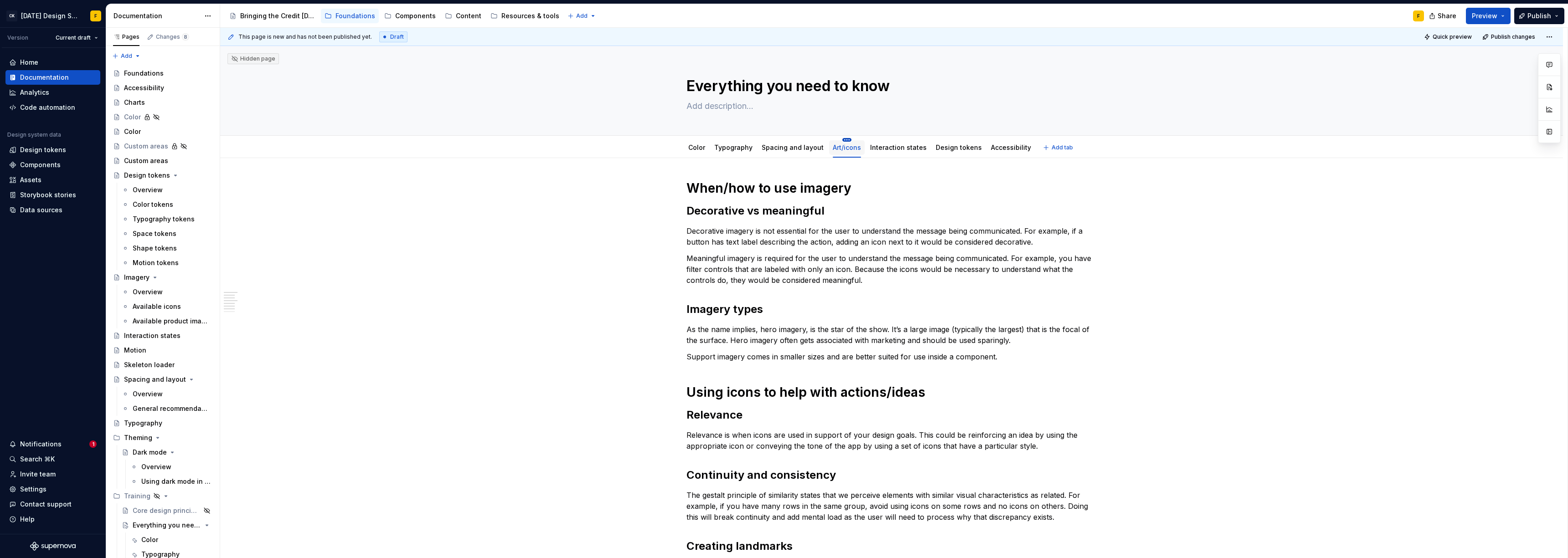
click at [841, 141] on html "CK [DATE] Design System F Version Current draft Home Documentation Analytics Co…" at bounding box center [784, 279] width 1568 height 558
type textarea "*"
click at [854, 152] on div "Rename tab" at bounding box center [882, 153] width 59 height 9
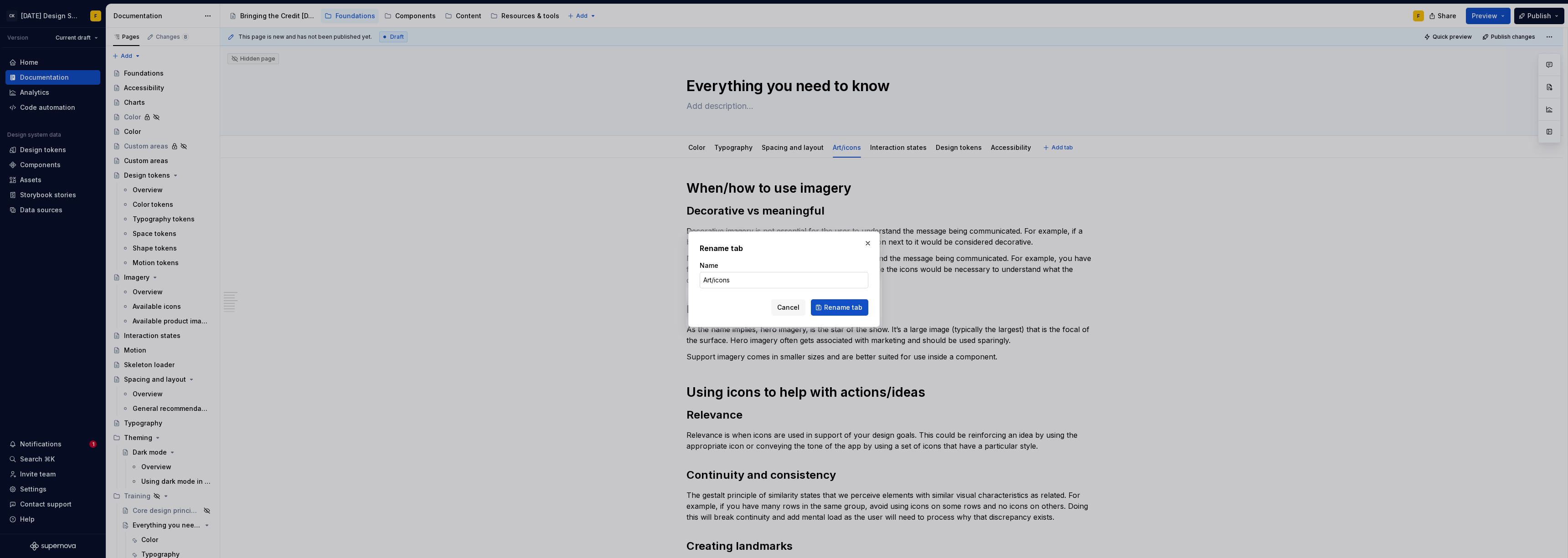
click at [714, 281] on input "Art/icons" at bounding box center [783, 280] width 169 height 16
type input "Art and icons"
click at [825, 306] on button "Rename tab" at bounding box center [839, 307] width 57 height 16
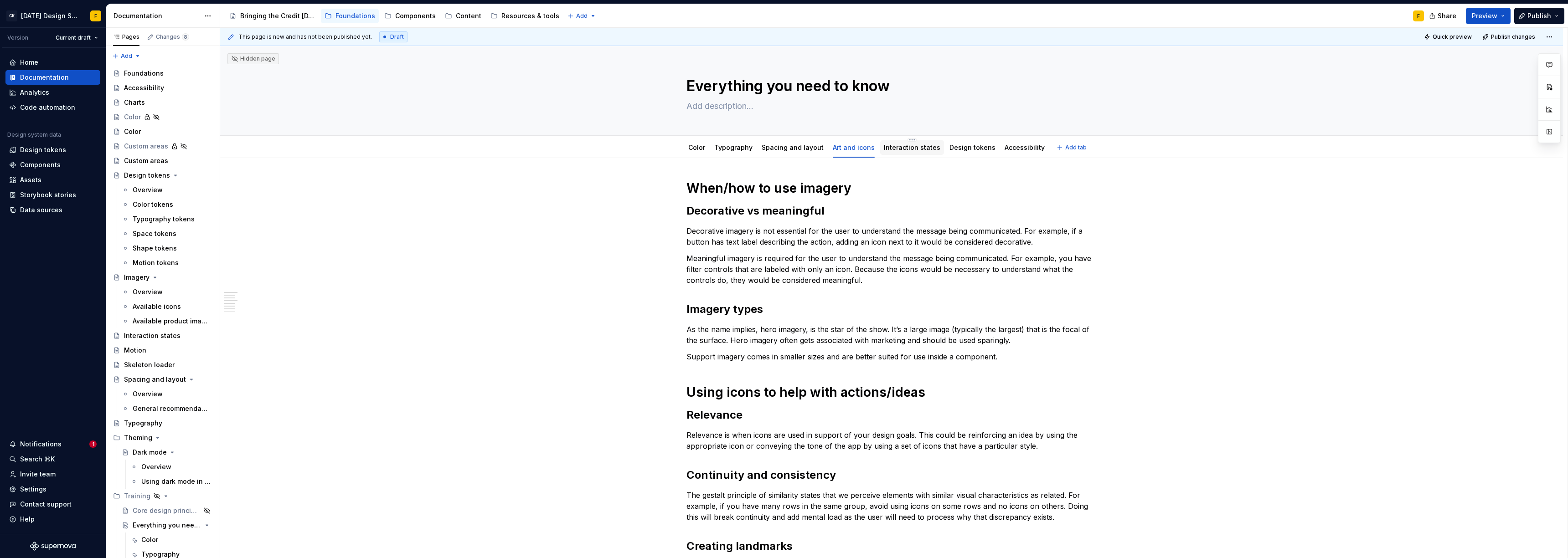
click at [890, 149] on link "Interaction states" at bounding box center [912, 147] width 57 height 8
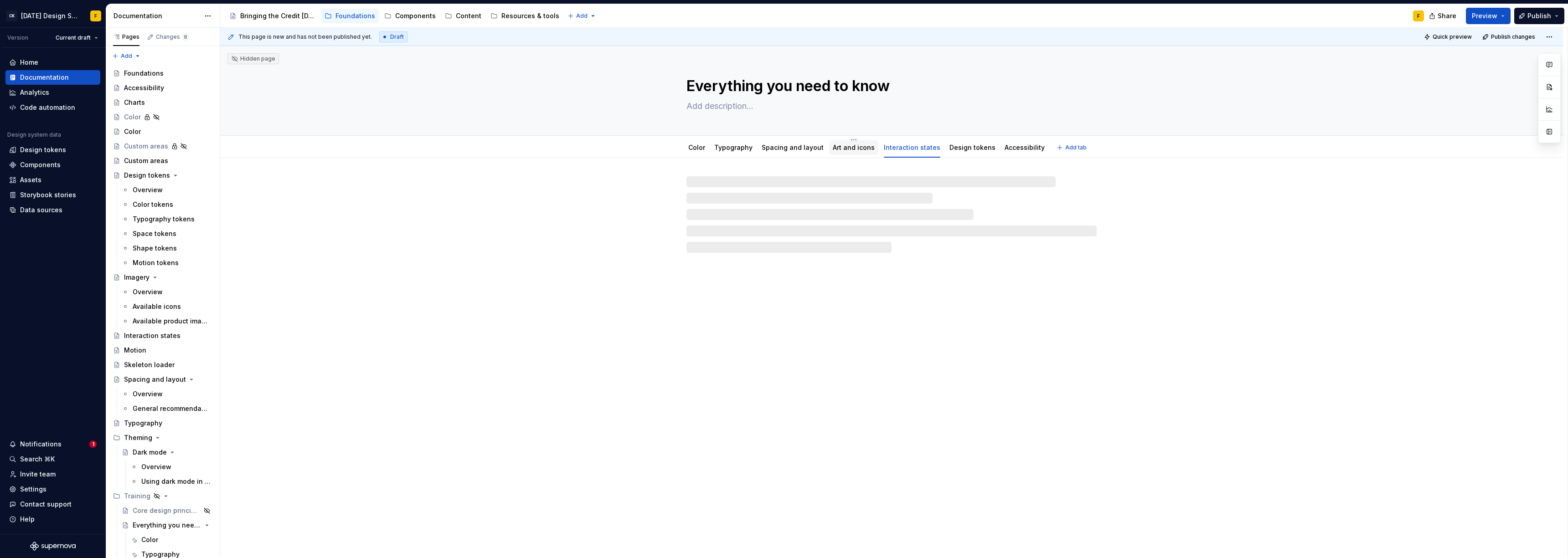
click at [844, 145] on link "Art and icons" at bounding box center [853, 147] width 42 height 8
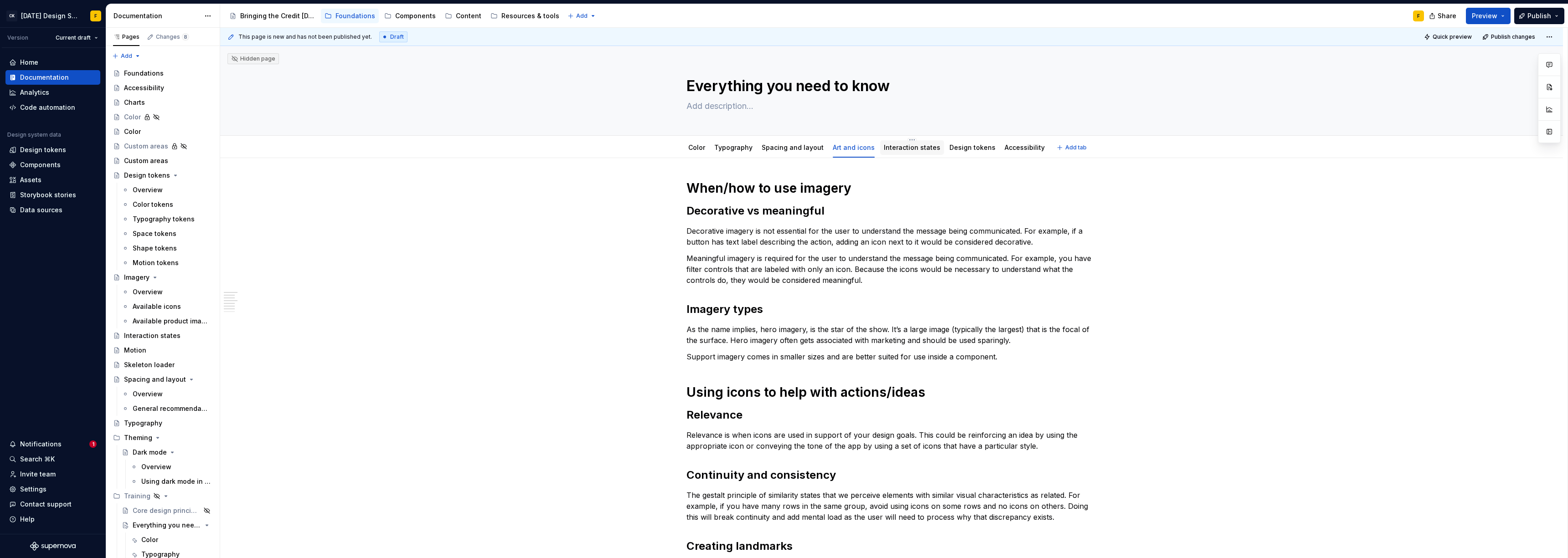
click at [901, 149] on link "Interaction states" at bounding box center [912, 147] width 57 height 8
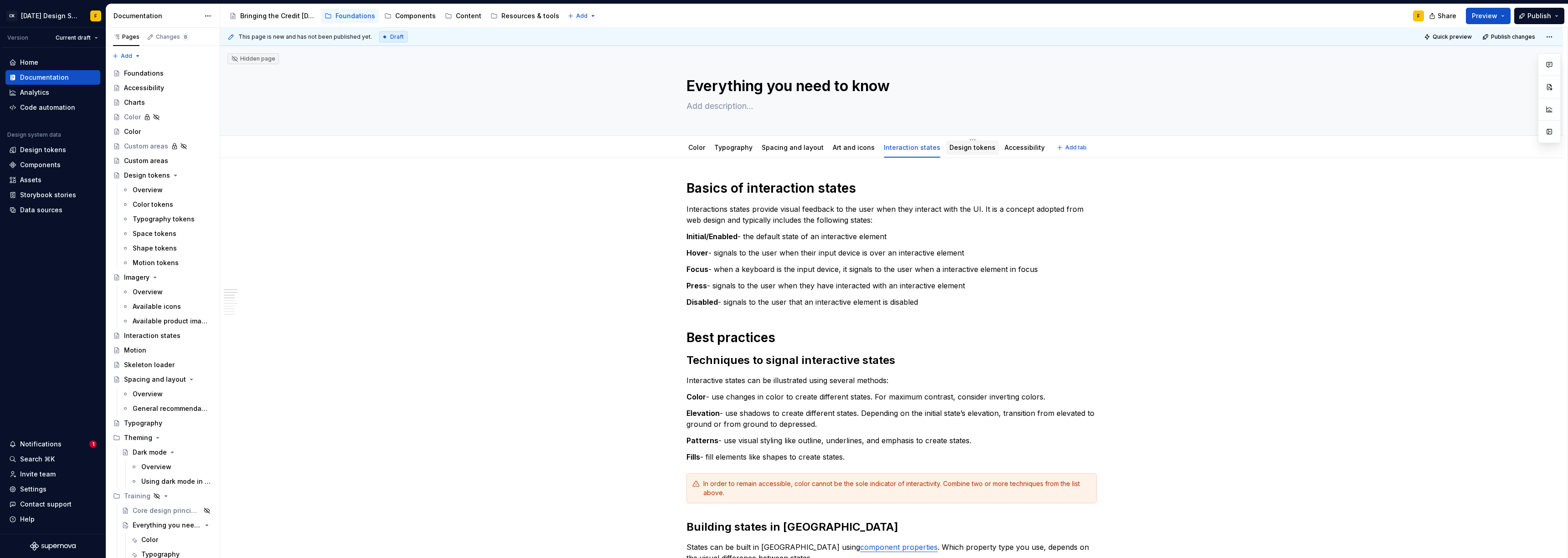
click at [972, 148] on link "Design tokens" at bounding box center [973, 147] width 46 height 8
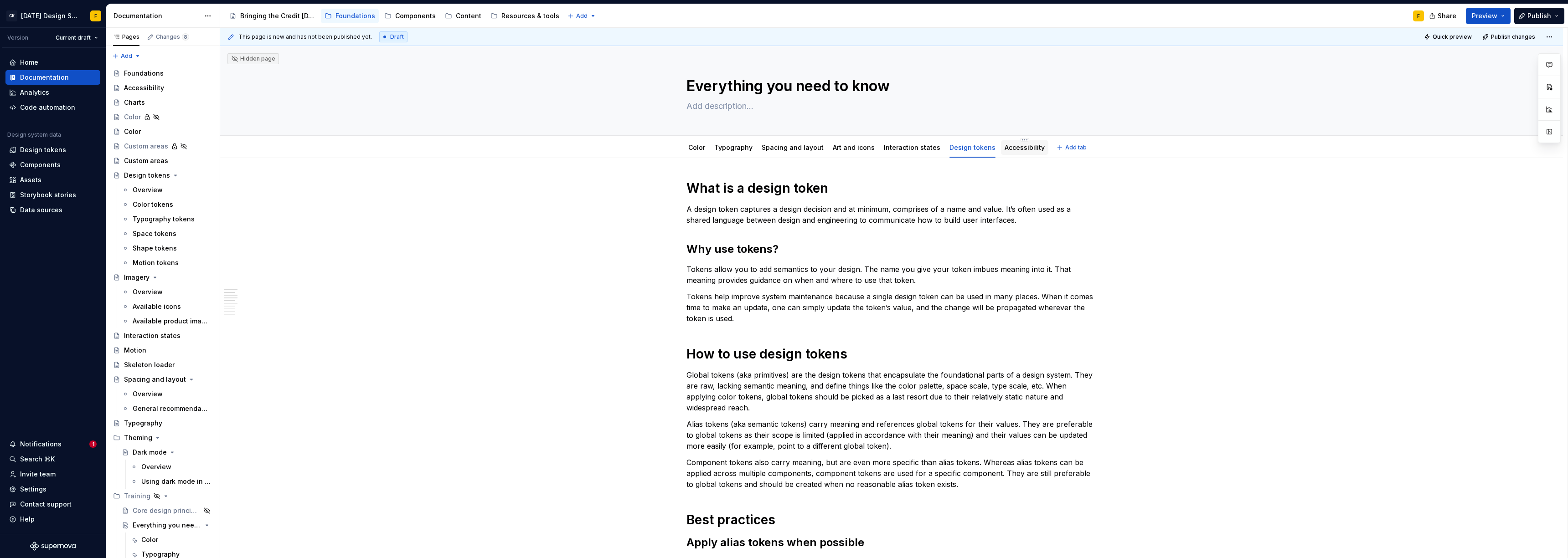
click at [1006, 151] on link "Accessibility" at bounding box center [1024, 147] width 40 height 8
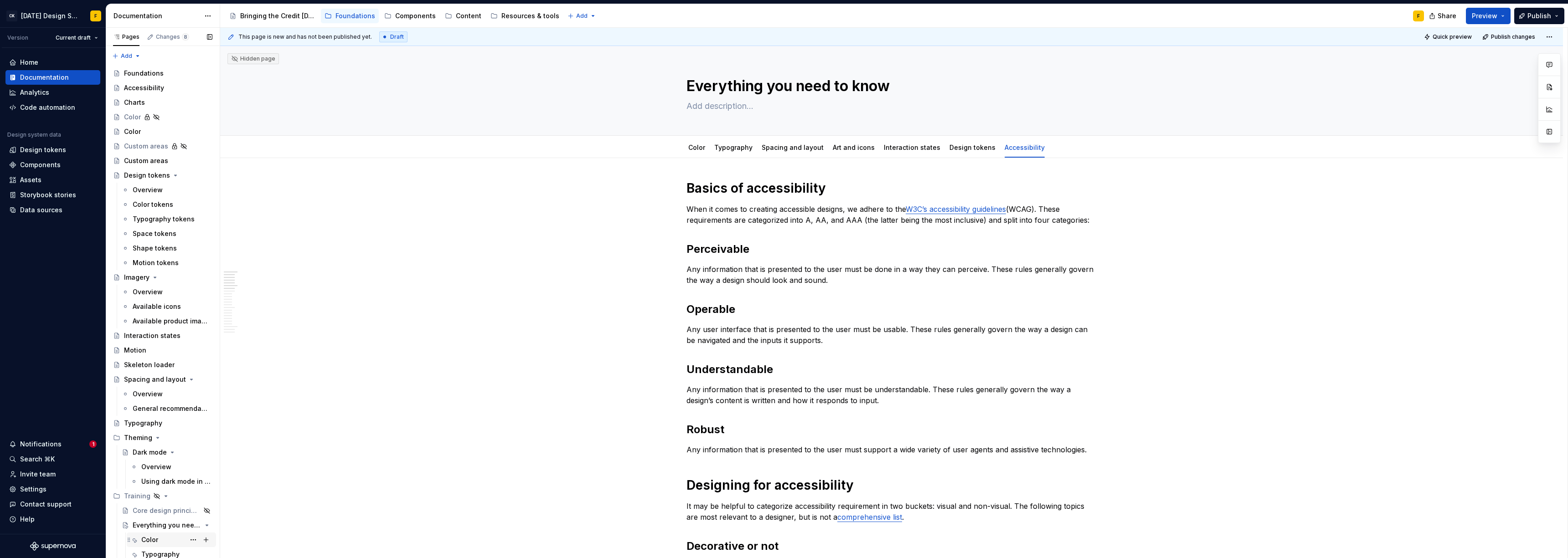
click at [153, 537] on div "Color" at bounding box center [150, 540] width 17 height 9
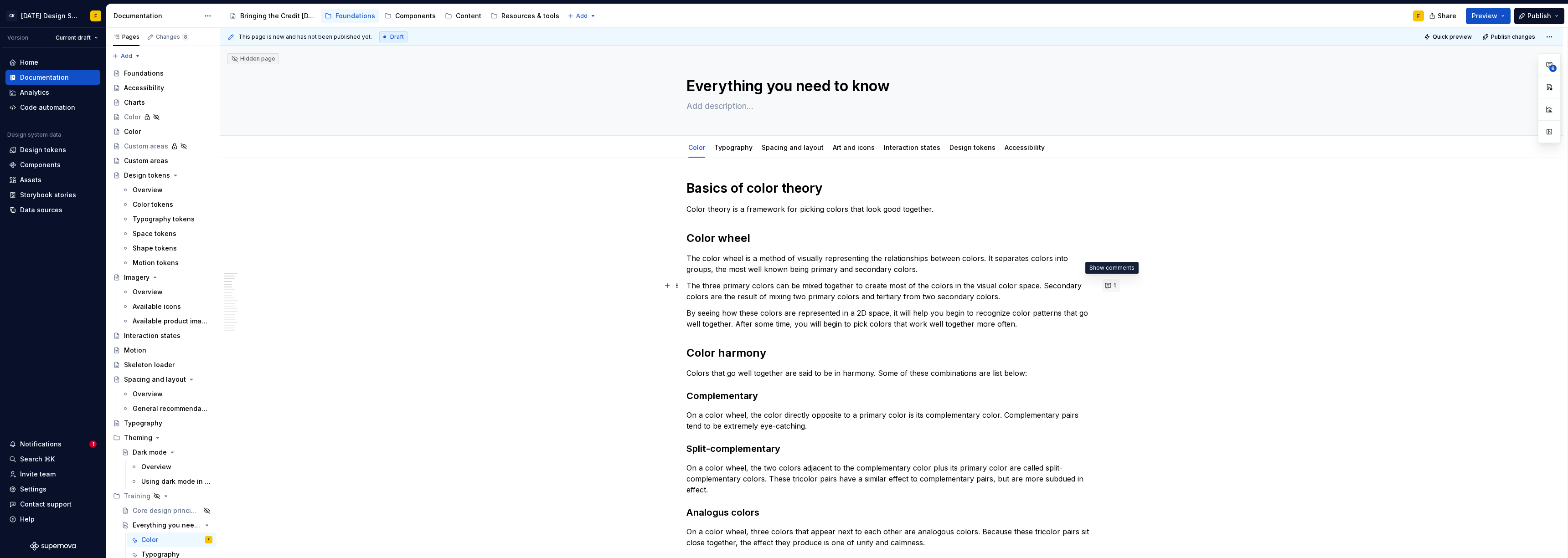
click at [1111, 286] on button "1" at bounding box center [1111, 285] width 18 height 13
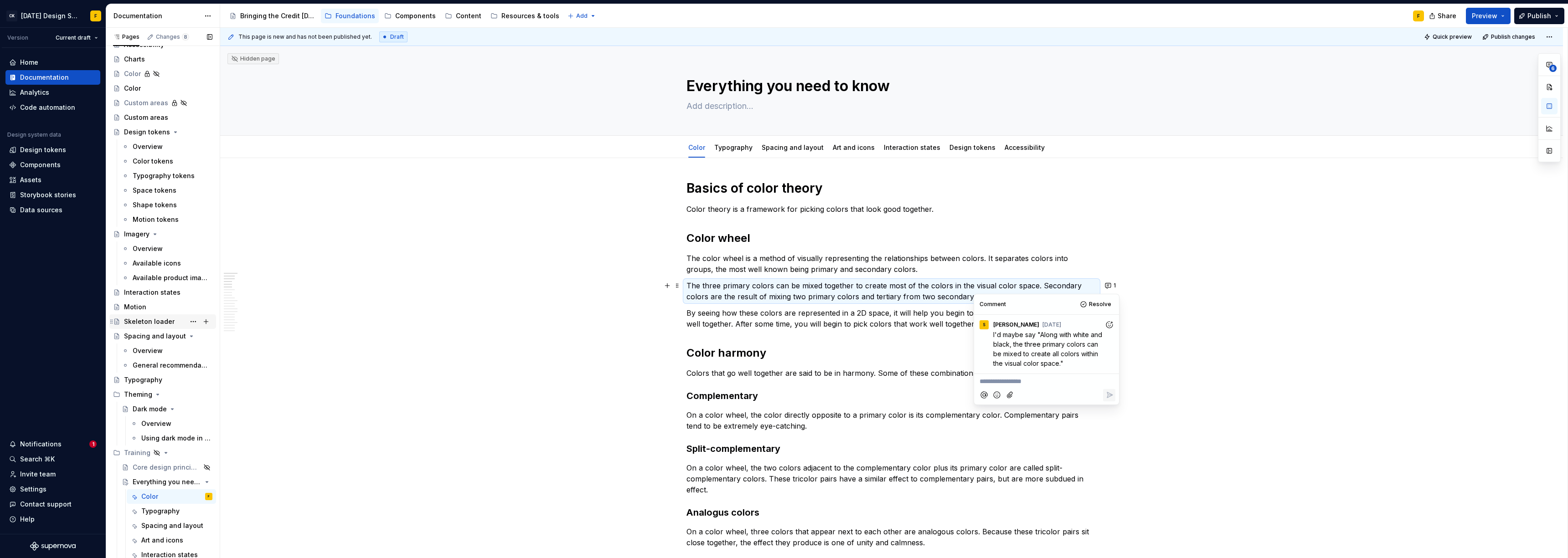
scroll to position [74, 0]
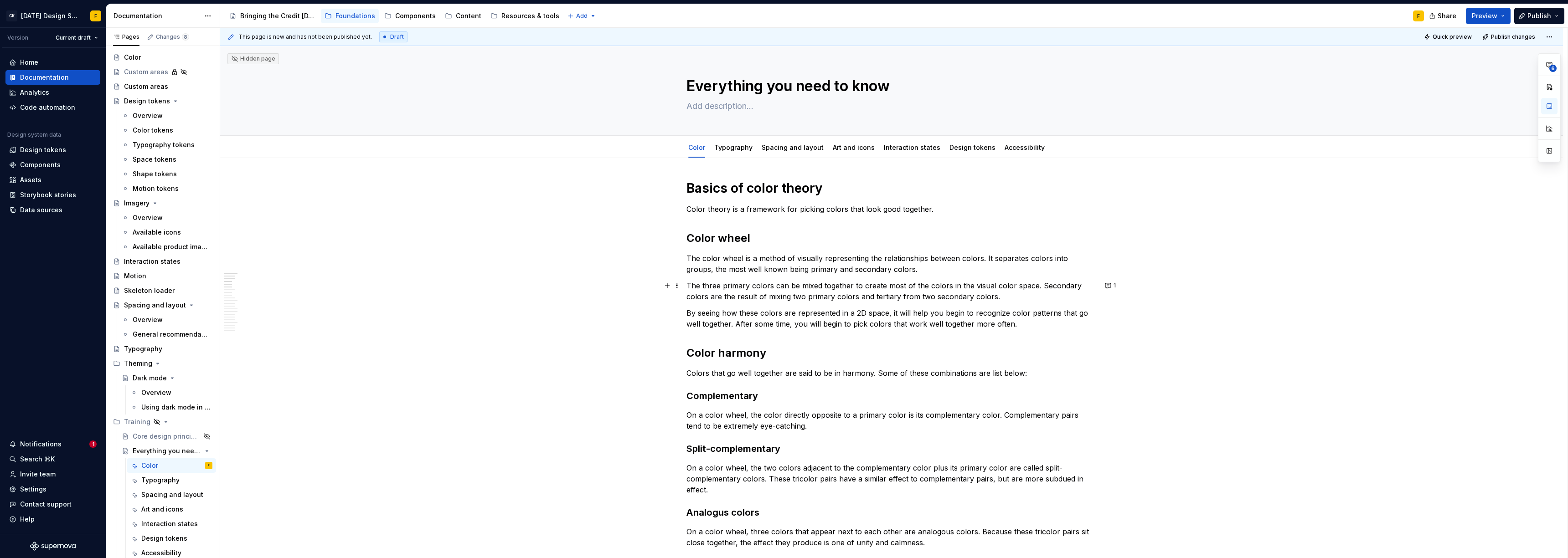
click at [833, 357] on h2 "Color harmony" at bounding box center [892, 353] width 410 height 15
click at [931, 292] on p "The three primary colors can be mixed together to create most of the colors in …" at bounding box center [892, 291] width 410 height 22
click at [1108, 282] on button "1" at bounding box center [1111, 285] width 18 height 13
click at [907, 295] on p "The three primary colors can be mixed together to create most of the colors in …" at bounding box center [892, 291] width 410 height 22
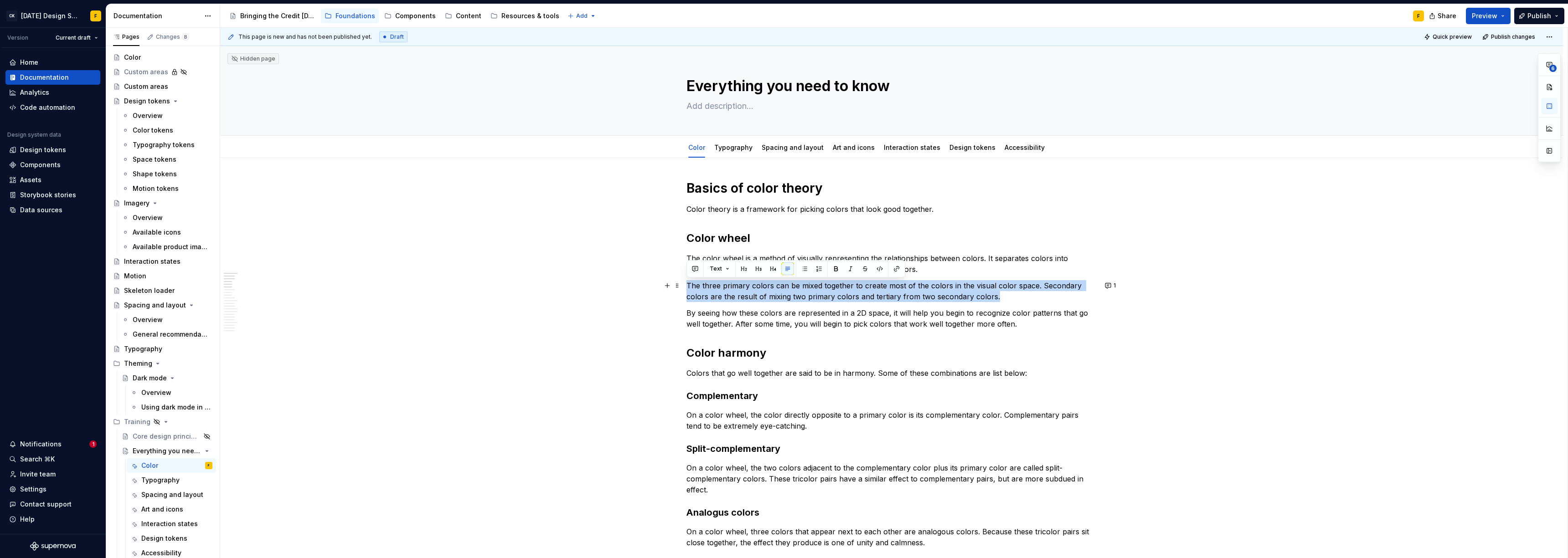
drag, startPoint x: 999, startPoint y: 298, endPoint x: 687, endPoint y: 283, distance: 312.4
click at [687, 283] on p "The three primary colors can be mixed together to create most of the colors in …" at bounding box center [892, 291] width 410 height 22
click at [704, 290] on p "The three primary colors can be mixed together to create most of the colors in …" at bounding box center [892, 291] width 410 height 22
drag, startPoint x: 701, startPoint y: 287, endPoint x: 1023, endPoint y: 295, distance: 322.1
click at [1023, 295] on p "The three primary colors can be mixed together to create most of the colors in …" at bounding box center [892, 291] width 410 height 22
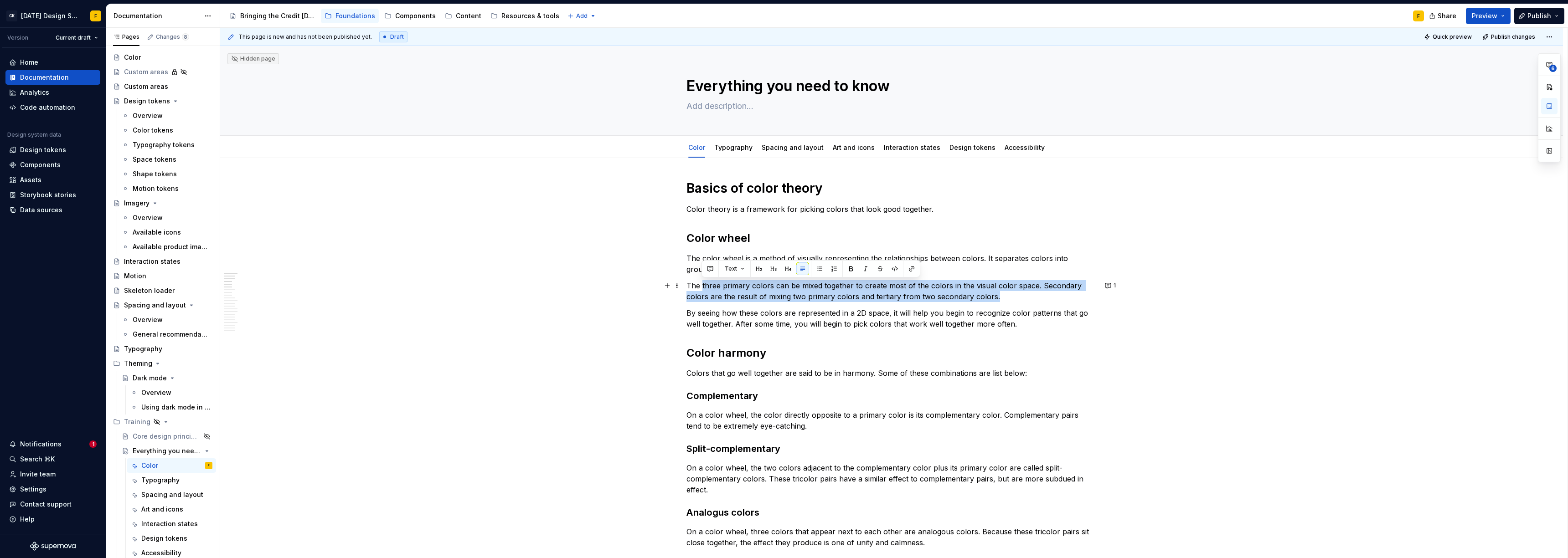
click at [1023, 295] on p "The three primary colors can be mixed together to create most of the colors in …" at bounding box center [892, 291] width 410 height 22
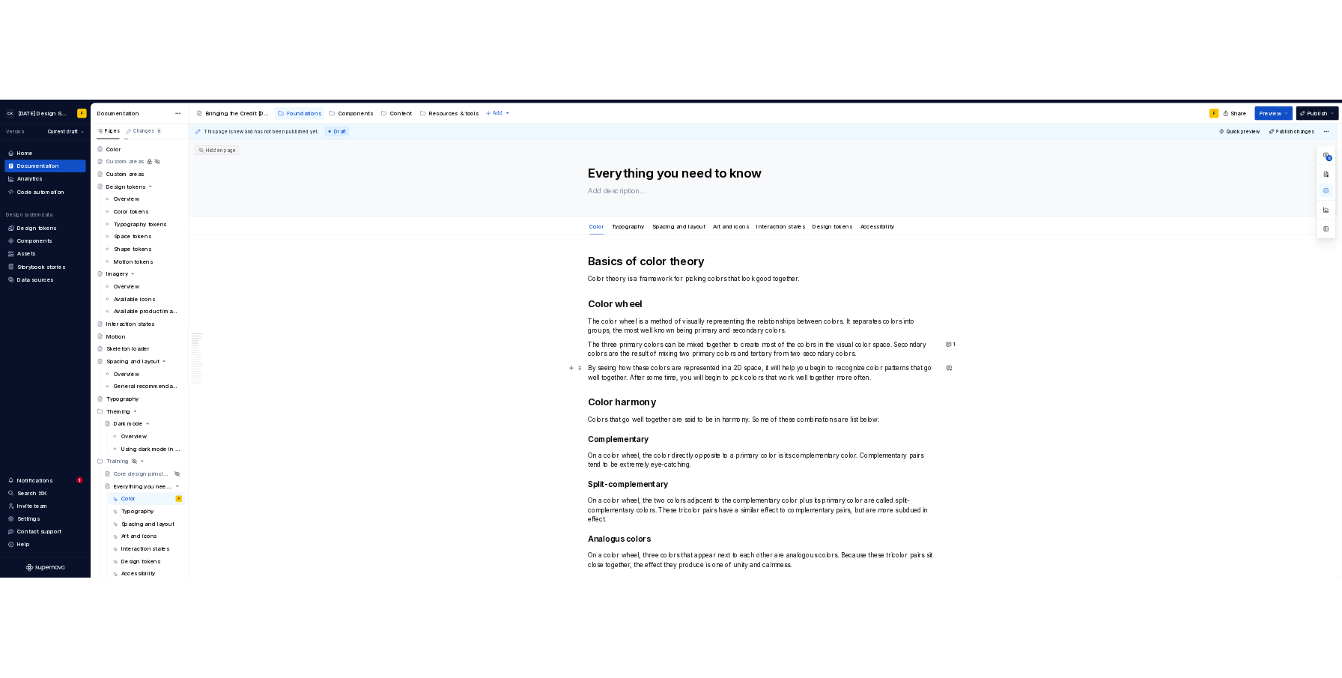
scroll to position [122, 0]
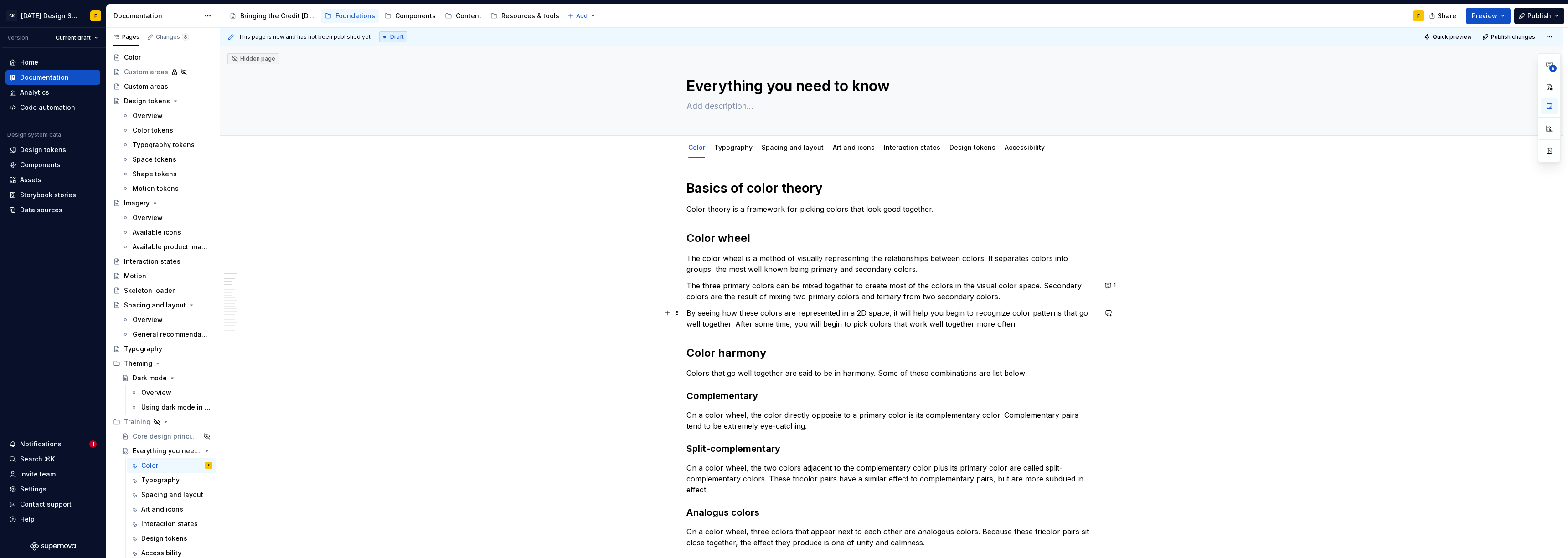
type textarea "*"
